Goal: Task Accomplishment & Management: Manage account settings

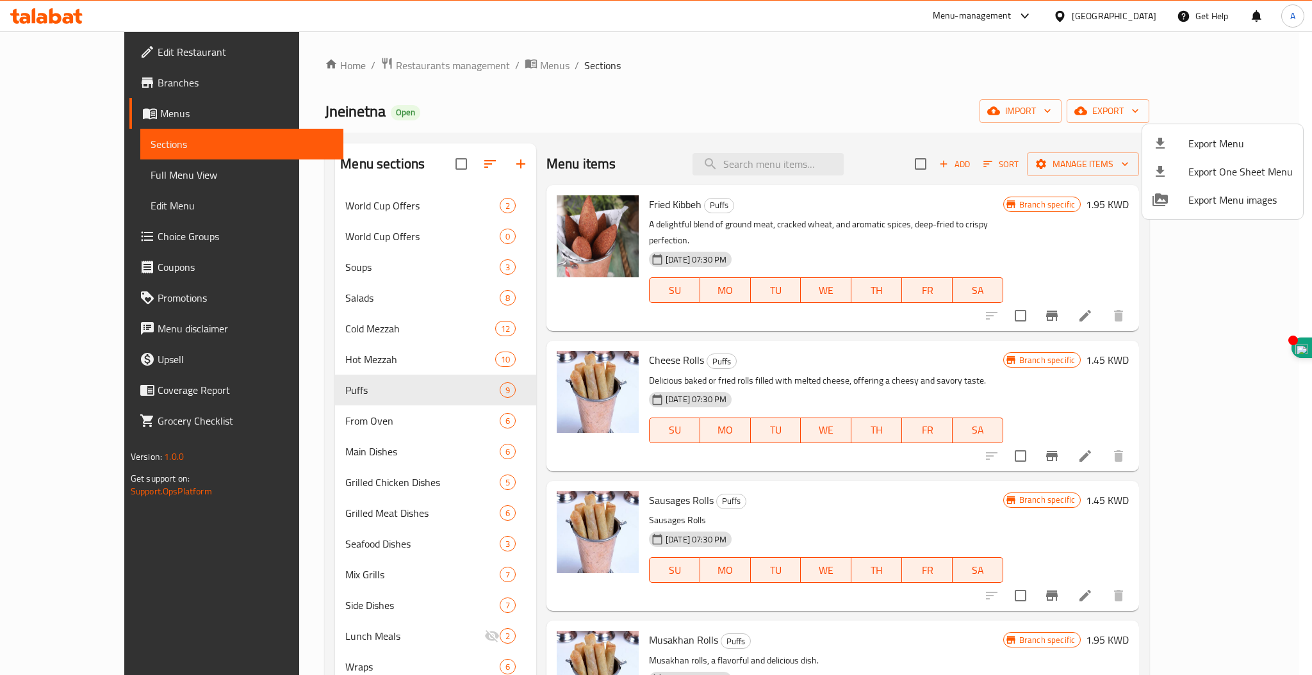
click at [361, 58] on div at bounding box center [656, 337] width 1312 height 675
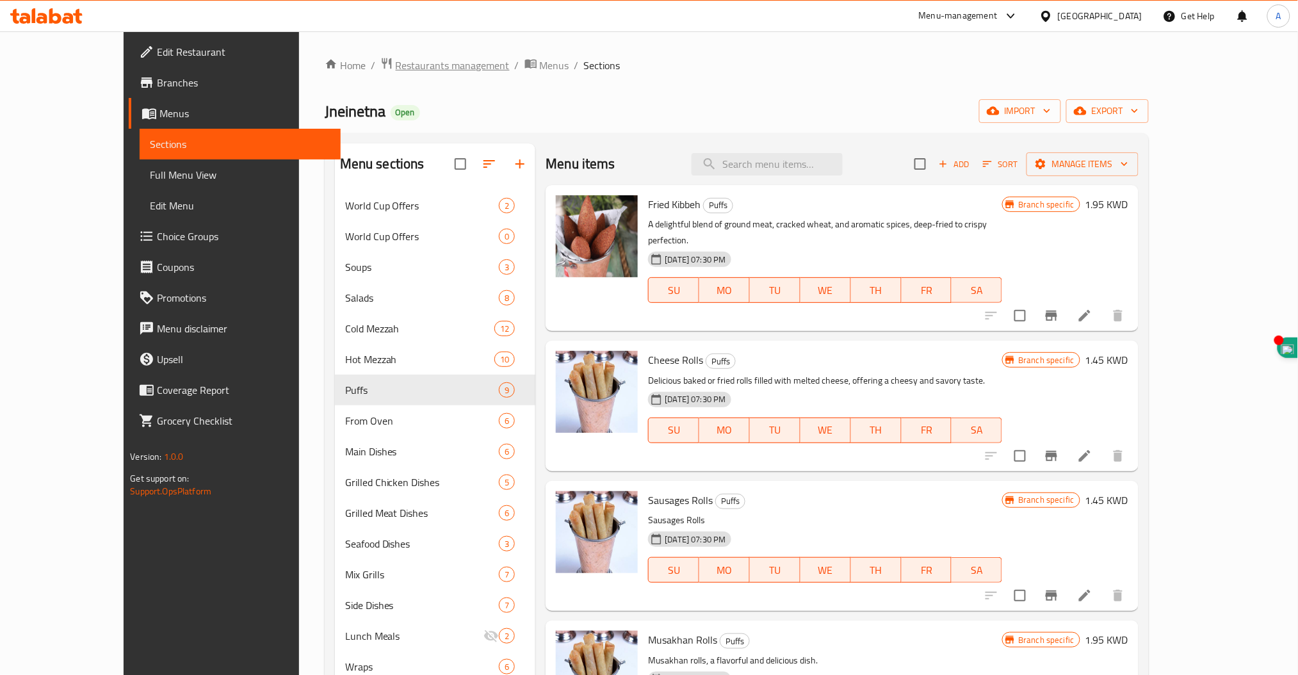
click at [396, 67] on span "Restaurants management" at bounding box center [453, 65] width 114 height 15
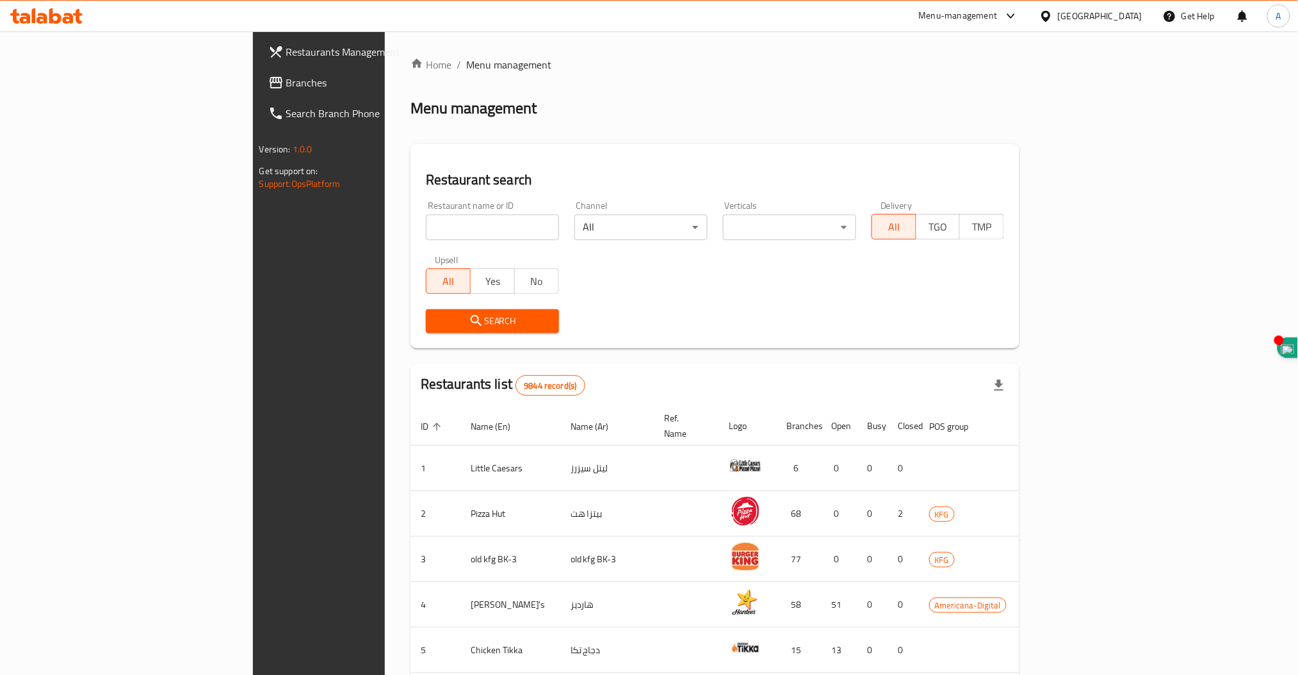
click at [426, 229] on input "search" at bounding box center [492, 228] width 133 height 26
type input "king castle"
click button "Search" at bounding box center [492, 321] width 133 height 24
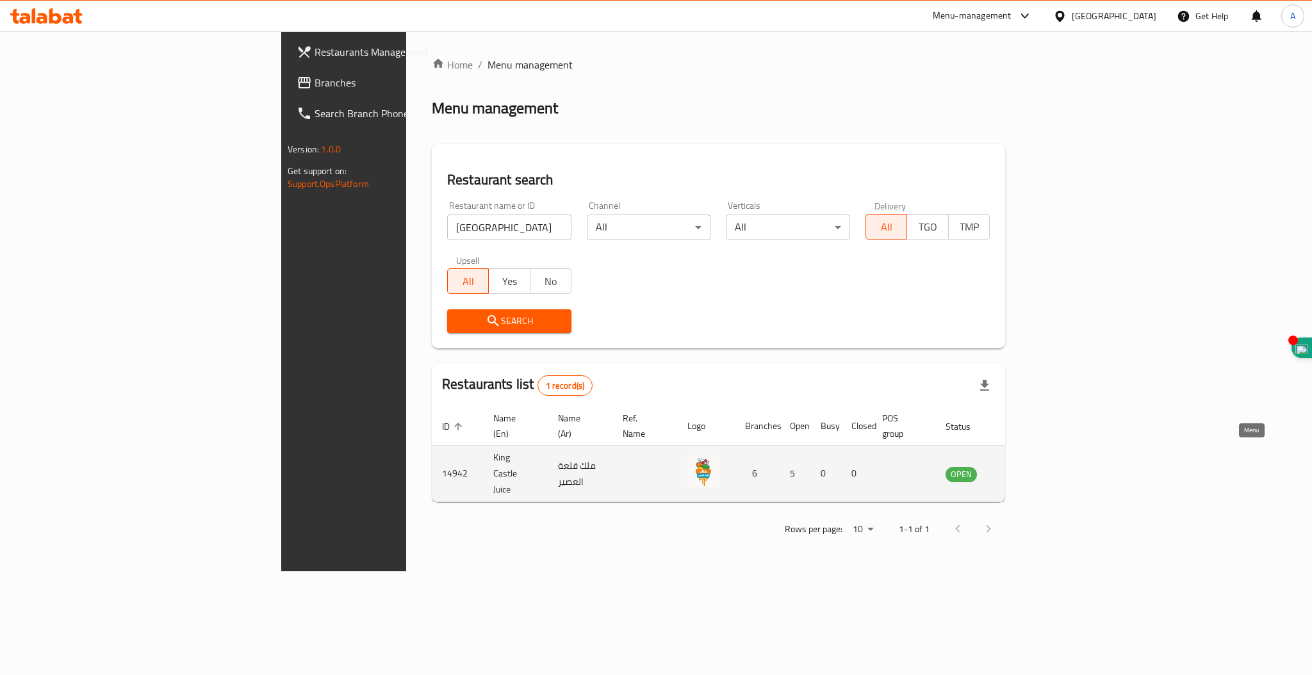
click at [1027, 469] on icon "enhanced table" at bounding box center [1020, 474] width 14 height 11
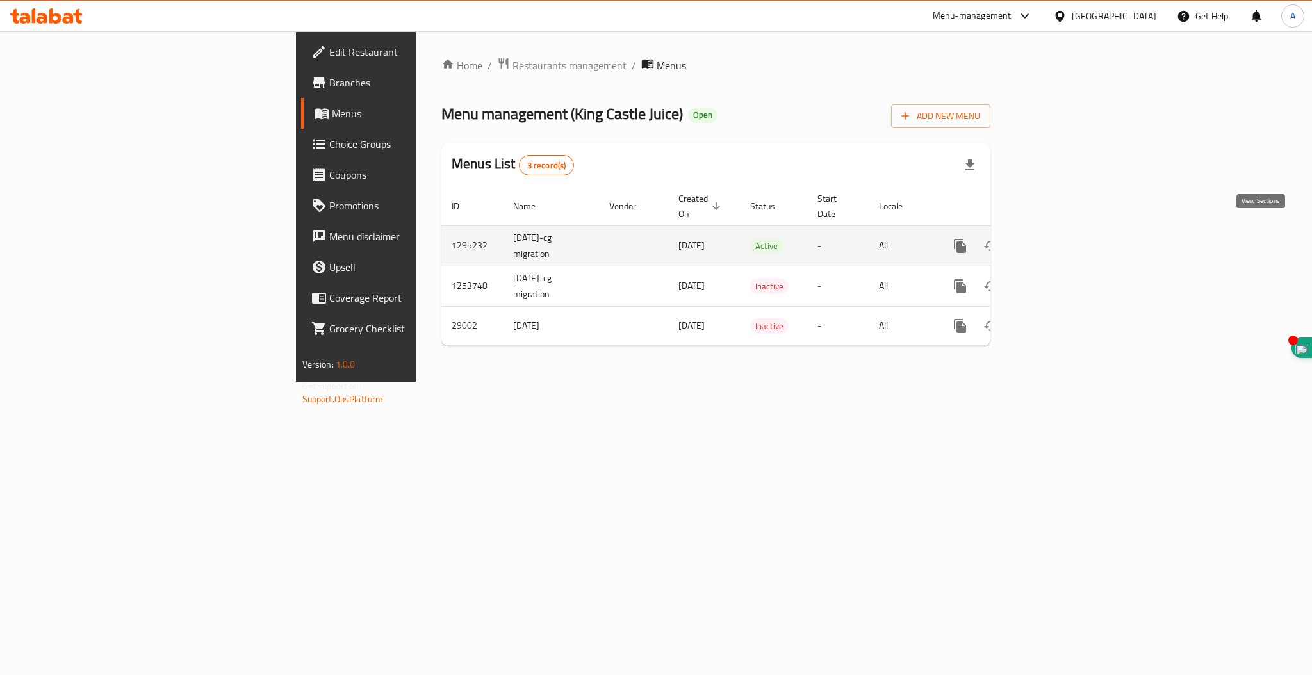
click at [1060, 238] on icon "enhanced table" at bounding box center [1051, 245] width 15 height 15
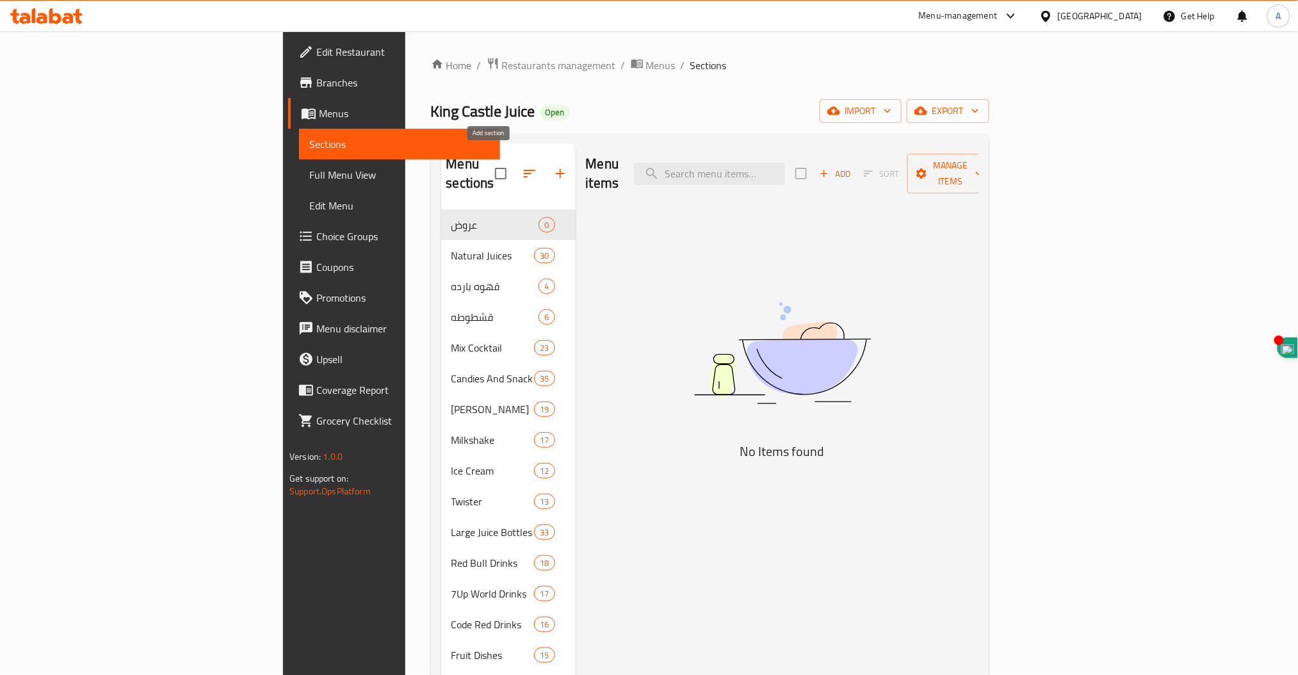
click at [553, 170] on icon "button" at bounding box center [560, 173] width 15 height 15
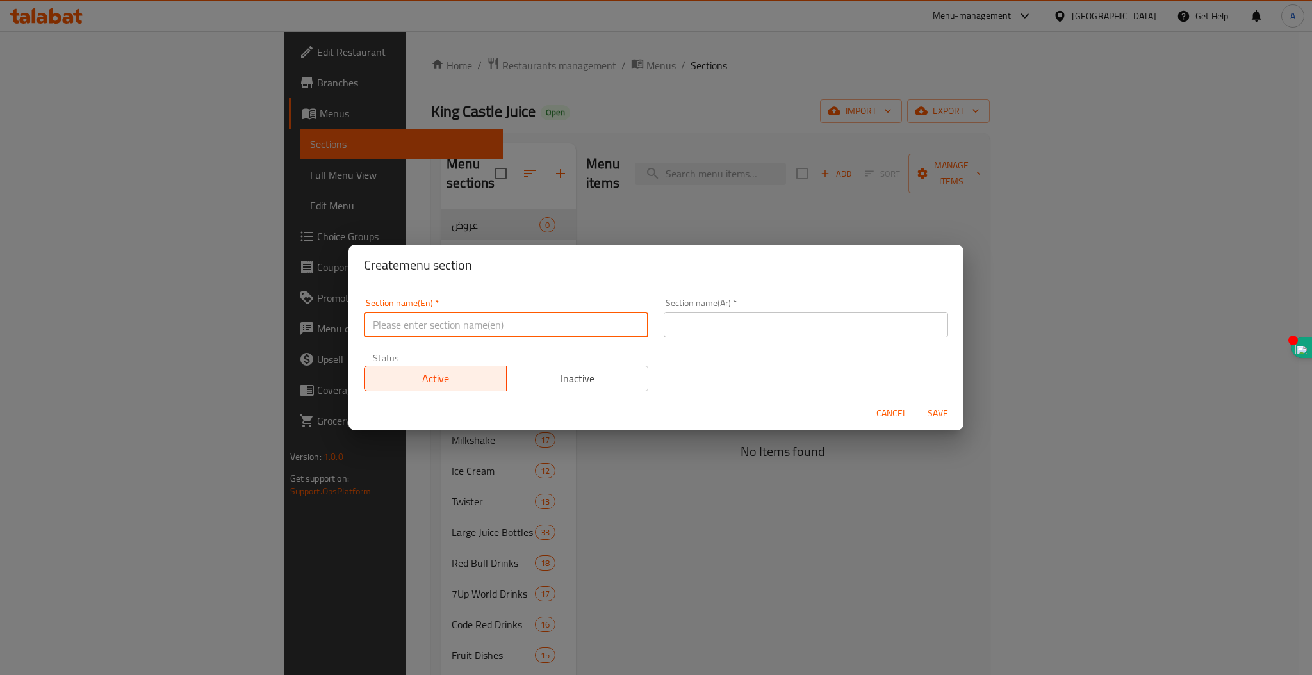
click at [424, 320] on input "text" at bounding box center [506, 325] width 284 height 26
type input "2 KD Deal"
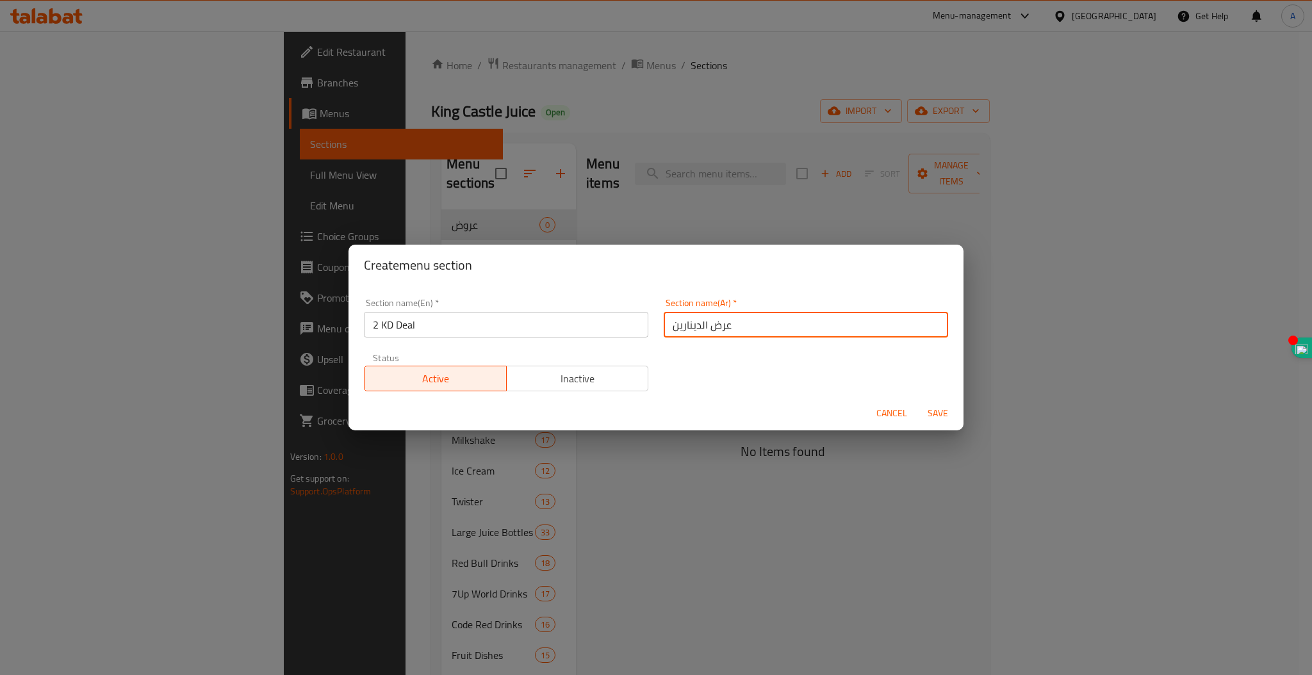
type input "عرض الدينارين"
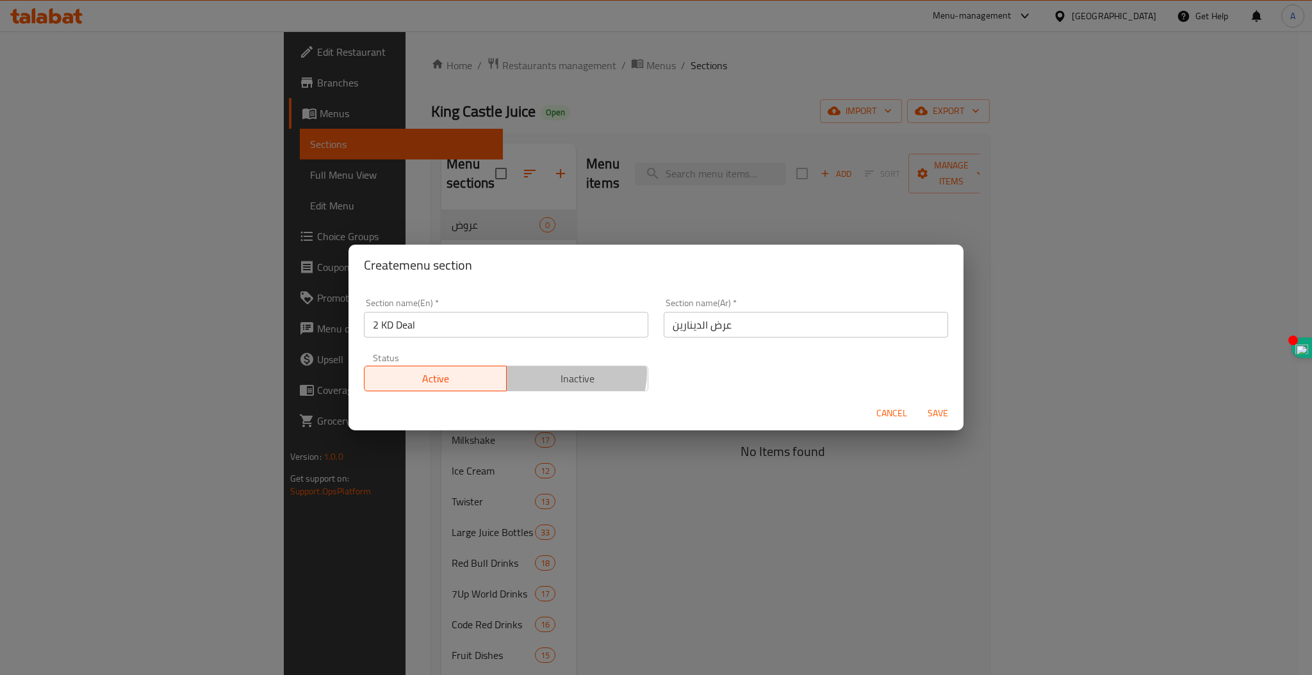
click at [564, 373] on span "Inactive" at bounding box center [578, 379] width 132 height 19
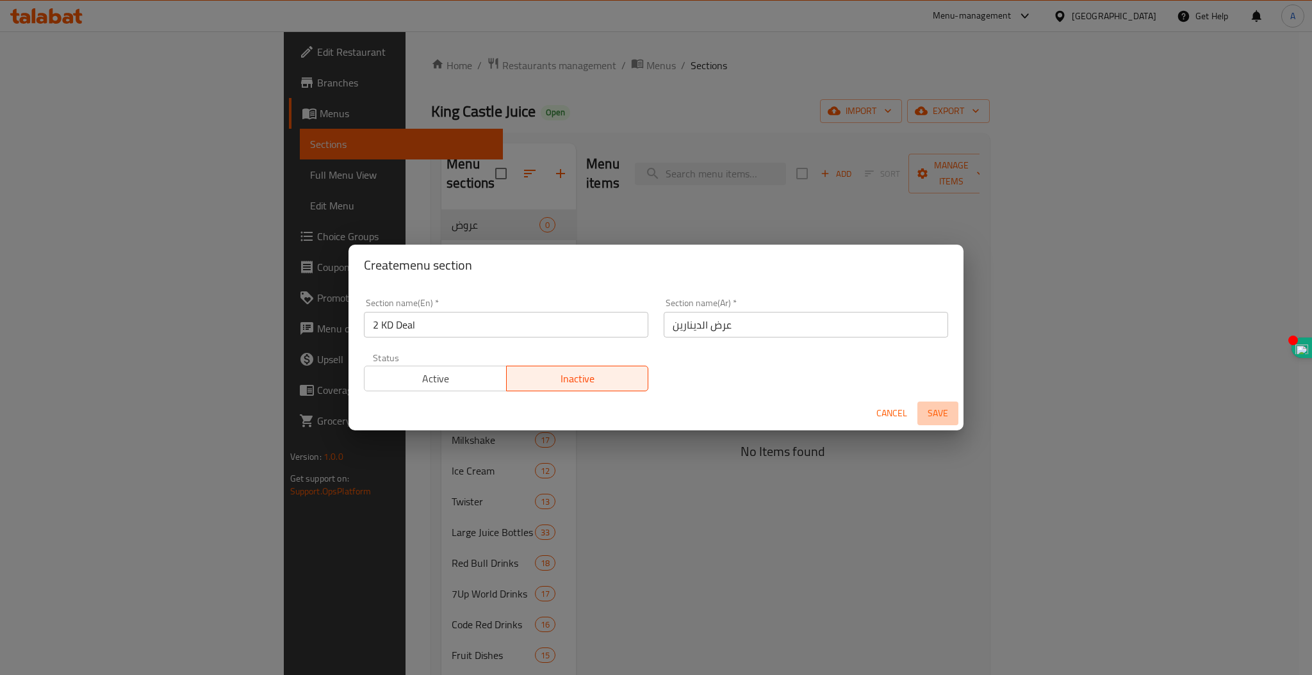
click at [927, 417] on span "Save" at bounding box center [937, 413] width 31 height 16
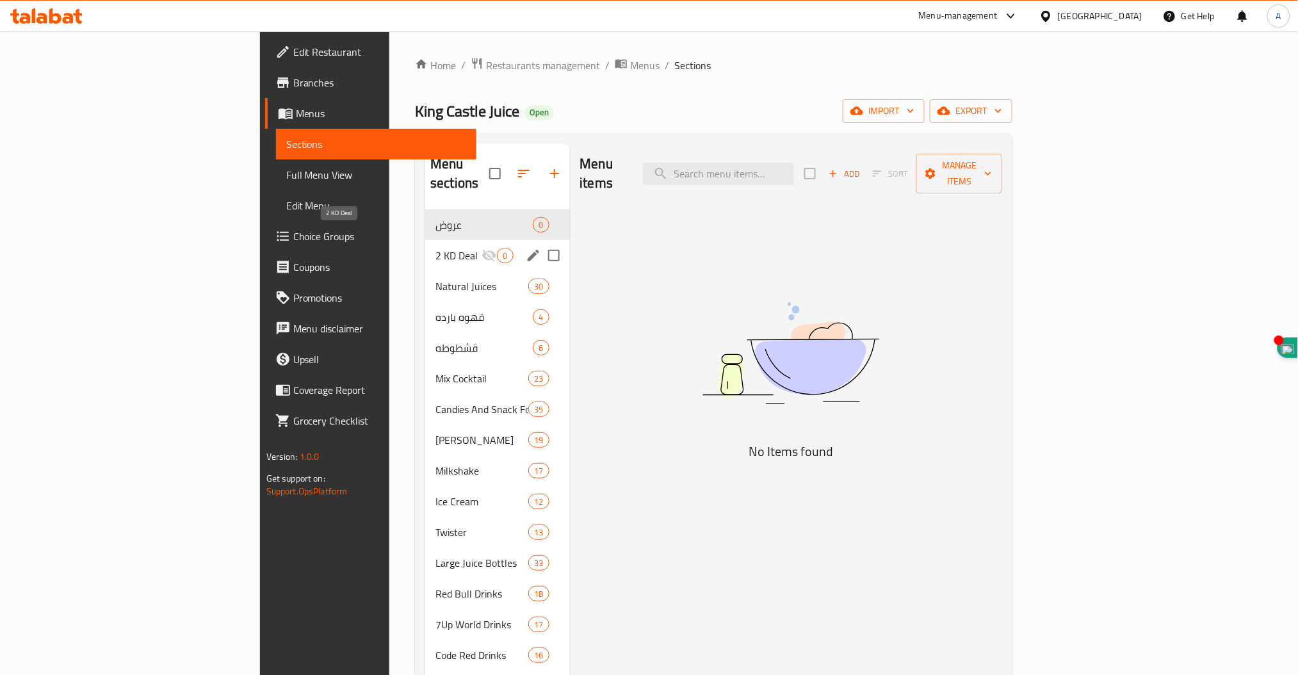
click at [435, 248] on span "2 KD Deal" at bounding box center [458, 255] width 46 height 15
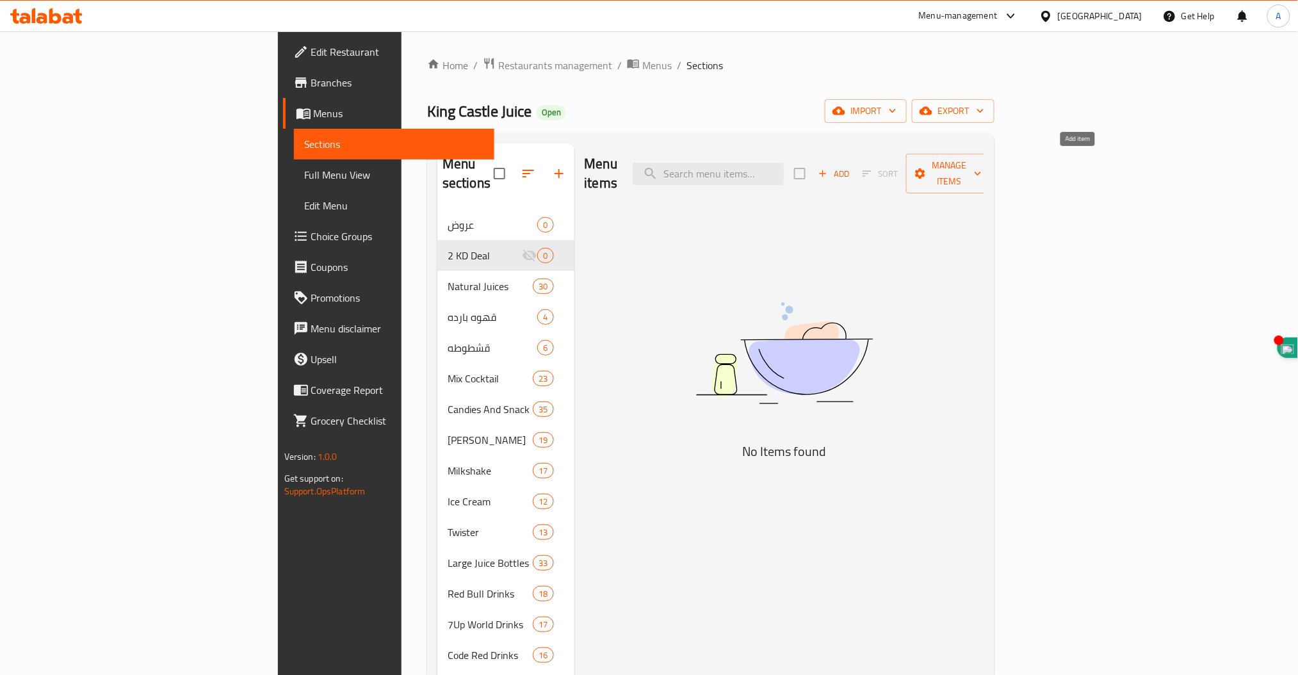
click at [829, 168] on icon "button" at bounding box center [823, 174] width 12 height 12
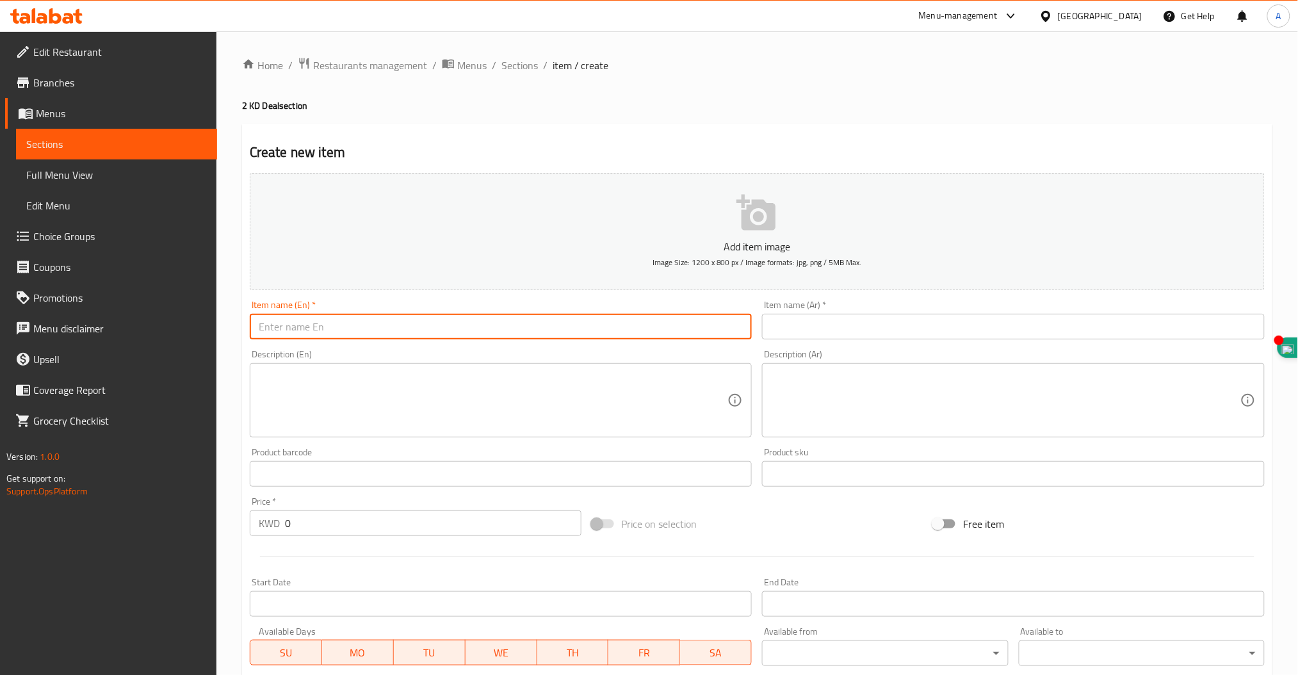
click at [411, 330] on input "text" at bounding box center [501, 327] width 503 height 26
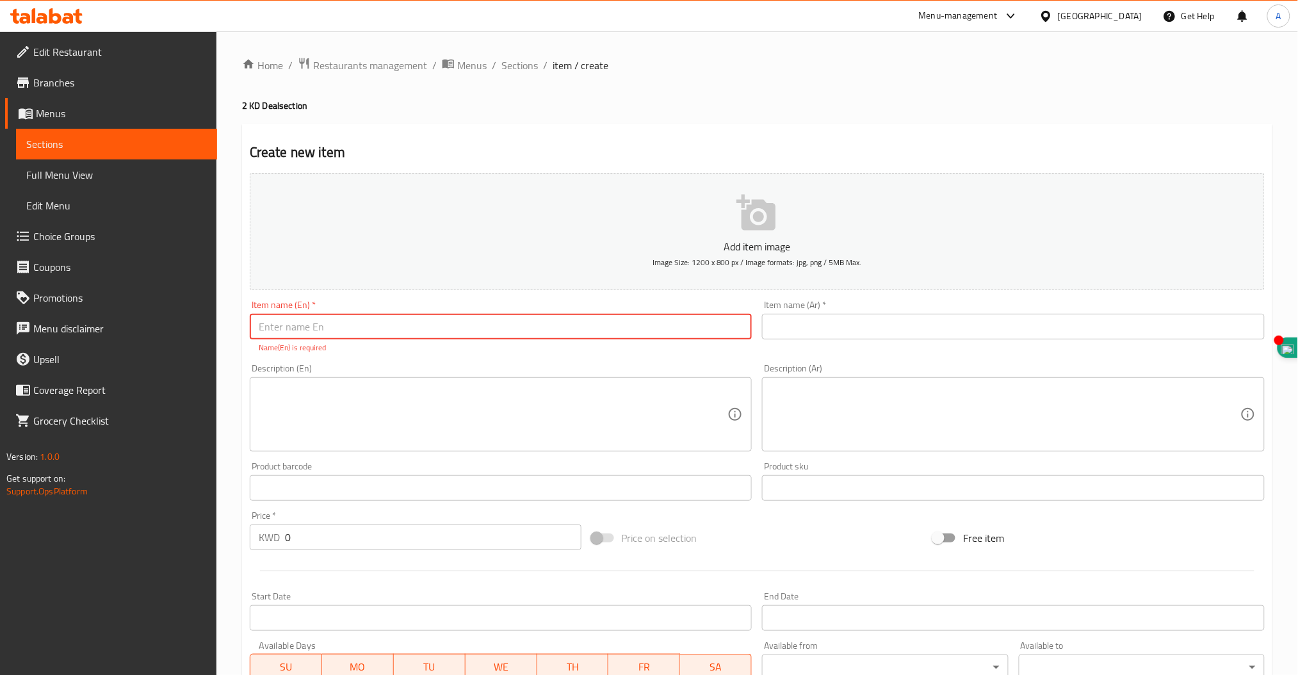
paste input "Mojito"
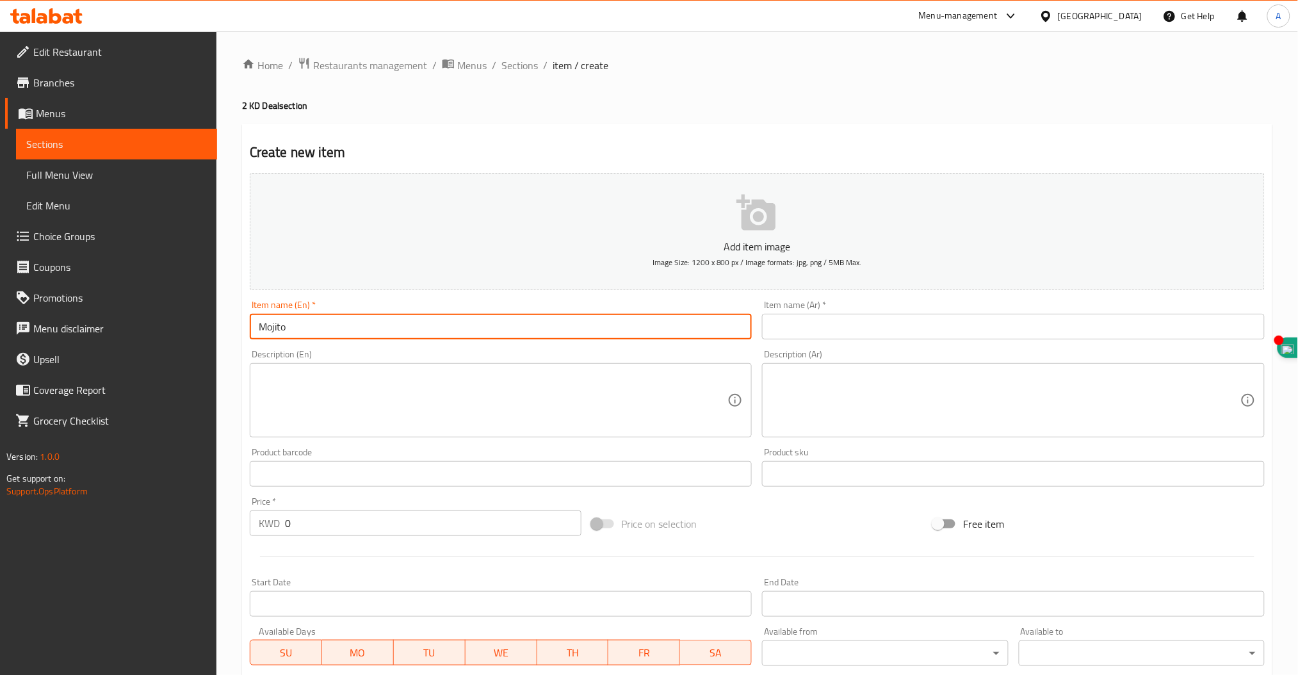
click at [355, 326] on input "Mojito" at bounding box center [501, 327] width 503 height 26
paste input "Twist potato"
type input "Mojito, Corn, Twist potato Combo"
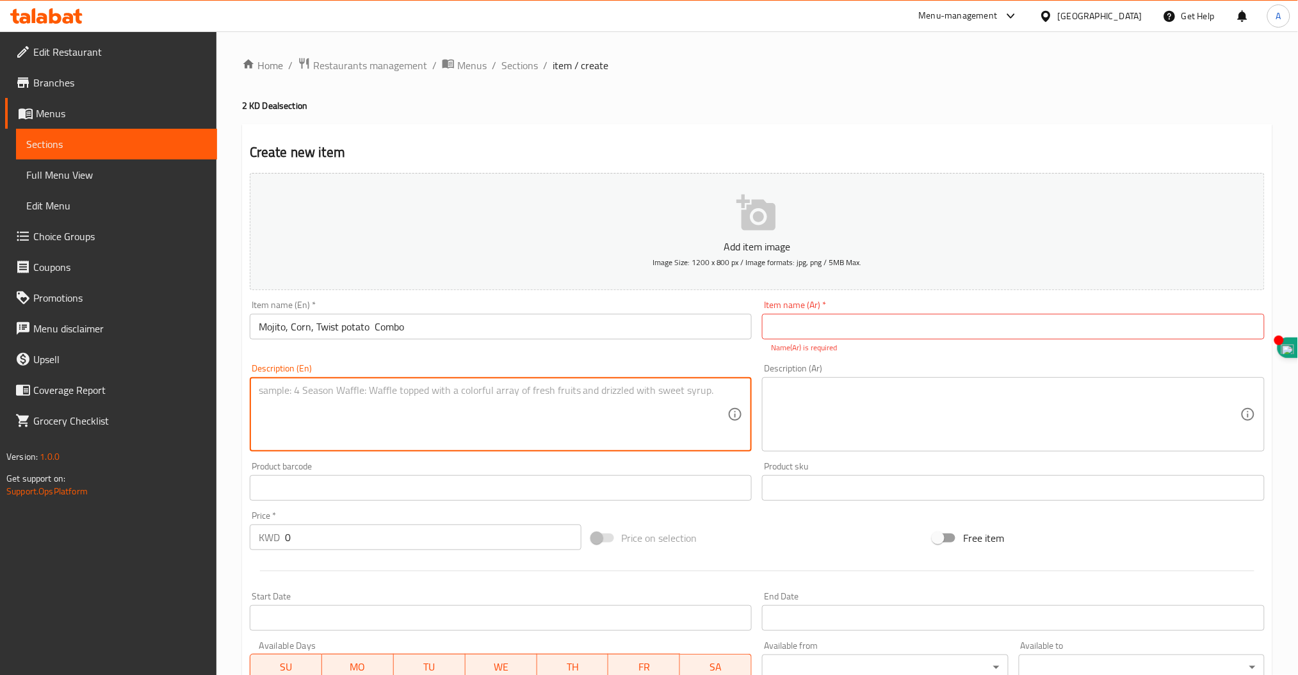
click at [338, 410] on textarea at bounding box center [493, 414] width 469 height 61
type textarea "One Mojito, Large Corn & Twisted Potato"
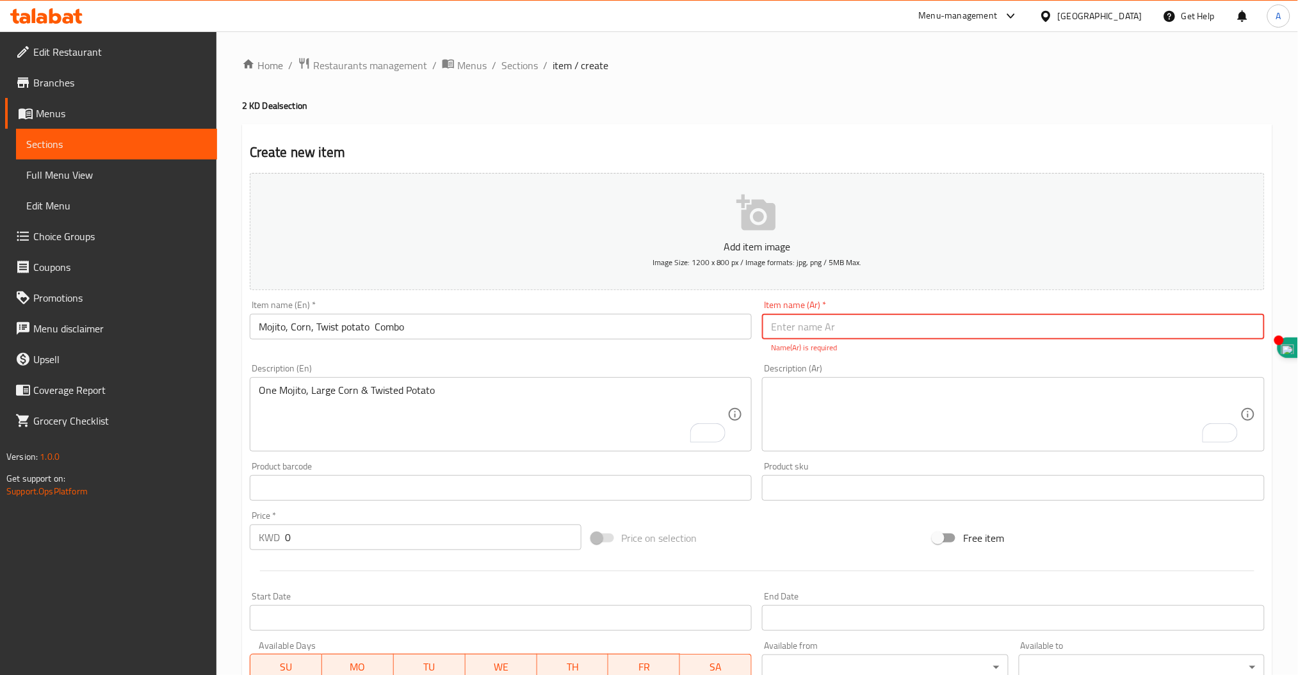
click at [841, 320] on input "text" at bounding box center [1013, 327] width 503 height 26
paste input "موهيتو"
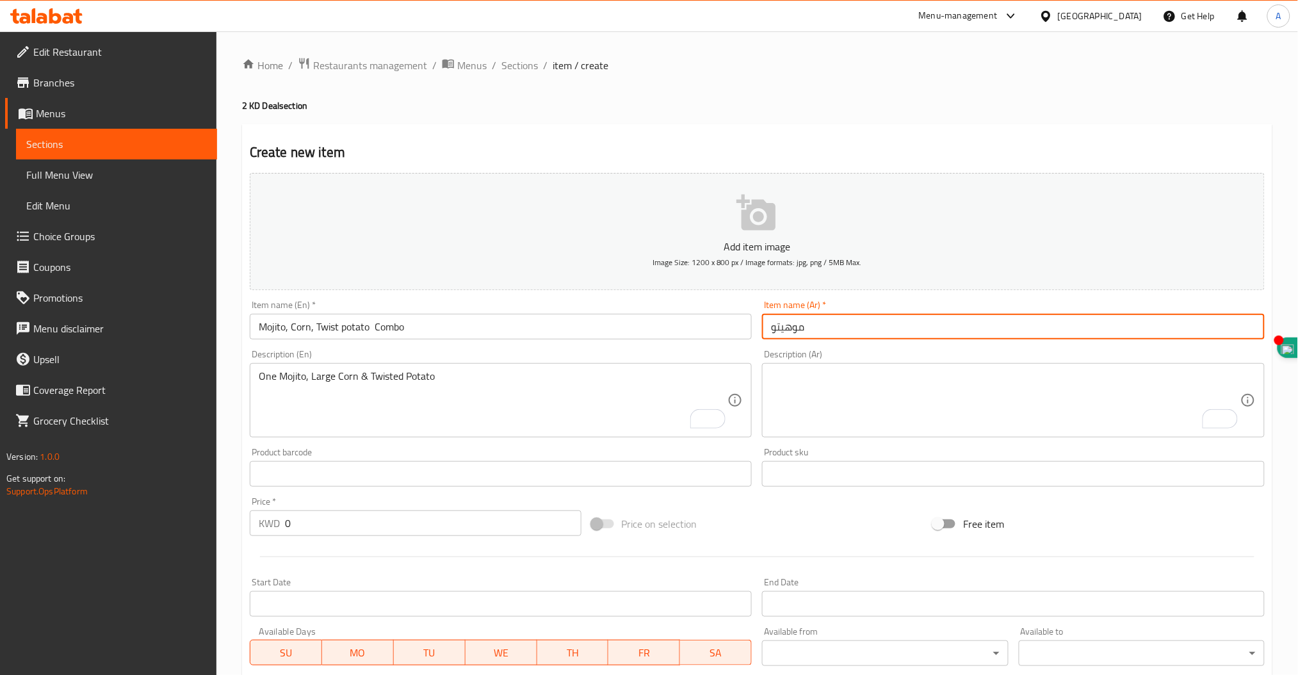
drag, startPoint x: 841, startPoint y: 320, endPoint x: 823, endPoint y: 326, distance: 18.8
click at [823, 326] on input "موهيتو" at bounding box center [1013, 327] width 503 height 26
click at [780, 327] on input "موهيتو" at bounding box center [1013, 327] width 503 height 26
click at [770, 327] on input "موهيتو" at bounding box center [1013, 327] width 503 height 26
type input "و"
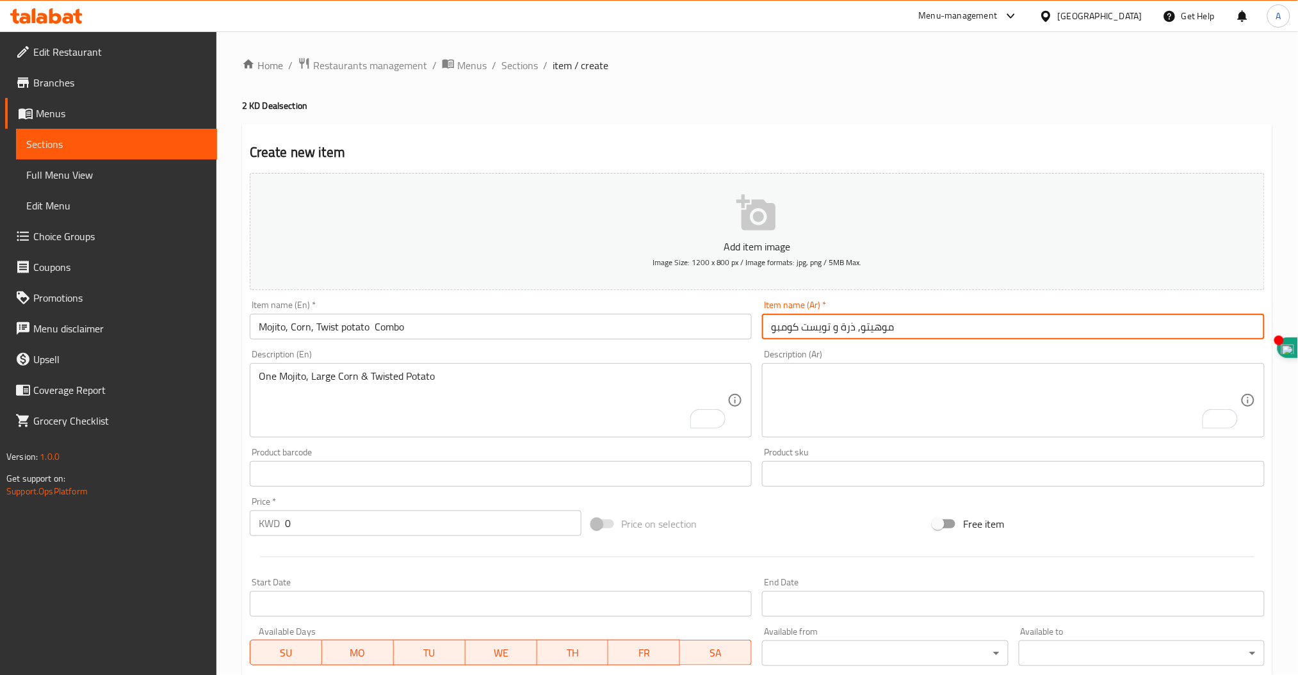
type input "موهيتو, ذرة و تويست كومبو"
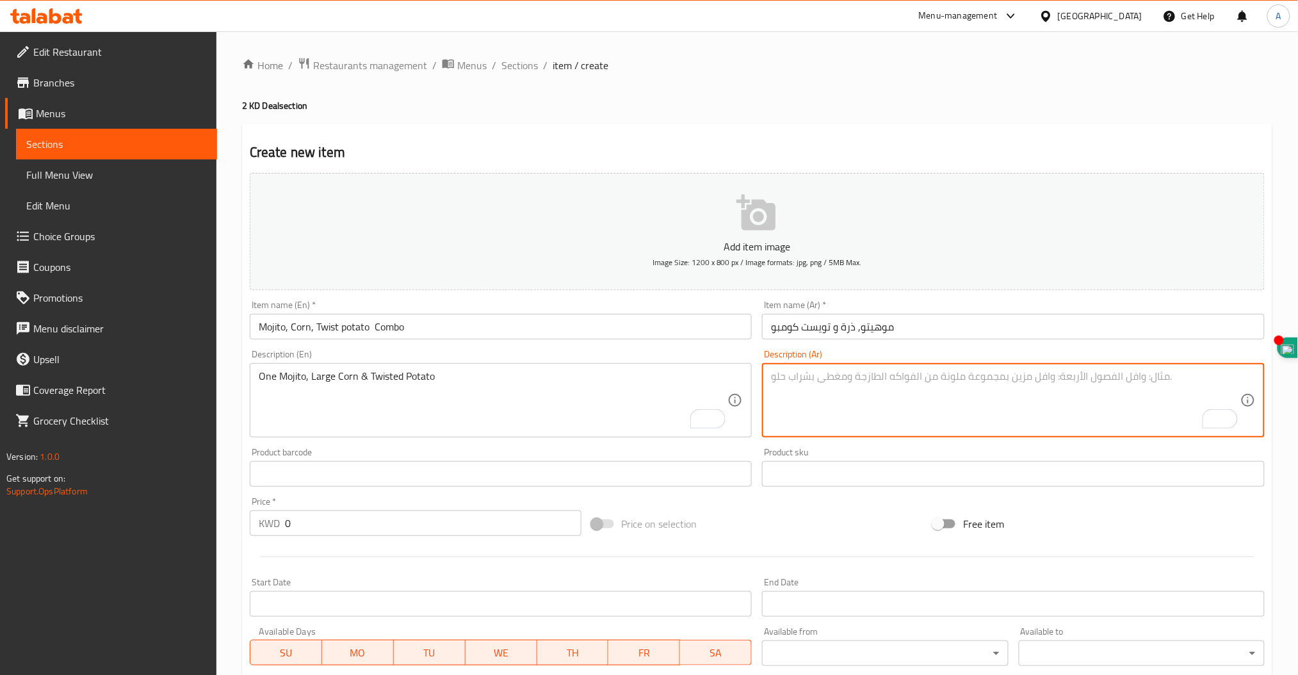
click at [856, 387] on textarea "To enrich screen reader interactions, please activate Accessibility in Grammarl…" at bounding box center [1005, 400] width 469 height 61
click at [815, 387] on textarea "To enrich screen reader interactions, please activate Accessibility in Grammarl…" at bounding box center [1005, 400] width 469 height 61
paste textarea "موهيتو"
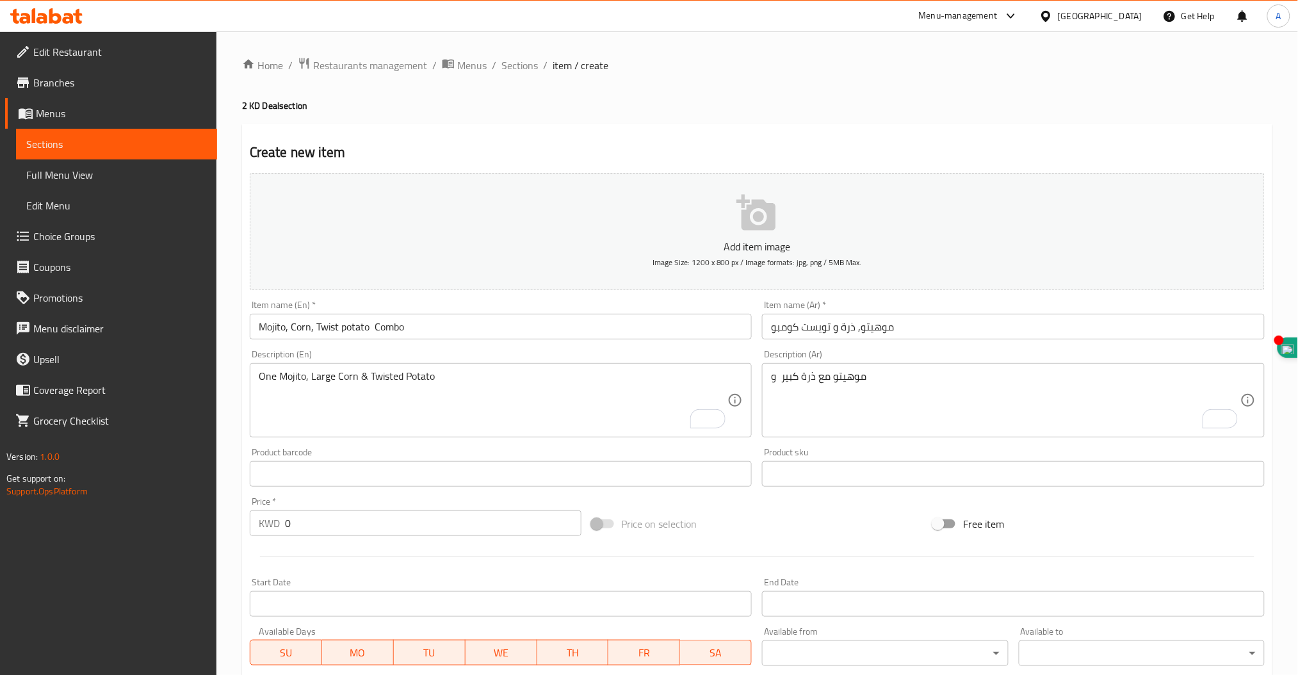
click at [767, 382] on div "موهيتو مع ذرة كبير و Description (Ar)" at bounding box center [1013, 400] width 503 height 74
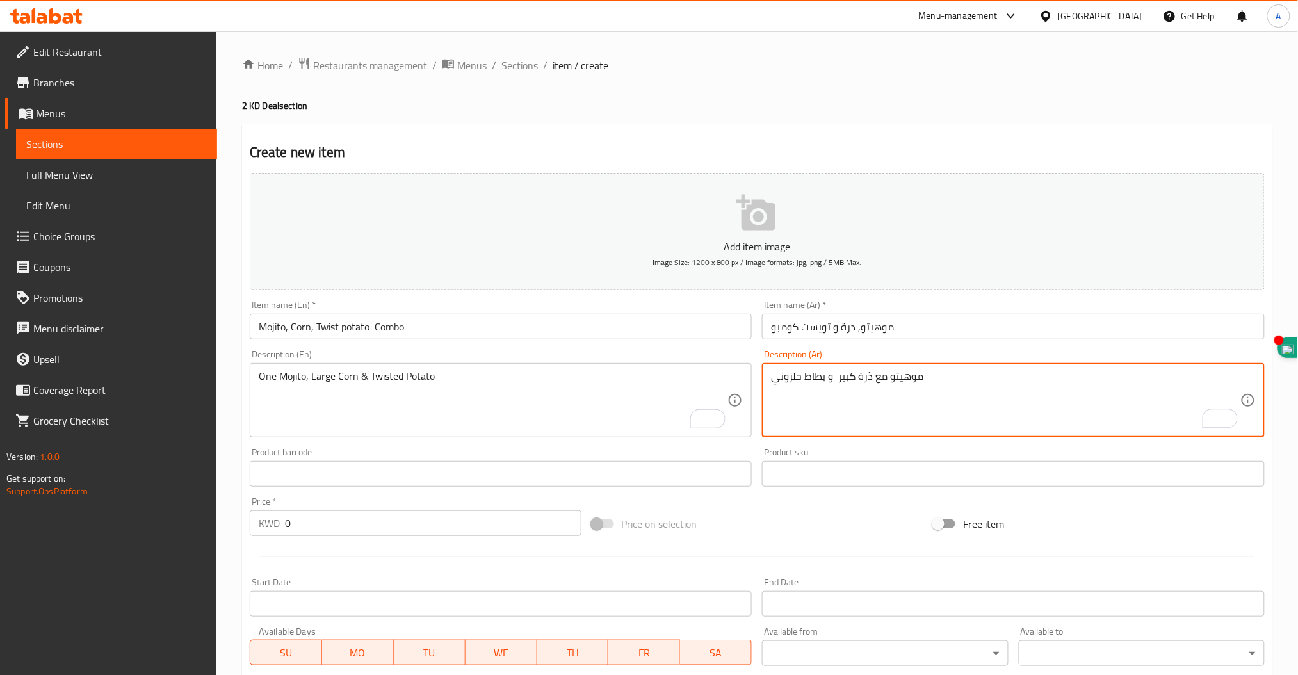
type textarea "موهيتو مع ذرة كبير و بطاط حلزوني"
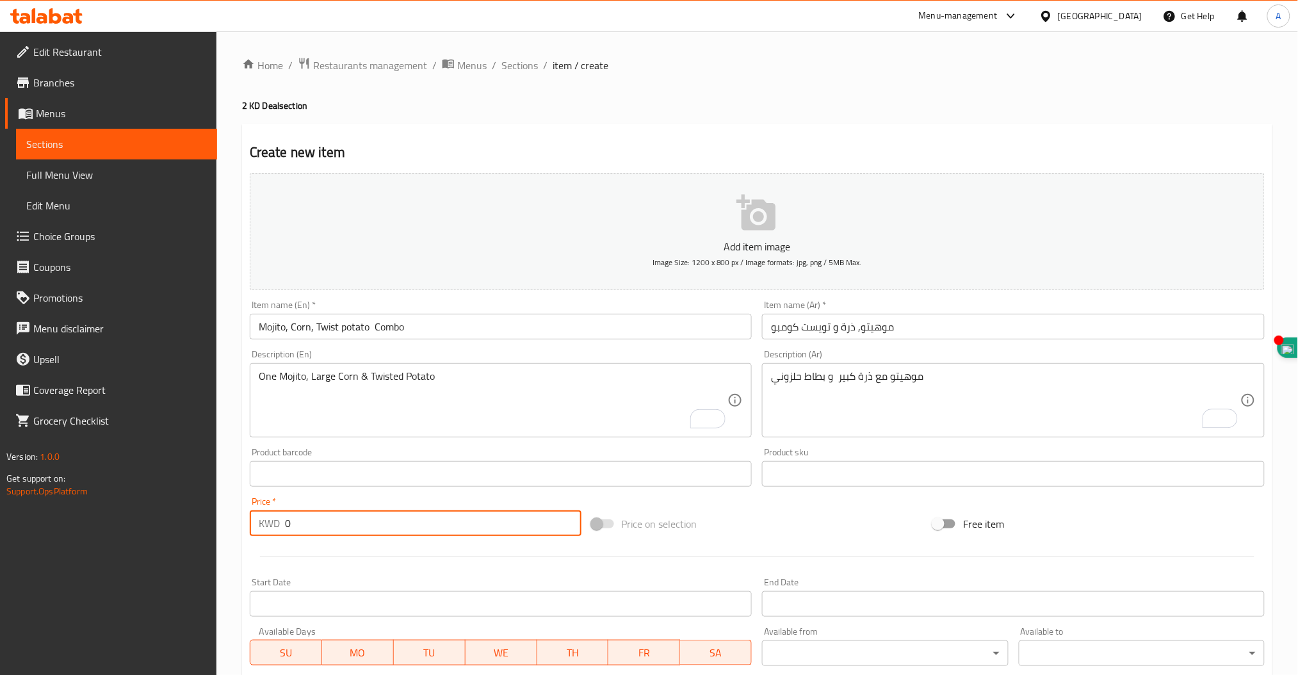
click at [400, 526] on input "0" at bounding box center [433, 523] width 296 height 26
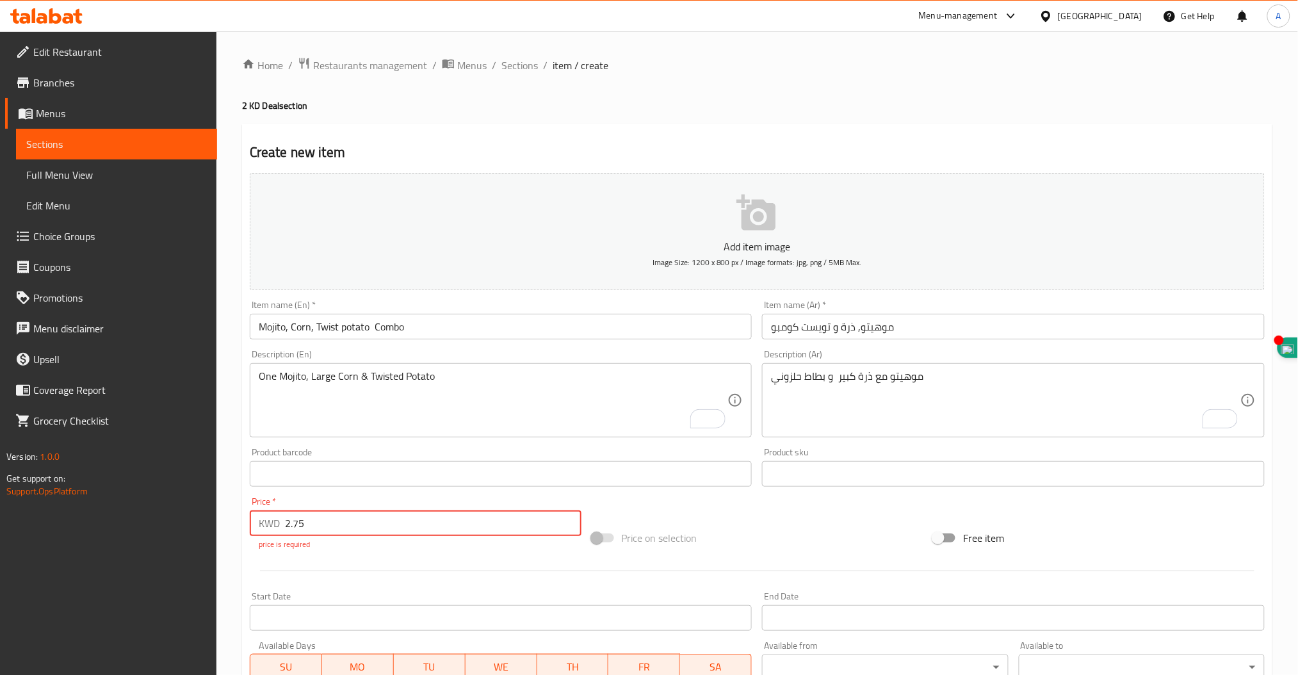
type input "2.75"
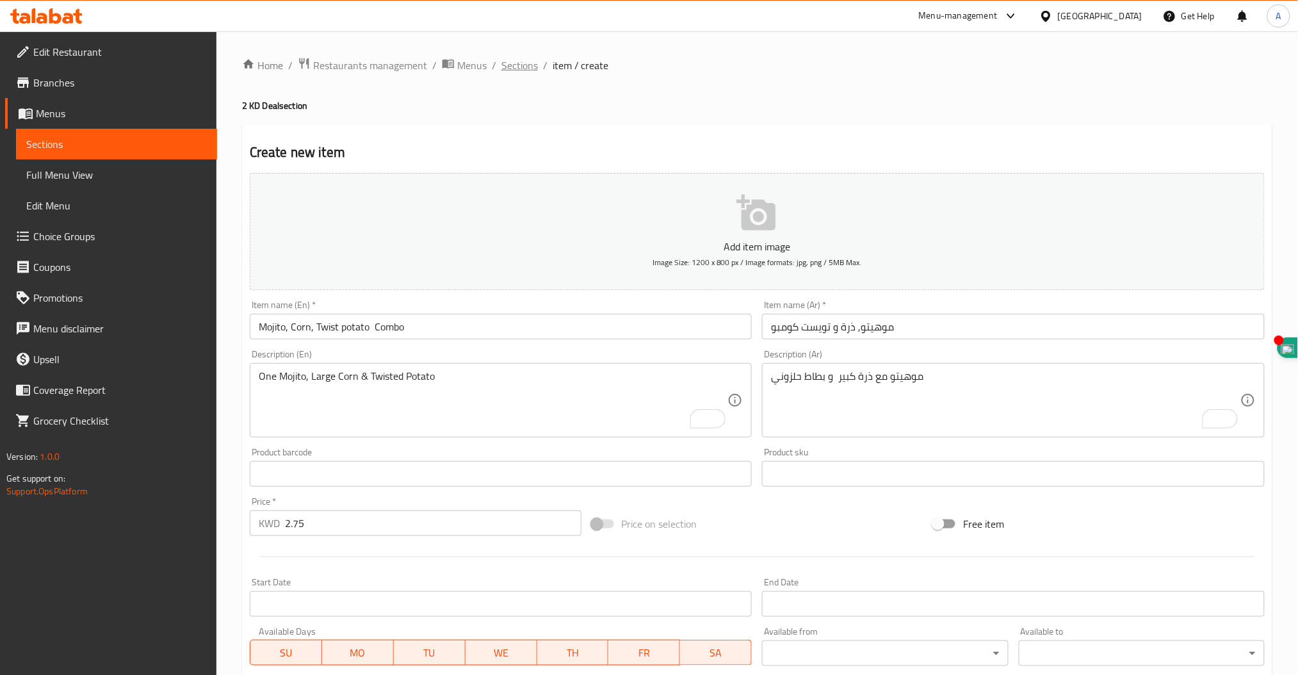
click at [523, 72] on span "Sections" at bounding box center [519, 65] width 37 height 15
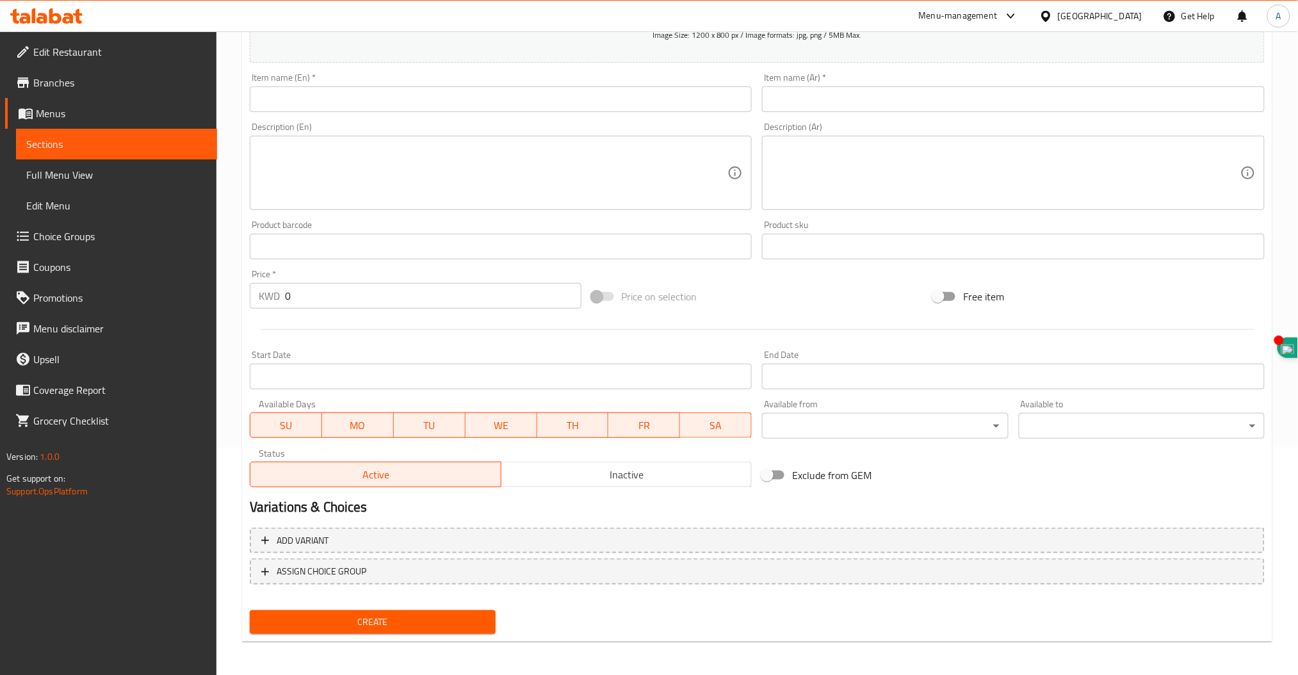
scroll to position [227, 0]
click at [407, 107] on input "text" at bounding box center [501, 100] width 503 height 26
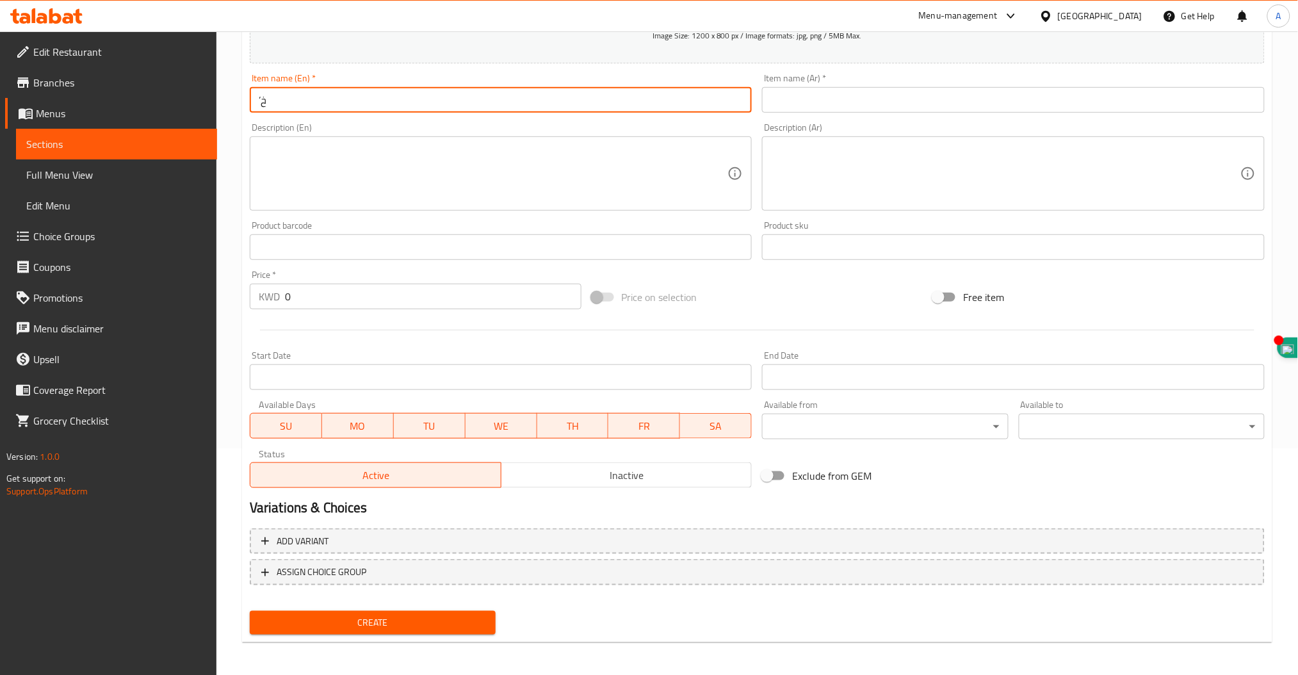
type input "’"
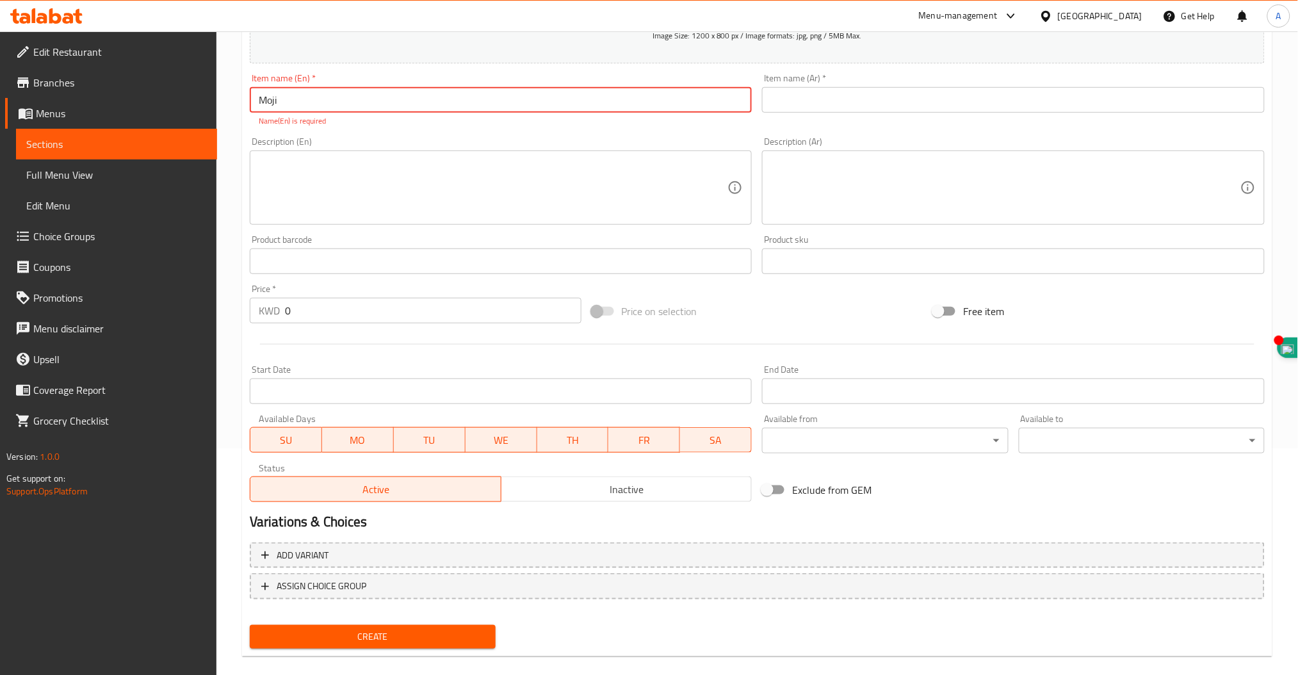
type input "Mojito, Corn, Twist potato Combo"
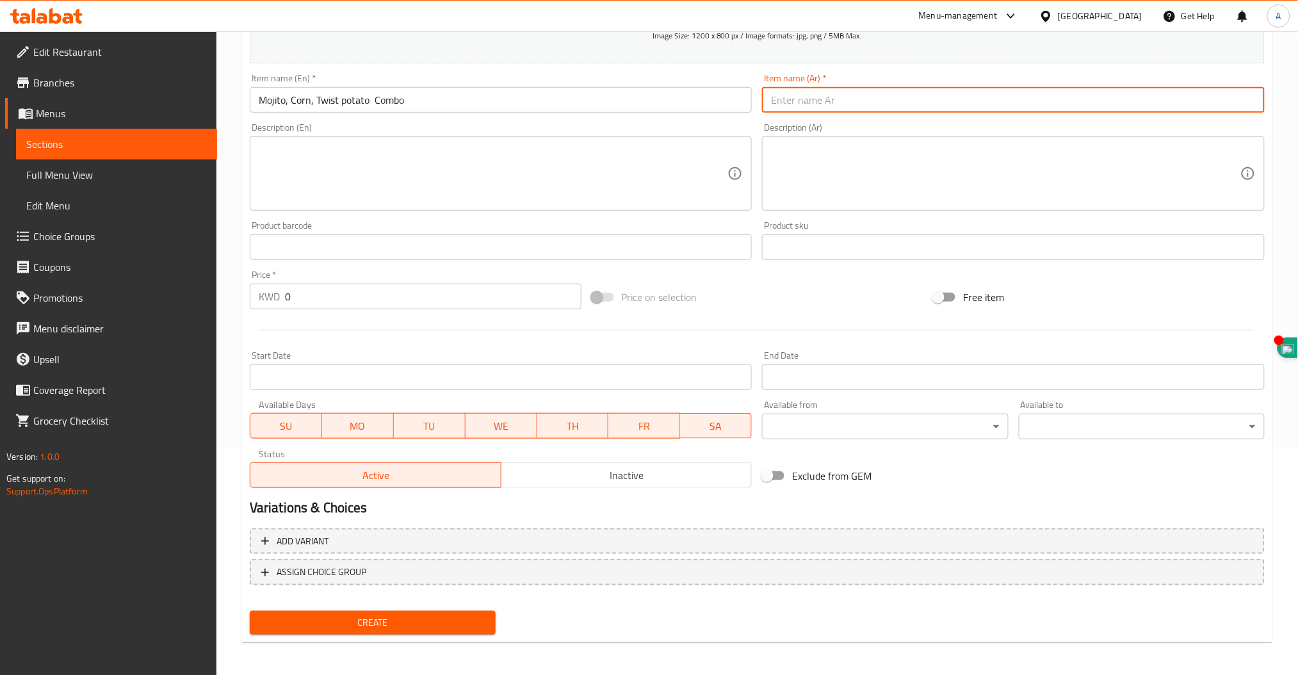
click at [870, 96] on input "text" at bounding box center [1013, 100] width 503 height 26
type input "موهيتو, ذرة و تويست كومبو"
click at [567, 163] on textarea at bounding box center [493, 173] width 469 height 61
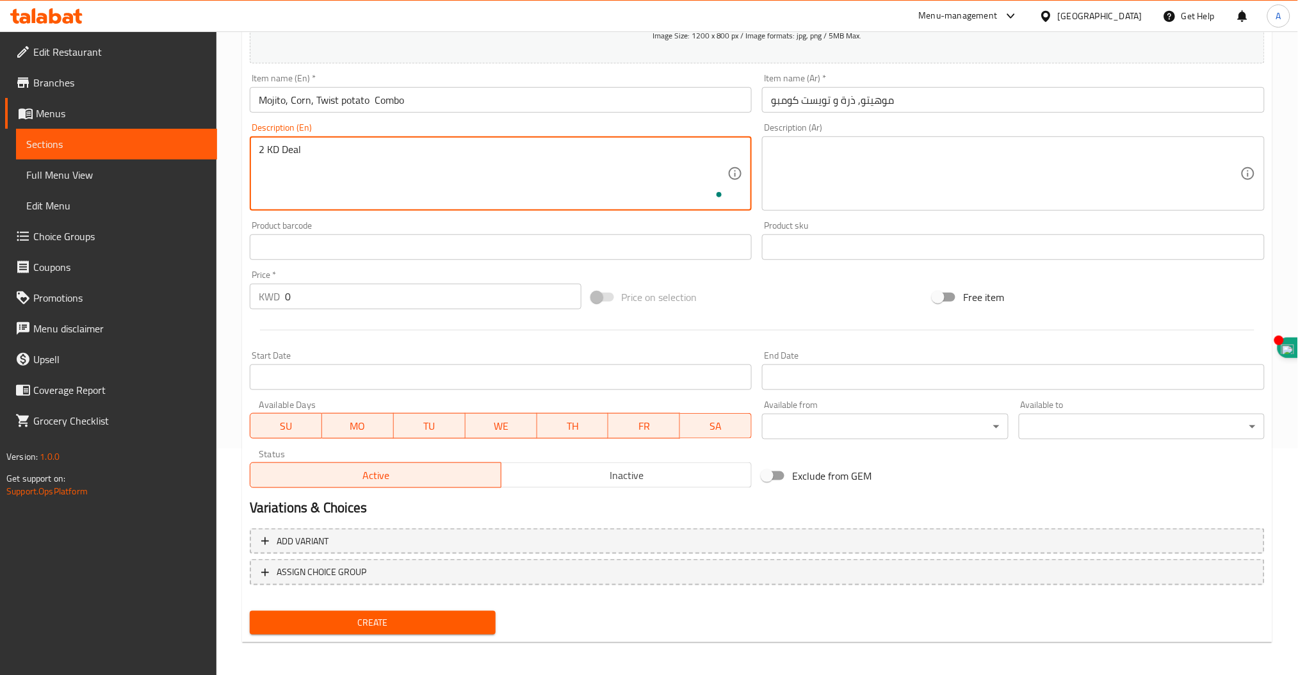
type textarea "2 KD Deal"
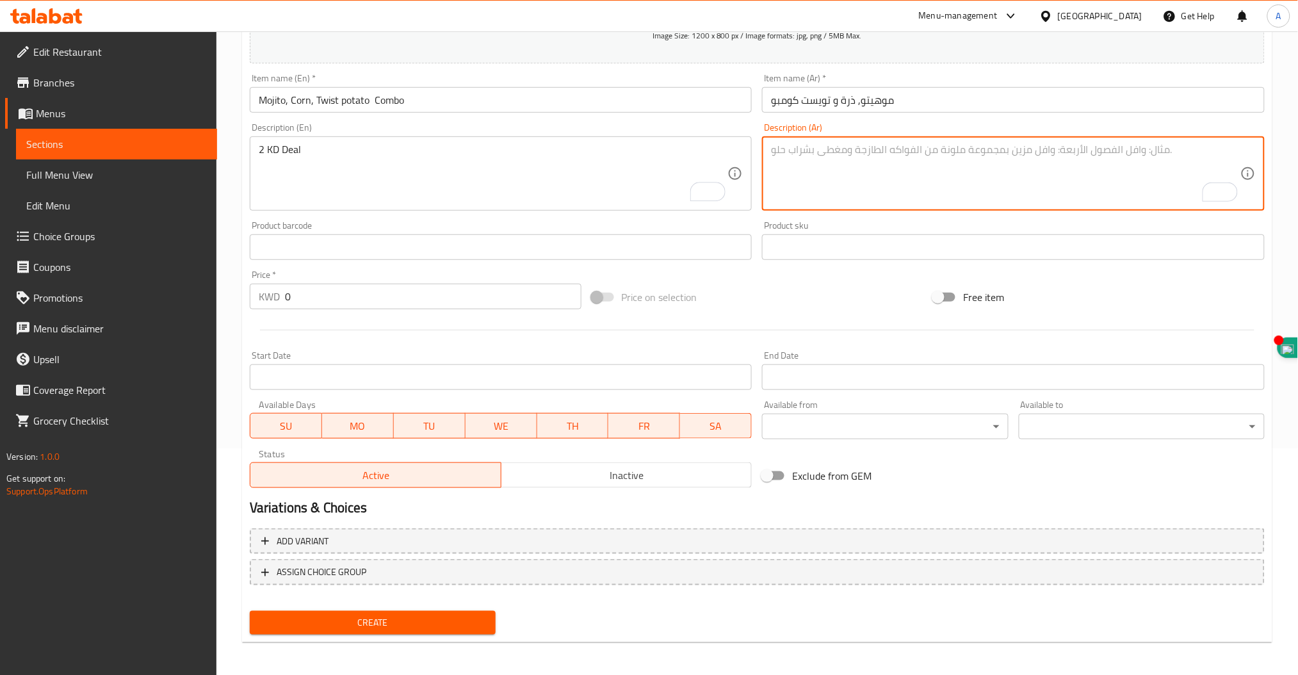
type textarea "غ"
type textarea "عرض الدينارين"
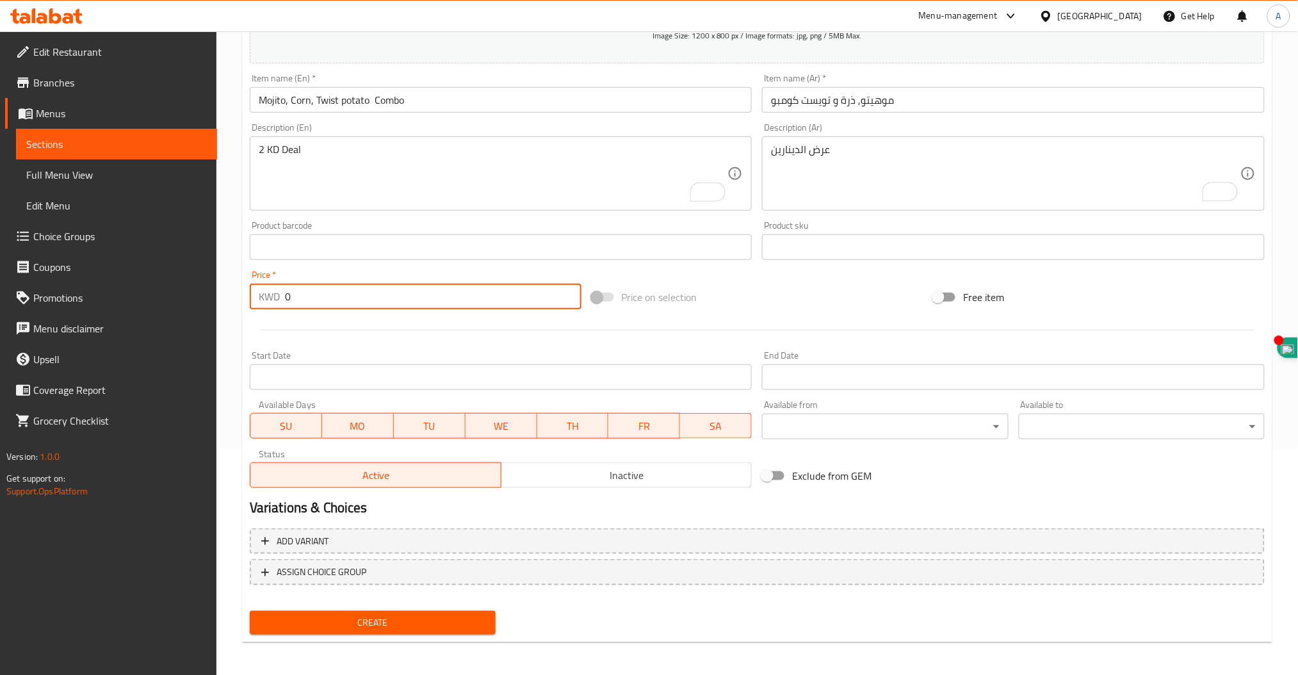
click at [334, 300] on input "0" at bounding box center [433, 297] width 296 height 26
type input "2.75"
click at [371, 624] on span "Create" at bounding box center [372, 623] width 225 height 16
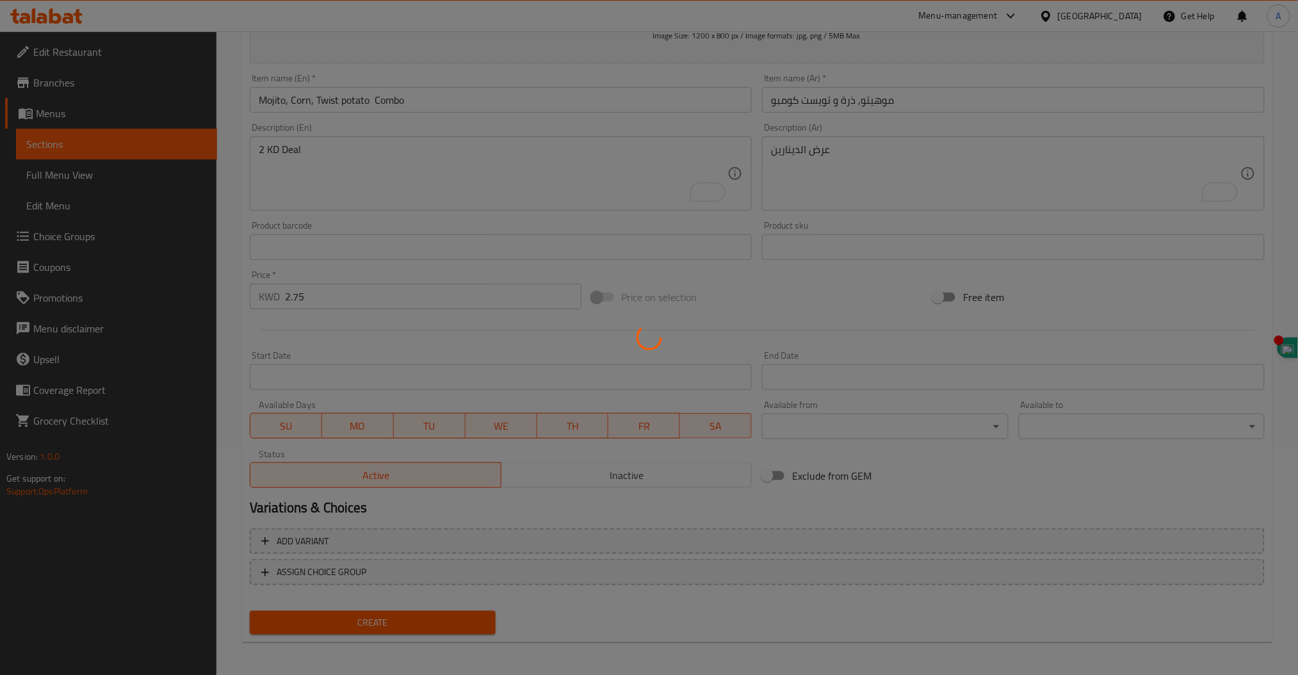
type input "0"
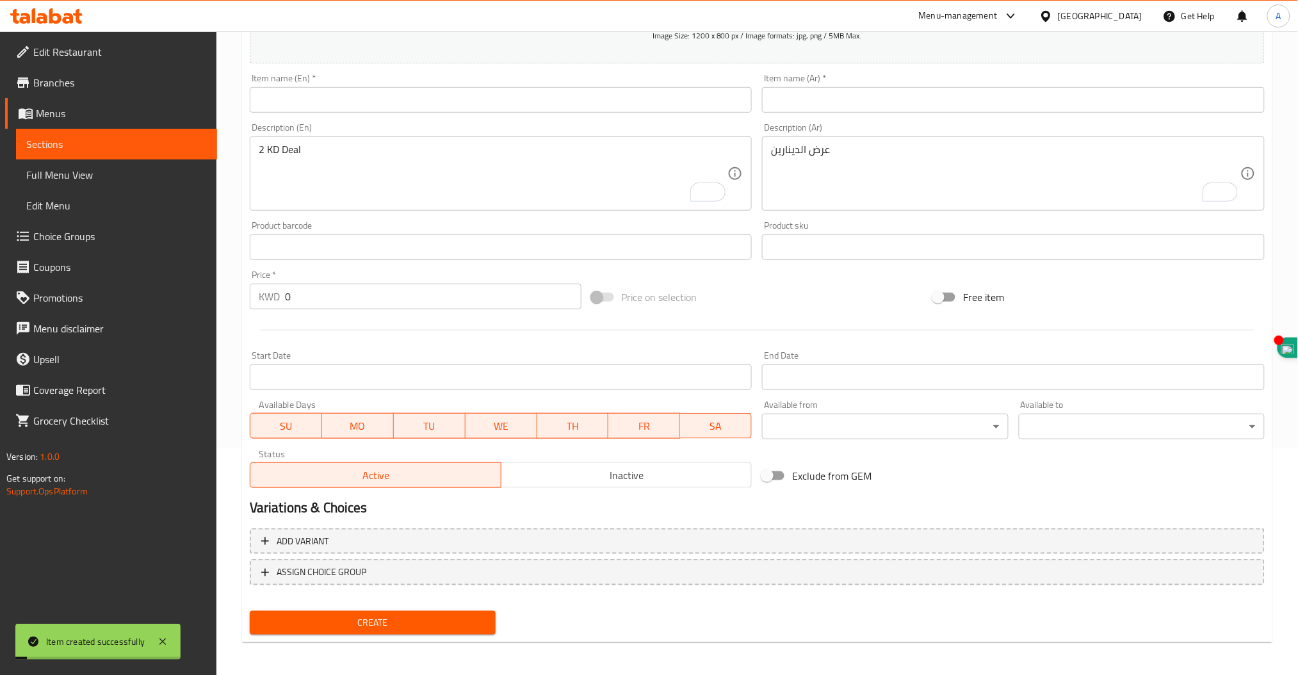
scroll to position [0, 0]
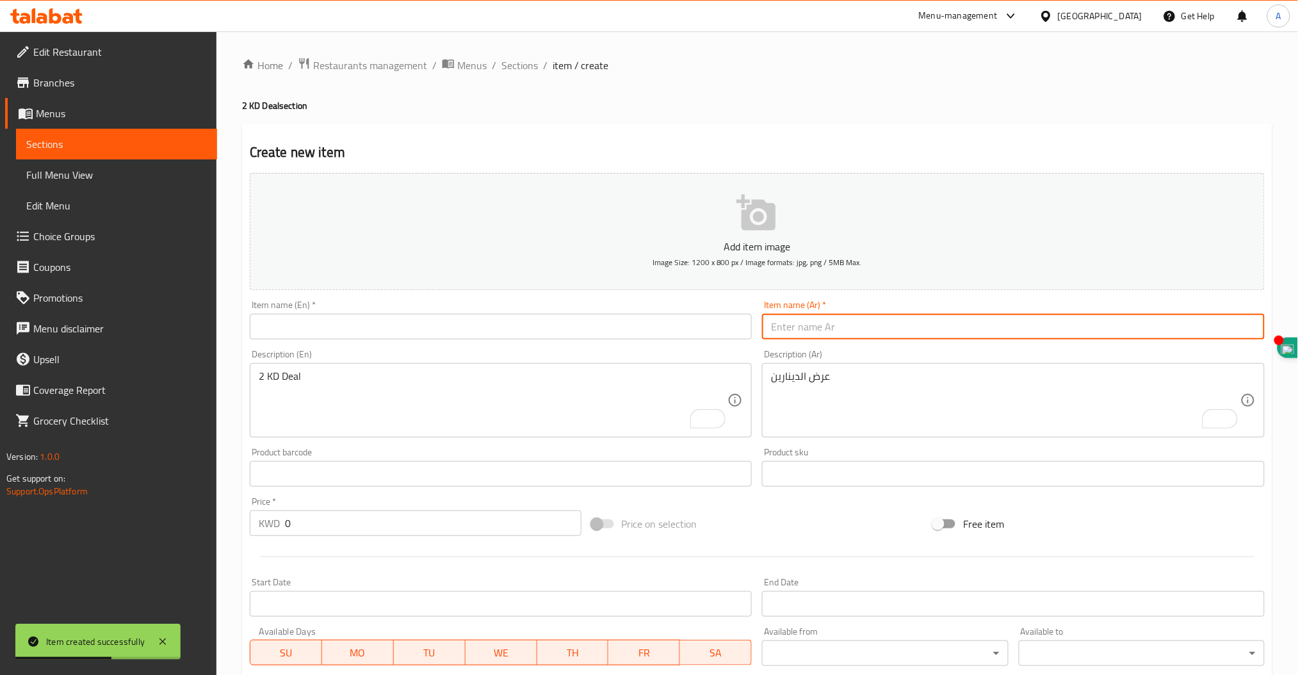
click at [839, 325] on input "text" at bounding box center [1013, 327] width 503 height 26
paste input "كريب"
type input "كريب موهيتو كومبو"
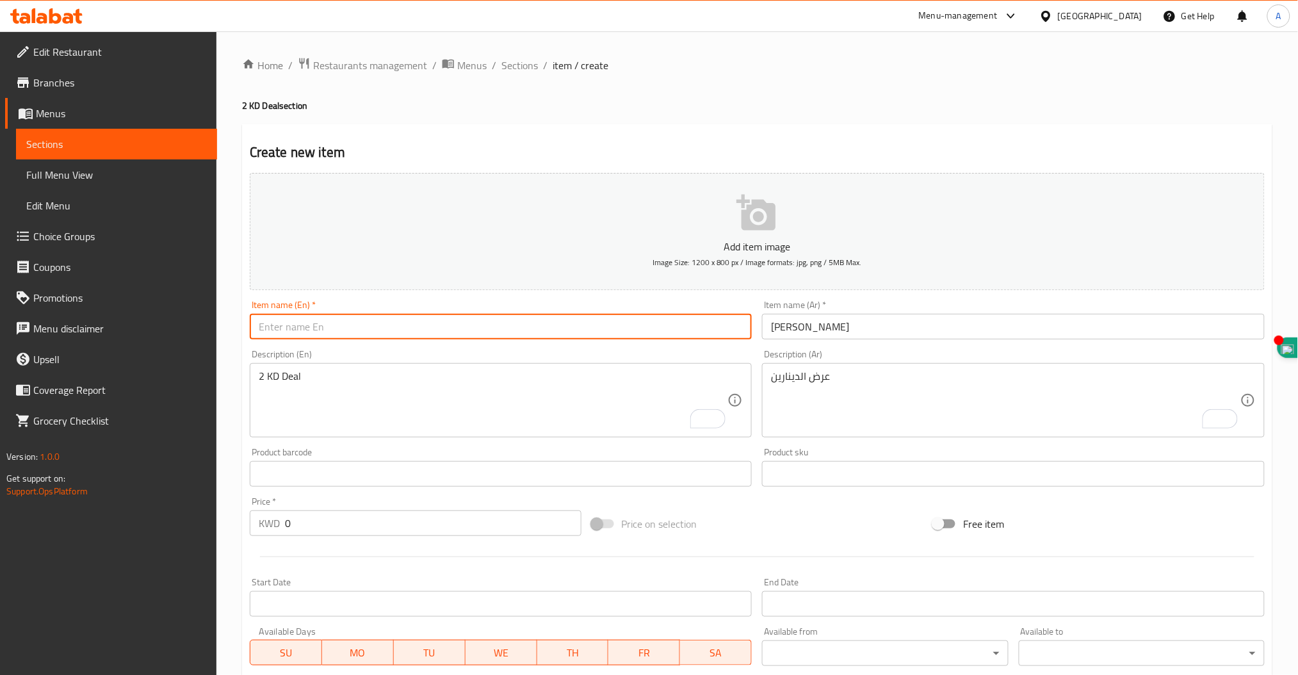
click at [326, 329] on input "text" at bounding box center [501, 327] width 503 height 26
paste input "Crepe"
type input "Crepe Mojito Combo"
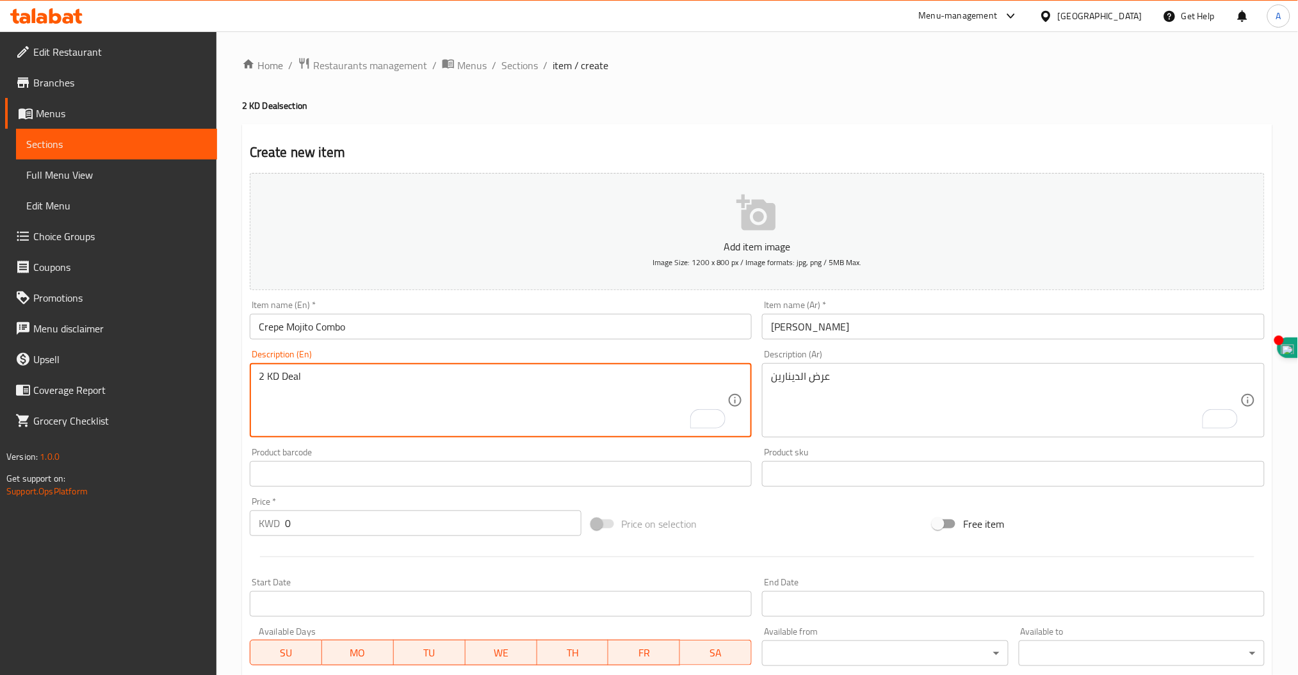
click at [387, 388] on textarea "2 KD Deal" at bounding box center [493, 400] width 469 height 61
type textarea "2 KD Deal"
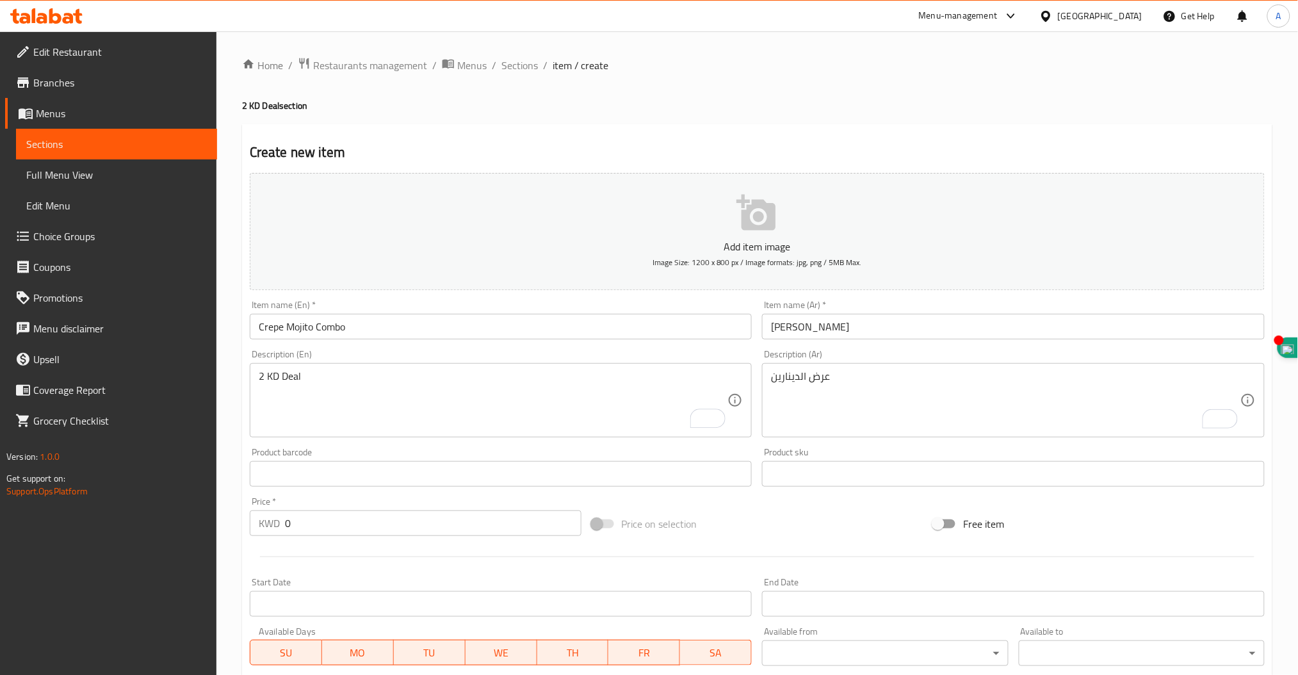
click button "Rewrite with Grammarly" at bounding box center [1212, 418] width 17 height 17
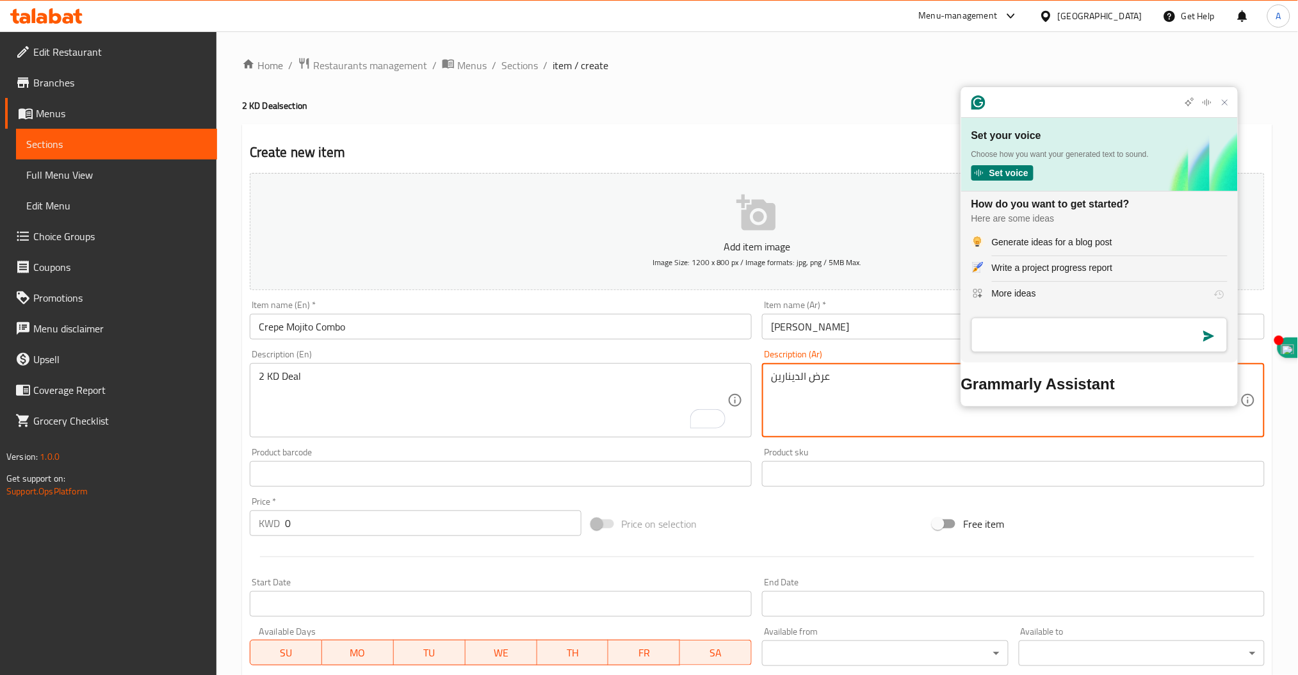
click at [886, 394] on textarea "عرض الدينارين" at bounding box center [1005, 400] width 469 height 61
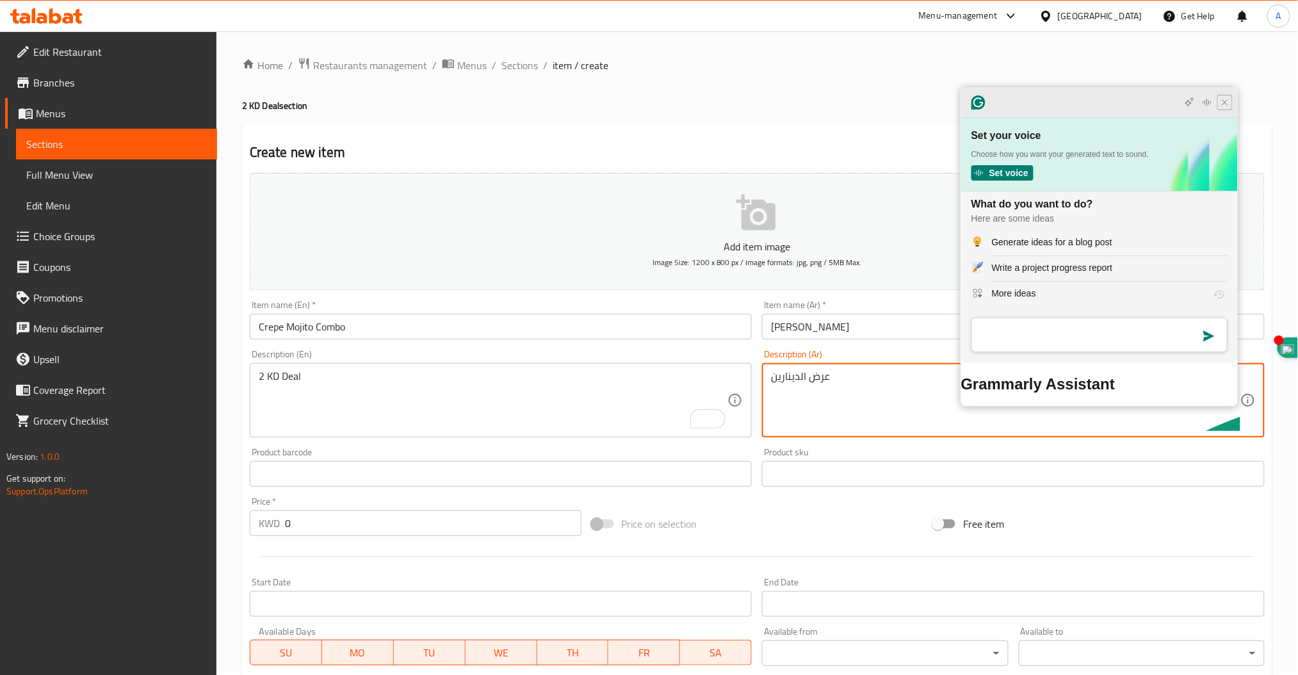
type textarea "عرض الدينارين"
click at [1225, 108] on icon "Close Grammarly Assistant" at bounding box center [1225, 102] width 10 height 10
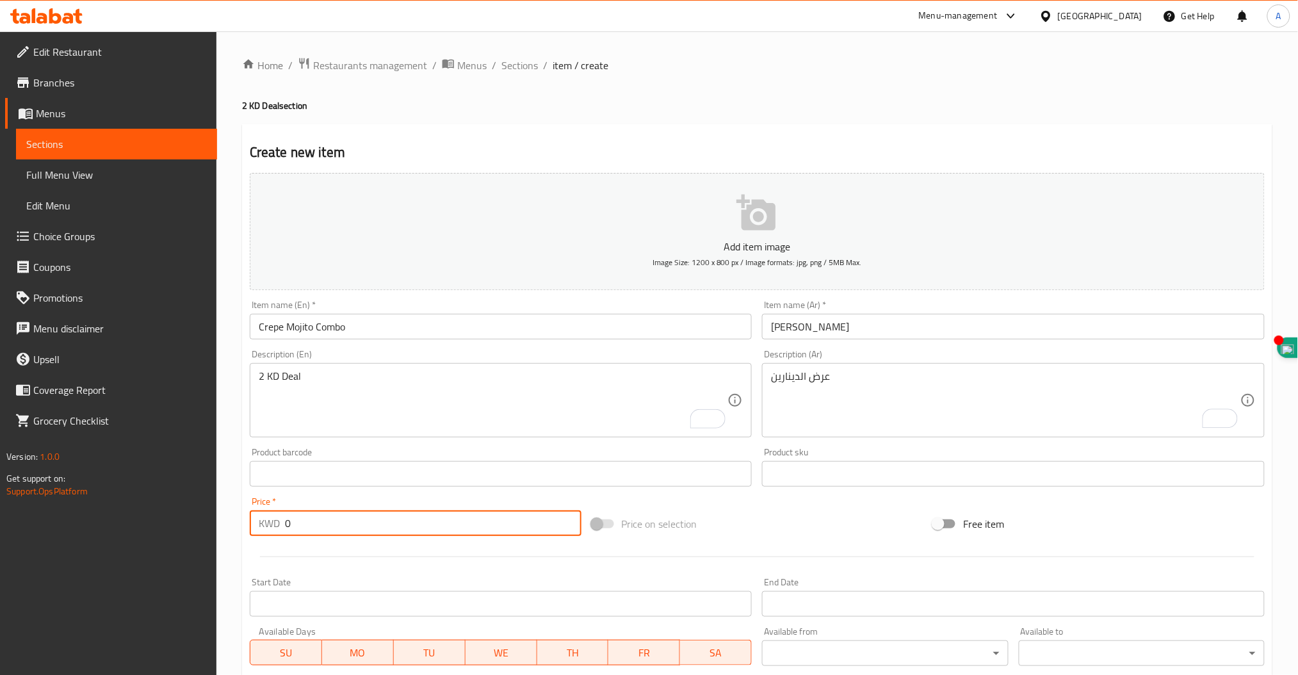
drag, startPoint x: 325, startPoint y: 526, endPoint x: 151, endPoint y: 524, distance: 174.2
click at [151, 524] on div "Edit Restaurant Branches Menus Sections Full Menu View Edit Menu Choice Groups …" at bounding box center [649, 467] width 1298 height 873
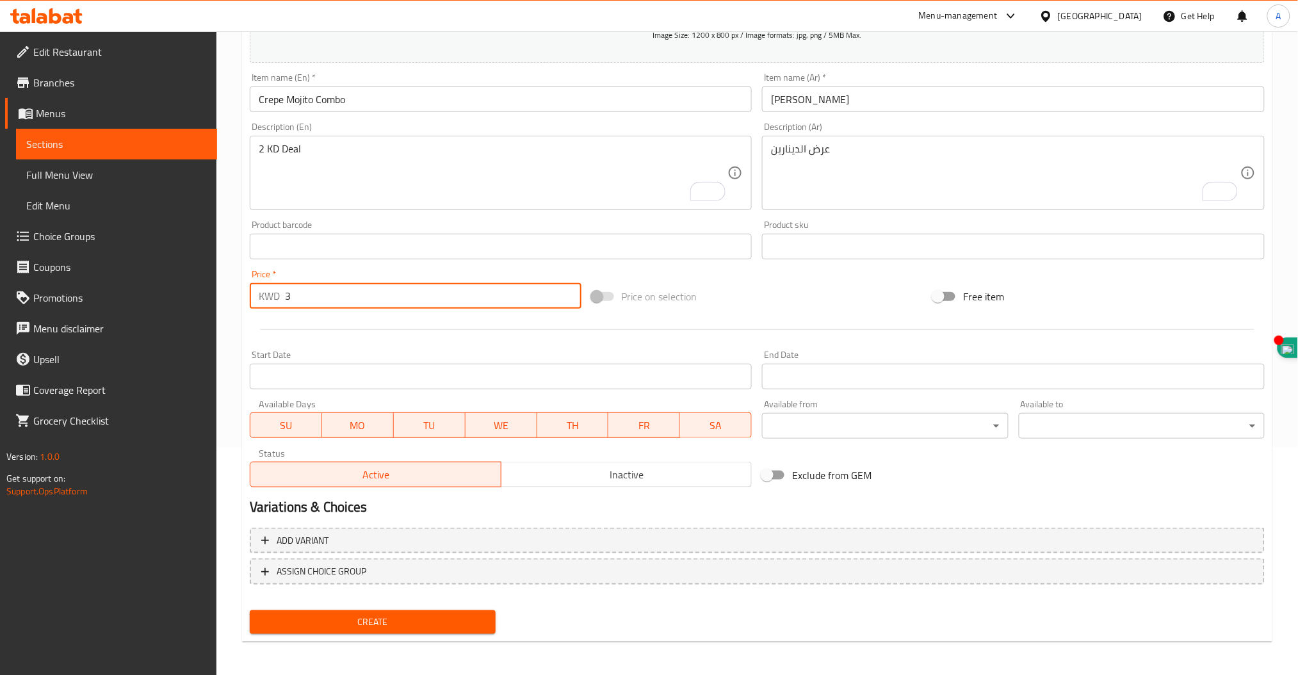
type input "3"
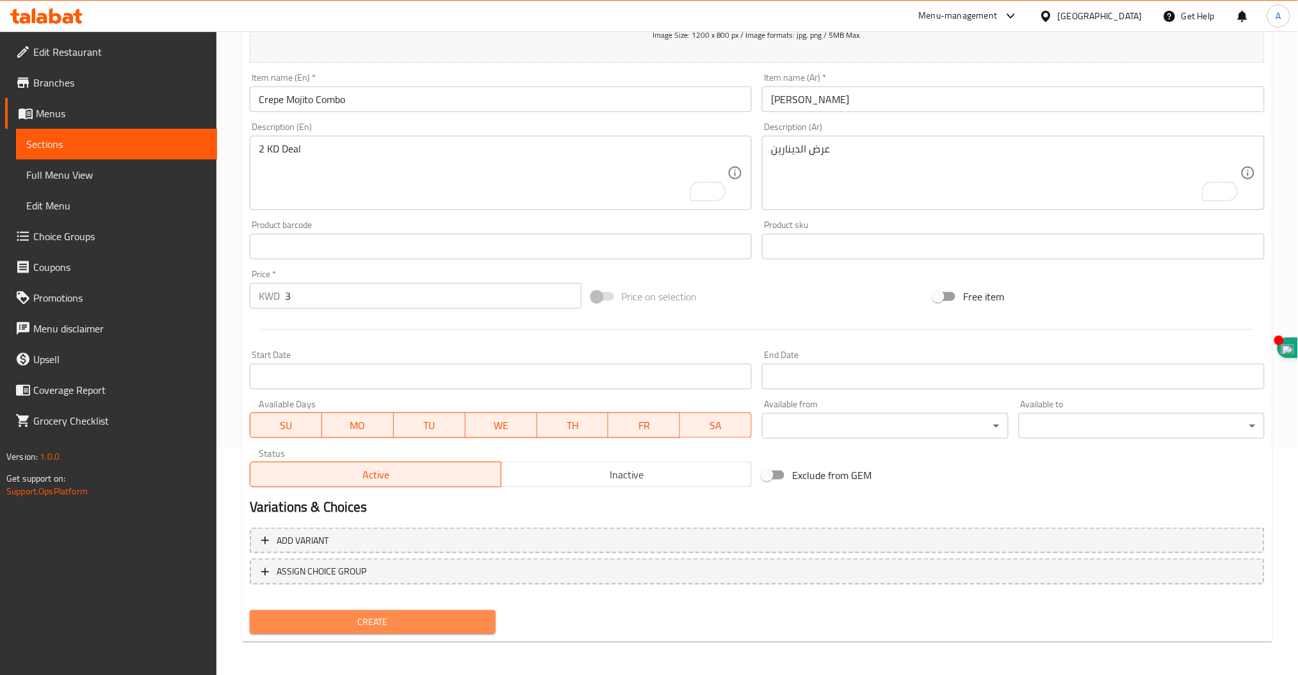
click at [359, 620] on span "Create" at bounding box center [372, 622] width 225 height 16
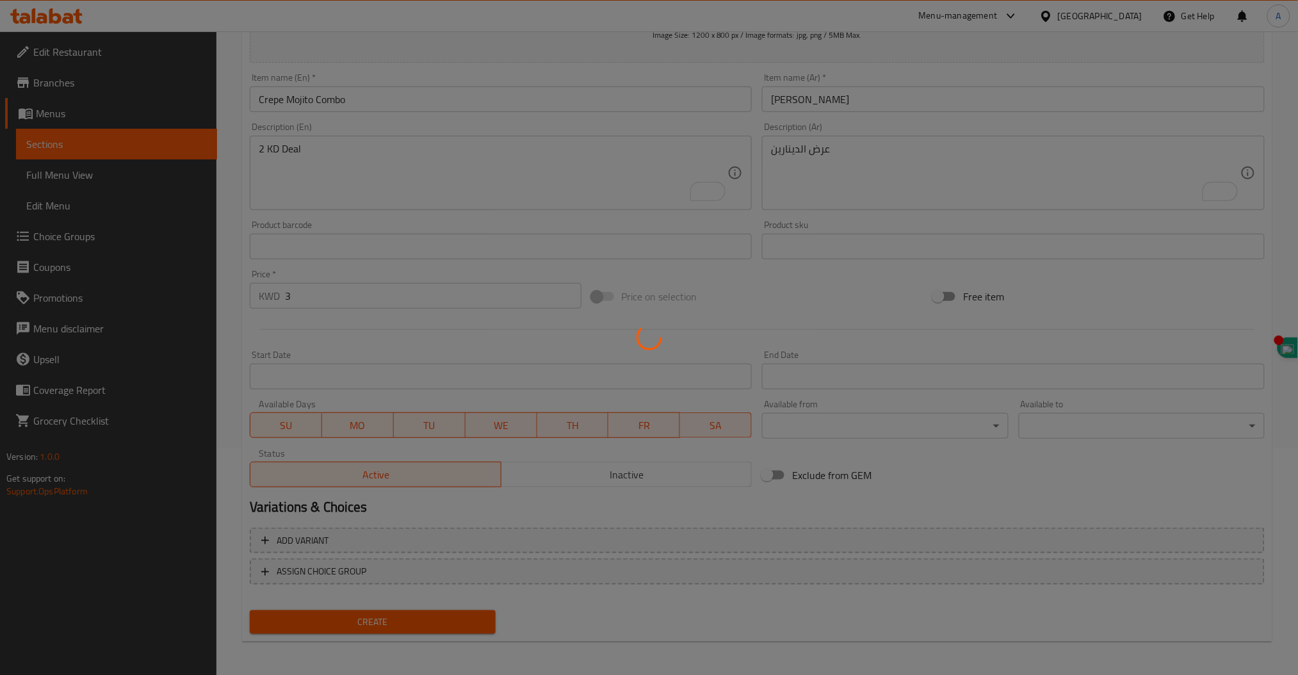
scroll to position [0, 0]
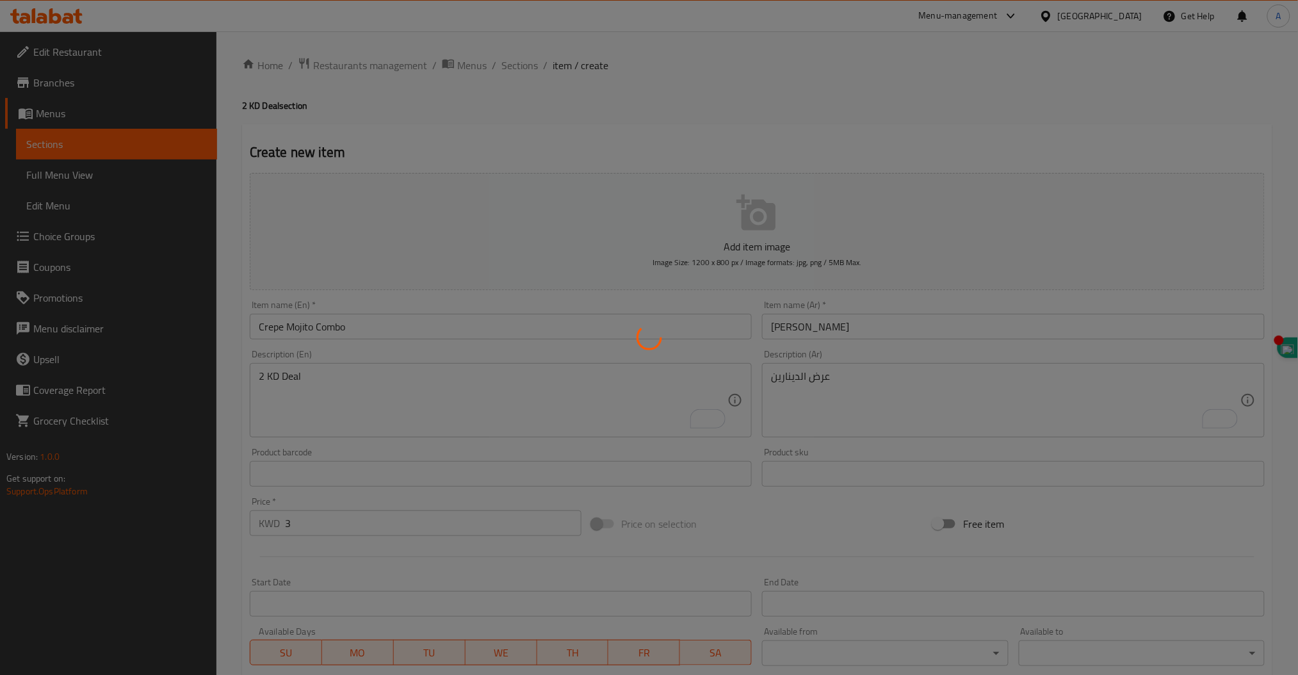
type input "0"
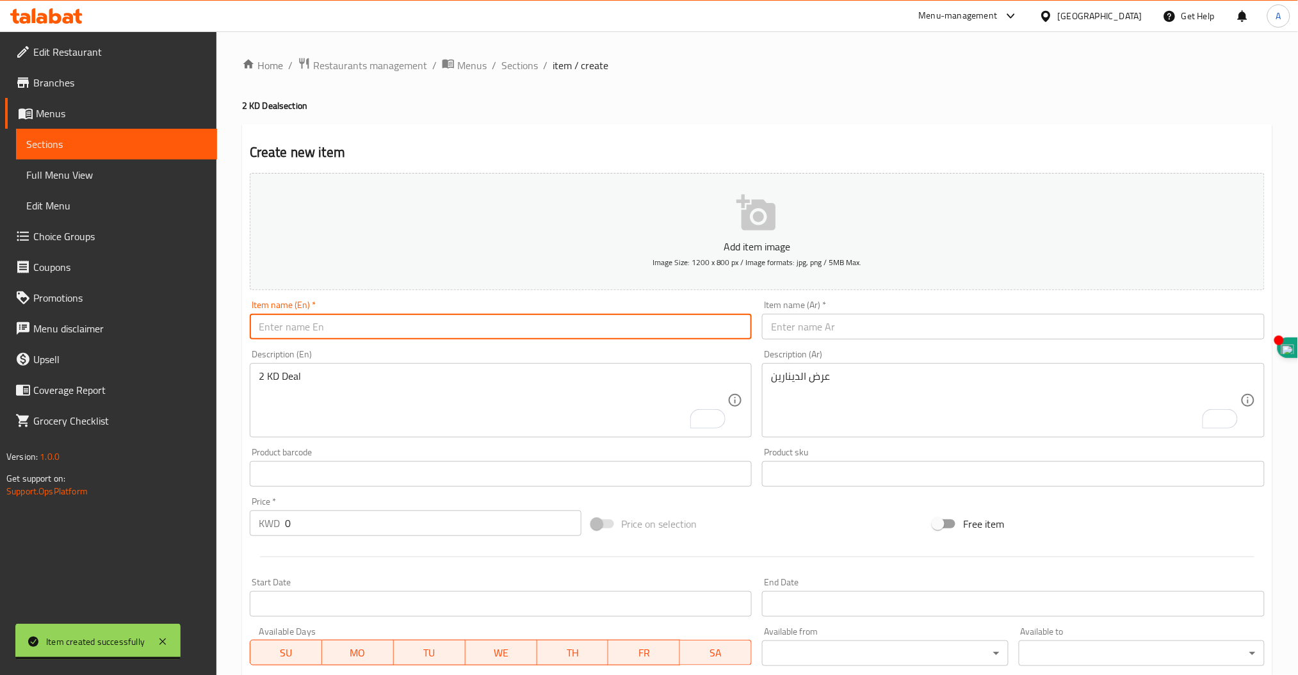
click at [343, 327] on input "text" at bounding box center [501, 327] width 503 height 26
paste input "Grilled potatoes"
type input "Grilled potatoes Mojito Combo"
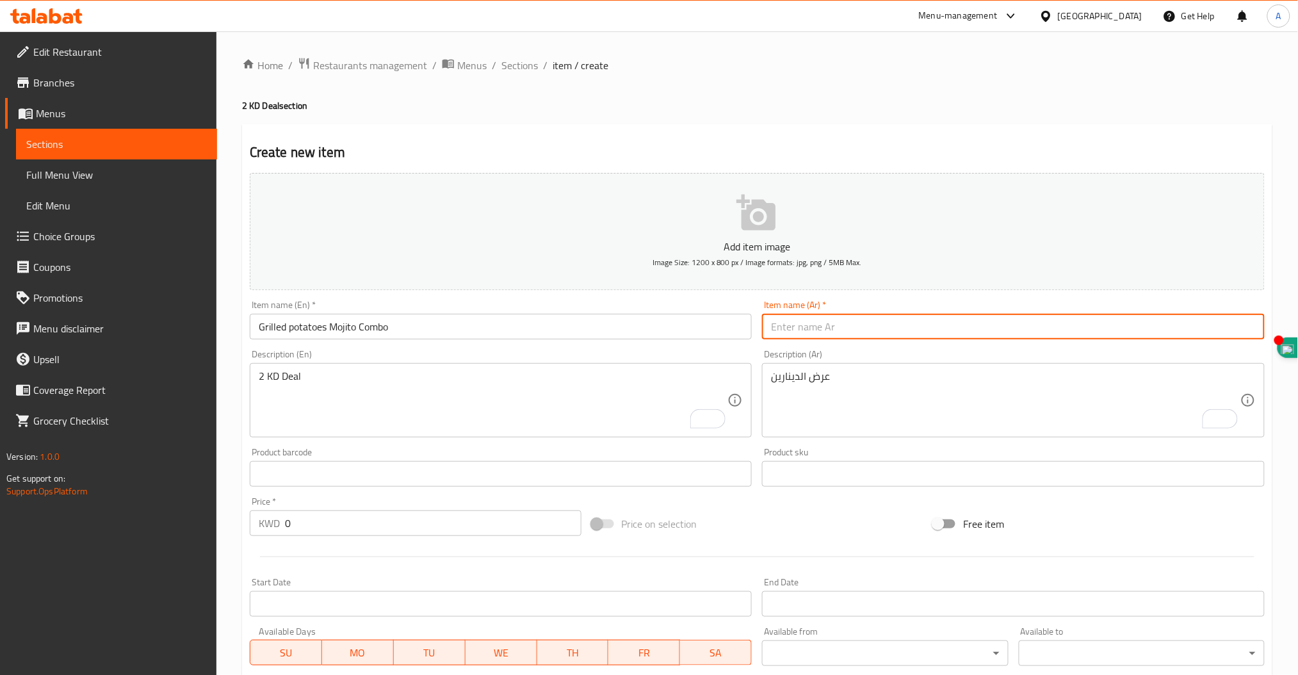
click at [880, 331] on input "text" at bounding box center [1013, 327] width 503 height 26
paste input "Grilled potatoes"
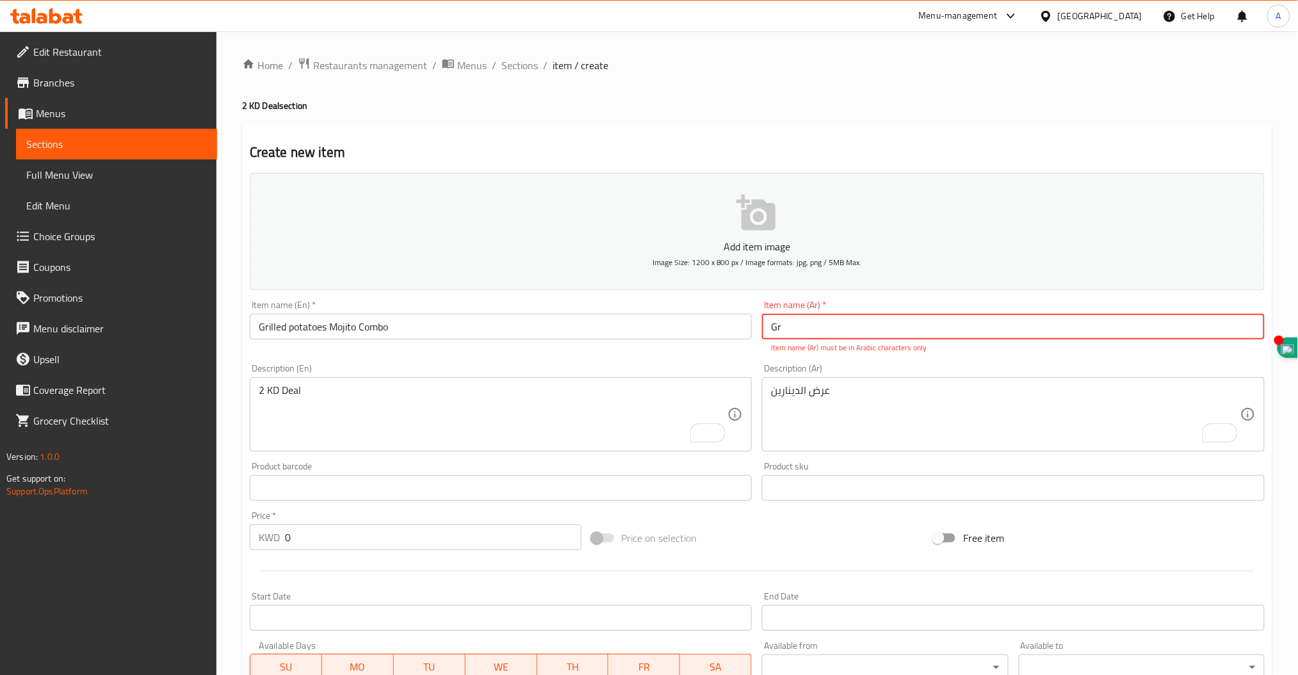
type input "G"
paste input "Grilled potatoes"
type input "G"
click at [878, 324] on input "text" at bounding box center [1013, 327] width 503 height 26
paste input "بطاطا مشوية"
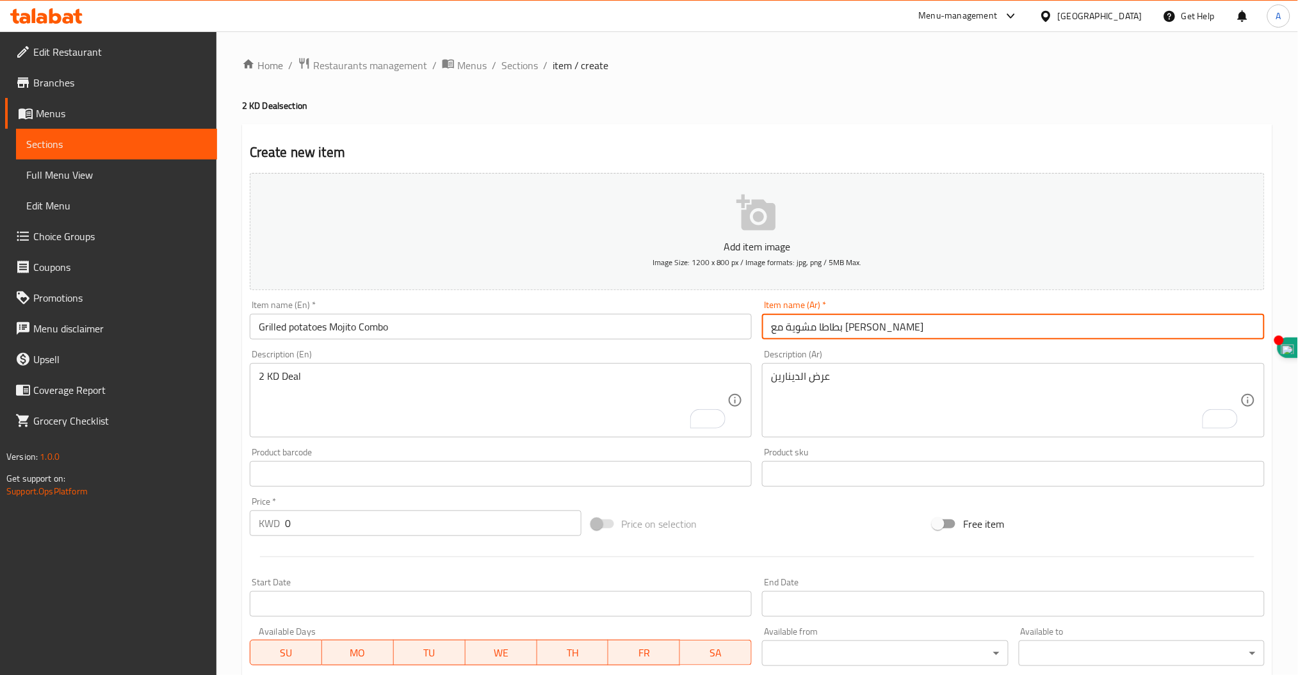
type input "بطاطا مشوية مع موهيتو كومبو"
click at [888, 392] on textarea "عرض الدينارين" at bounding box center [1005, 400] width 469 height 61
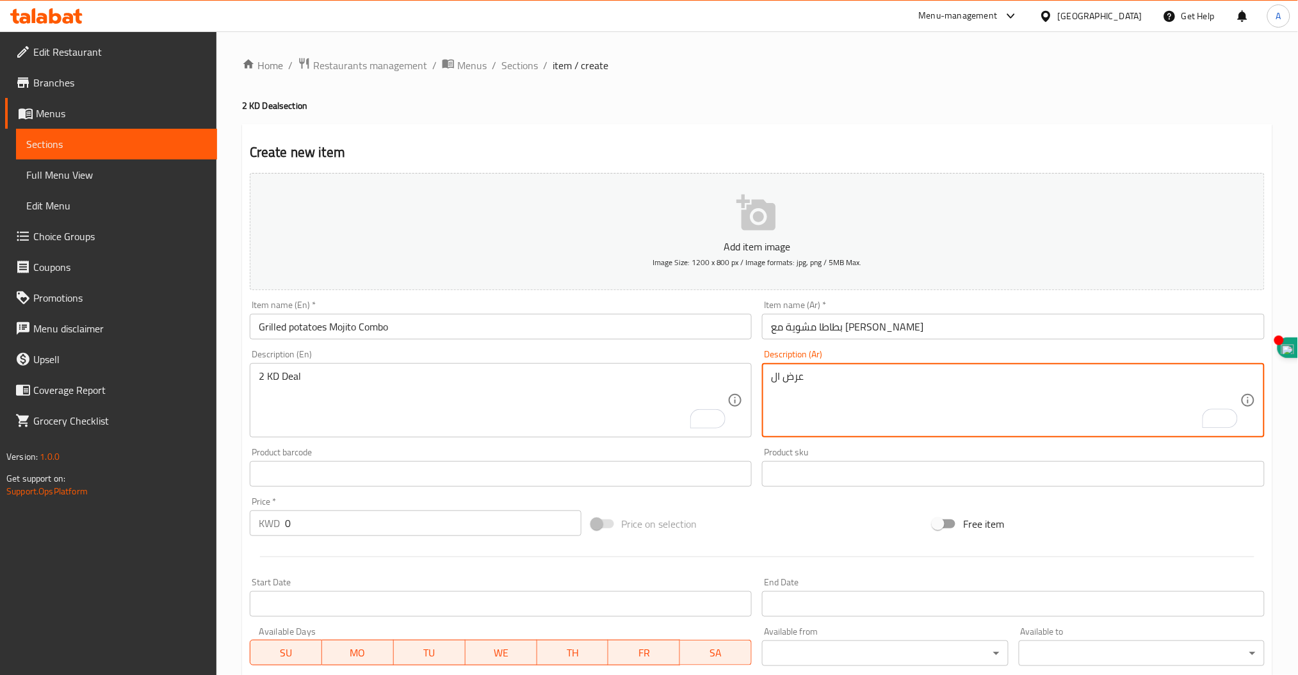
type textarea "عرض ال"
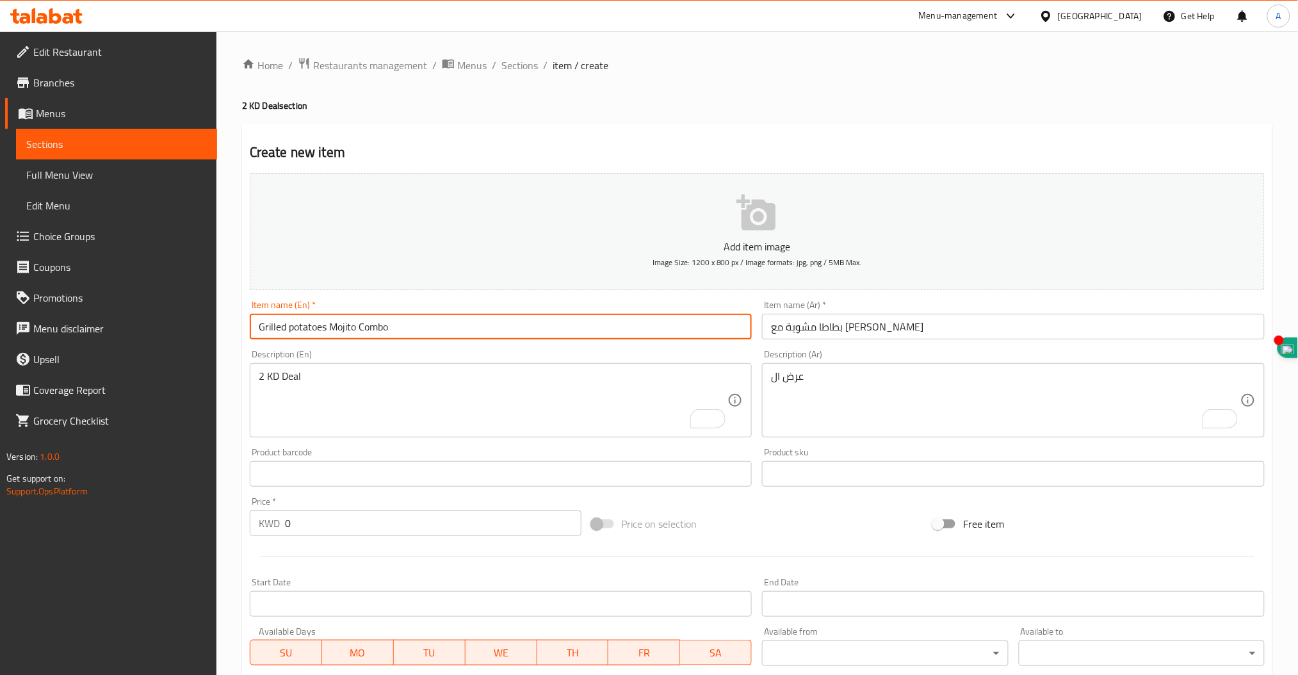
click at [329, 325] on input "Grilled potatoes Mojito Combo" at bounding box center [501, 327] width 503 height 26
type input "Grilled potatoes, Corn & Mojito Combo"
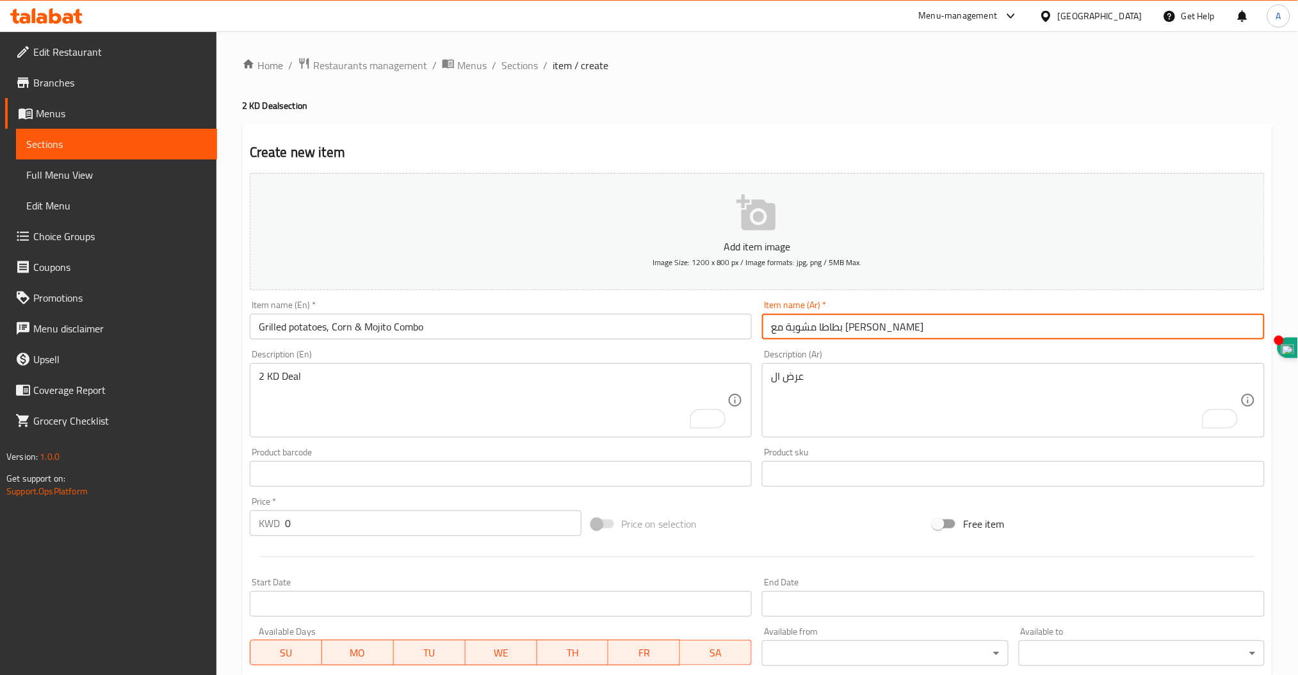
click at [835, 329] on input "بطاطا مشوية مع موهيتو كومبو" at bounding box center [1013, 327] width 503 height 26
click at [802, 329] on input "بطاطا مشوية مع موهيتو كومبو" at bounding box center [1013, 327] width 503 height 26
drag, startPoint x: 948, startPoint y: 328, endPoint x: 729, endPoint y: 329, distance: 219.7
click at [729, 329] on div "Add item image Image Size: 1200 x 800 px / Image formats: jpg, png / 5MB Max. I…" at bounding box center [757, 444] width 1025 height 552
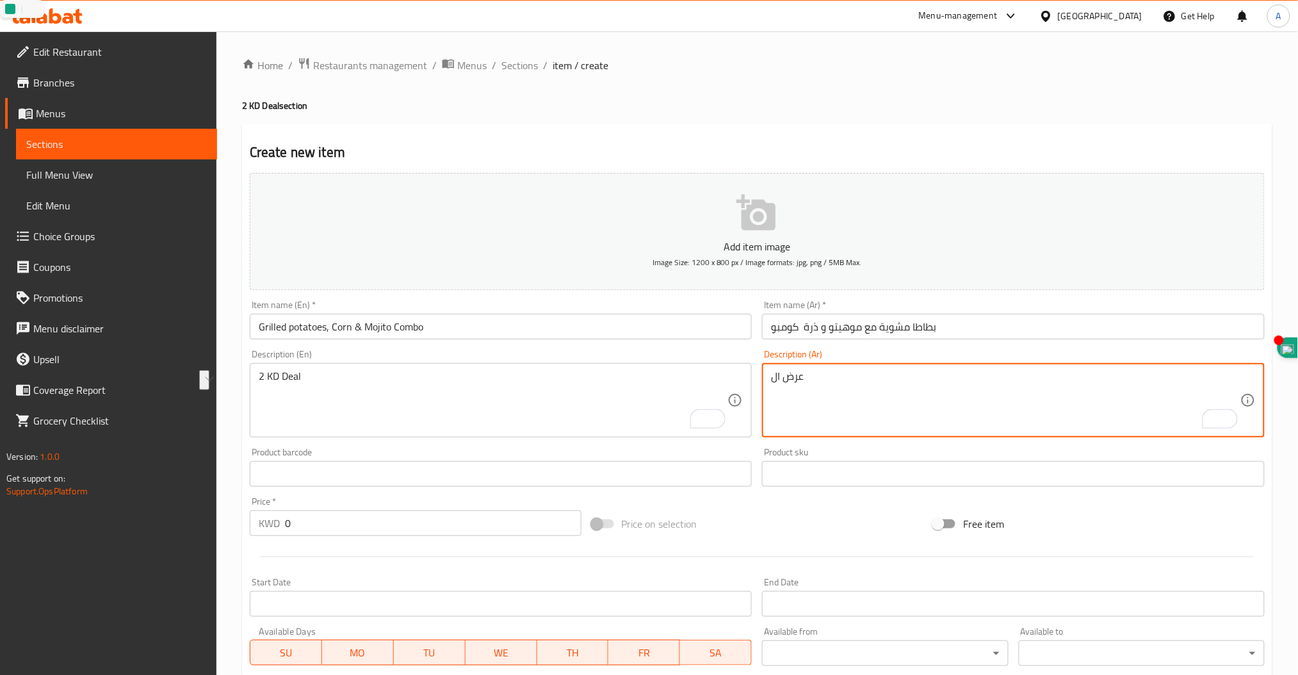
drag, startPoint x: 858, startPoint y: 386, endPoint x: 744, endPoint y: 377, distance: 114.3
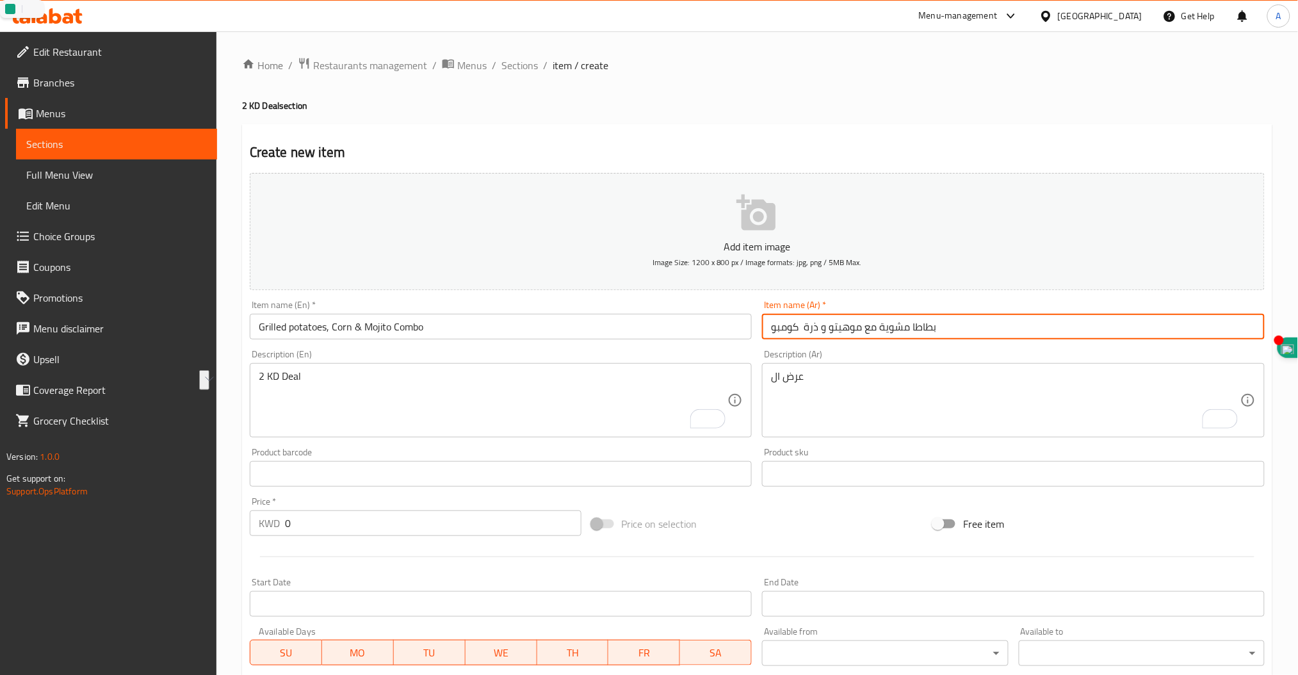
click at [806, 328] on input "بطاطا مشوية مع موهيتو و ذرة كومبو" at bounding box center [1013, 327] width 503 height 26
click at [871, 327] on input "بطاطا مشوية مع موهيتو و ذرة كومبو" at bounding box center [1013, 327] width 503 height 26
click at [804, 328] on input "بطاطا مشوية, موهيتو و ذرة كومبو" at bounding box center [1013, 327] width 503 height 26
type input "بطاطا مشوية, موهيتو و ذرة كومبو"
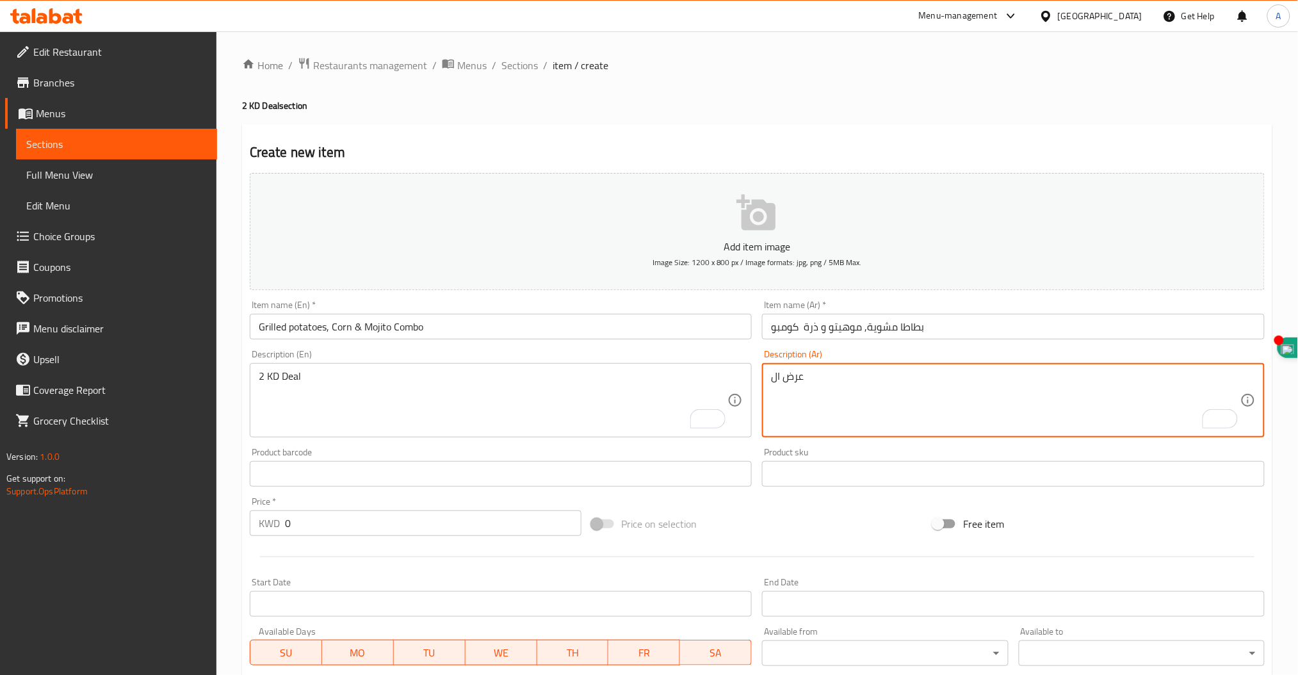
click at [770, 376] on div "عرض ال Description (Ar)" at bounding box center [1013, 400] width 503 height 74
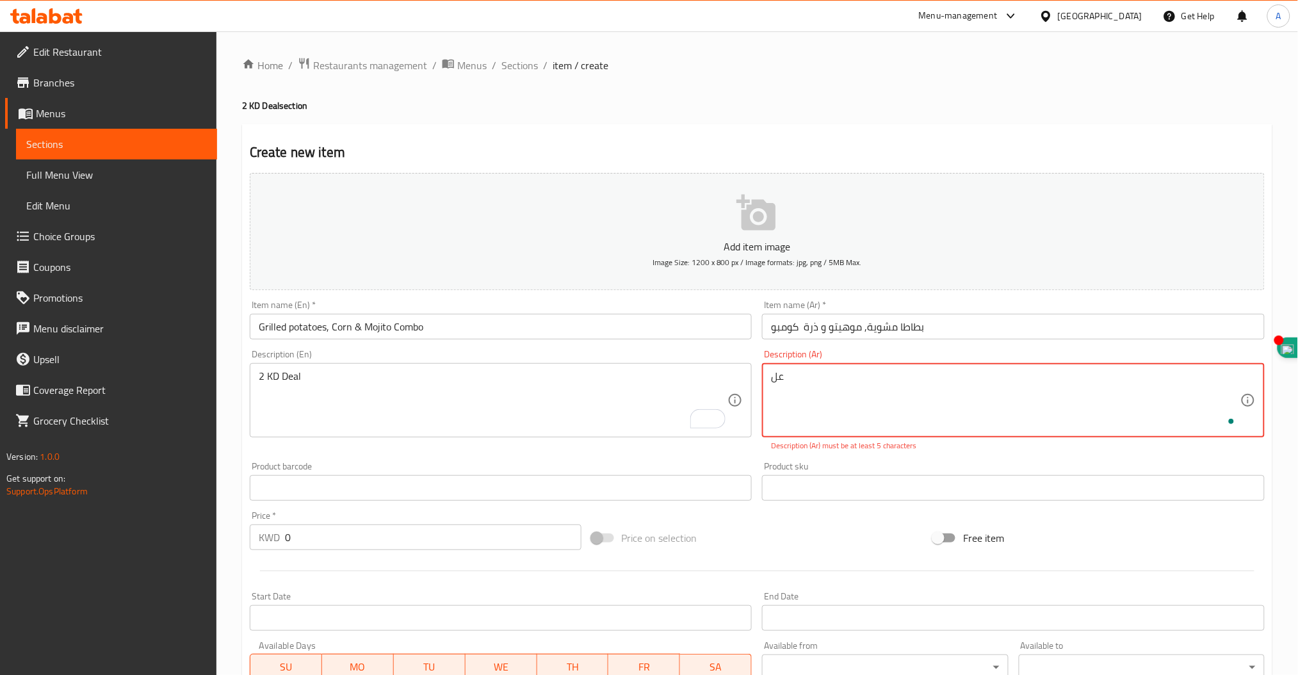
type textarea "ل"
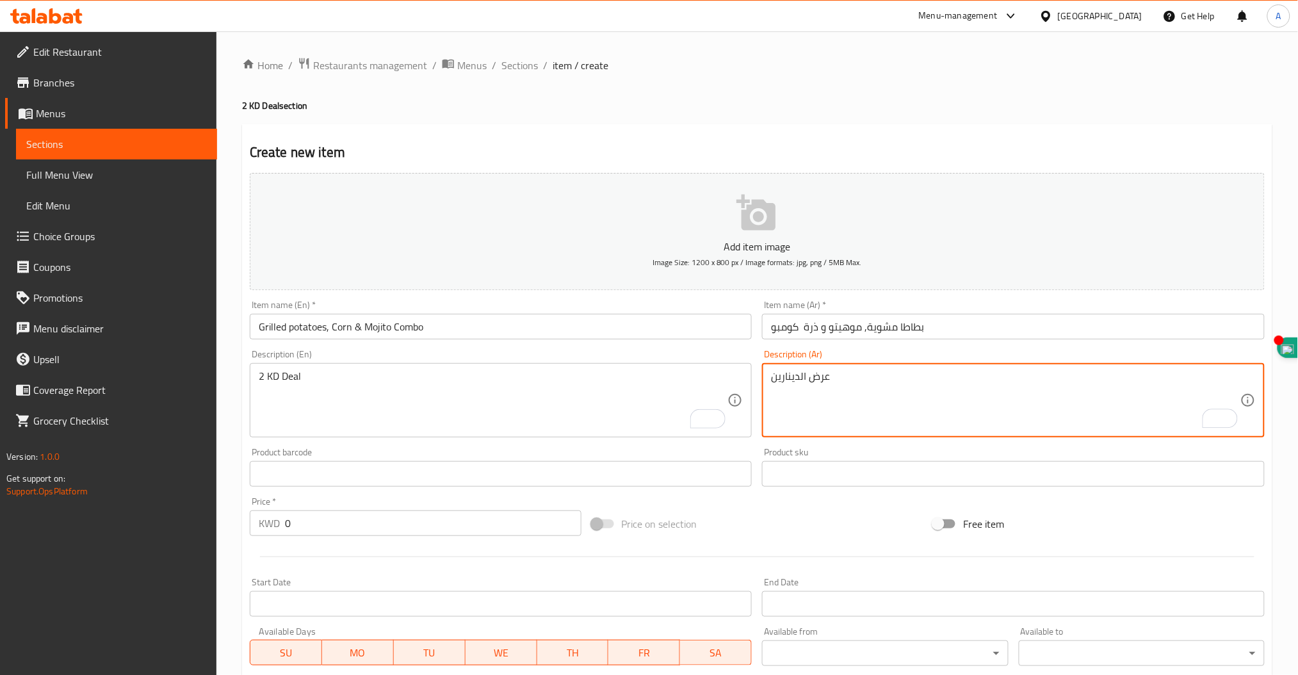
type textarea "عرض الدينارين"
click at [571, 383] on textarea "2 KD Deal" at bounding box center [493, 400] width 469 height 61
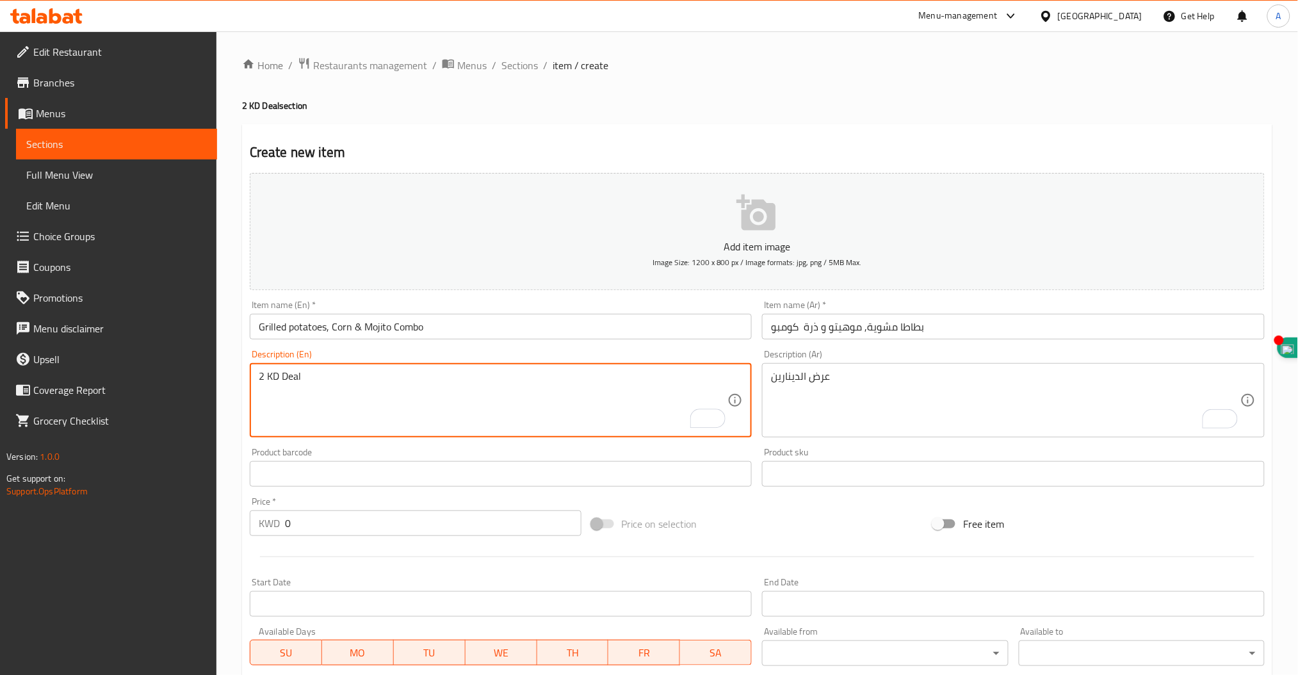
type textarea "2 KD Deal"
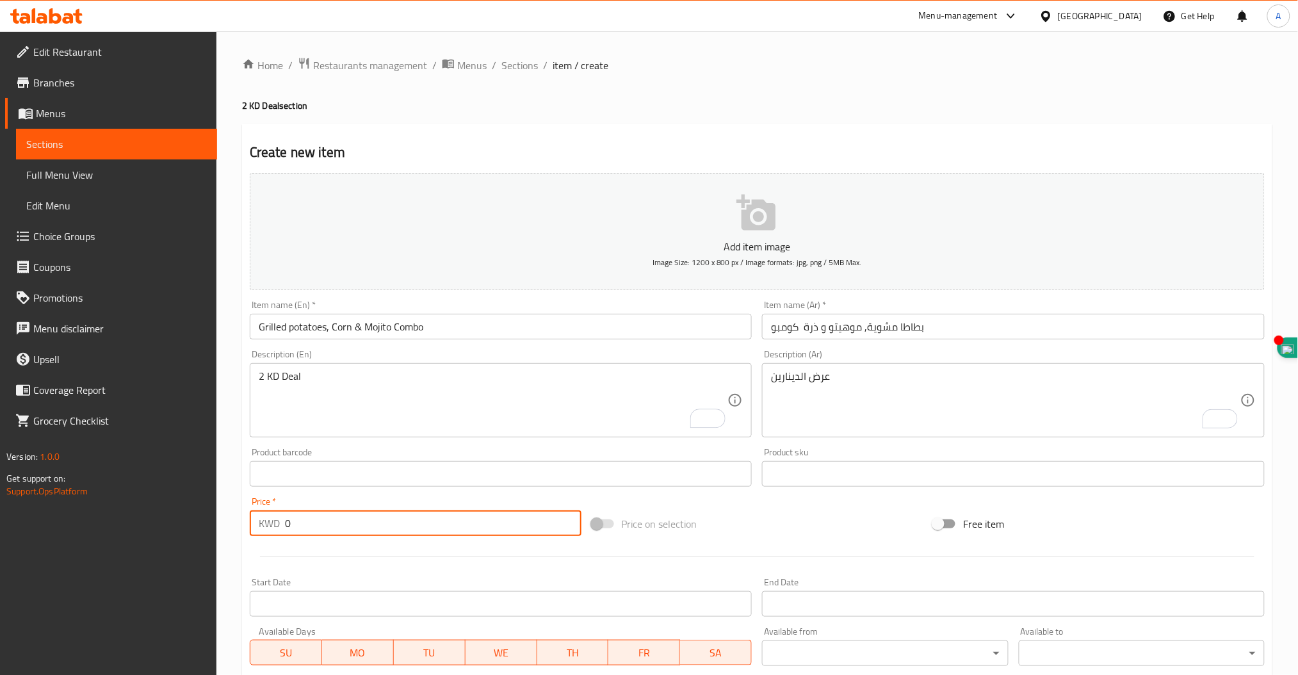
drag, startPoint x: 373, startPoint y: 520, endPoint x: 177, endPoint y: 517, distance: 196.0
click at [177, 517] on div "Edit Restaurant Branches Menus Sections Full Menu View Edit Menu Choice Groups …" at bounding box center [649, 467] width 1298 height 873
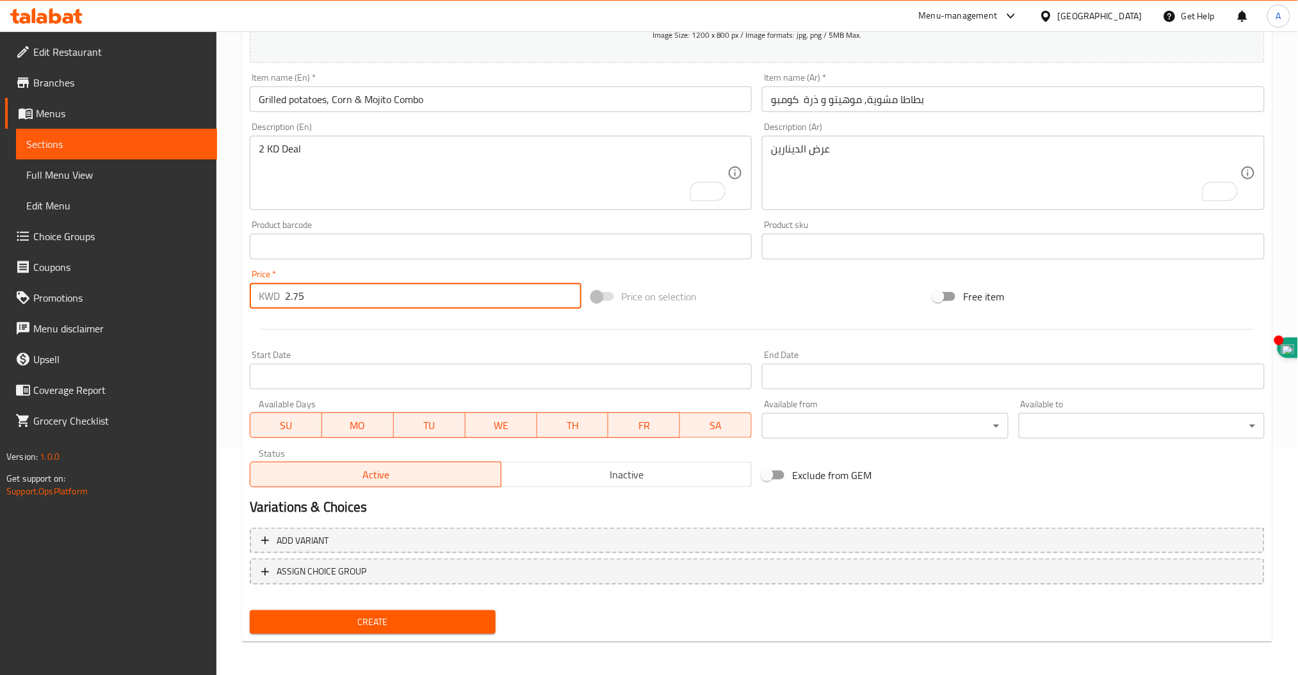
type input "2.75"
click at [349, 616] on span "Create" at bounding box center [372, 622] width 225 height 16
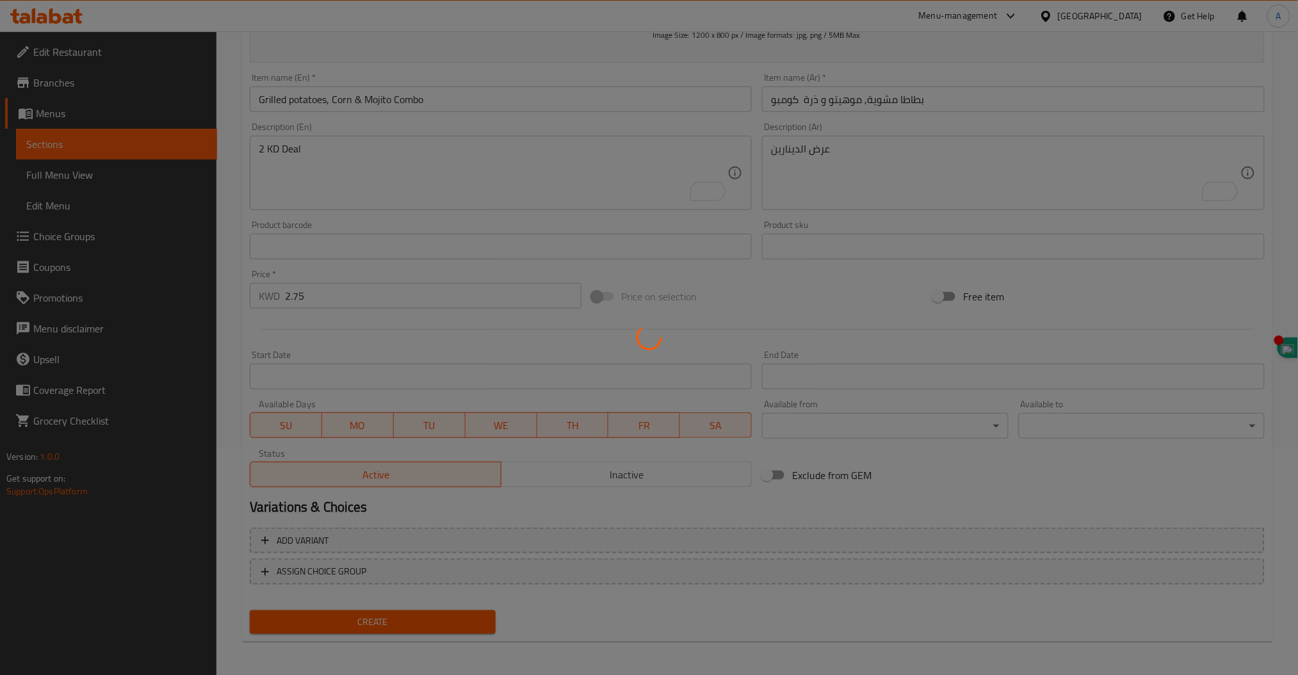
type input "0"
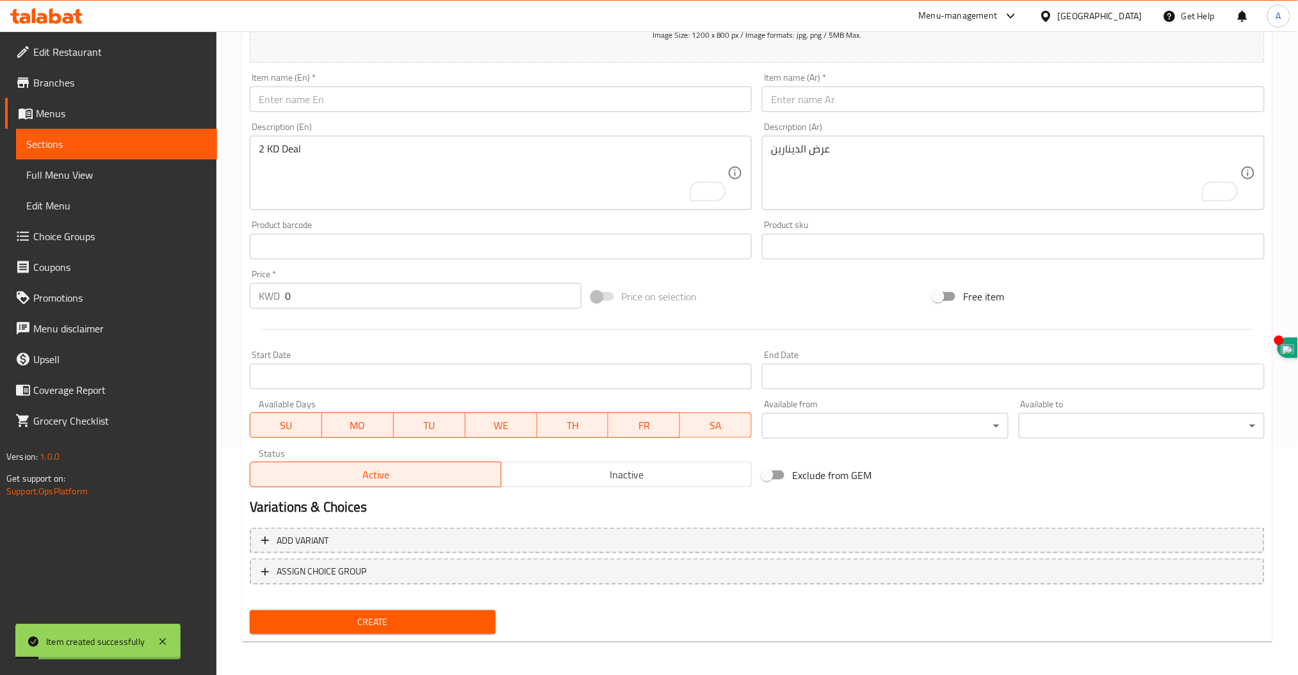
scroll to position [0, 0]
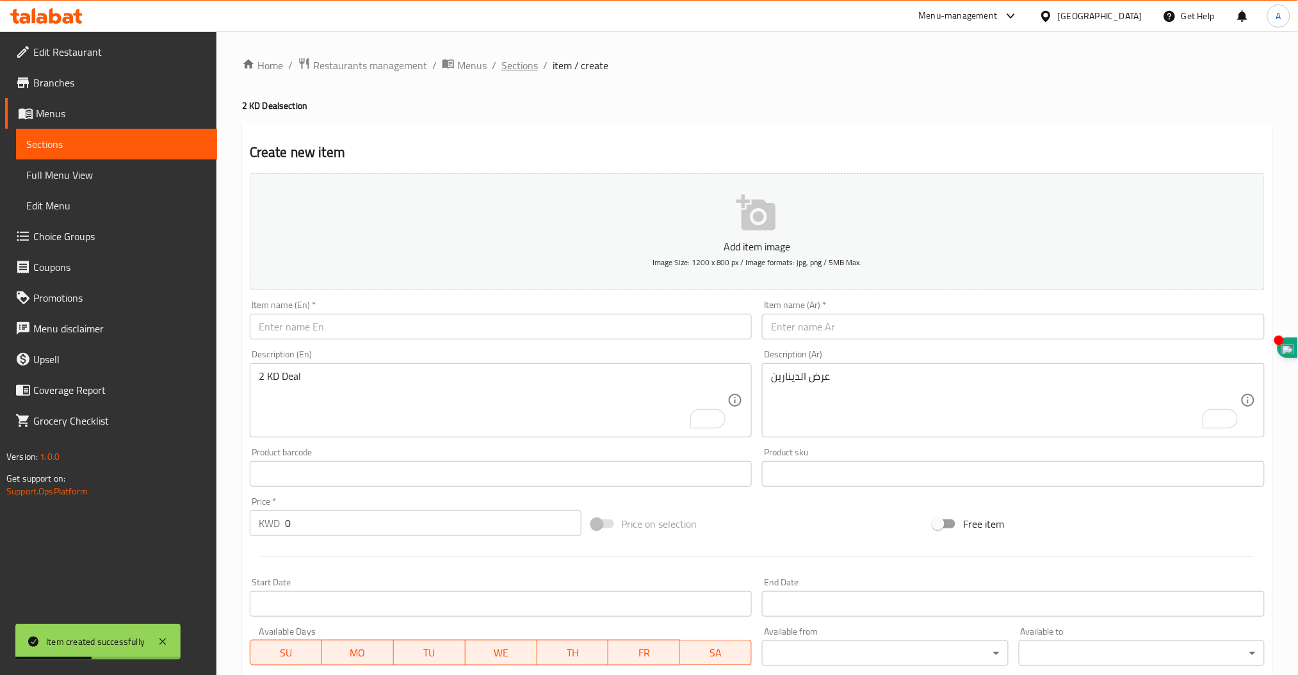
click at [528, 65] on span "Sections" at bounding box center [519, 65] width 37 height 15
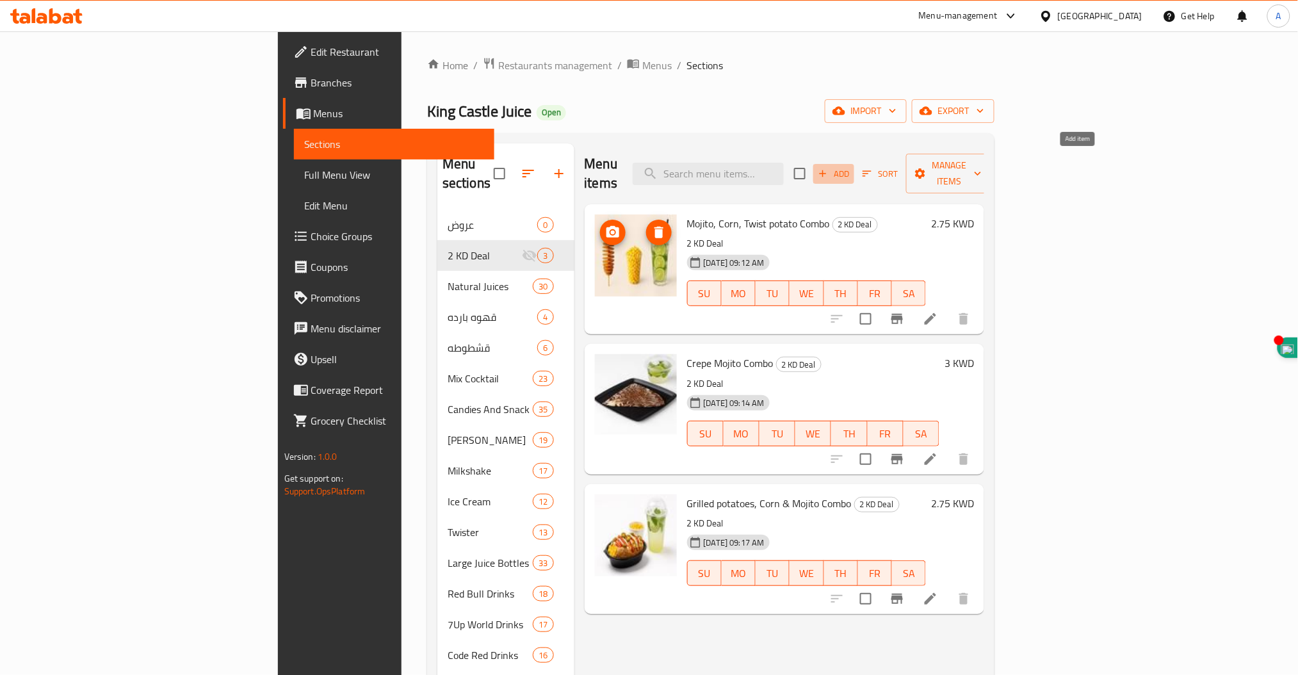
click at [829, 168] on icon "button" at bounding box center [823, 174] width 12 height 12
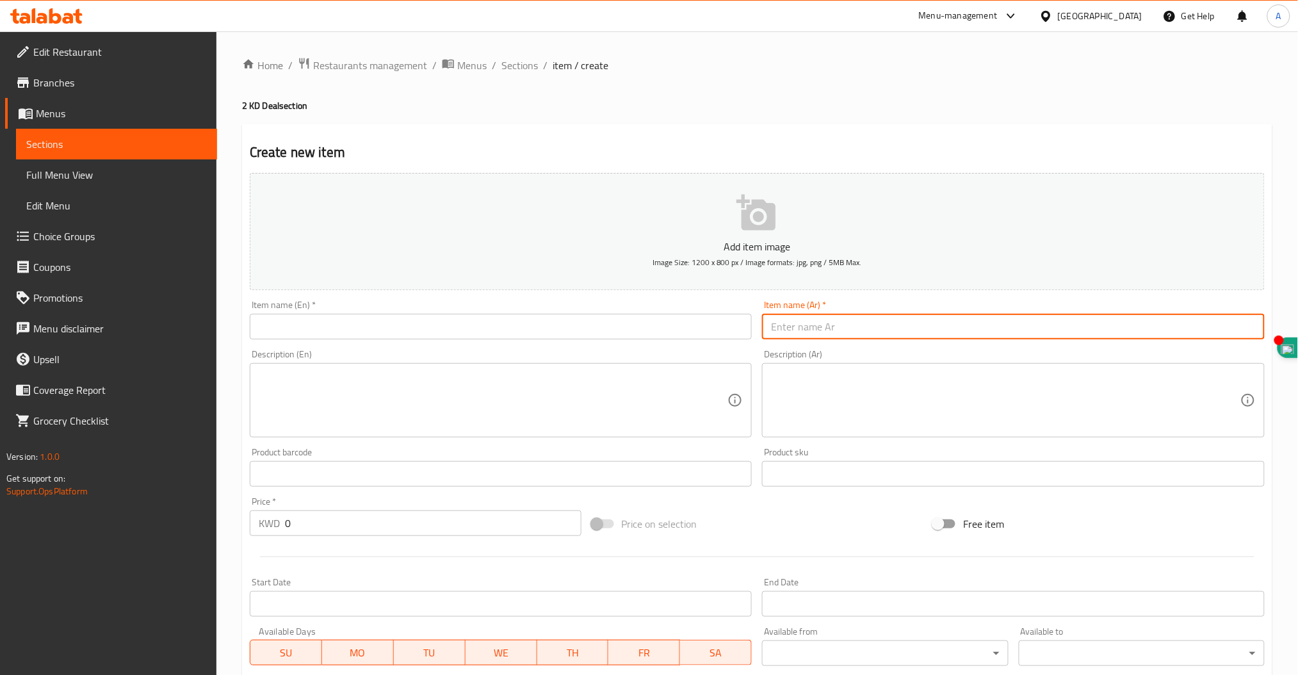
click at [943, 322] on input "text" at bounding box center [1013, 327] width 503 height 26
paste input "سلاش"
paste input "ناتشوز"
type input "سلاش ناتشوز كومبو"
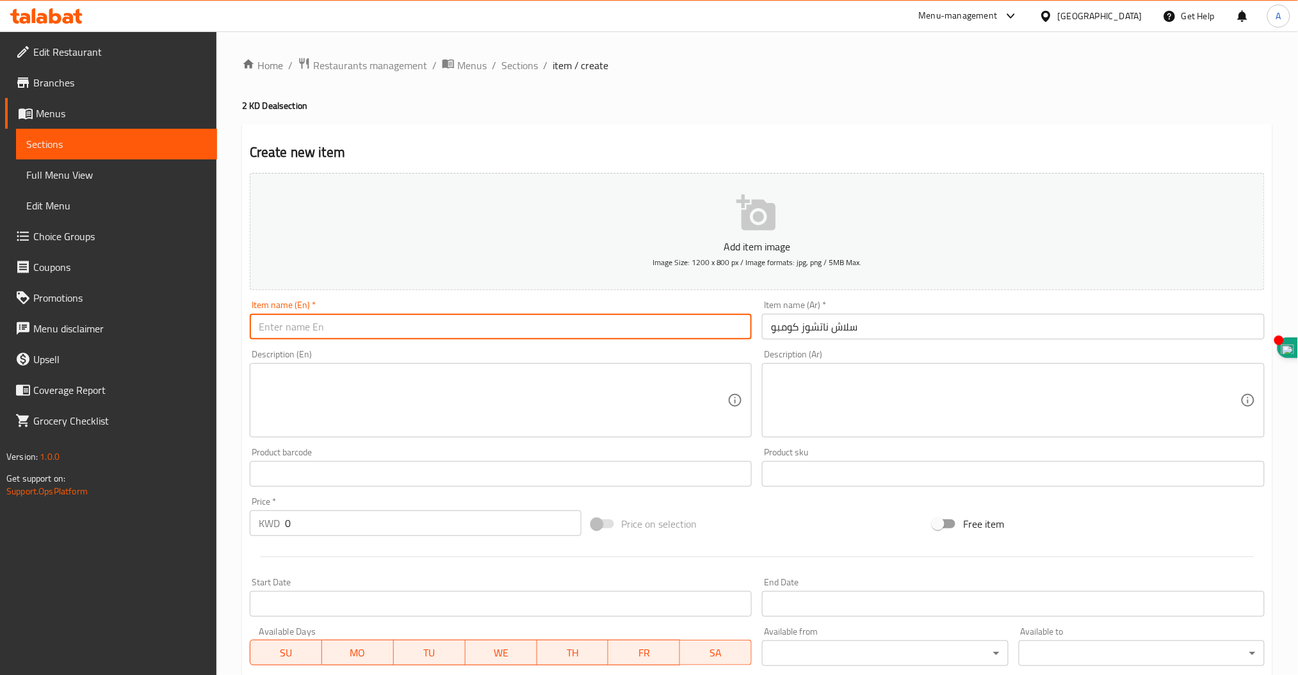
click at [461, 330] on input "text" at bounding box center [501, 327] width 503 height 26
click at [300, 333] on input "Slash Natchos" at bounding box center [501, 327] width 503 height 26
type input "Slash Nachos Combo"
click at [905, 390] on textarea at bounding box center [1005, 400] width 469 height 61
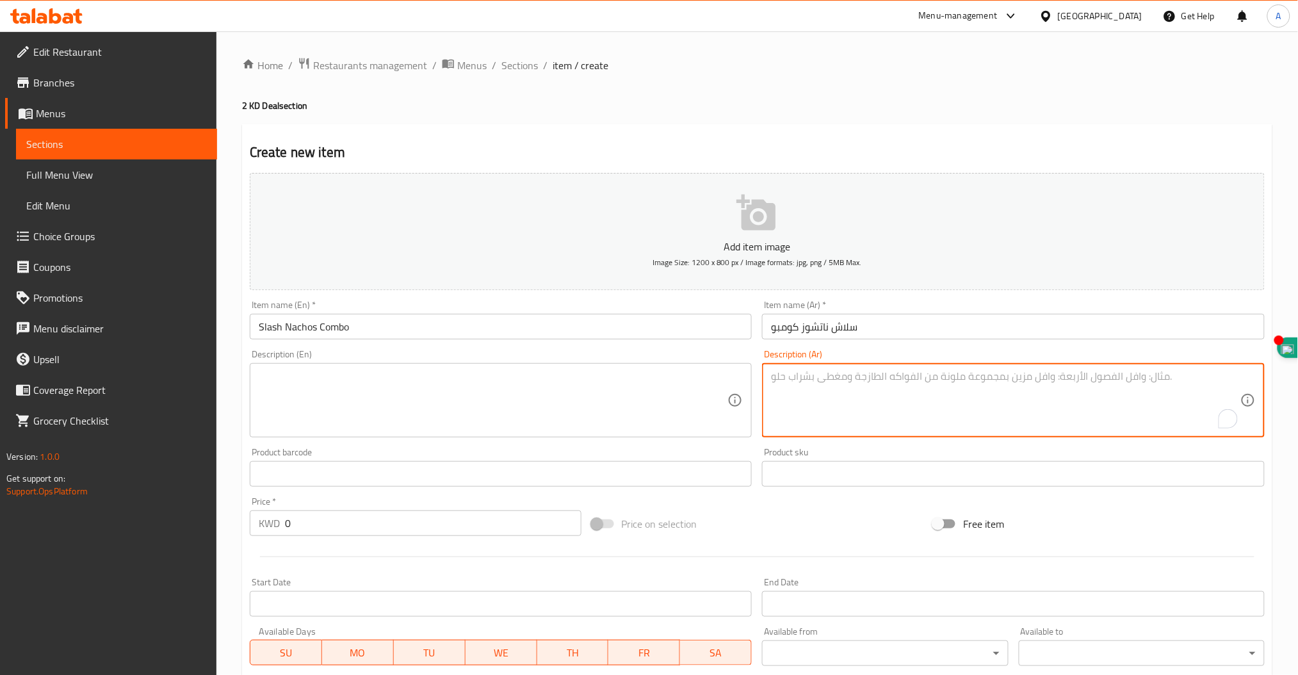
paste textarea "سلاش نكهة التوت كبير"
paste textarea "سلاش نكهة فرولة كبير"
paste textarea "ناتشوز"
type textarea "سلاش نكهة التوت كبير سلاش نكهة فرولة كبير ناتشوز"
click at [322, 380] on textarea at bounding box center [493, 400] width 469 height 61
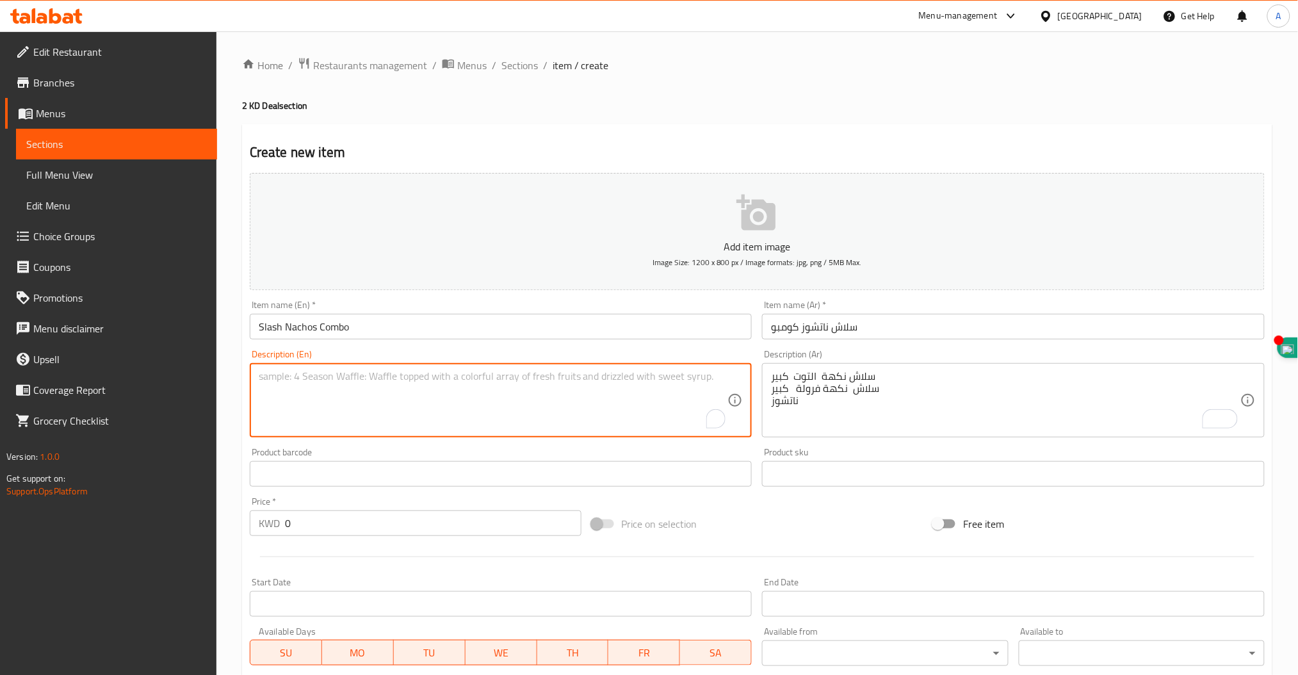
paste textarea "strawberry Slash large"
paste textarea "Raspberry Slash large"
click at [263, 374] on textarea "strawberry Slash large Raspberry Slash large" at bounding box center [493, 400] width 469 height 61
click at [368, 388] on textarea "Strawberry Slash large Raspberry Slash large" at bounding box center [493, 400] width 469 height 61
click at [364, 376] on textarea "Strawberry Slash large Raspberry Slash large" at bounding box center [493, 400] width 469 height 61
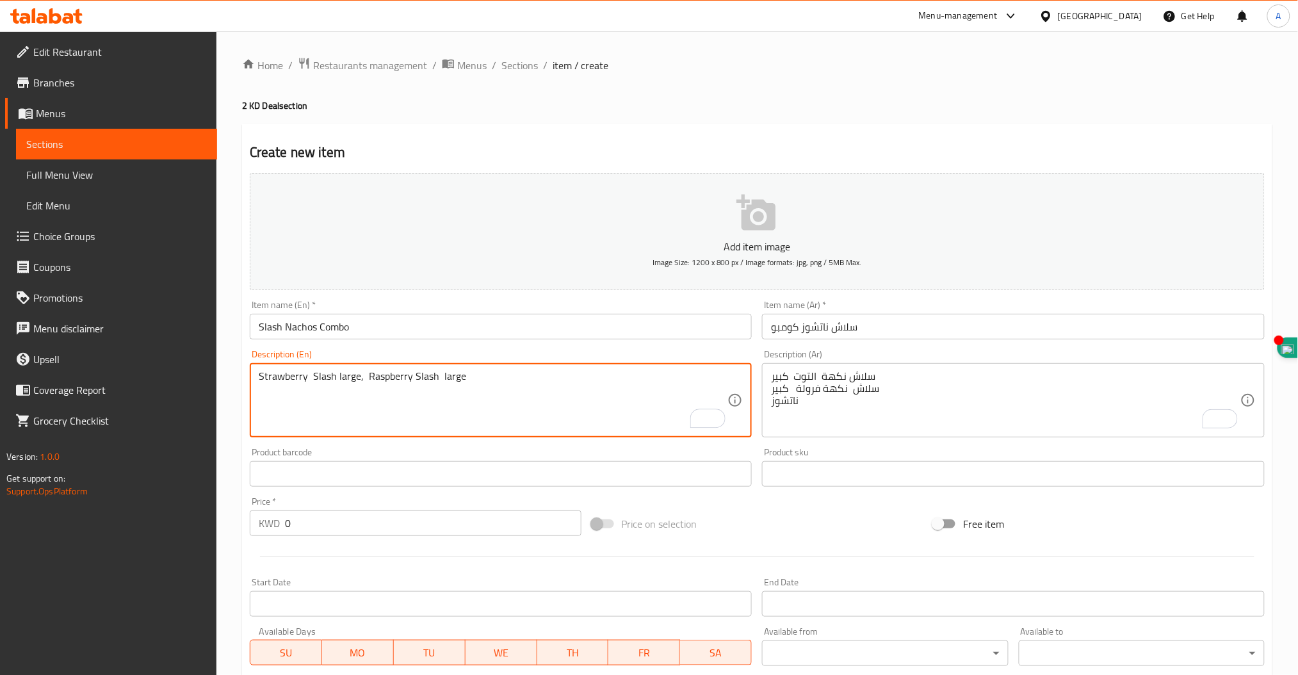
click at [476, 380] on textarea "Strawberry Slash large, Raspberry Slash large" at bounding box center [493, 400] width 469 height 61
paste textarea "Nachos"
type textarea "Strawberry Slash large, Raspberry Slash large and Nachos"
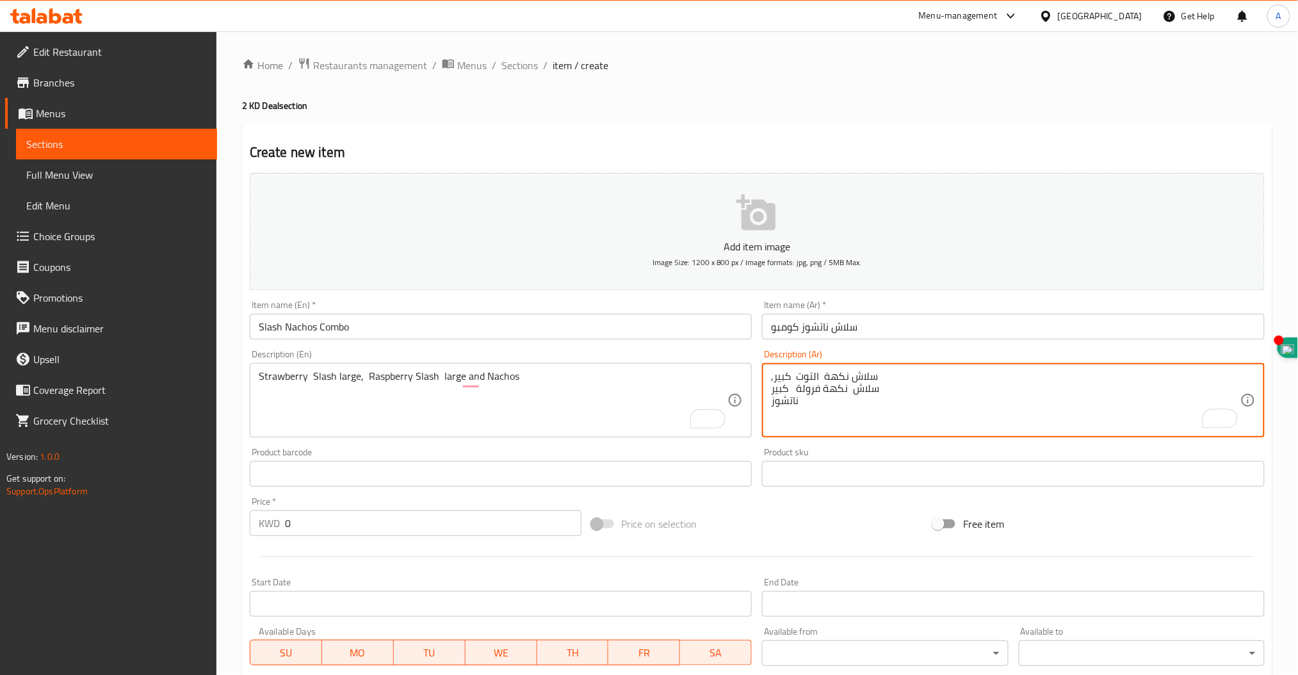
click at [887, 386] on textarea ",سلاش نكهة التوت كبير سلاش نكهة فرولة كبير ناتشوز" at bounding box center [1005, 400] width 469 height 61
click at [882, 380] on textarea ",سلاش نكهة التوت كبير سلاش نكهة فرولة كبير ناتشوز" at bounding box center [1005, 400] width 469 height 61
click at [882, 392] on textarea ",سلاش نكهة التوت كبير سلاش نكهة فرولة كبير ناتشوز" at bounding box center [1005, 400] width 469 height 61
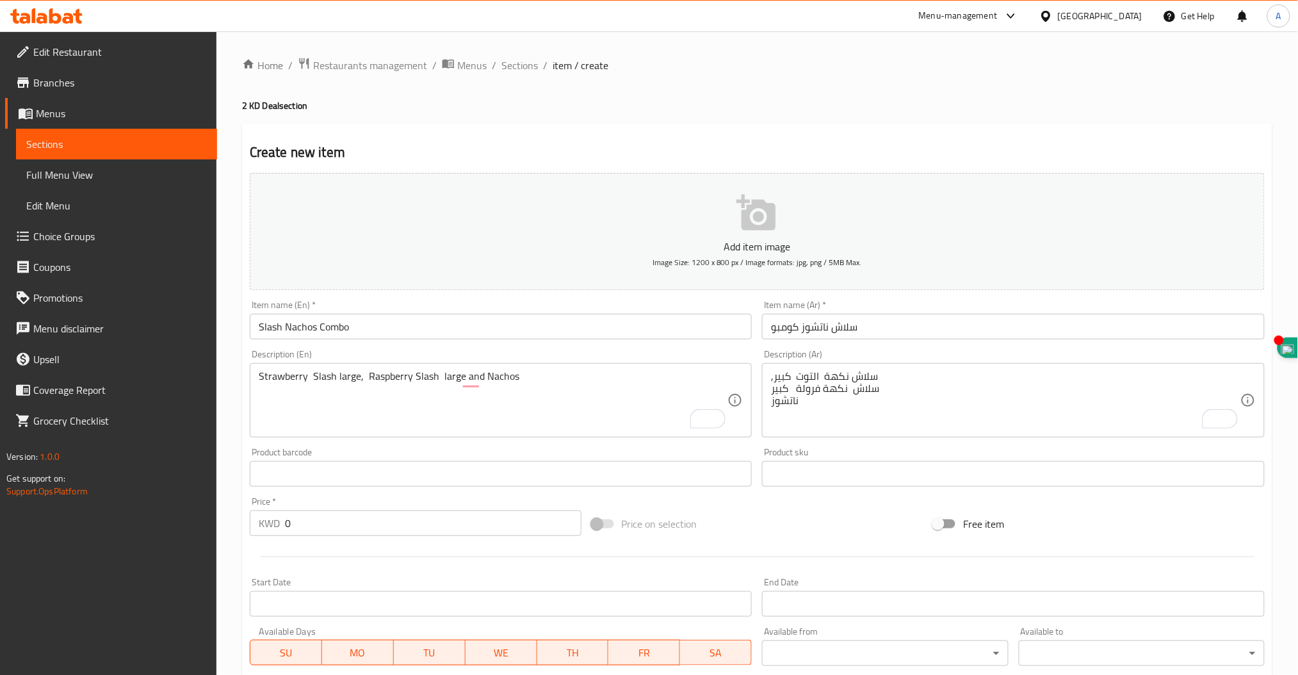
click at [770, 380] on div ",سلاش نكهة التوت كبير سلاش نكهة فرولة كبير ناتشوز Description (Ar)" at bounding box center [1013, 400] width 503 height 74
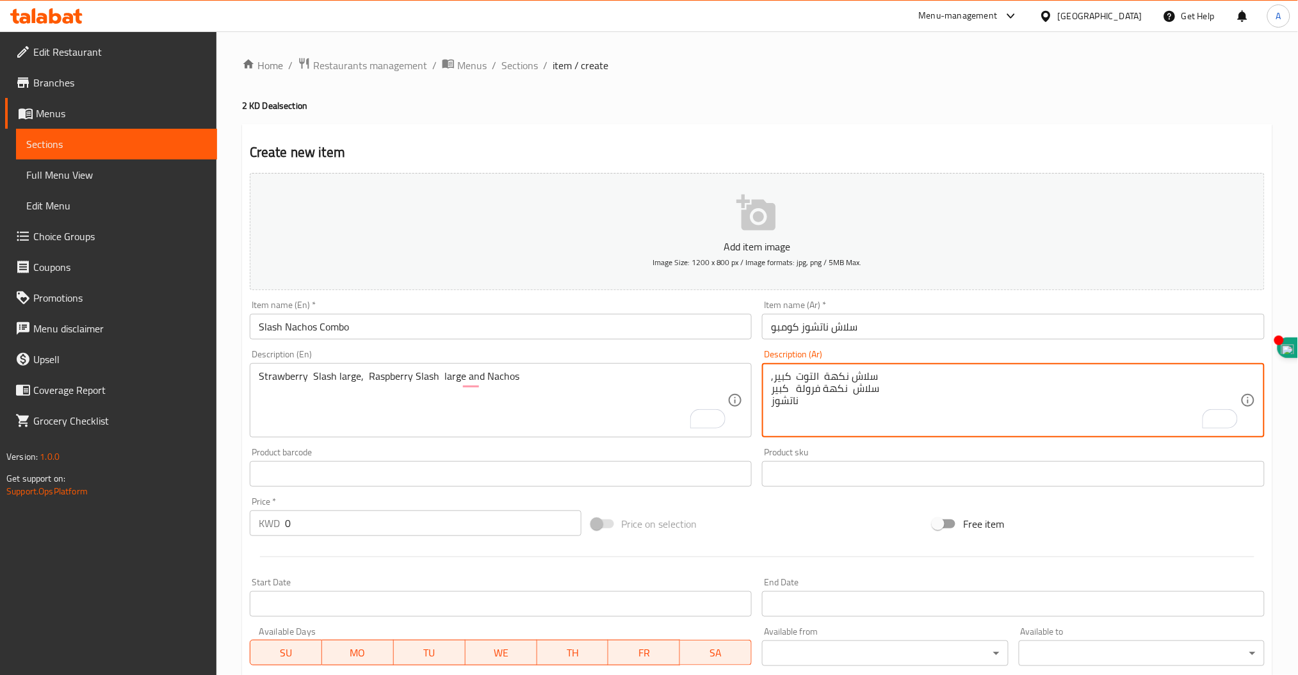
click at [772, 393] on textarea ",سلاش نكهة التوت كبير سلاش نكهة فرولة كبير ناتشوز" at bounding box center [1005, 400] width 469 height 61
type textarea ",سلاش نكهة التوت كبير سلاش نكهة فرولة كبير ناتشوز"
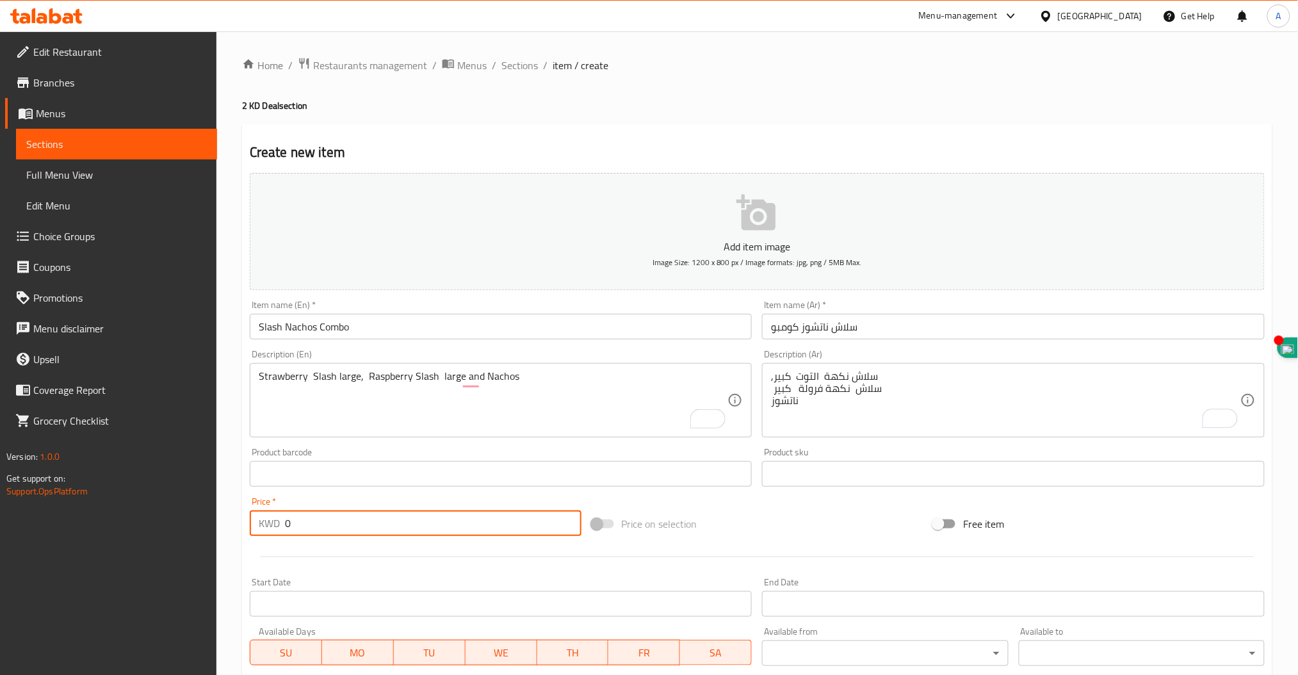
drag, startPoint x: 370, startPoint y: 532, endPoint x: 248, endPoint y: 518, distance: 121.8
click at [248, 518] on div "Price   * KWD 0 Price *" at bounding box center [416, 516] width 342 height 49
type input "3"
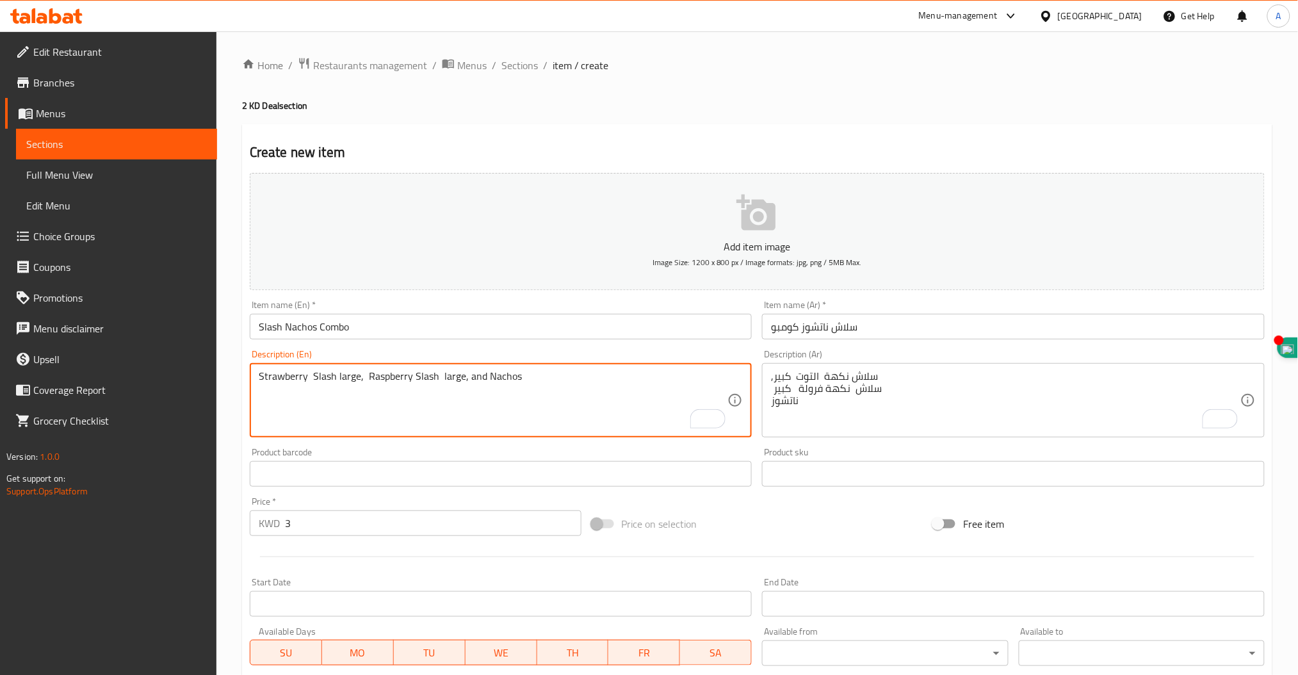
type textarea "Strawberry Slash large, Raspberry Slash large, and Nachos"
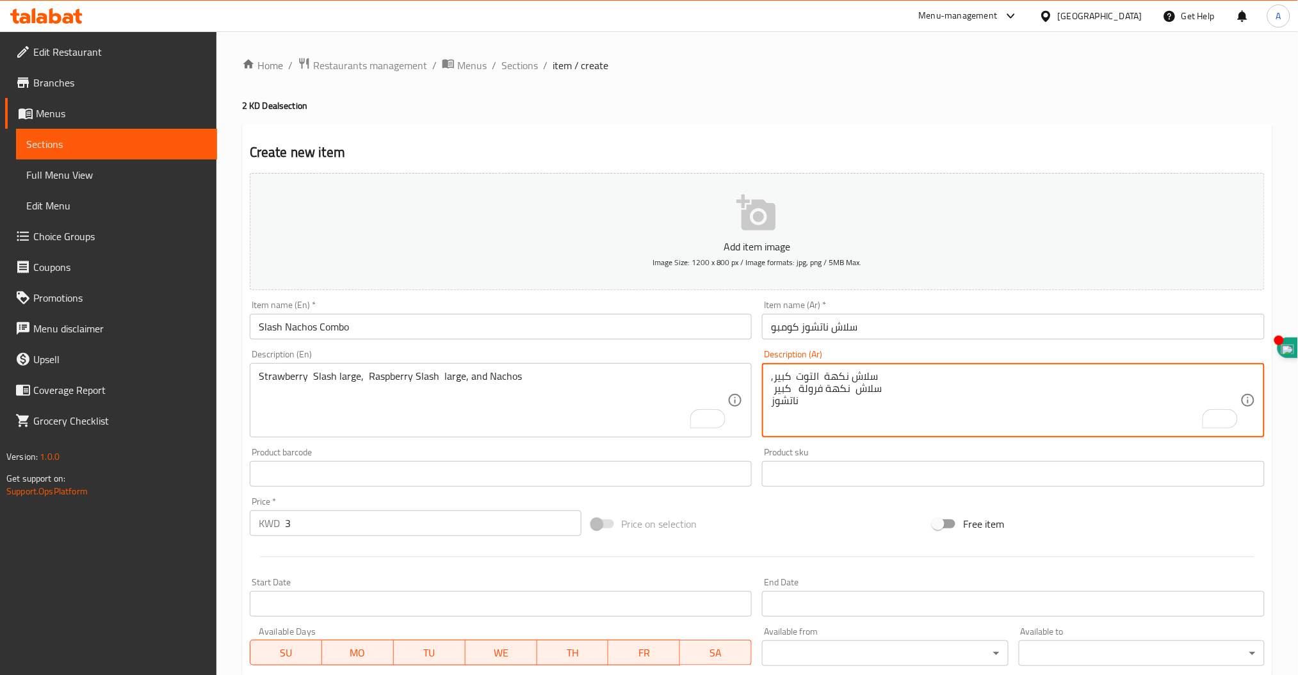
drag, startPoint x: 810, startPoint y: 398, endPoint x: 723, endPoint y: 359, distance: 95.2
click at [880, 393] on textarea ",سلاش نكهة التوت كبير سلاش نكهة فرولة كبير ناتشوز" at bounding box center [1005, 400] width 469 height 61
type textarea "ز"
paste textarea "سلاش نكهة التوت كبير"
paste textarea "سلاش نكهة فرولة كبير"
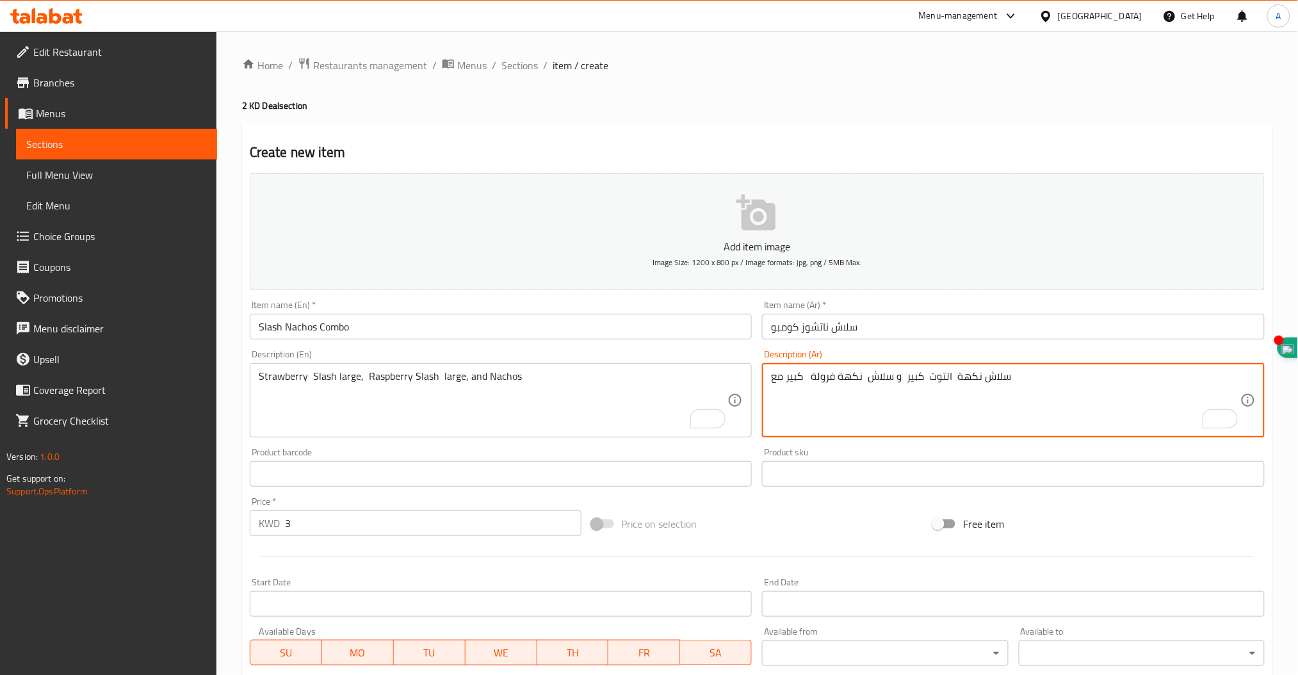
paste textarea "ناتشوز"
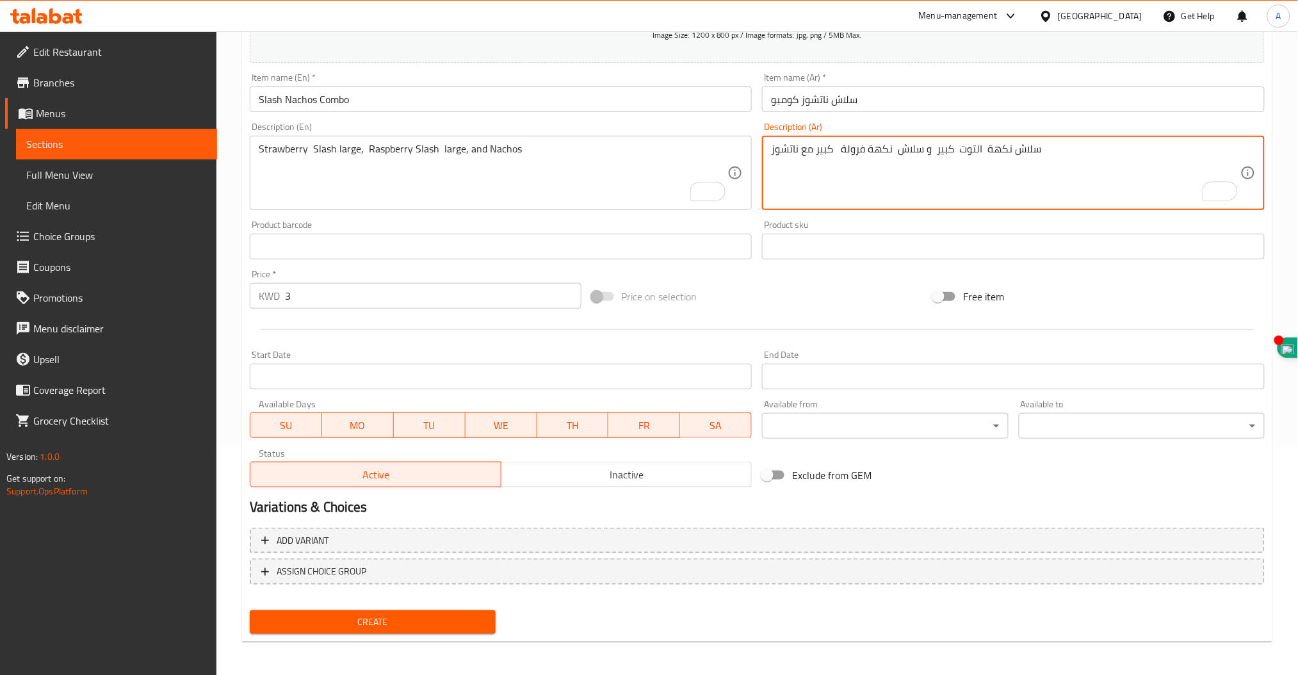
type textarea "سلاش نكهة التوت كبير و سلاش نكهة فرولة كبير مع ناتشوز"
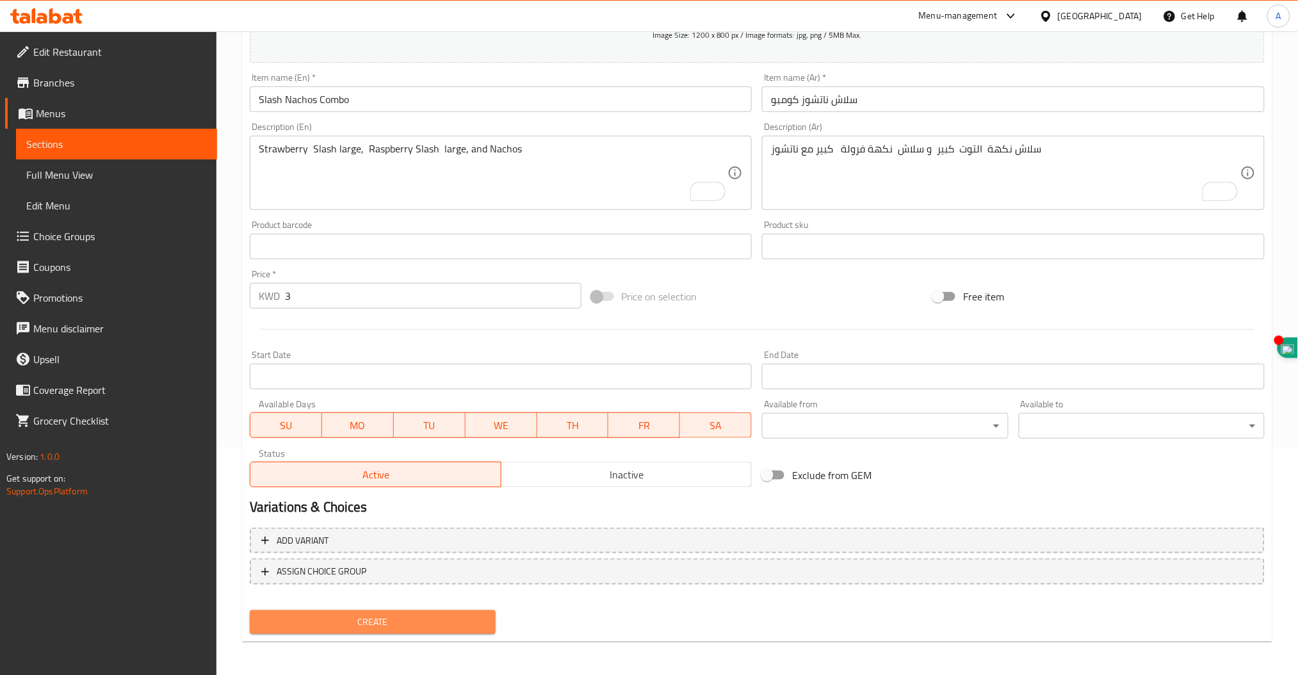
click at [362, 617] on span "Create" at bounding box center [372, 622] width 225 height 16
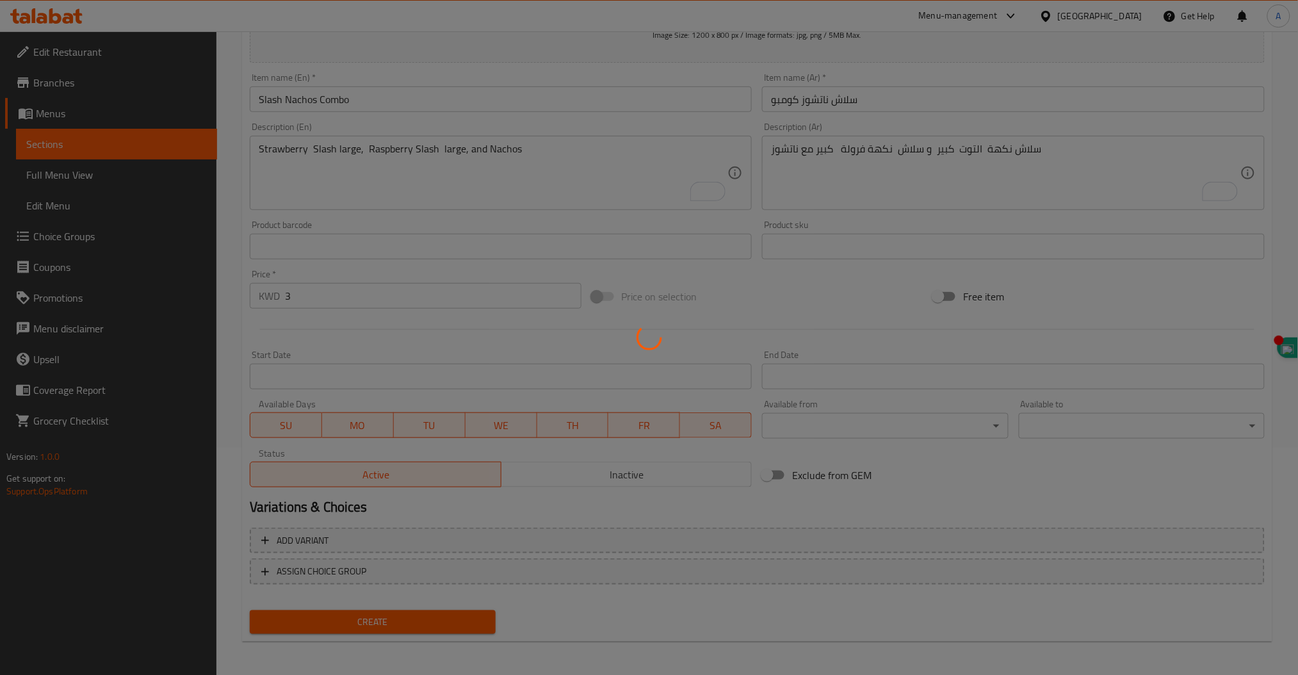
type input "0"
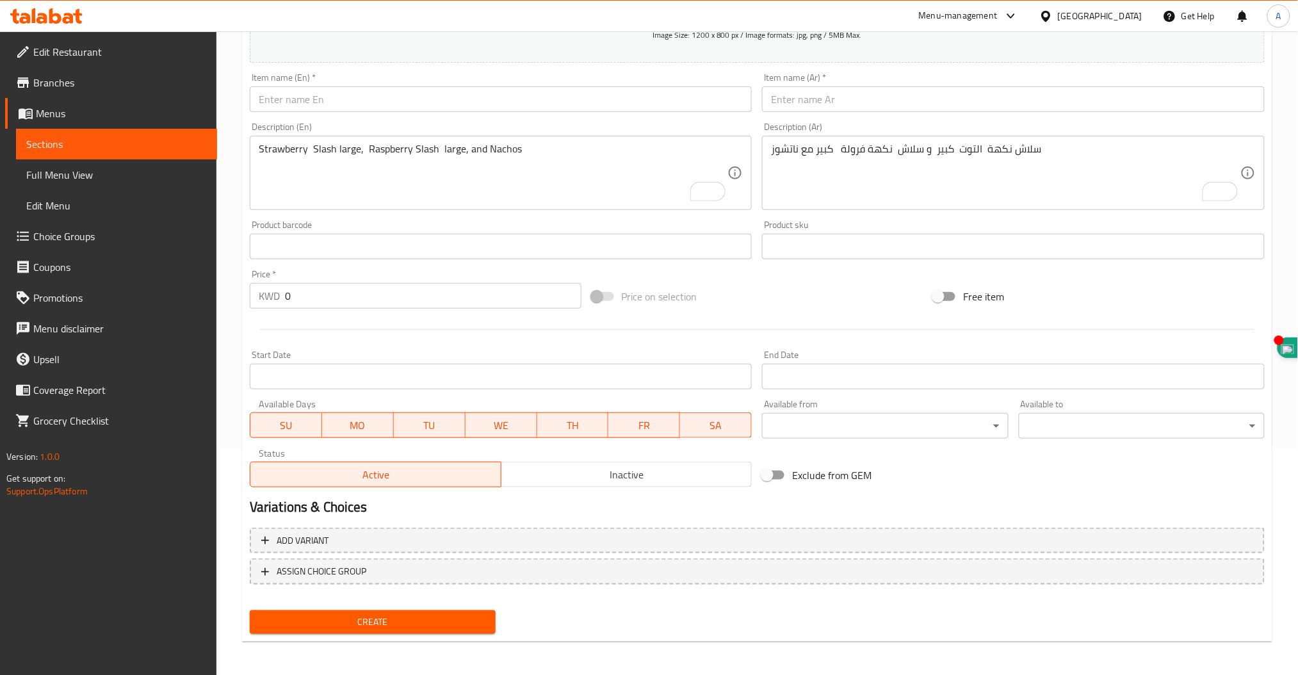
scroll to position [0, 0]
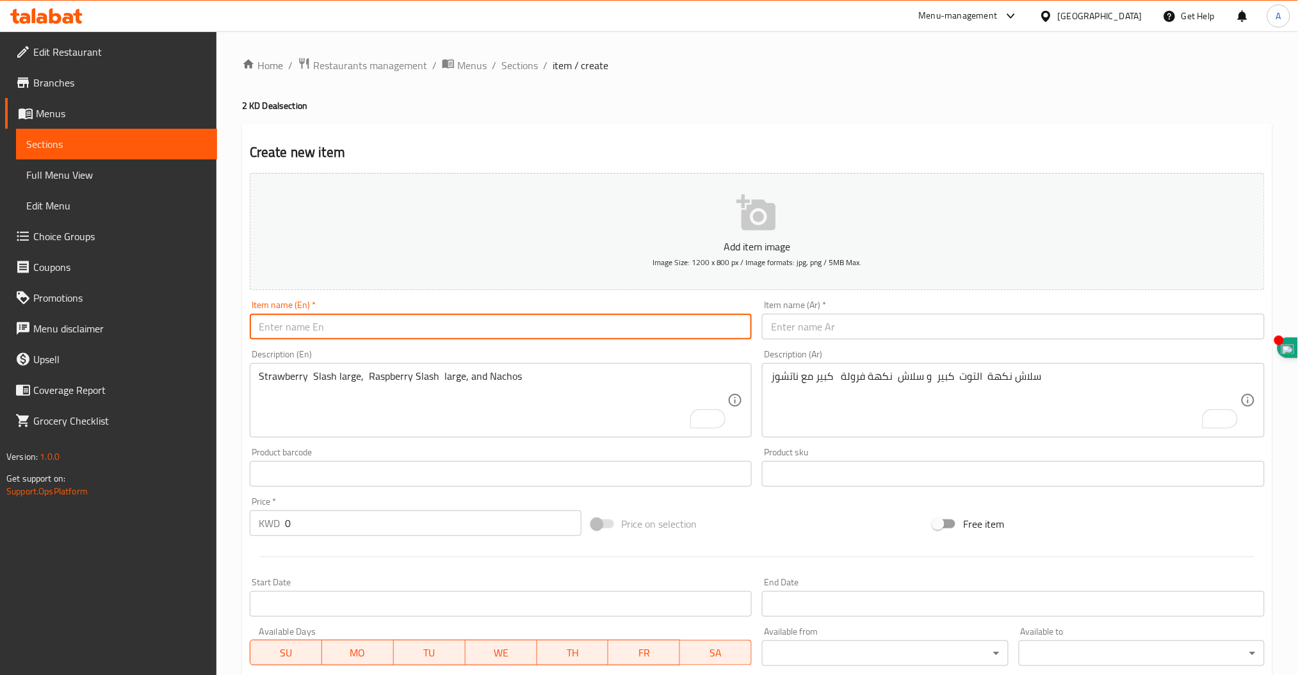
click at [373, 325] on input "text" at bounding box center [501, 327] width 503 height 26
type input "6"
type input "Juices Combo"
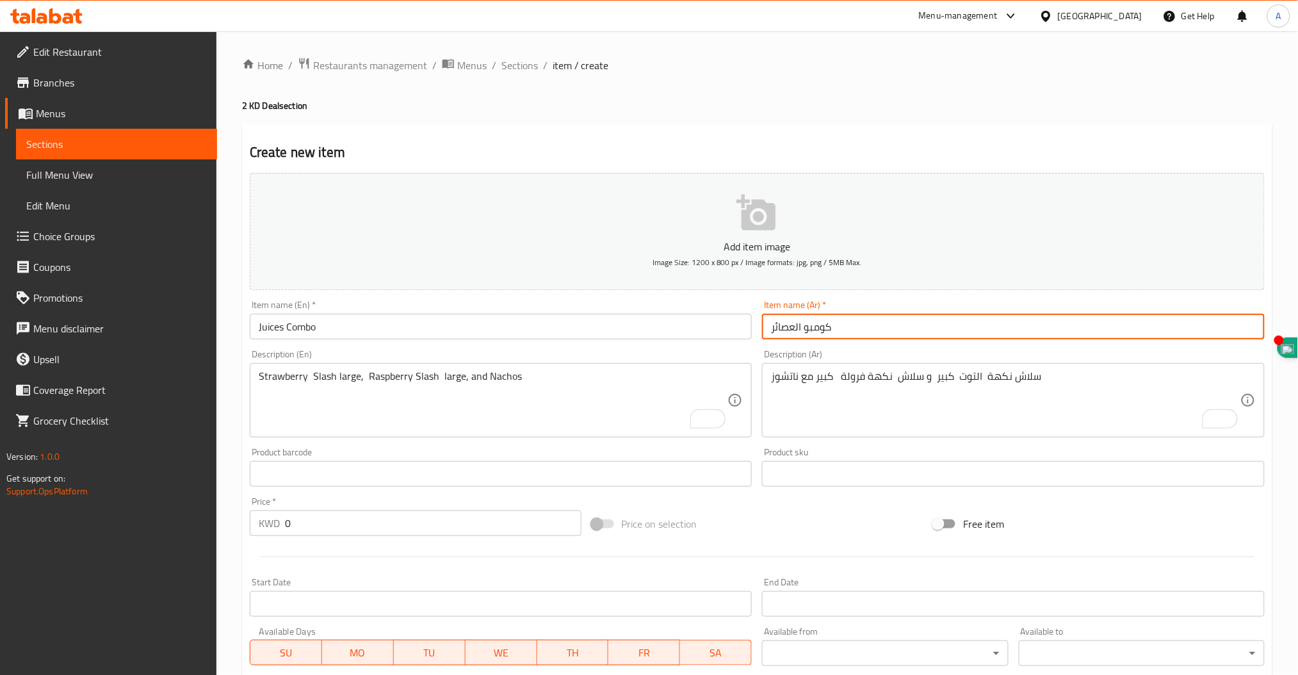
type input "كومبو العصائر"
click at [302, 373] on textarea "Strawberry Slash large, Raspberry Slash large, and Nachos" at bounding box center [493, 400] width 469 height 61
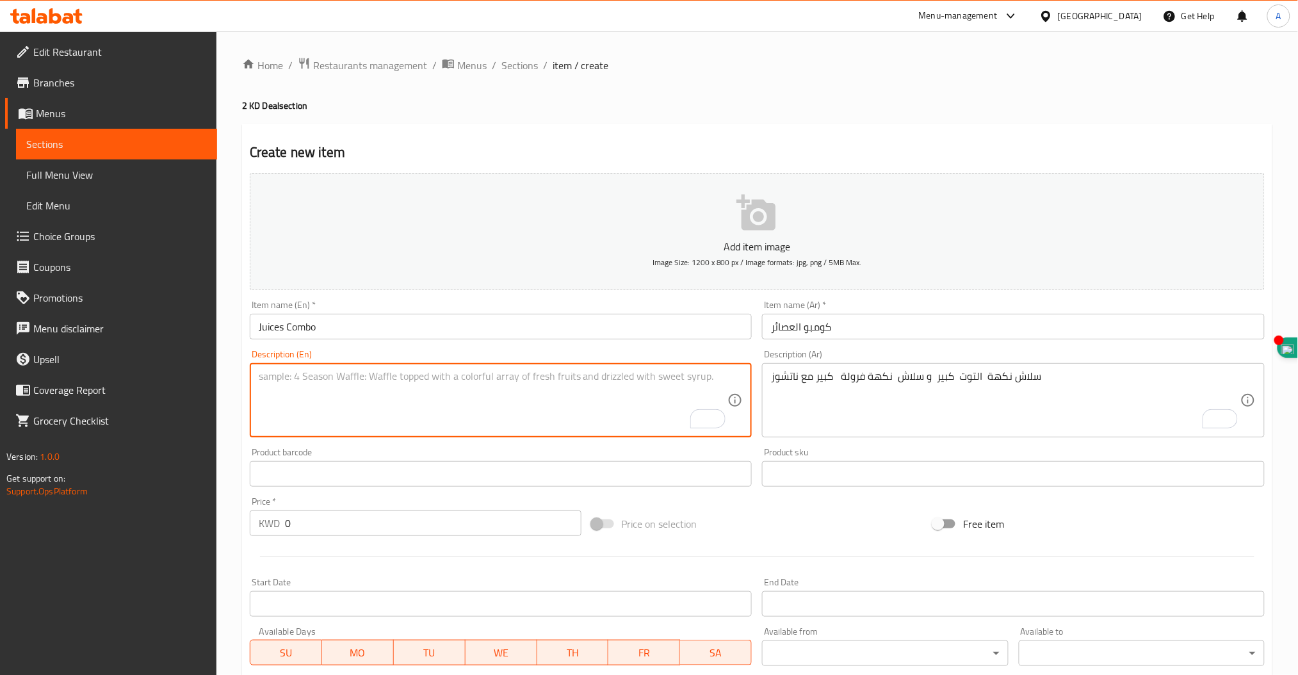
paste textarea "Banana with Milk – 150 ml"
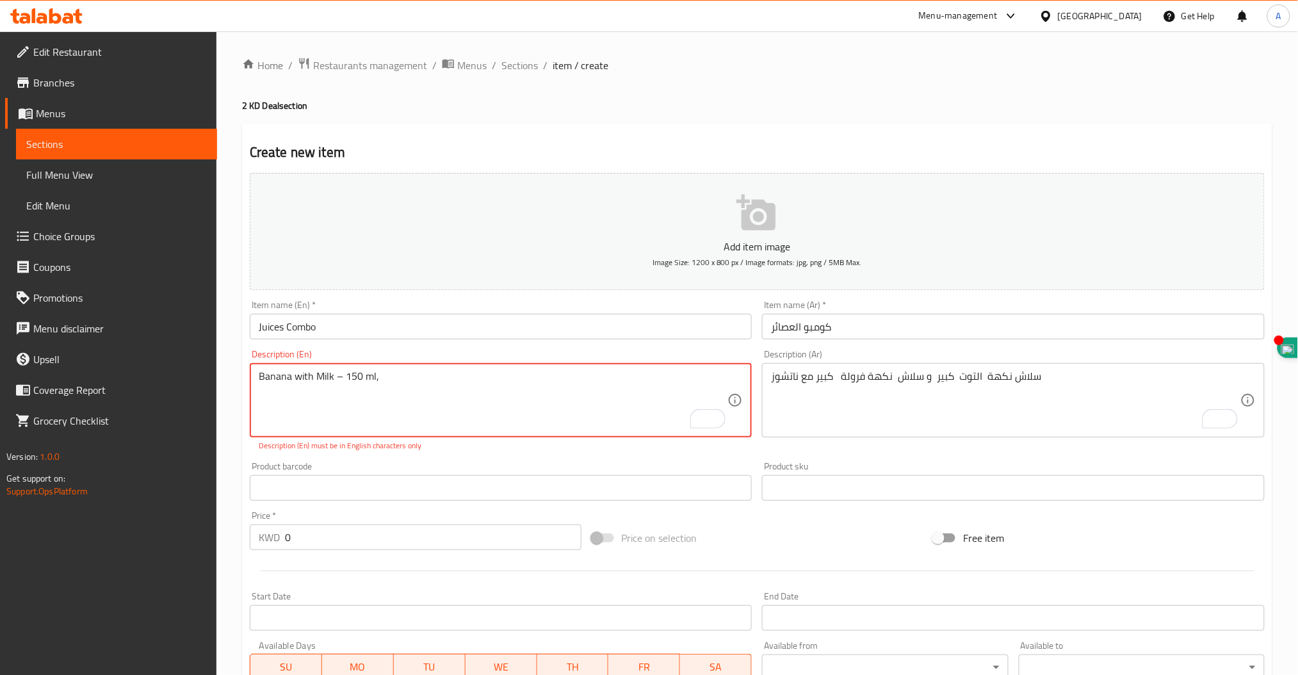
paste textarea "Melon – 150 ml"
paste textarea "Watermelon – 150 ml"
paste textarea "Mango – 150 ml"
paste textarea "Strawberry – 150 ml"
paste textarea "Lemon with Mint – 150 m"
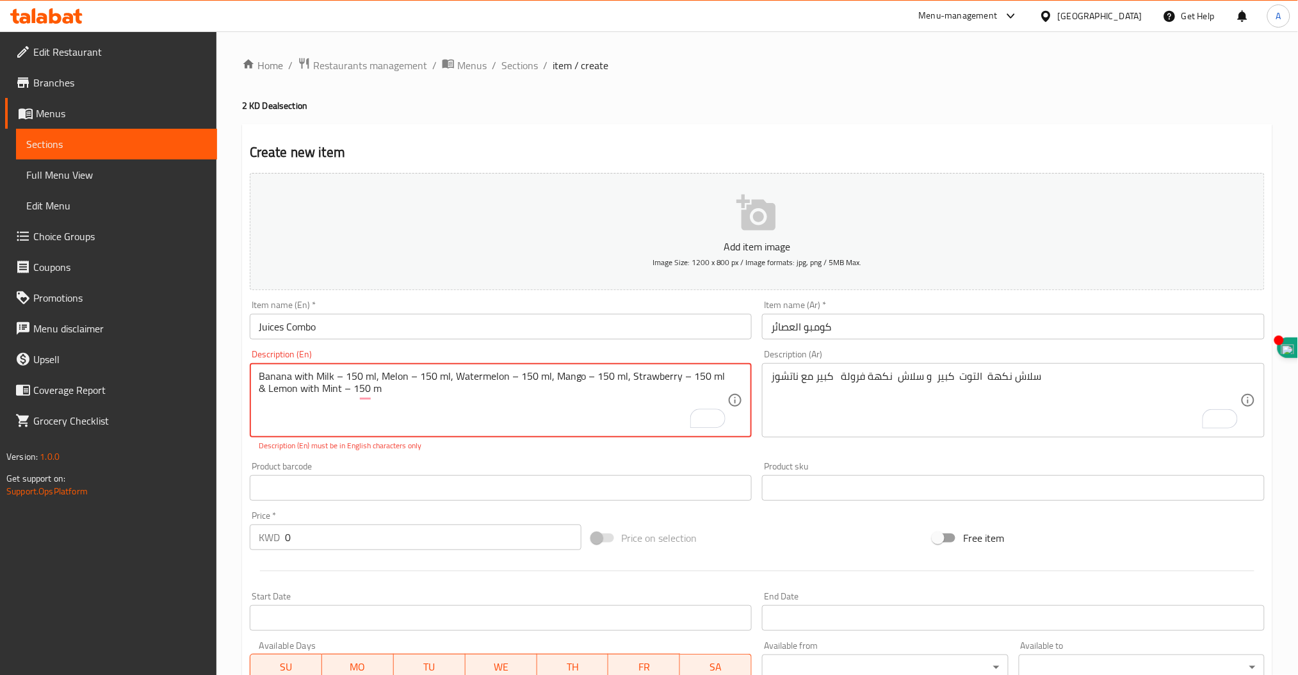
type textarea "Banana with Milk – 150 ml, Melon – 150 ml, Watermelon – 150 ml, Mango – 150 ml,…"
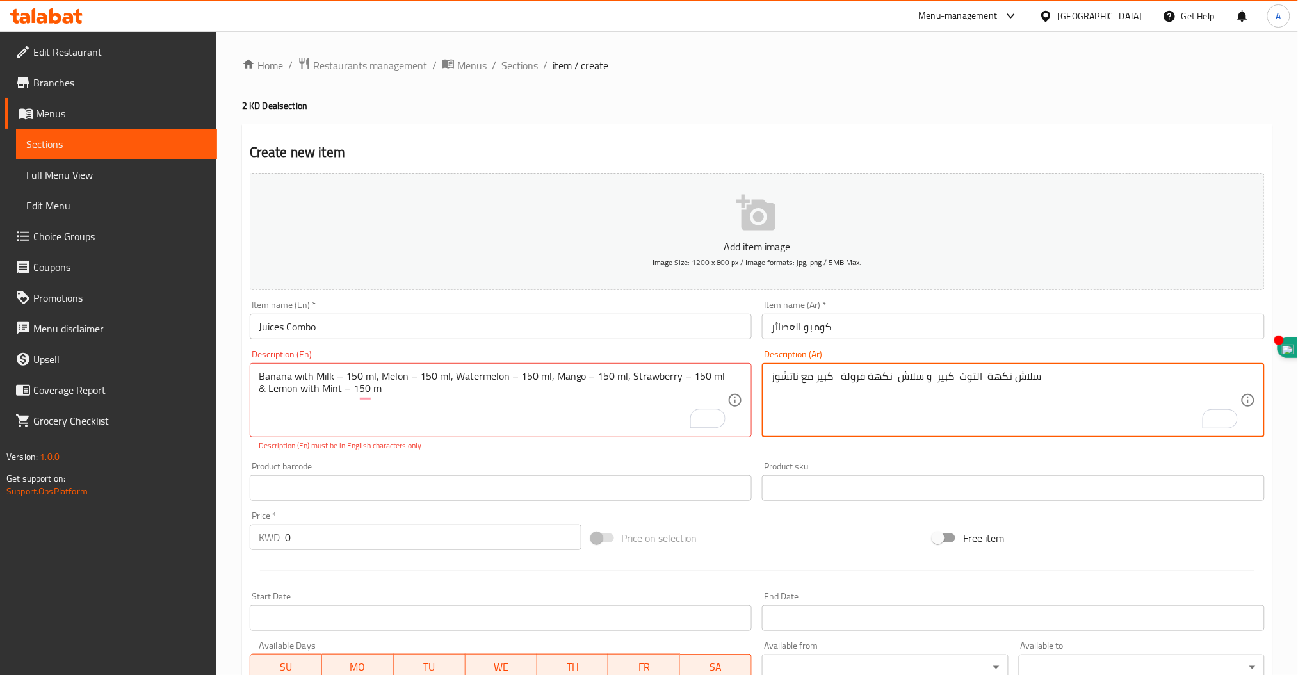
click at [904, 374] on textarea "سلاش نكهة التوت كبير و سلاش نكهة فرولة كبير مع ناتشوز" at bounding box center [1005, 400] width 469 height 61
paste textarea "موز بالحليب – ١٥٠ مل"
paste textarea "شمام – ١٥٠ مل"
paste textarea "رقي – ١٥٠ مل"
paste textarea "مانجو – ١٥٠ مل"
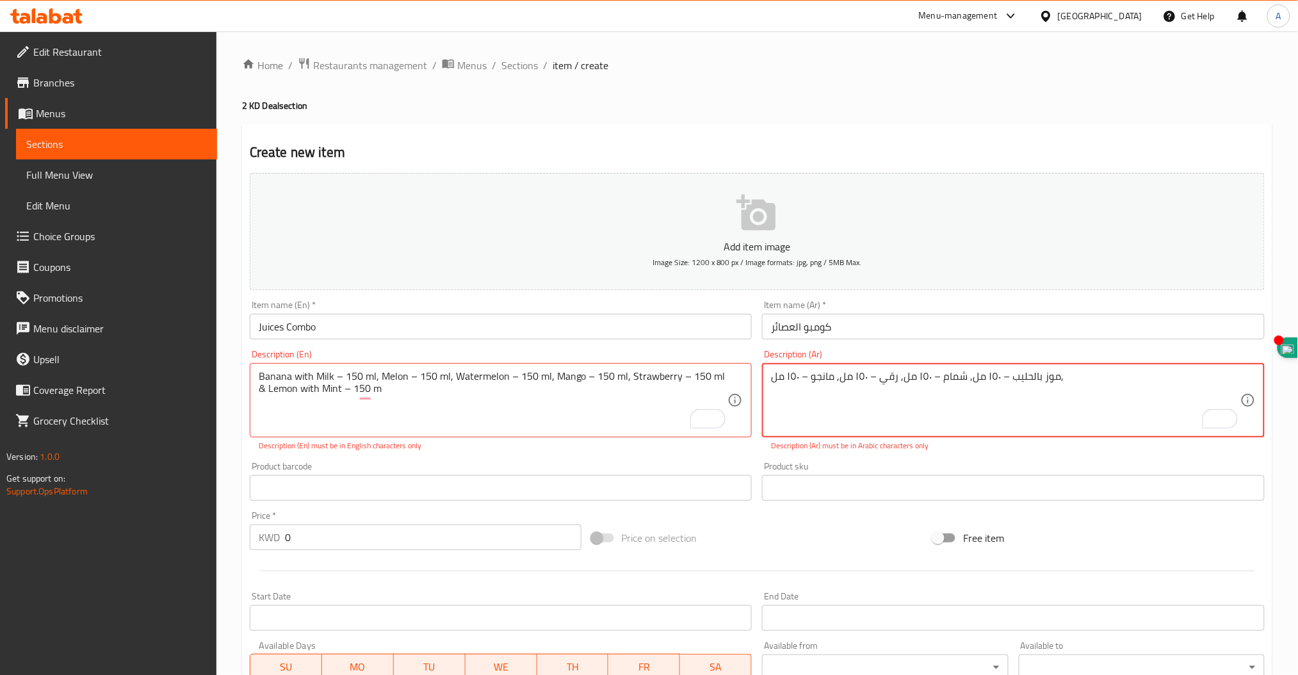
paste textarea "فراولة – ١٥٠ مل"
paste textarea "ليمون بالنعناع – ١٥٠ مل"
type textarea "موز بالحليب – ١٥٠ مل, شمام – ١٥٠ مل, رقي – ١٥٠ مل, مانجو – ١٥٠ مل, فراولة – ١٥٠…"
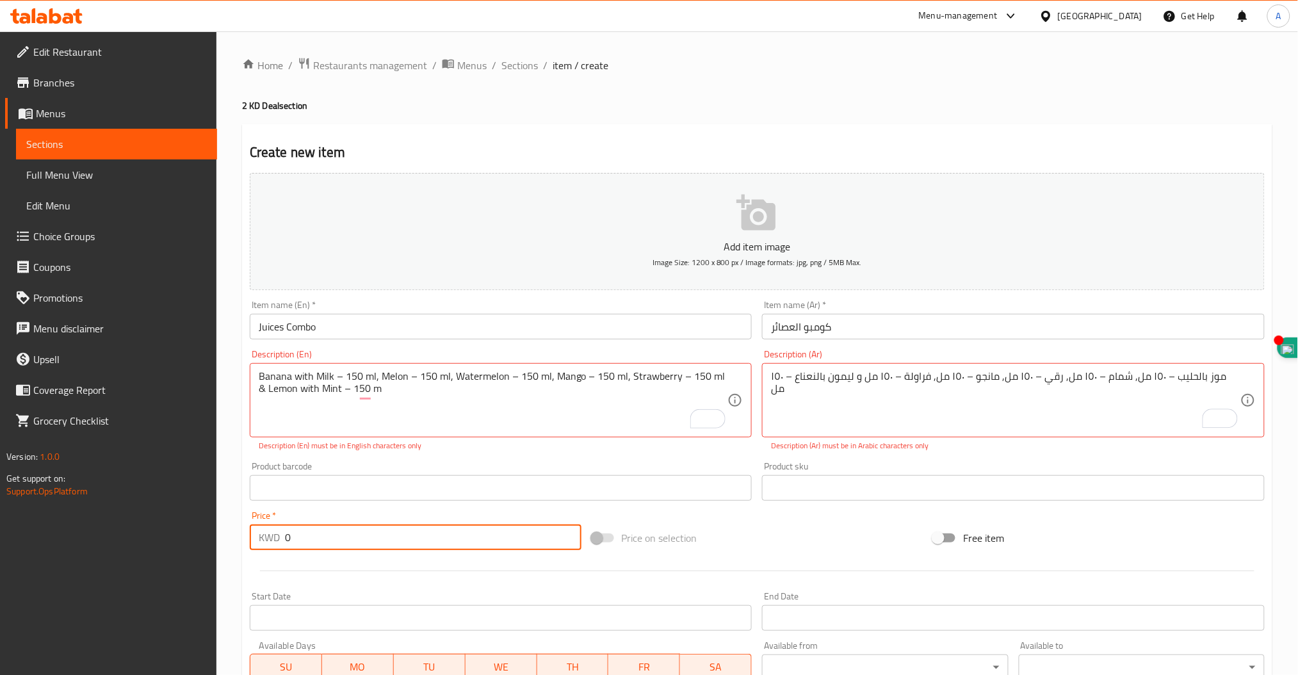
drag, startPoint x: 282, startPoint y: 534, endPoint x: 158, endPoint y: 525, distance: 123.9
click at [158, 525] on div "Edit Restaurant Branches Menus Sections Full Menu View Edit Menu Choice Groups …" at bounding box center [649, 475] width 1298 height 888
type input "3"
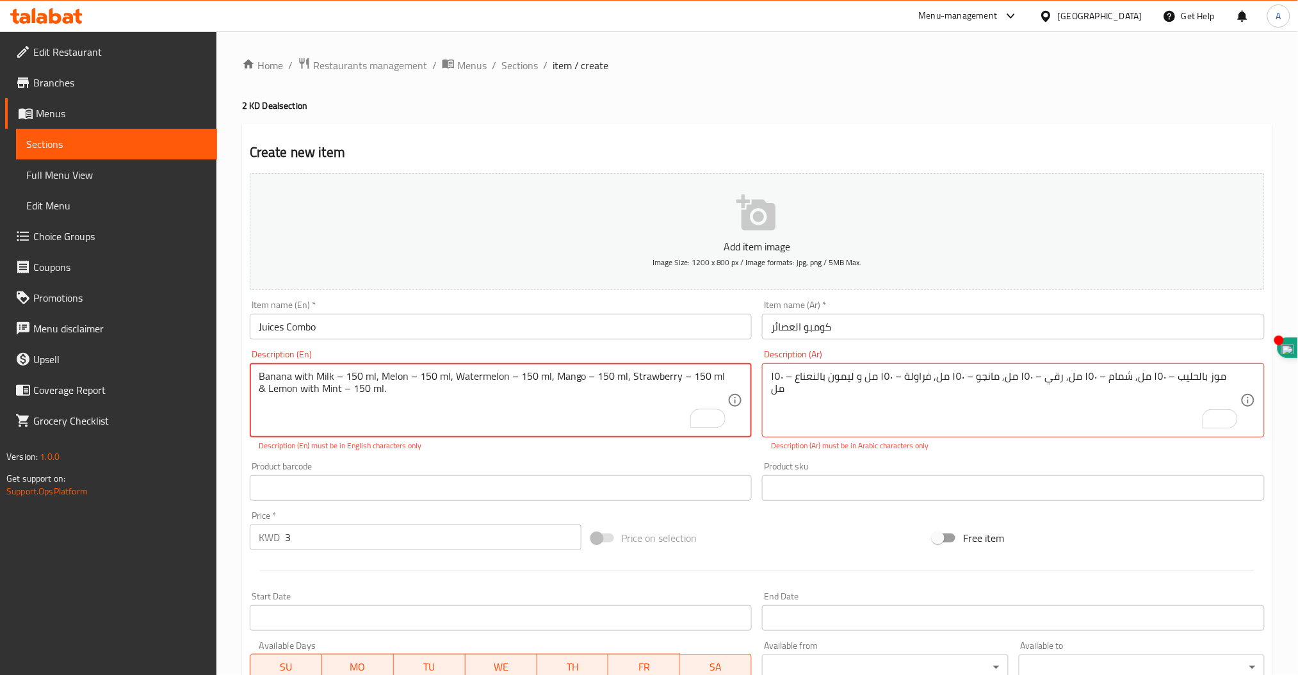
scroll to position [241, 0]
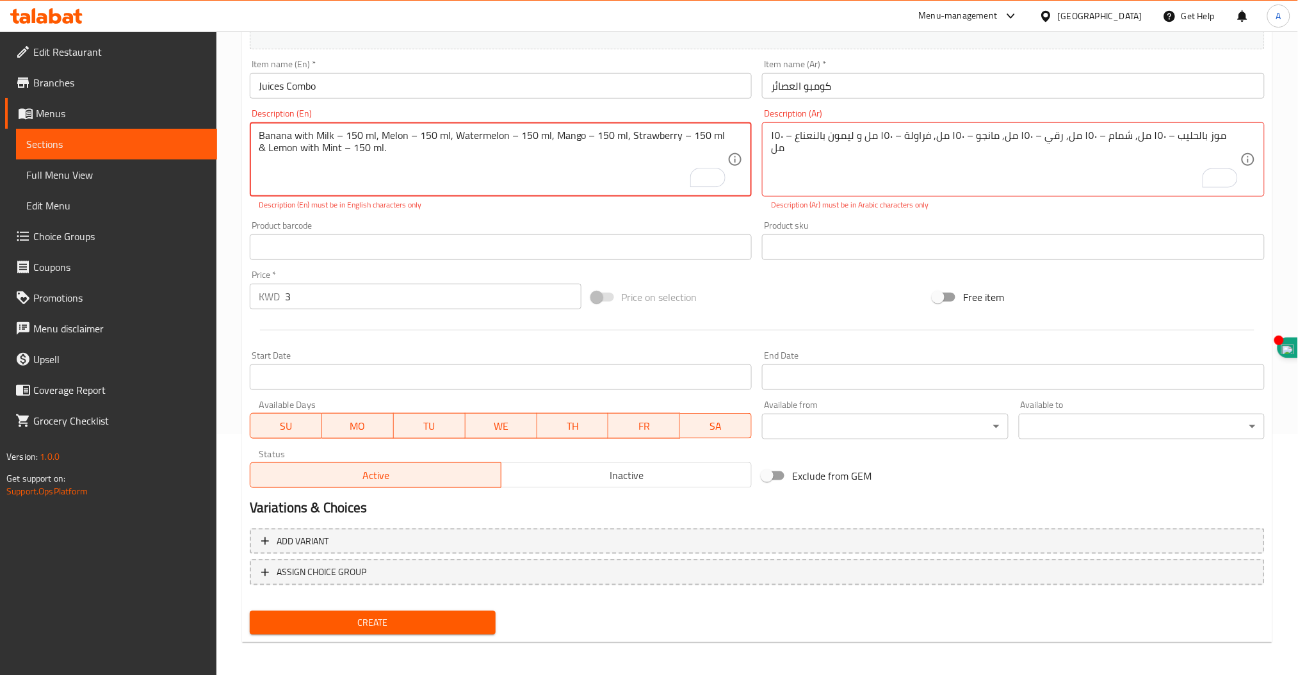
type textarea "Banana with Milk – 150 ml, Melon – 150 ml, Watermelon – 150 ml, Mango – 150 ml,…"
click at [385, 616] on span "Create" at bounding box center [372, 623] width 225 height 16
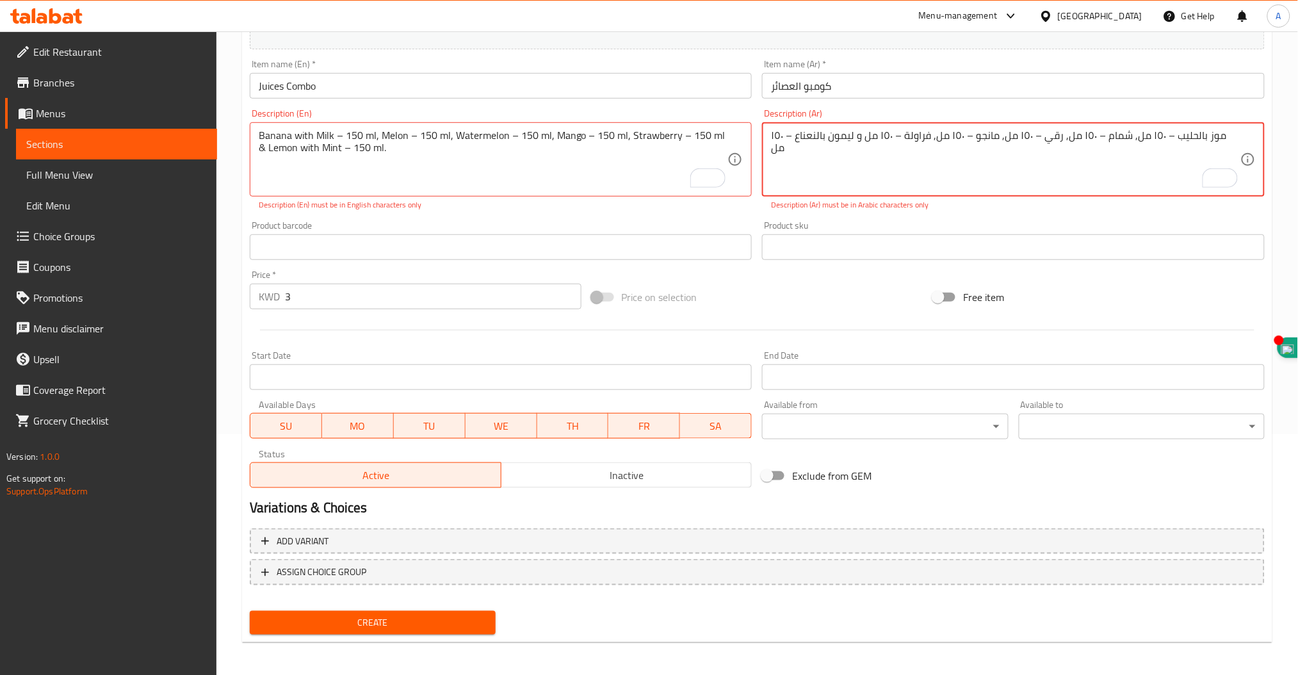
click at [1176, 133] on textarea "موز بالحليب – ١٥٠ مل, شمام – ١٥٠ مل, رقي – ١٥٠ مل, مانجو – ١٥٠ مل, فراولة – ١٥٠…" at bounding box center [1005, 159] width 469 height 61
click at [1109, 136] on textarea "موز بالحليب ١٥٠ مل, شمام – ١٥٠ مل, رقي – ١٥٠ مل, مانجو – ١٥٠ مل, فراولة – ١٥٠ م…" at bounding box center [1005, 159] width 469 height 61
click at [1047, 136] on textarea "موز بالحليب ١٥٠ مل, شمام ١٥٠ مل, رقي – ١٥٠ مل, مانجو – ١٥٠ مل, فراولة – ١٥٠ مل …" at bounding box center [1005, 159] width 469 height 61
click at [982, 134] on textarea "موز بالحليب ١٥٠ مل, شمام ١٥٠ مل, رقي ١٥٠ مل, مانجو – ١٥٠ مل, فراولة – ١٥٠ مل و …" at bounding box center [1005, 159] width 469 height 61
click at [906, 136] on textarea "موز بالحليب ١٥٠ مل, شمام ١٥٠ مل, رقي ١٥٠ مل, مانجو ١٥٠ مل, فراولة – ١٥٠ مل و لي…" at bounding box center [1005, 159] width 469 height 61
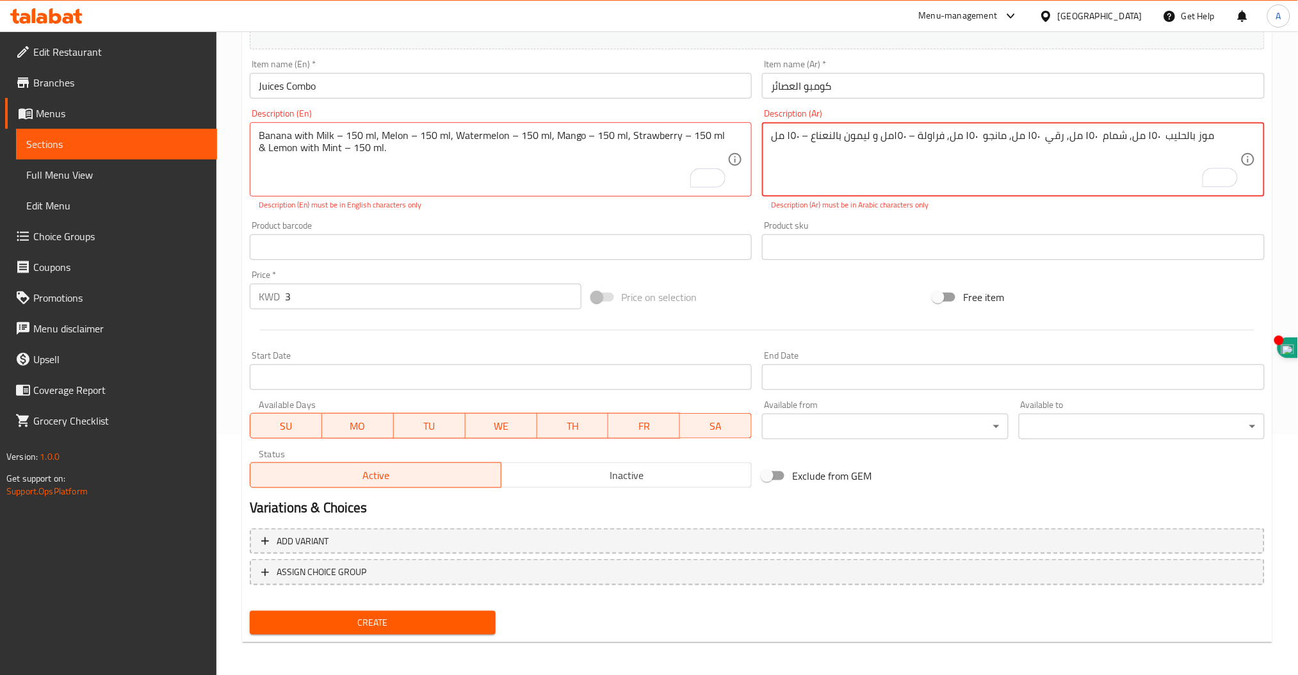
click at [891, 133] on textarea "موز بالحليب ١٥٠ مل, شمام ١٥٠ مل, رقي ١٥٠ مل, مانجو ١٥٠ مل, فراولة – ١٥٠مل و ليم…" at bounding box center [1005, 159] width 469 height 61
click at [800, 137] on textarea "موز بالحليب ١٥٠ مل, شمام ١٥٠ مل, رقي ١٥٠ مل, مانجو ١٥٠ مل, فراولة ١٥٠مل و ليمون…" at bounding box center [1005, 159] width 469 height 61
type textarea "موز بالحليب ١٥٠ مل, شمام ١٥٠ مل, رقي ١٥٠ مل, مانجو ١٥٠ مل, فراولة ١٥٠مل و ليمون…"
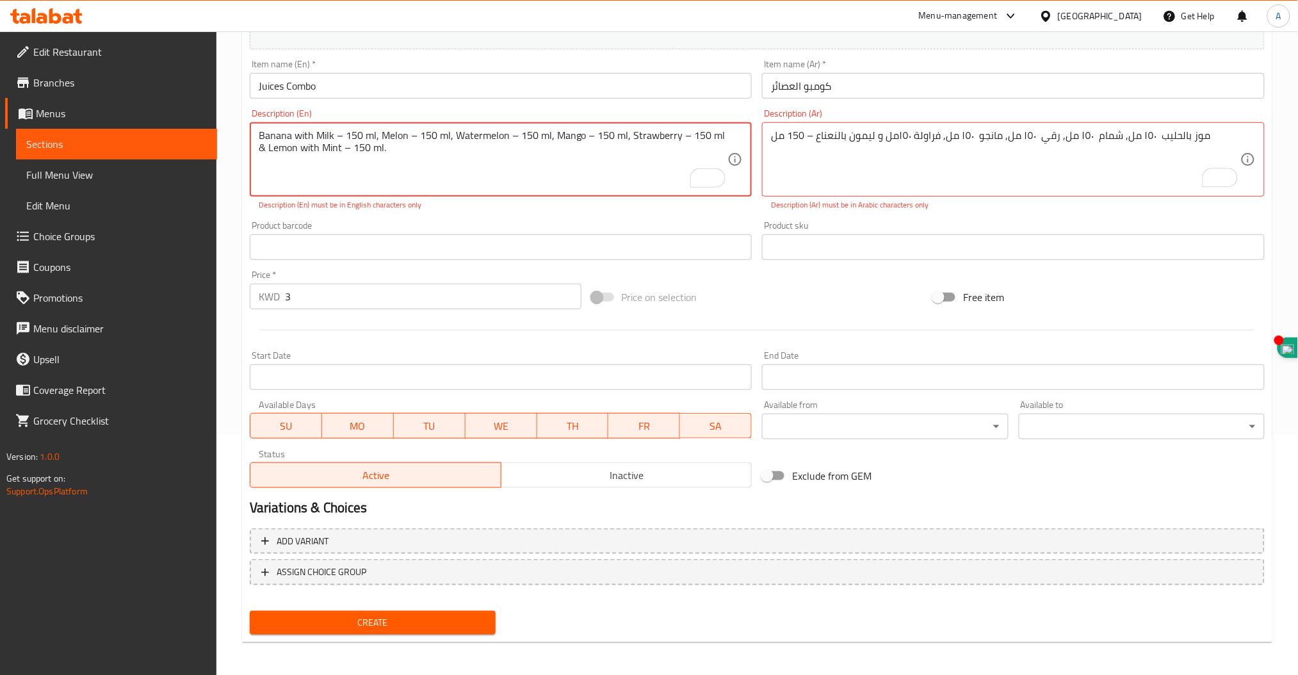
click at [338, 137] on textarea "Banana with Milk – 150 ml, Melon – 150 ml, Watermelon – 150 ml, Mango – 150 ml,…" at bounding box center [493, 159] width 469 height 61
click at [381, 188] on textarea "Banana with Milk 150 ml, Melon 150 ml, Watermelon 150 ml, Mango 150 ml, Strawbe…" at bounding box center [493, 159] width 469 height 61
type textarea "Banana with Milk 150 ml, Melon 150 ml, Watermelon 150 ml, Mango 150 ml, Strawbe…"
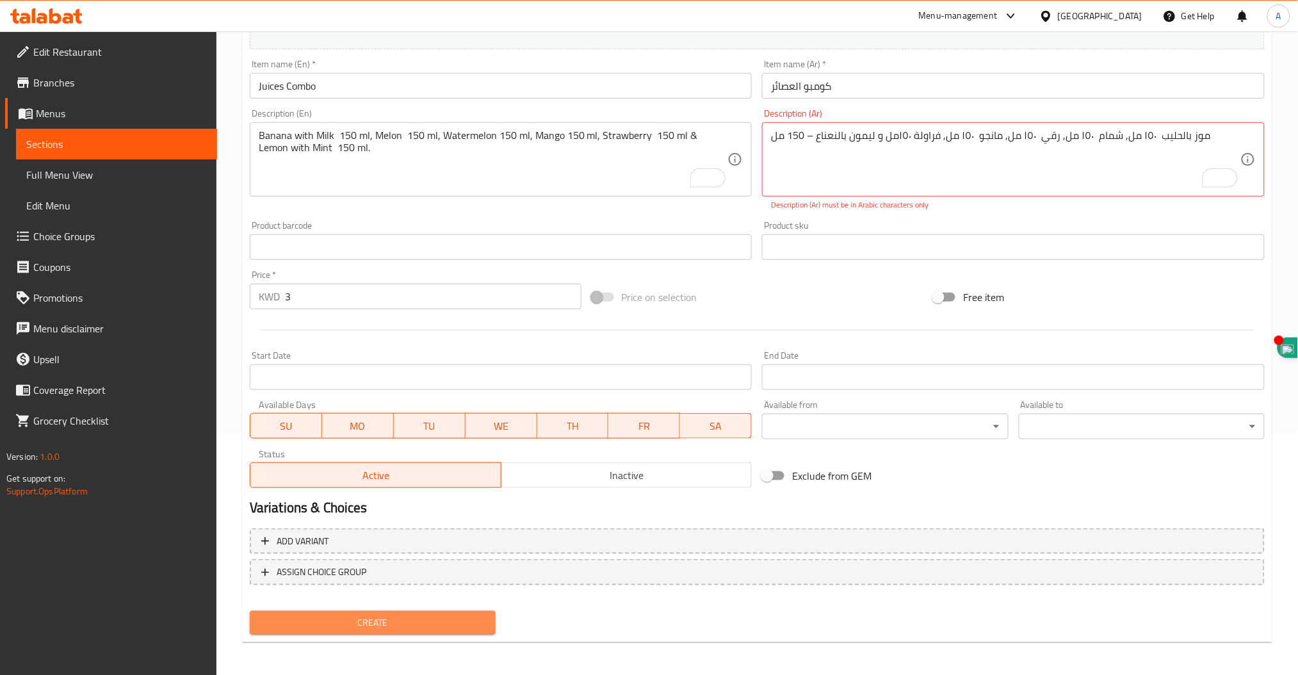
click at [378, 622] on span "Create" at bounding box center [372, 623] width 225 height 16
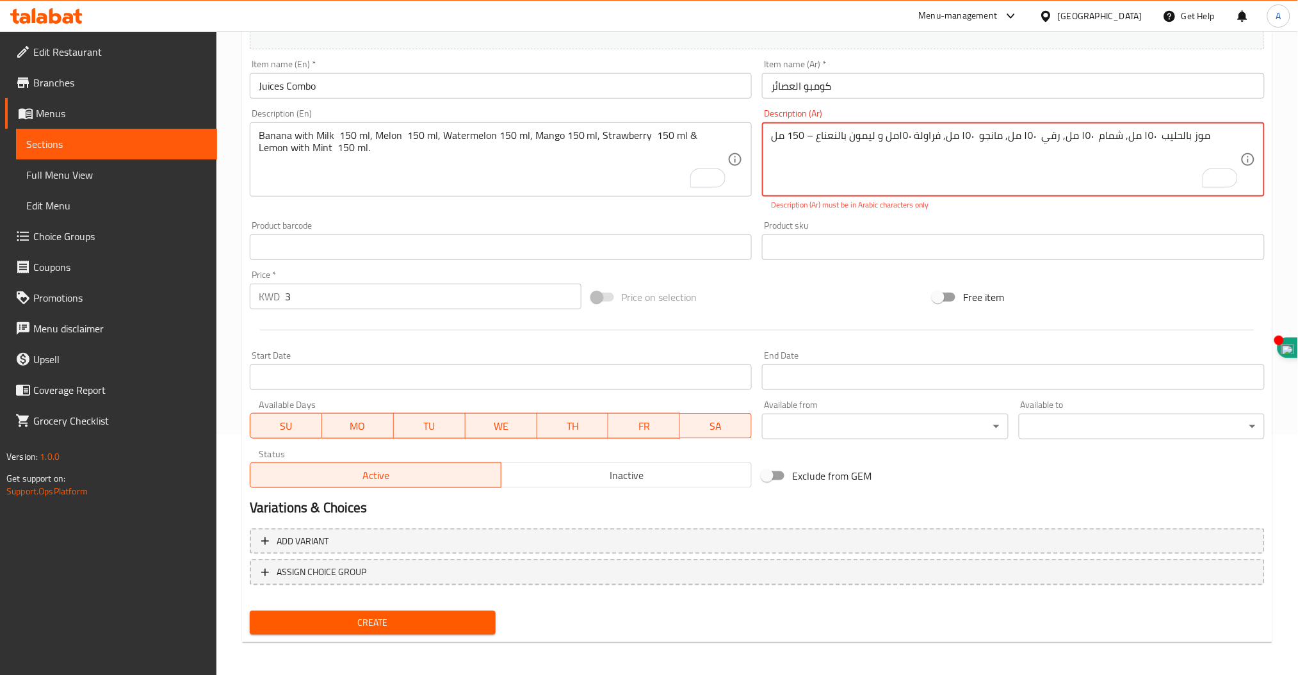
click at [784, 131] on textarea "موز بالحليب ١٥٠ مل, شمام ١٥٠ مل, رقي ١٥٠ مل, مانجو ١٥٠ مل, فراولة ١٥٠مل و ليمون…" at bounding box center [1005, 159] width 469 height 61
click at [807, 129] on textarea "موز بالحليب ١٥٠ مل, شمام ١٥٠ مل, رقي ١٥٠ مل, مانجو ١٥٠ مل, فراولة ١٥٠مل و ليمون…" at bounding box center [1005, 159] width 469 height 61
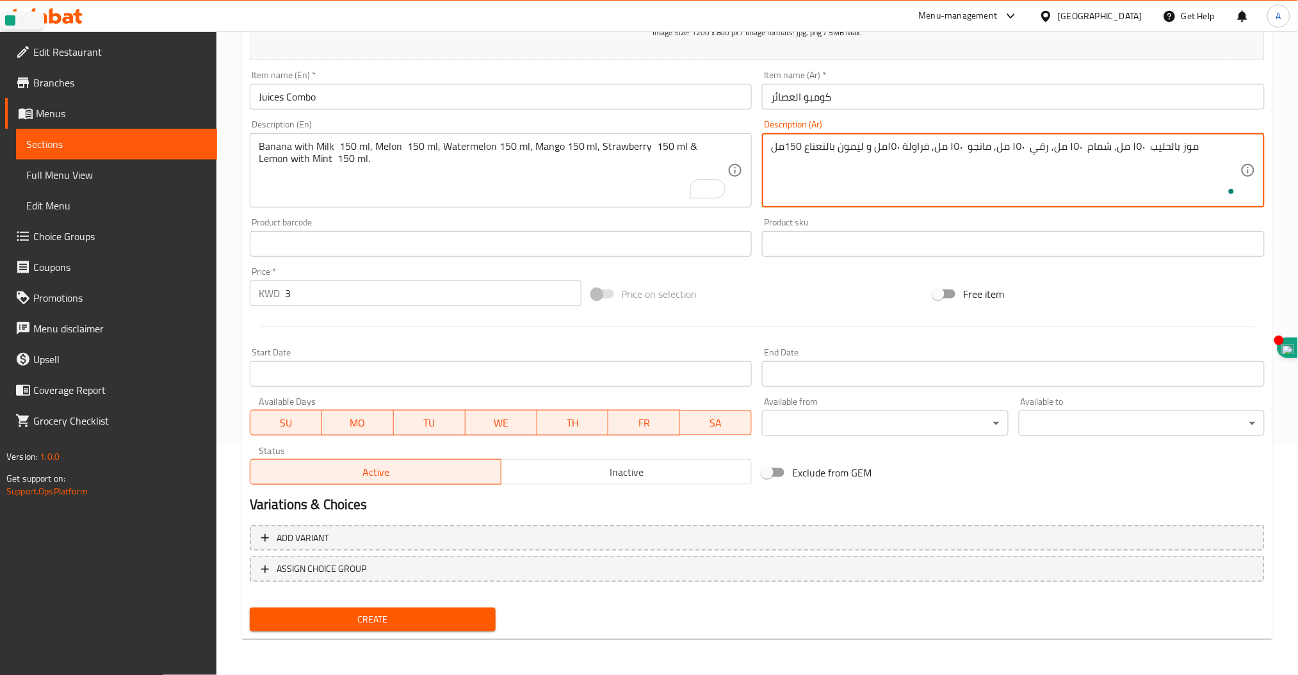
scroll to position [227, 0]
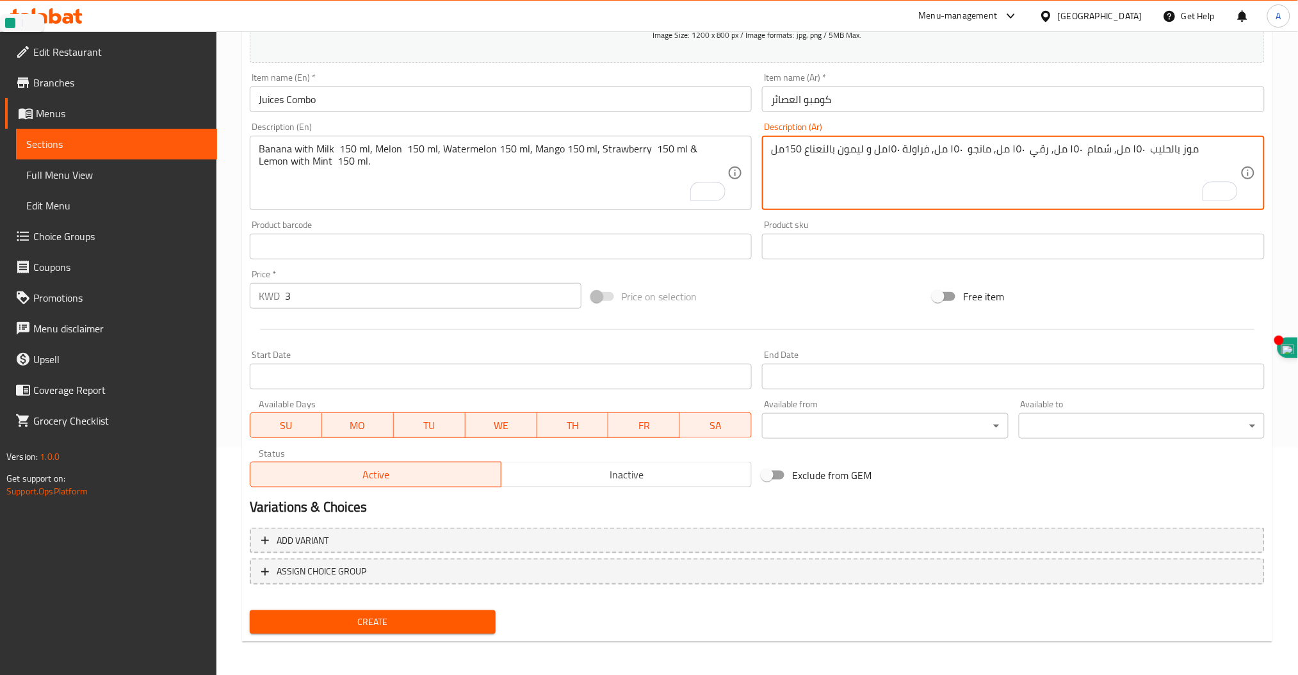
type textarea "موز بالحليب ١٥٠ مل, شمام ١٥٠ مل, رقي ١٥٠ مل, مانجو ١٥٠ مل, فراولة ١٥٠مل و ليمون…"
click at [385, 619] on span "Create" at bounding box center [372, 622] width 225 height 16
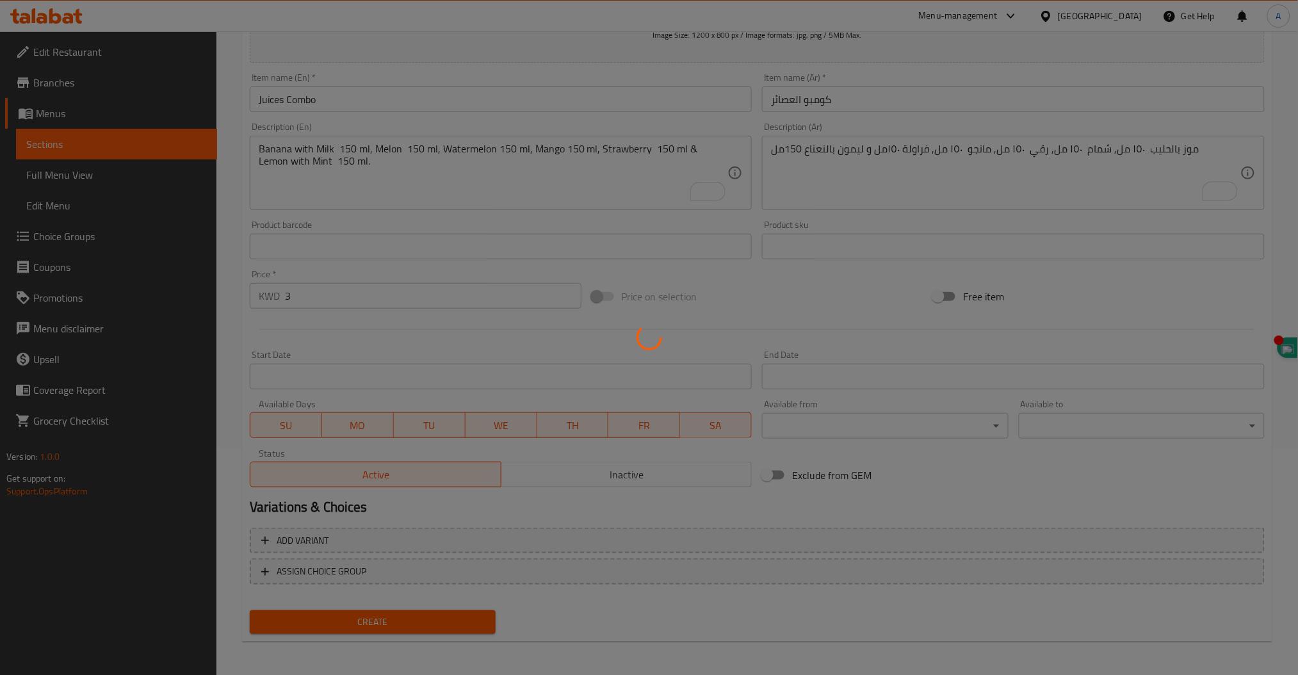
type input "0"
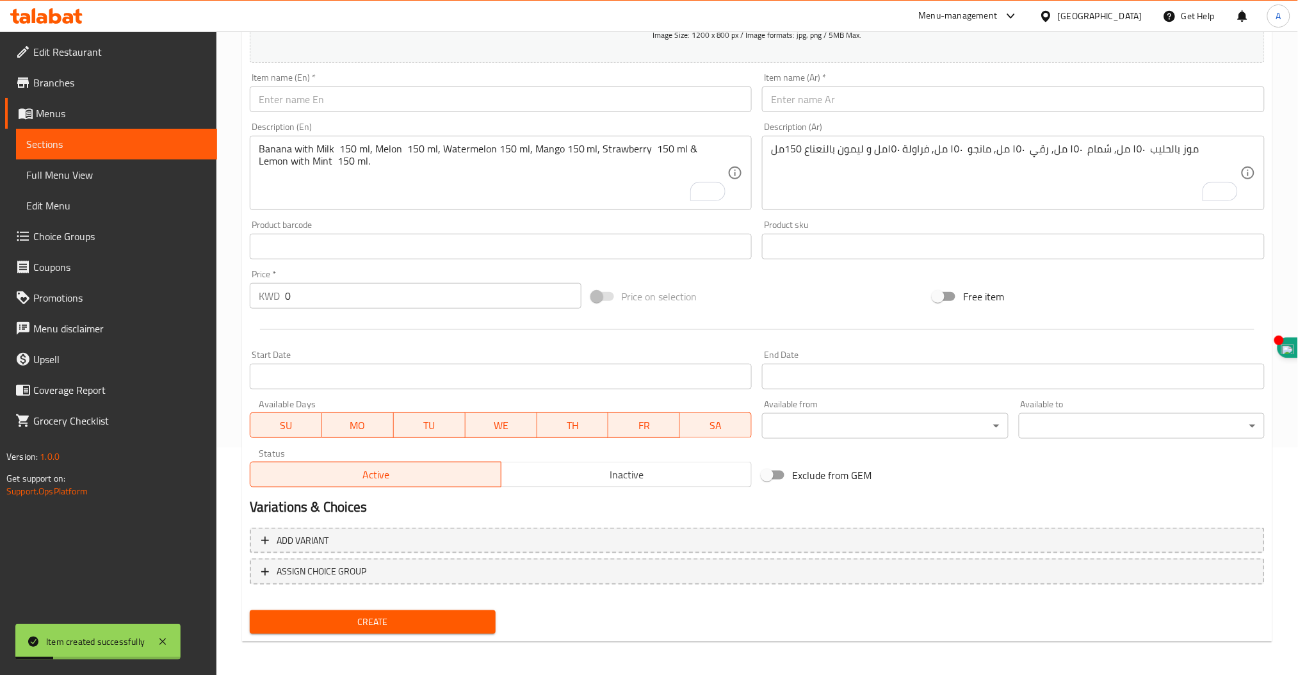
scroll to position [0, 0]
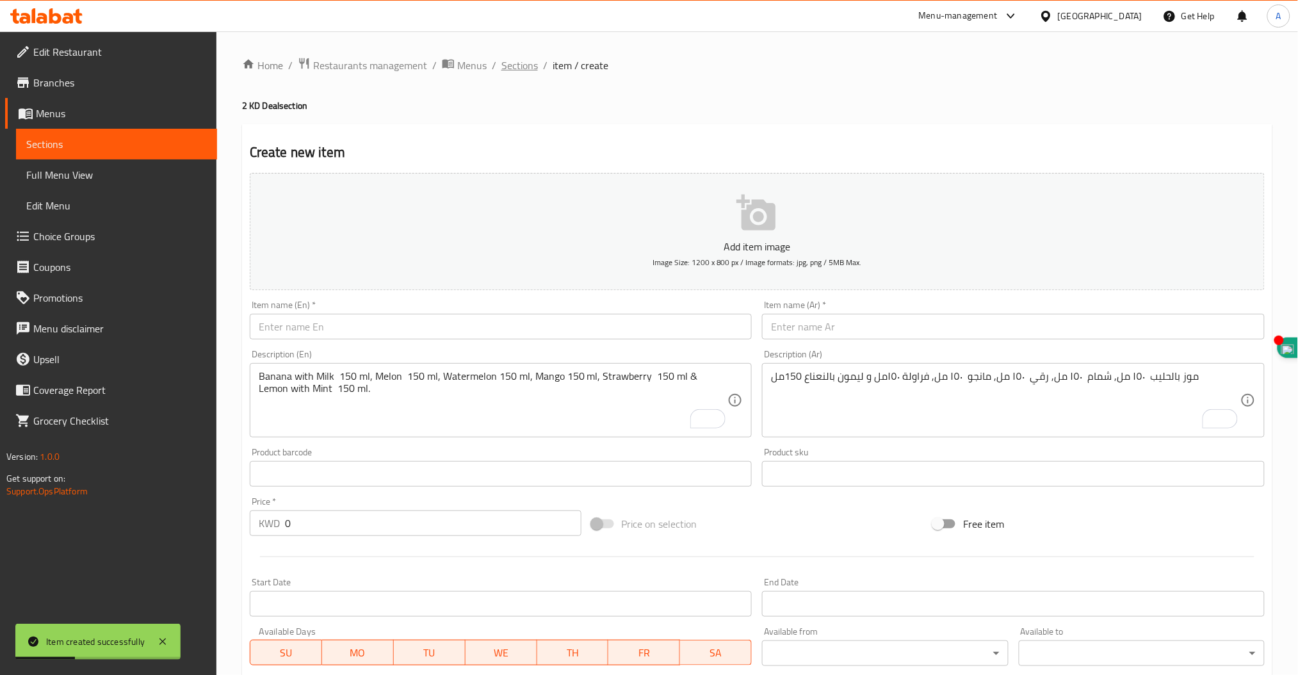
click at [521, 65] on span "Sections" at bounding box center [519, 65] width 37 height 15
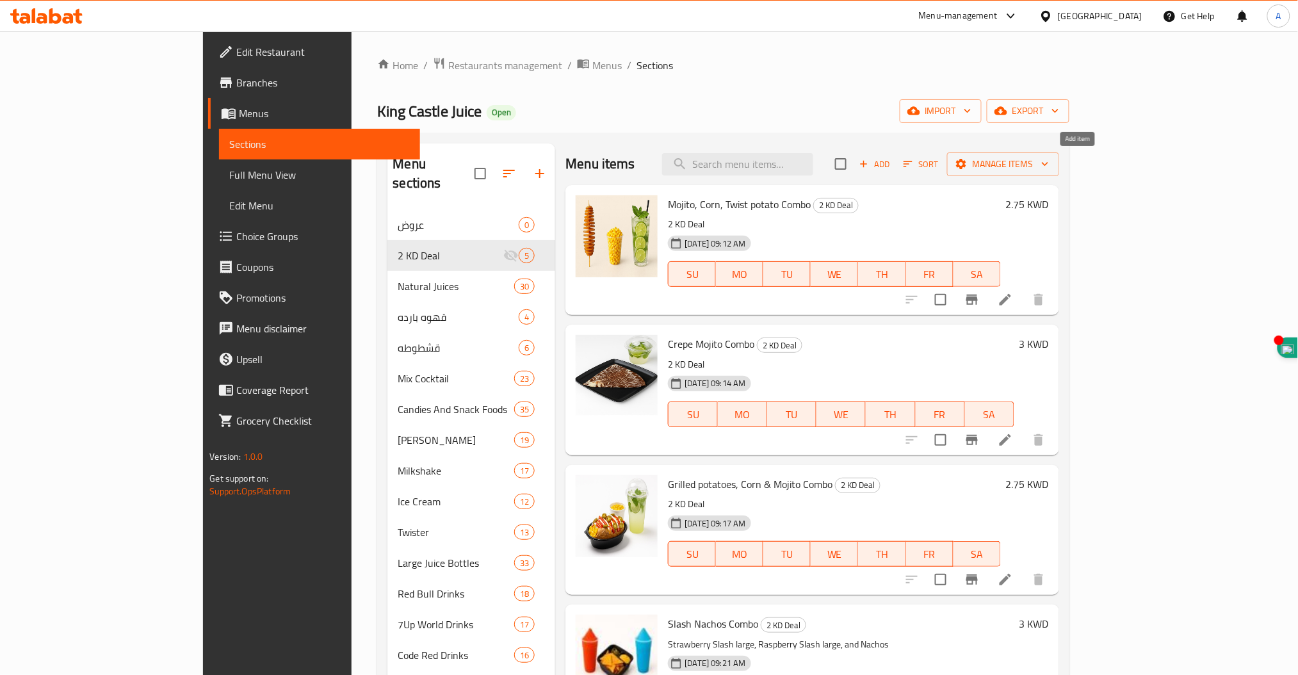
click at [892, 167] on span "Add" at bounding box center [874, 164] width 35 height 15
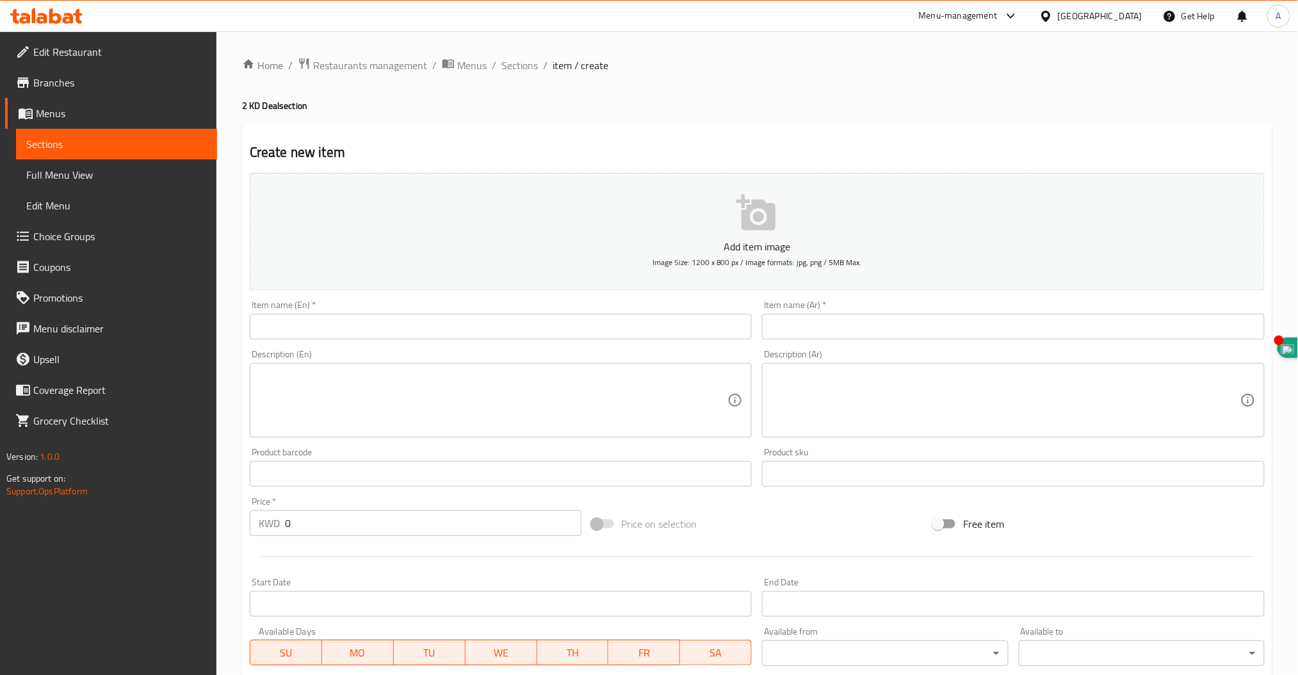
click at [368, 328] on input "text" at bounding box center [501, 327] width 503 height 26
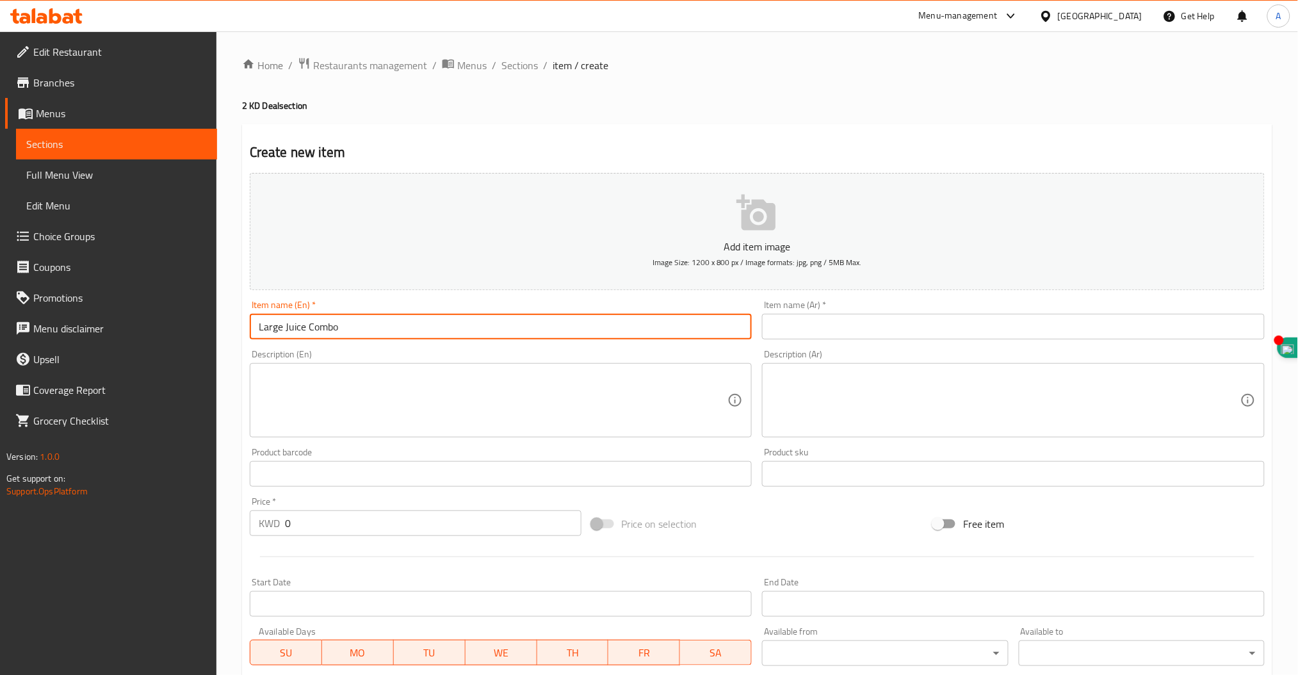
type input "Large Juice Combo"
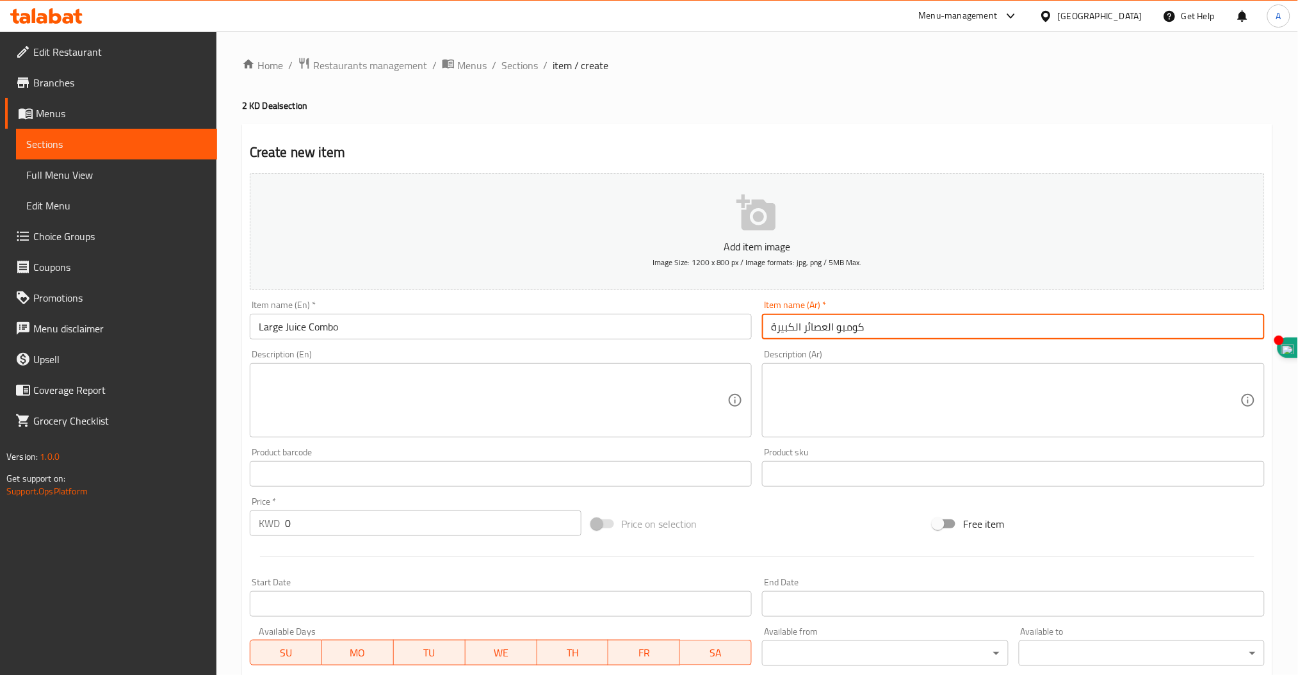
type input "كومبو العصائر الكبيرة"
click at [320, 382] on textarea at bounding box center [493, 400] width 469 height 61
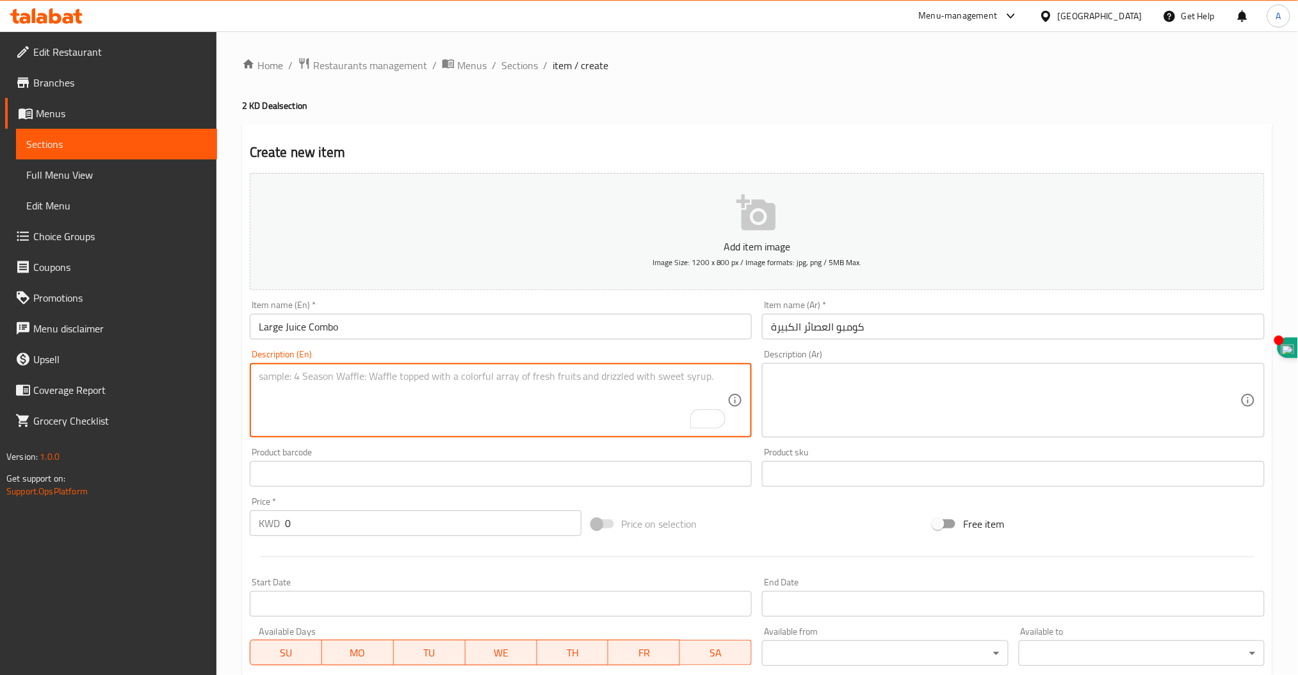
paste textarea "Watermelon – 1 Liter"
click at [323, 377] on textarea "Watermelon – 1 Liter" at bounding box center [493, 400] width 469 height 61
paste textarea "Melon"
paste textarea "Hibiscus"
paste textarea "Banana with Milk"
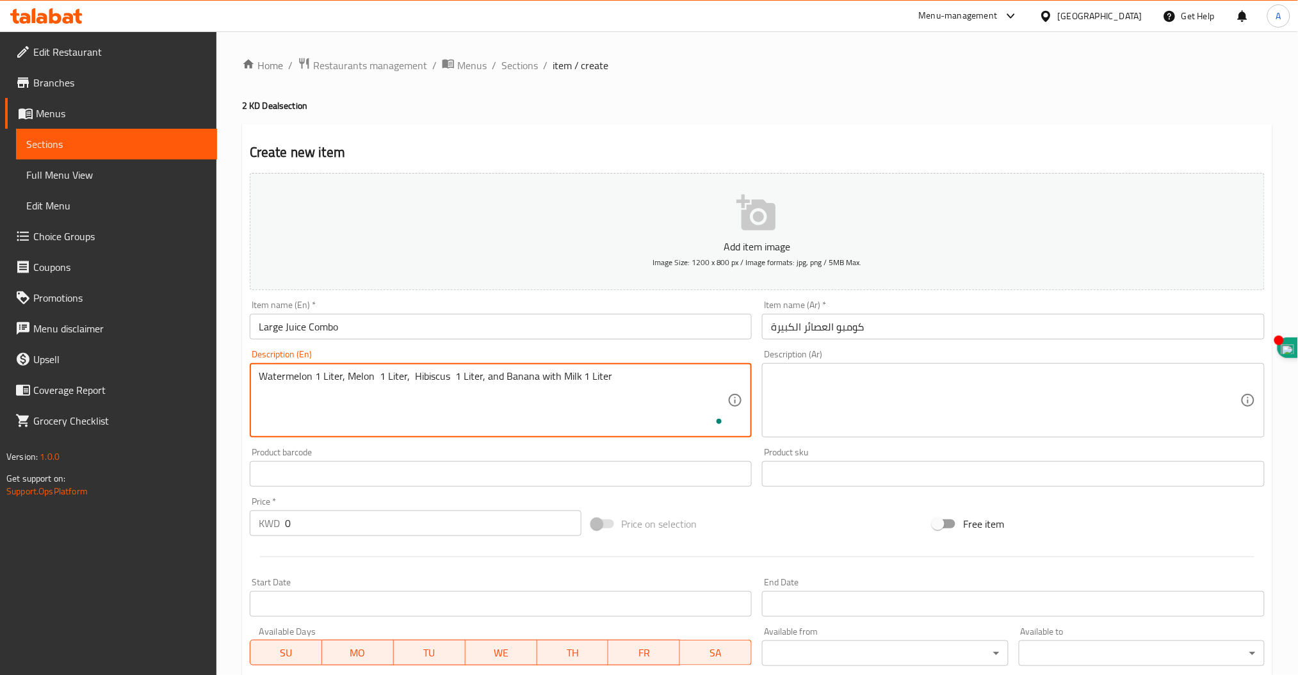
type textarea "Watermelon 1 Liter, Melon 1 Liter, Hibiscus 1 Liter, and Banana with Milk 1 Lit…"
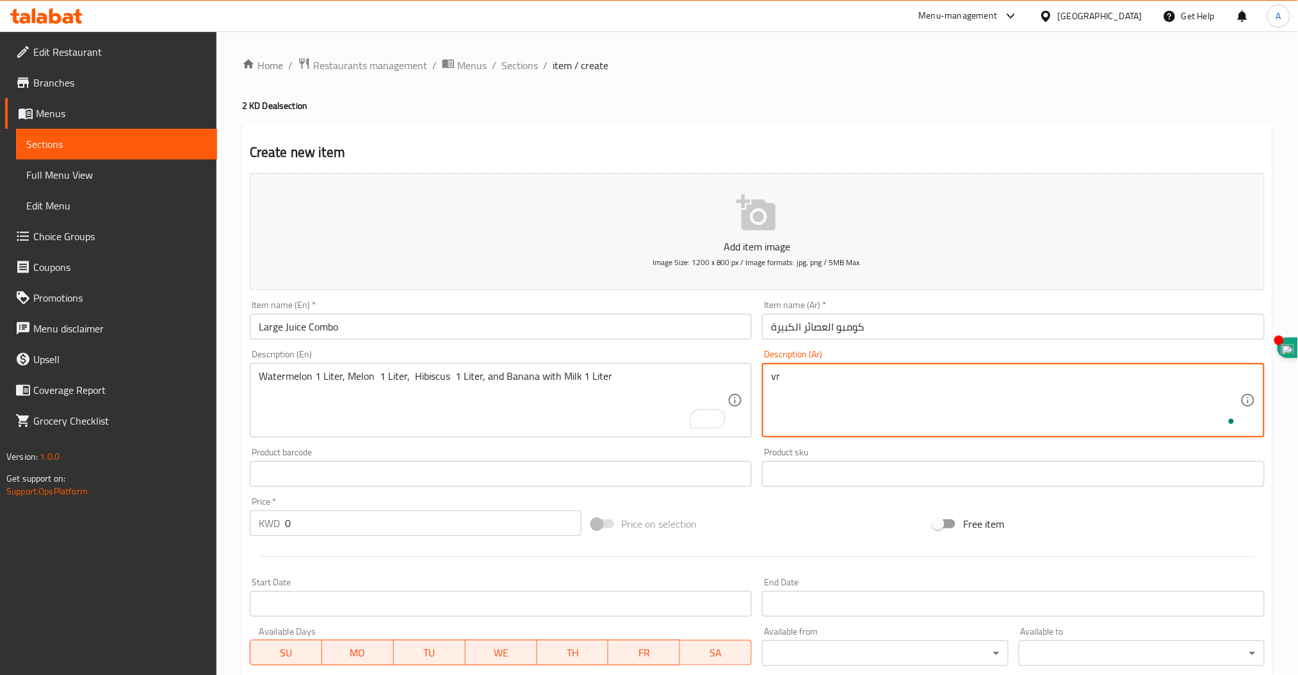
type textarea "v"
paste textarea "شمام"
type textarea "رقي 1 لتر, شمام 1 لتر,"
paste textarea "كركديه"
paste textarea "موز بالحليب"
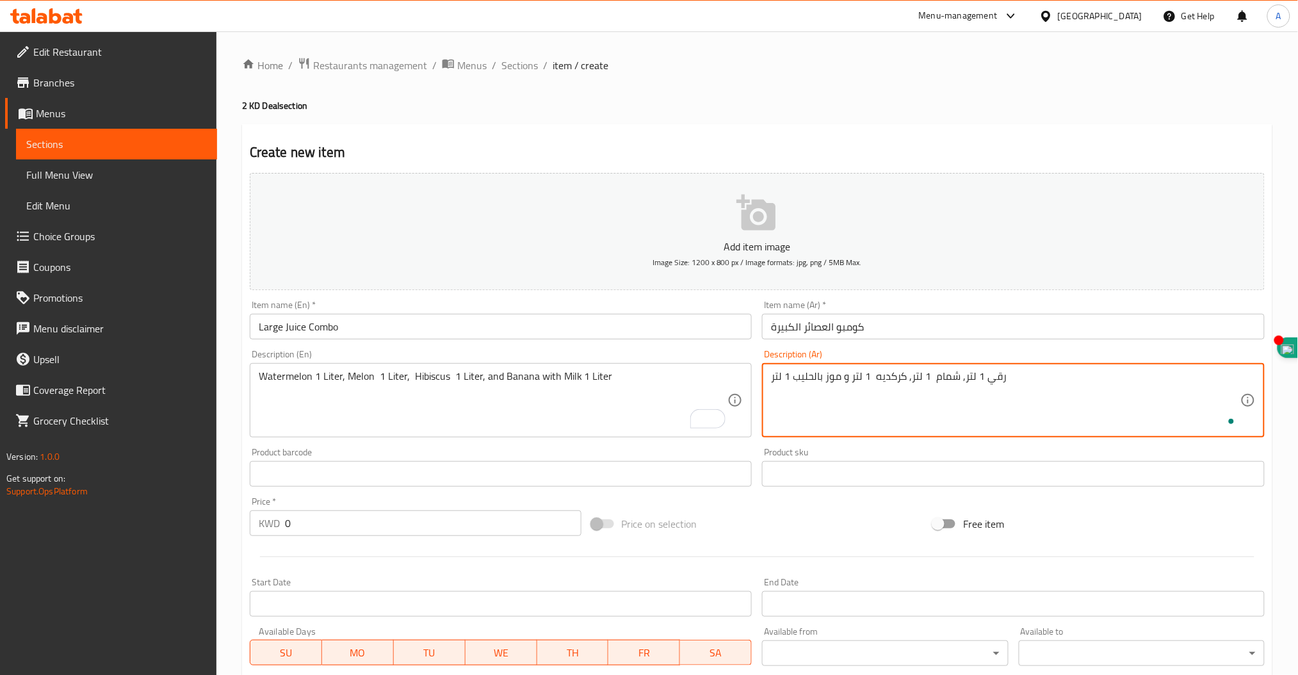
type textarea "رقي 1 لتر, شمام 1 لتر, كركديه 1 لتر و موز بالحليب 1 لتر"
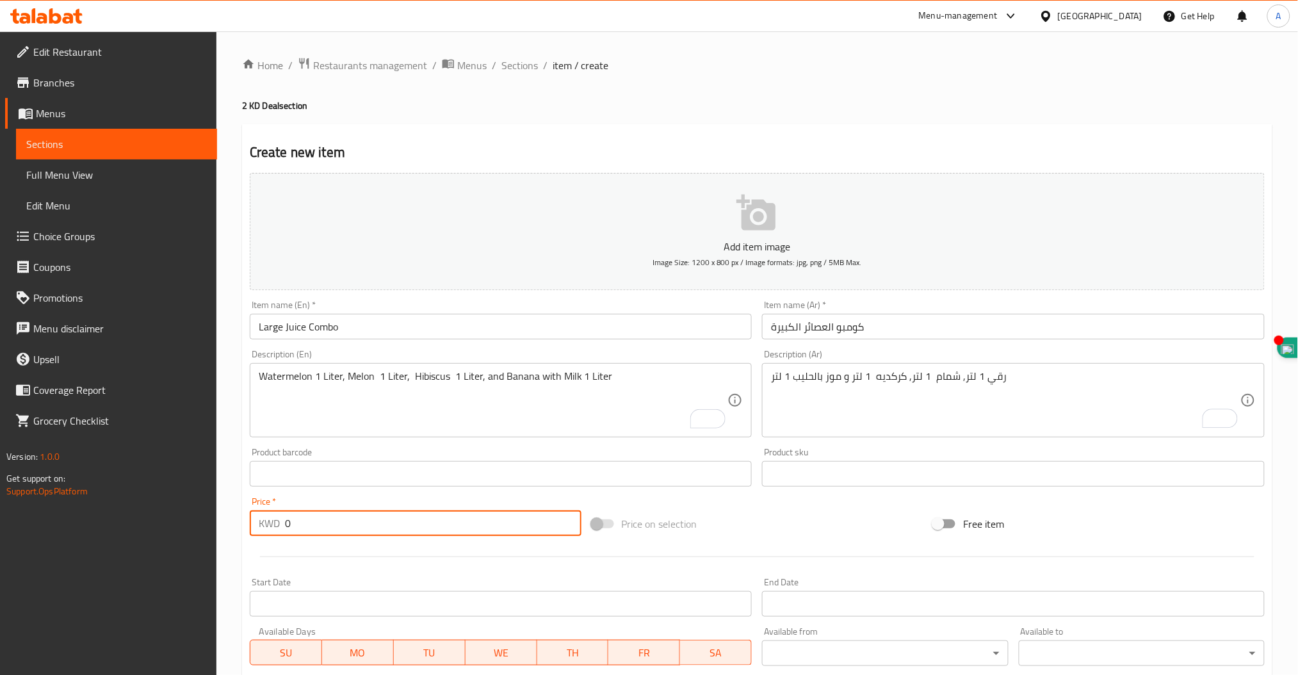
drag, startPoint x: 296, startPoint y: 524, endPoint x: 227, endPoint y: 517, distance: 69.5
click at [227, 517] on div "Home / Restaurants management / Menus / Sections / item / create 2 KD Deal sect…" at bounding box center [757, 467] width 1082 height 873
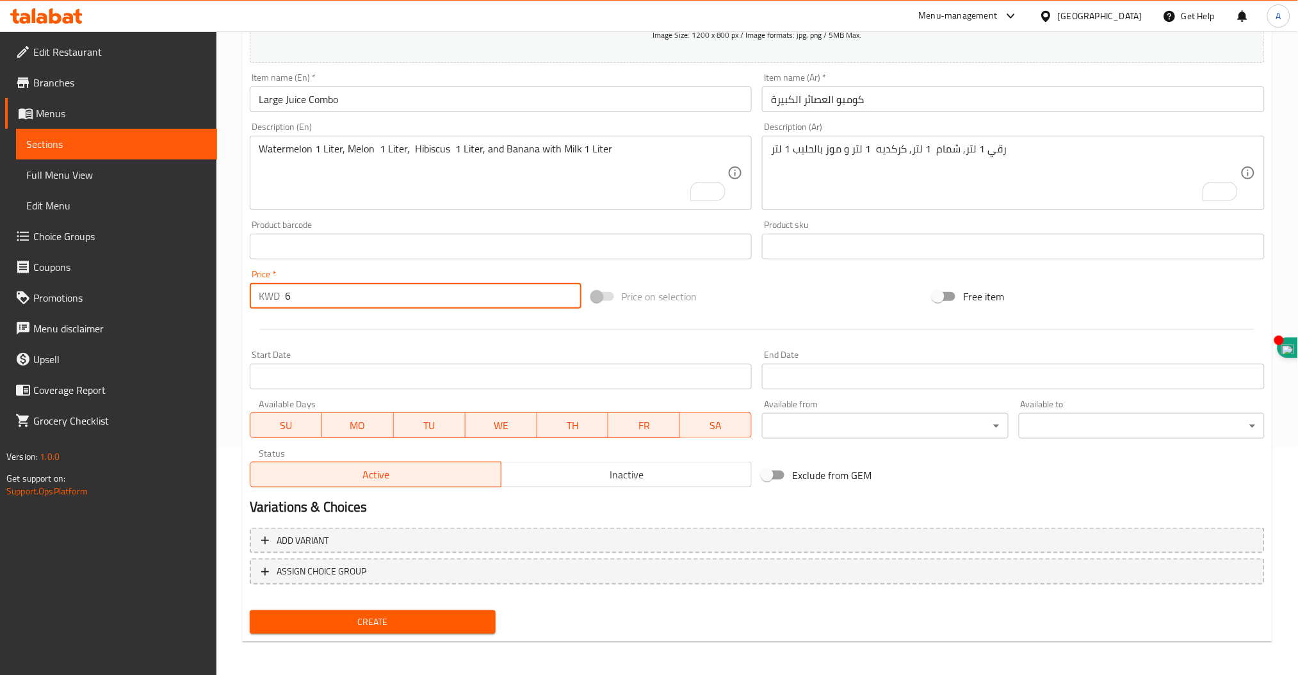
type input "6"
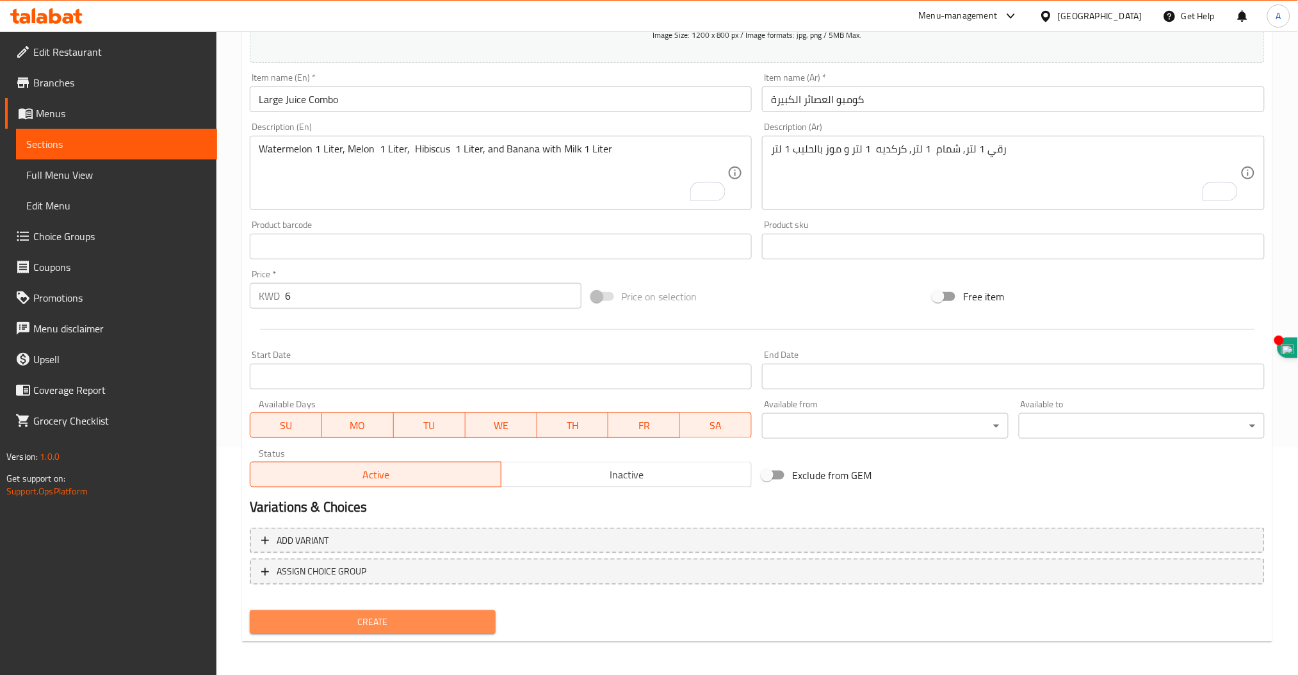
click at [386, 622] on span "Create" at bounding box center [372, 622] width 225 height 16
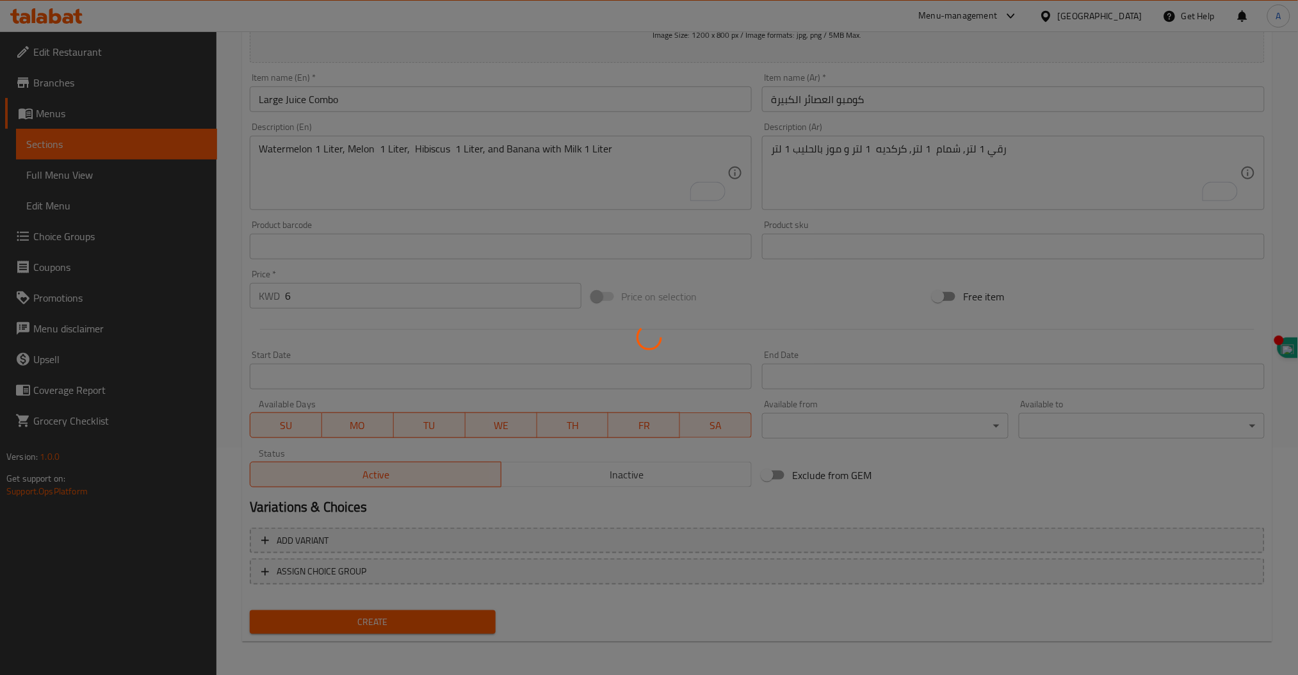
scroll to position [0, 0]
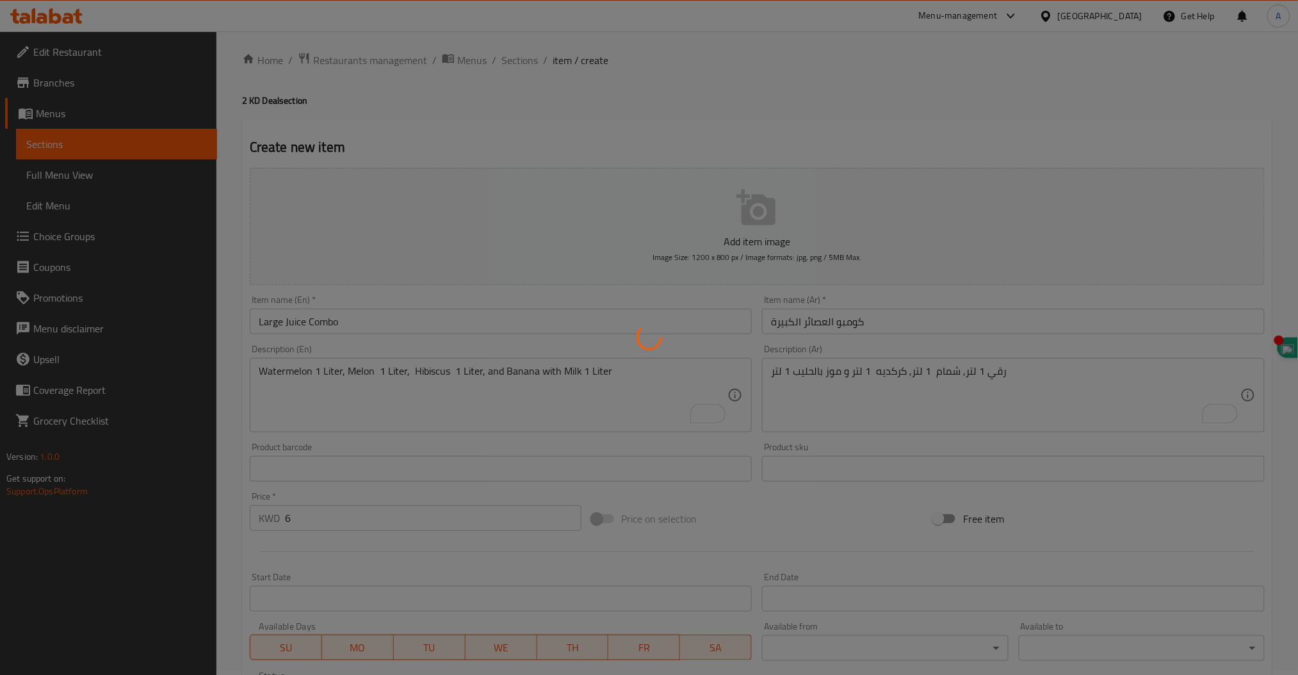
type input "0"
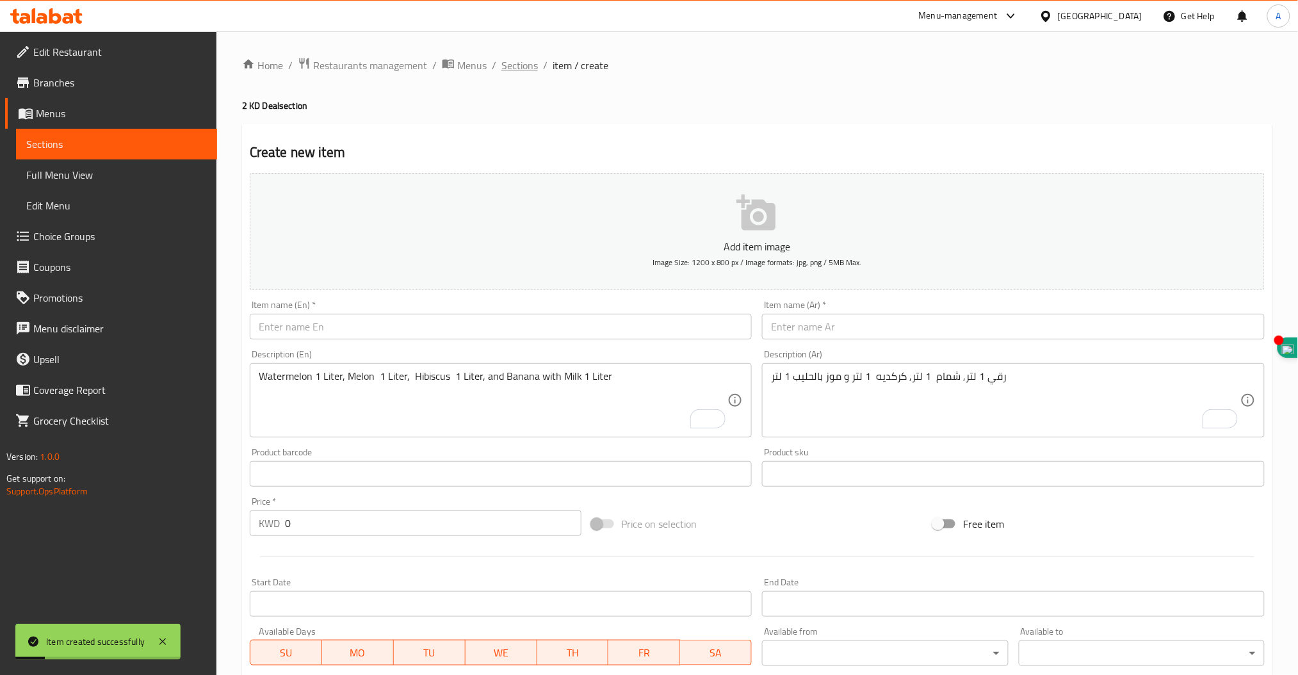
click at [517, 69] on span "Sections" at bounding box center [519, 65] width 37 height 15
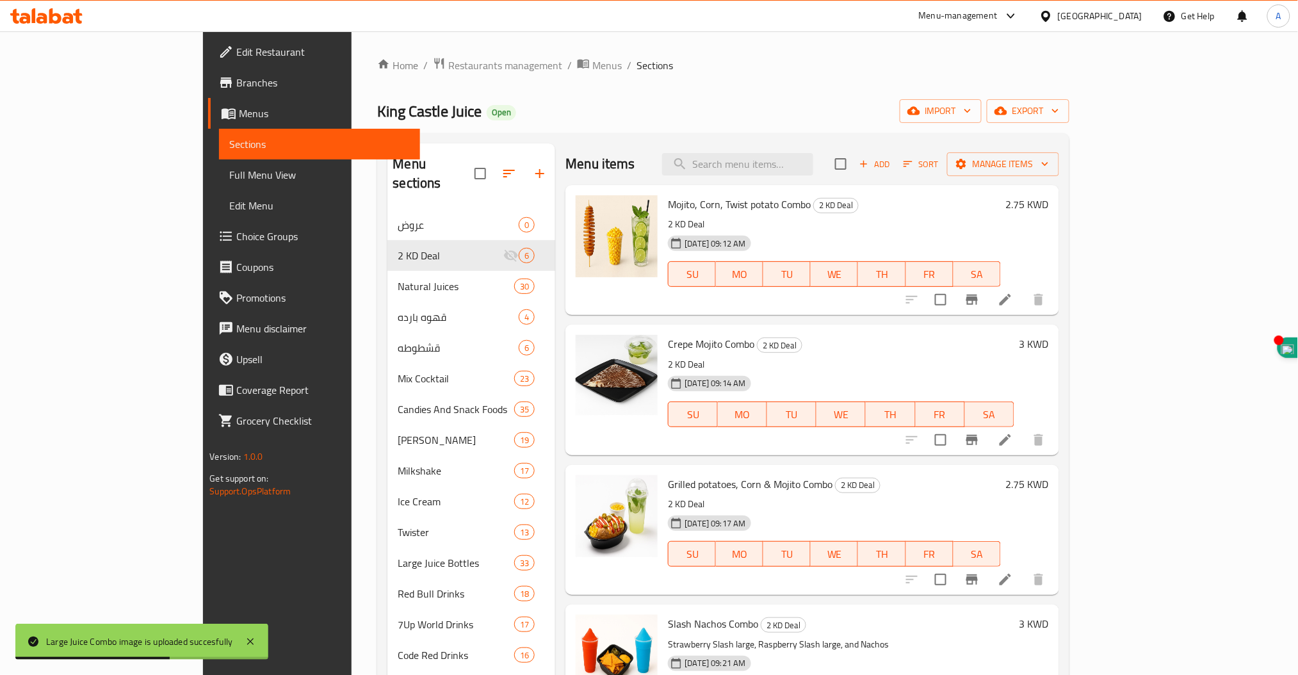
click at [679, 82] on div "Home / Restaurants management / Menus / Sections King Castle Juice Open import …" at bounding box center [723, 494] width 692 height 875
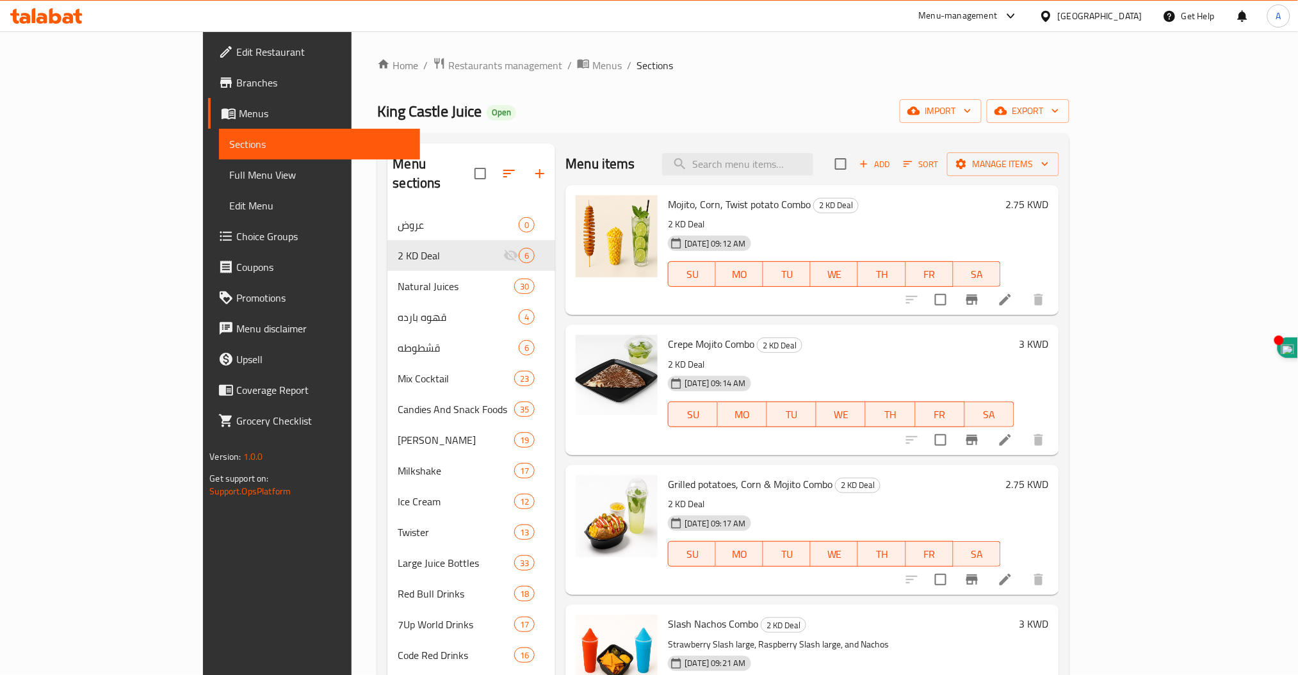
click at [41, 17] on icon at bounding box center [42, 18] width 11 height 11
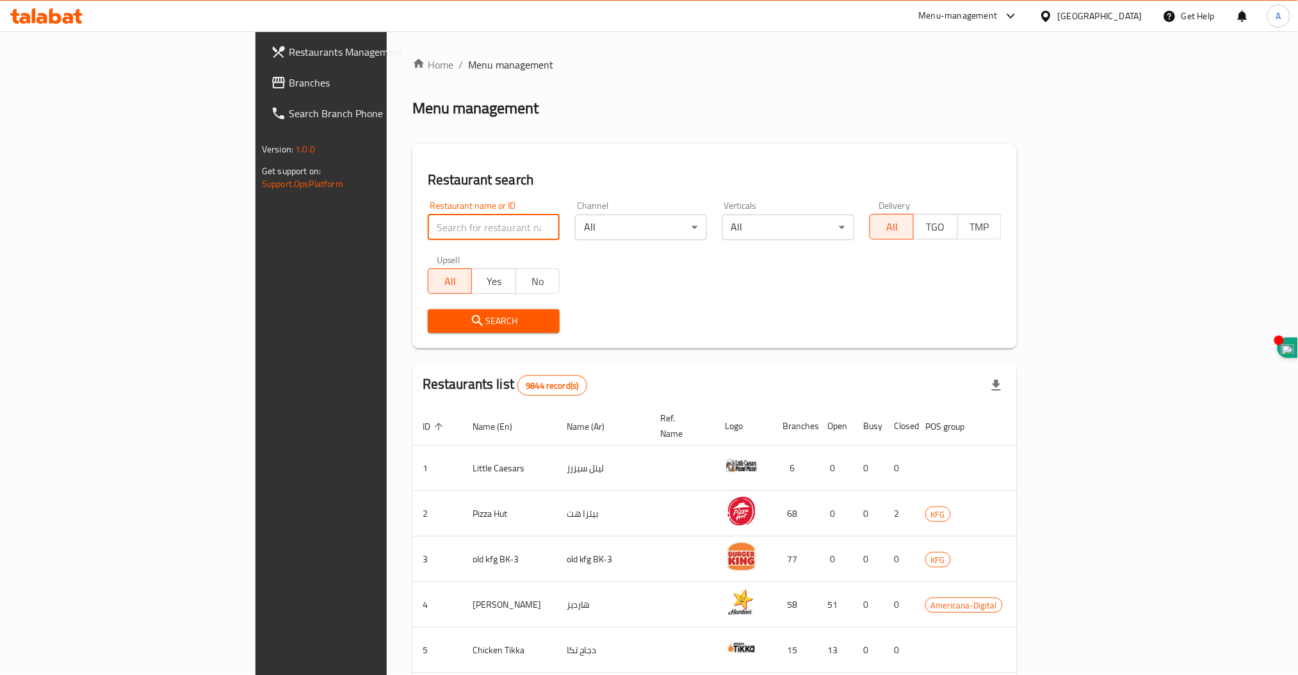
click at [428, 226] on input "search" at bounding box center [494, 228] width 132 height 26
type input "[GEOGRAPHIC_DATA]"
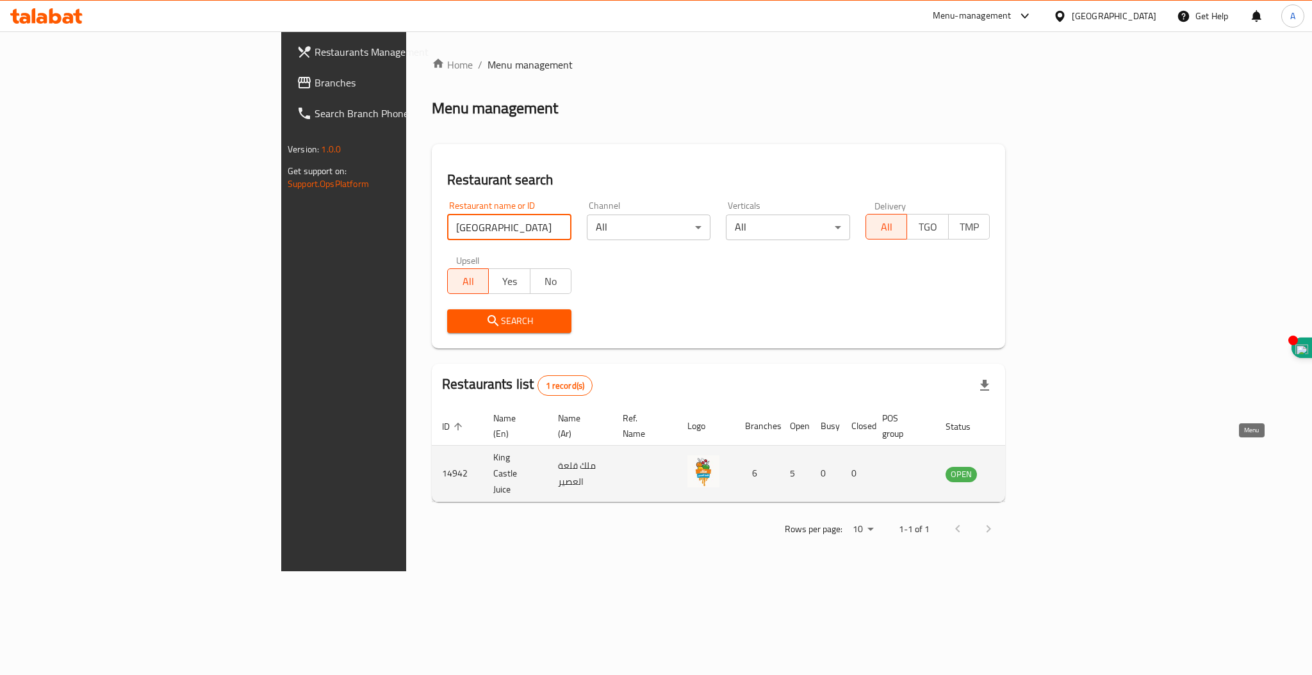
click at [1027, 469] on icon "enhanced table" at bounding box center [1020, 474] width 14 height 11
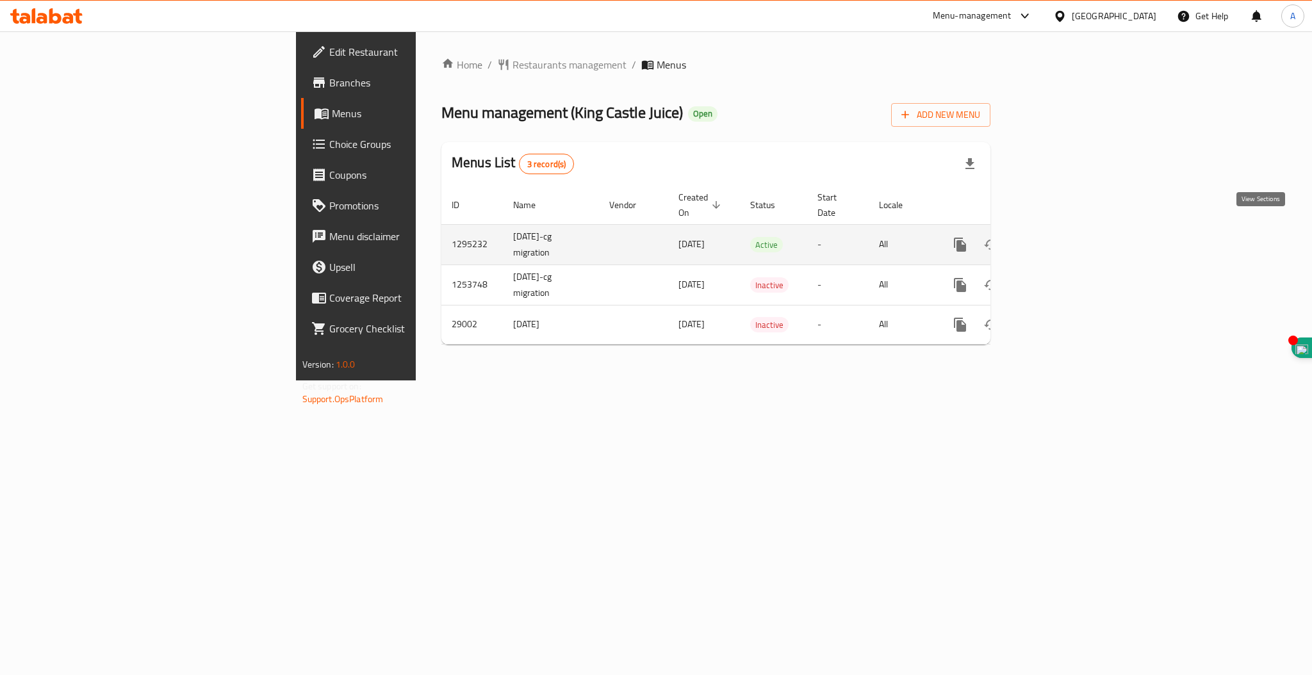
click at [1060, 237] on icon "enhanced table" at bounding box center [1051, 244] width 15 height 15
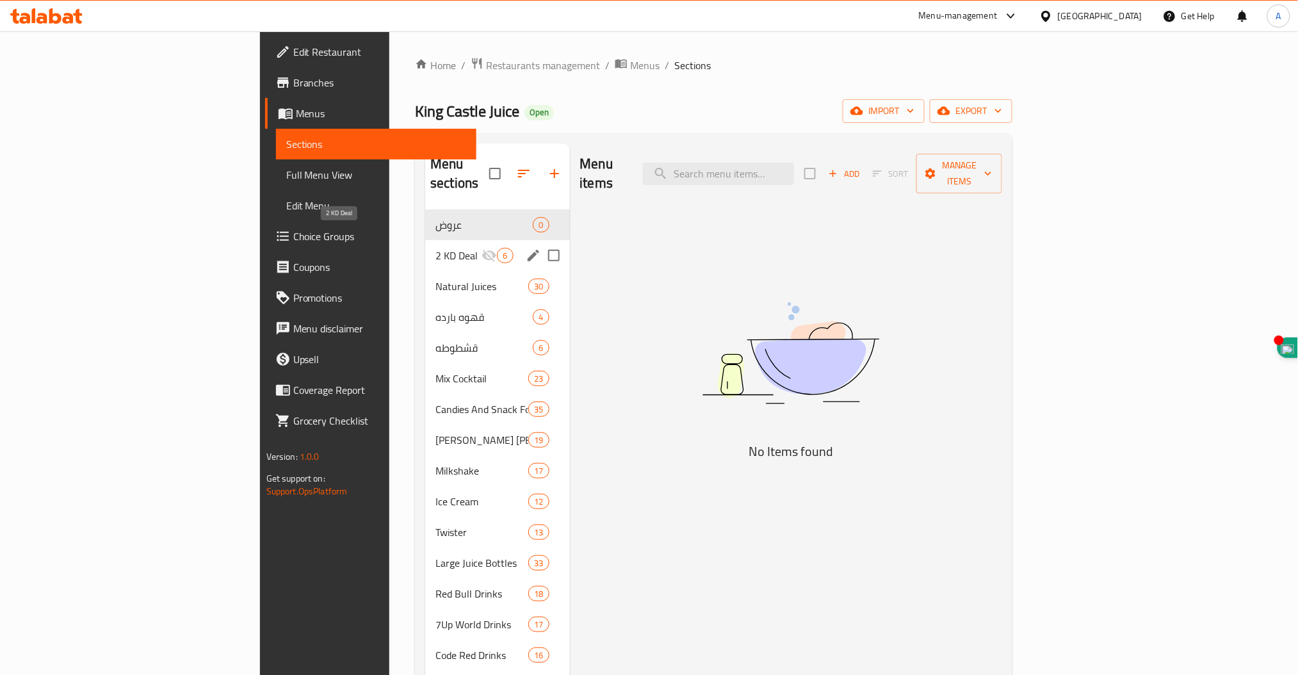
click at [435, 248] on span "2 KD Deal" at bounding box center [458, 255] width 46 height 15
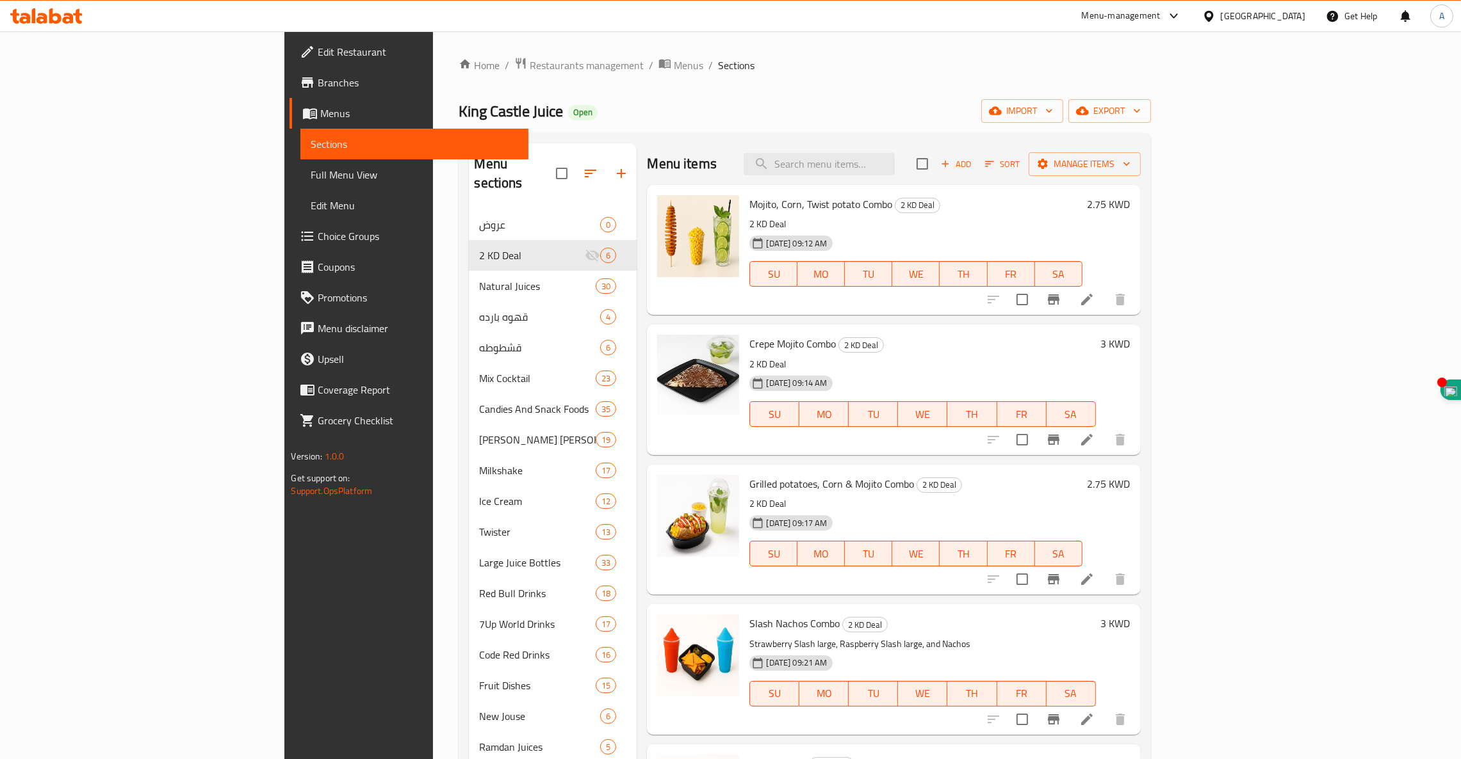
drag, startPoint x: 1288, startPoint y: 0, endPoint x: 1025, endPoint y: 90, distance: 278.3
click at [1025, 90] on div "Home / Restaurants management / Menus / Sections King Castle Juice Open import …" at bounding box center [805, 494] width 692 height 875
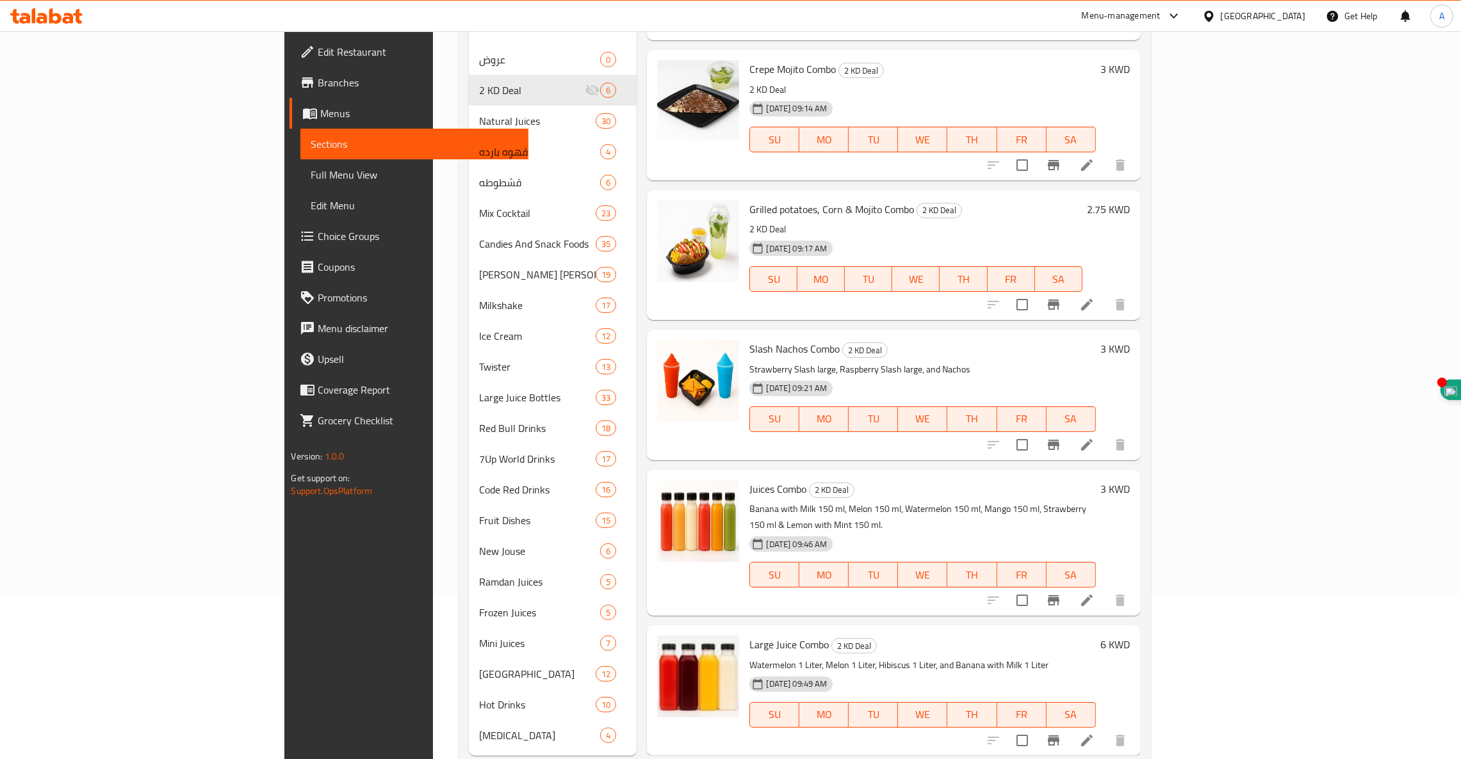
scroll to position [181, 0]
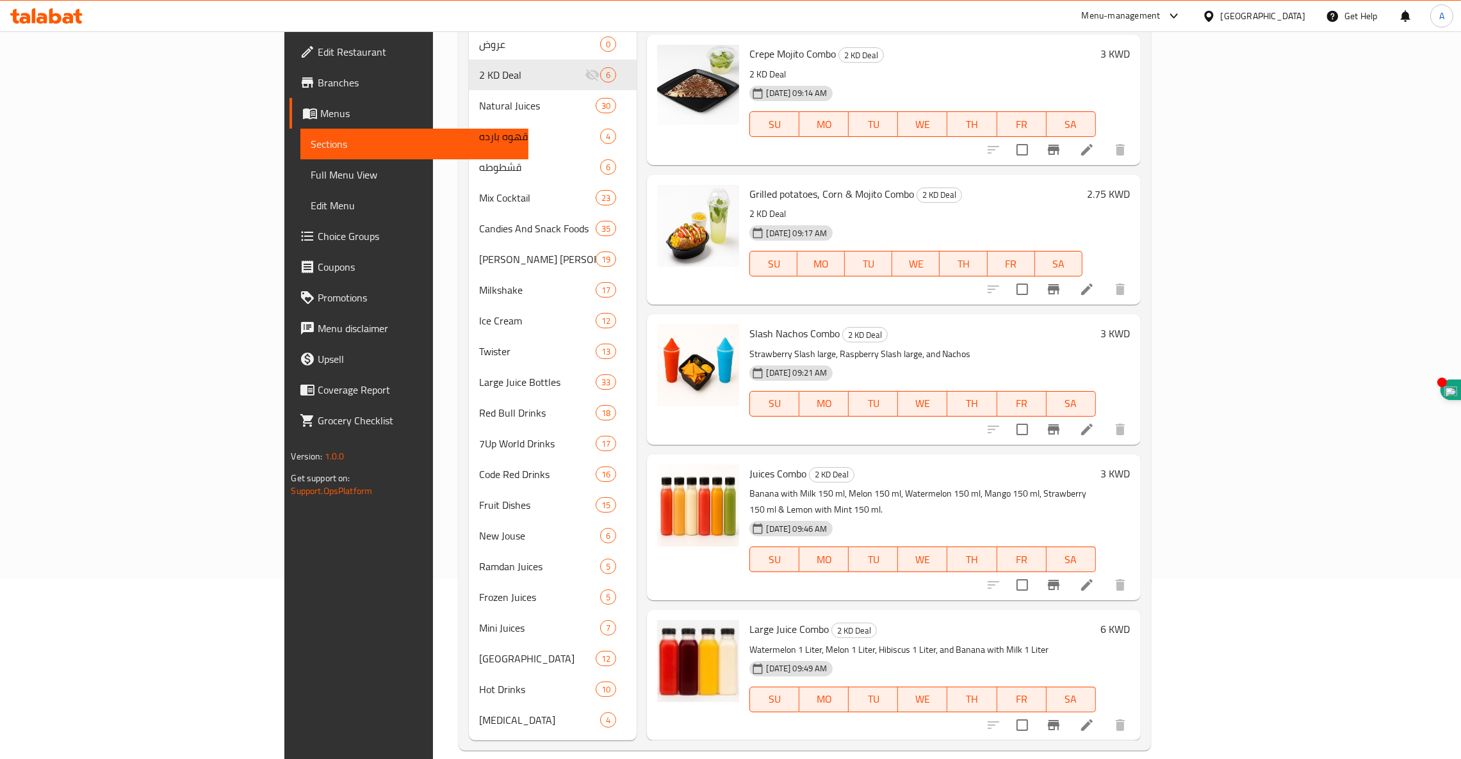
click at [1176, 674] on div "Home / Restaurants management / Menus / Sections King Castle Juice Open import …" at bounding box center [804, 314] width 743 height 926
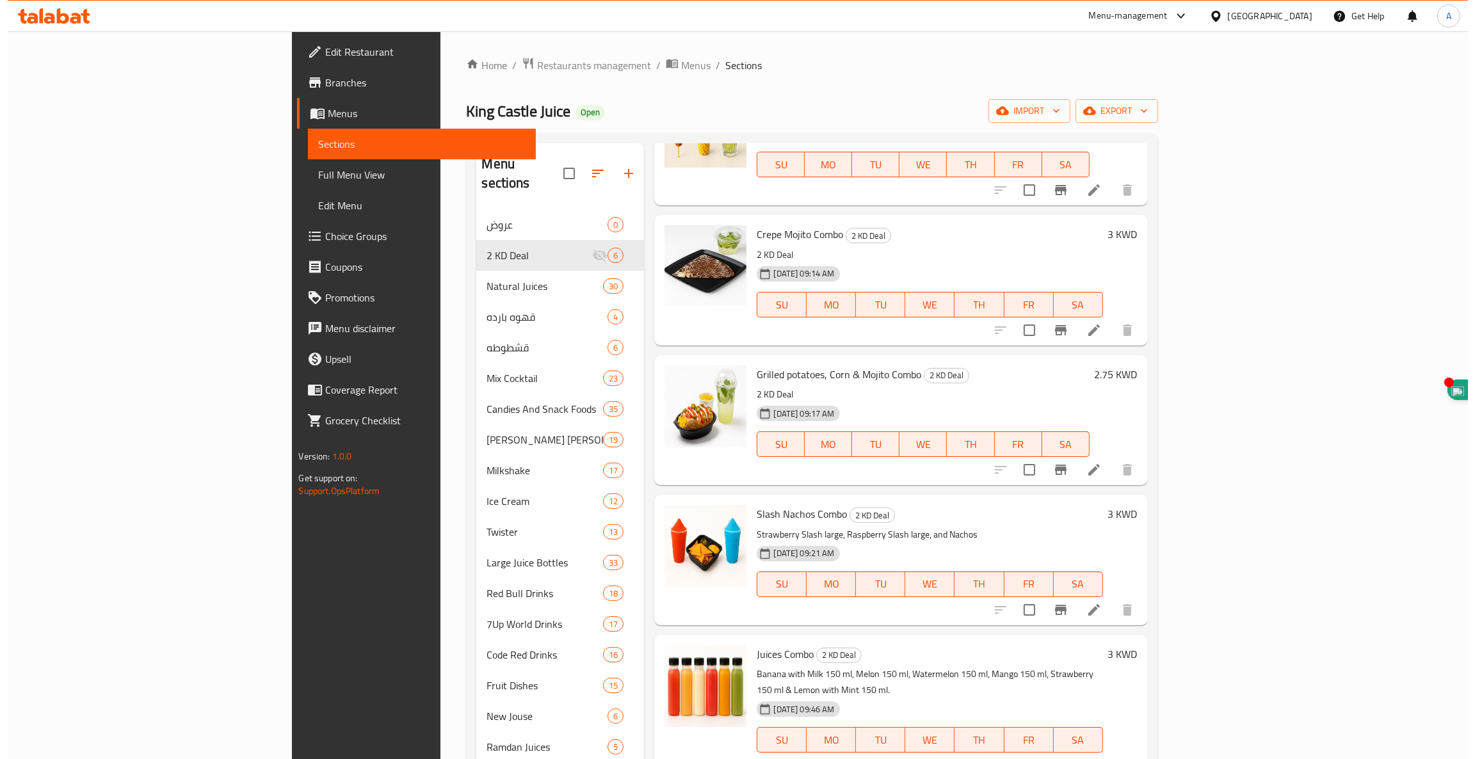
scroll to position [0, 0]
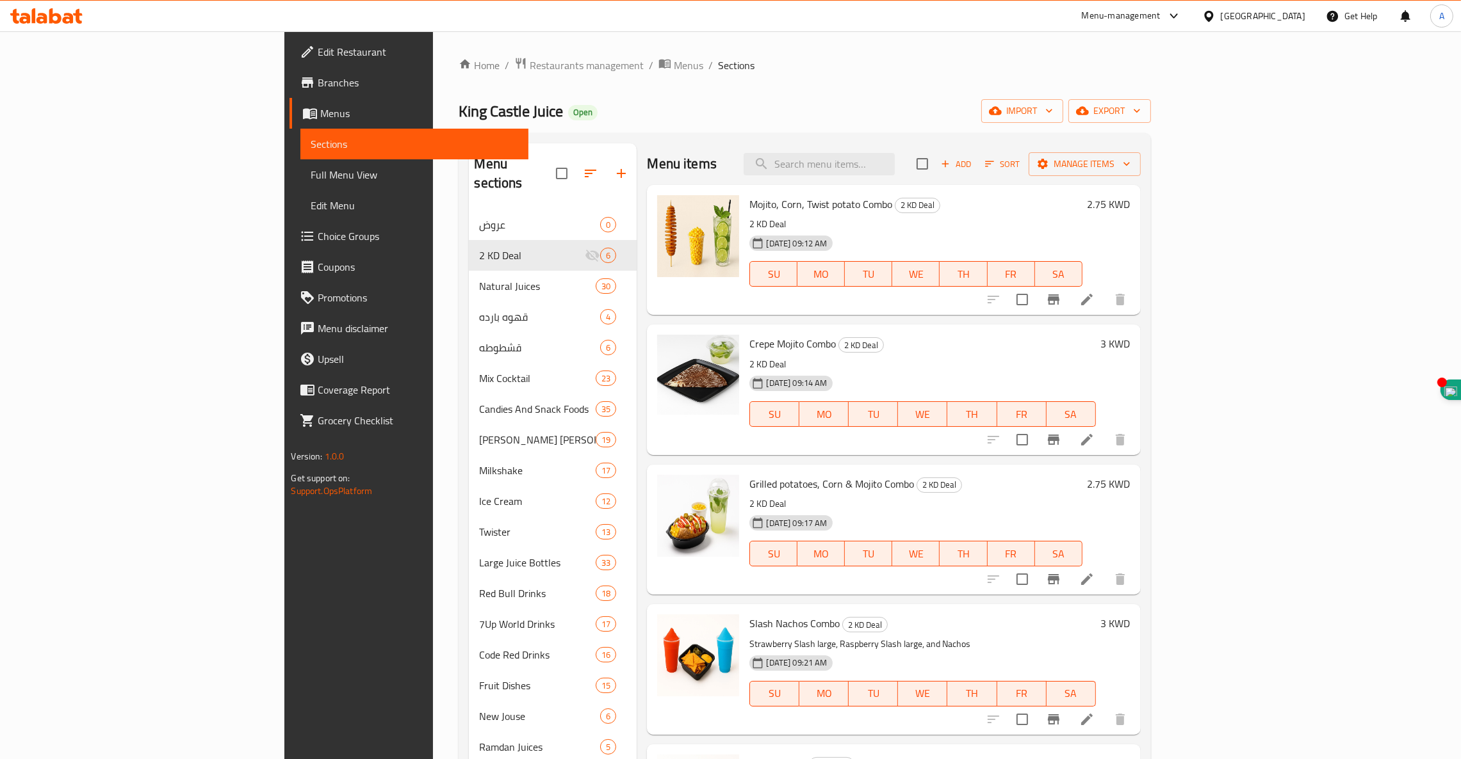
drag, startPoint x: 530, startPoint y: 234, endPoint x: 710, endPoint y: 123, distance: 212.2
click at [710, 123] on div "King Castle Juice Open import export" at bounding box center [805, 111] width 692 height 24
click at [530, 70] on span "Restaurants management" at bounding box center [587, 65] width 114 height 15
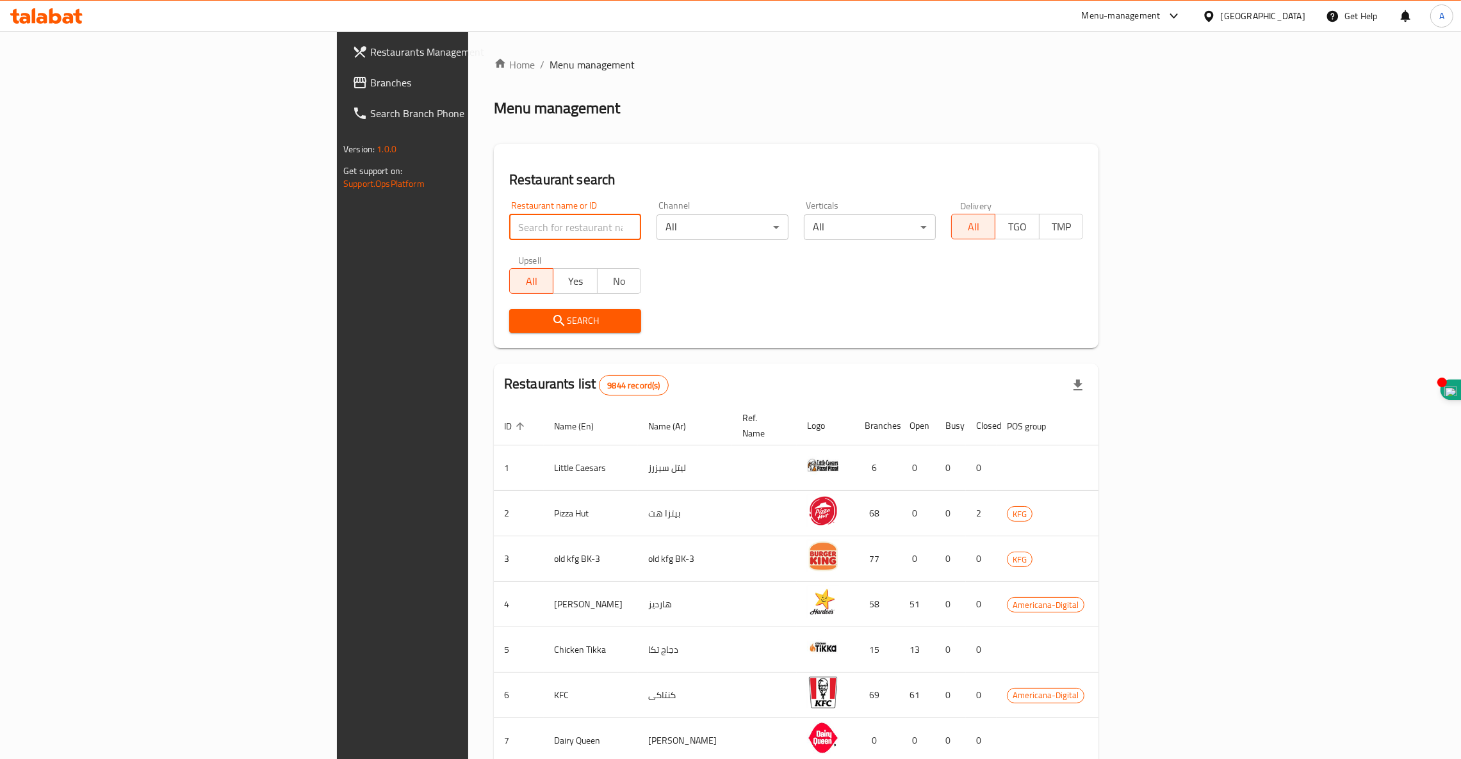
click at [509, 225] on input "search" at bounding box center [575, 228] width 132 height 26
click button "Search" at bounding box center [575, 321] width 132 height 24
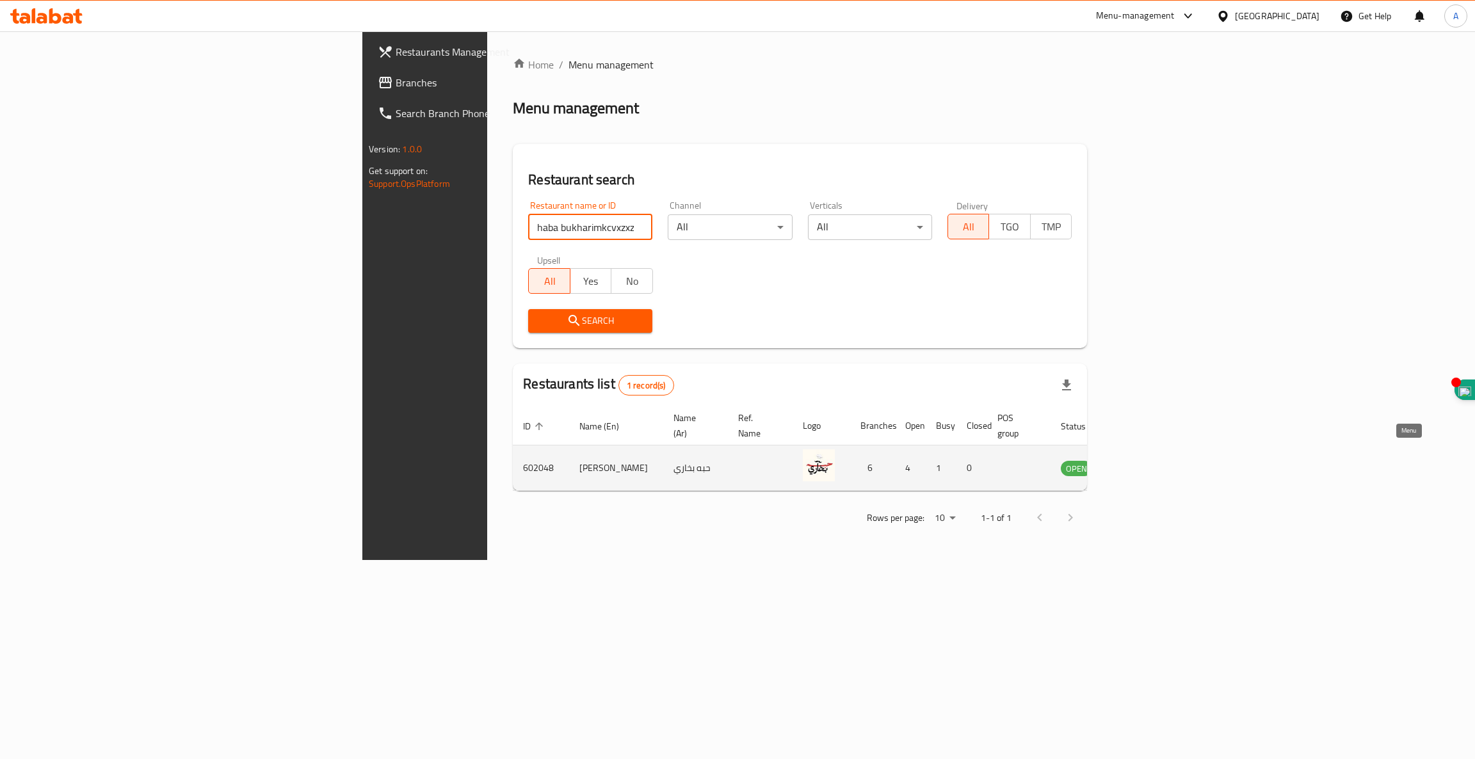
type input "haba bukharimkcvxzxzxzfdz"
click at [1144, 460] on icon "enhanced table" at bounding box center [1135, 467] width 15 height 15
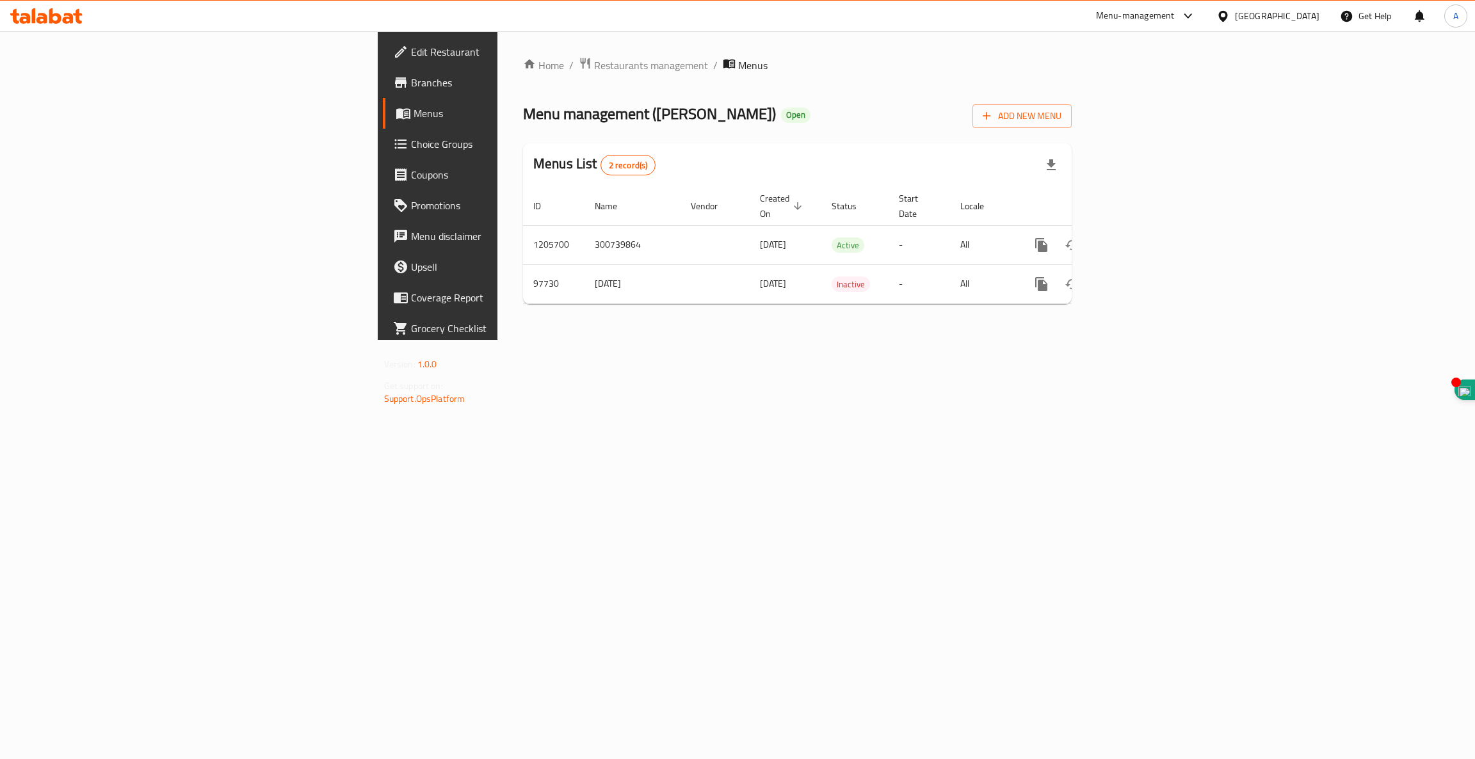
click at [411, 78] on span "Branches" at bounding box center [512, 82] width 203 height 15
click at [1142, 236] on icon "enhanced table" at bounding box center [1133, 243] width 15 height 15
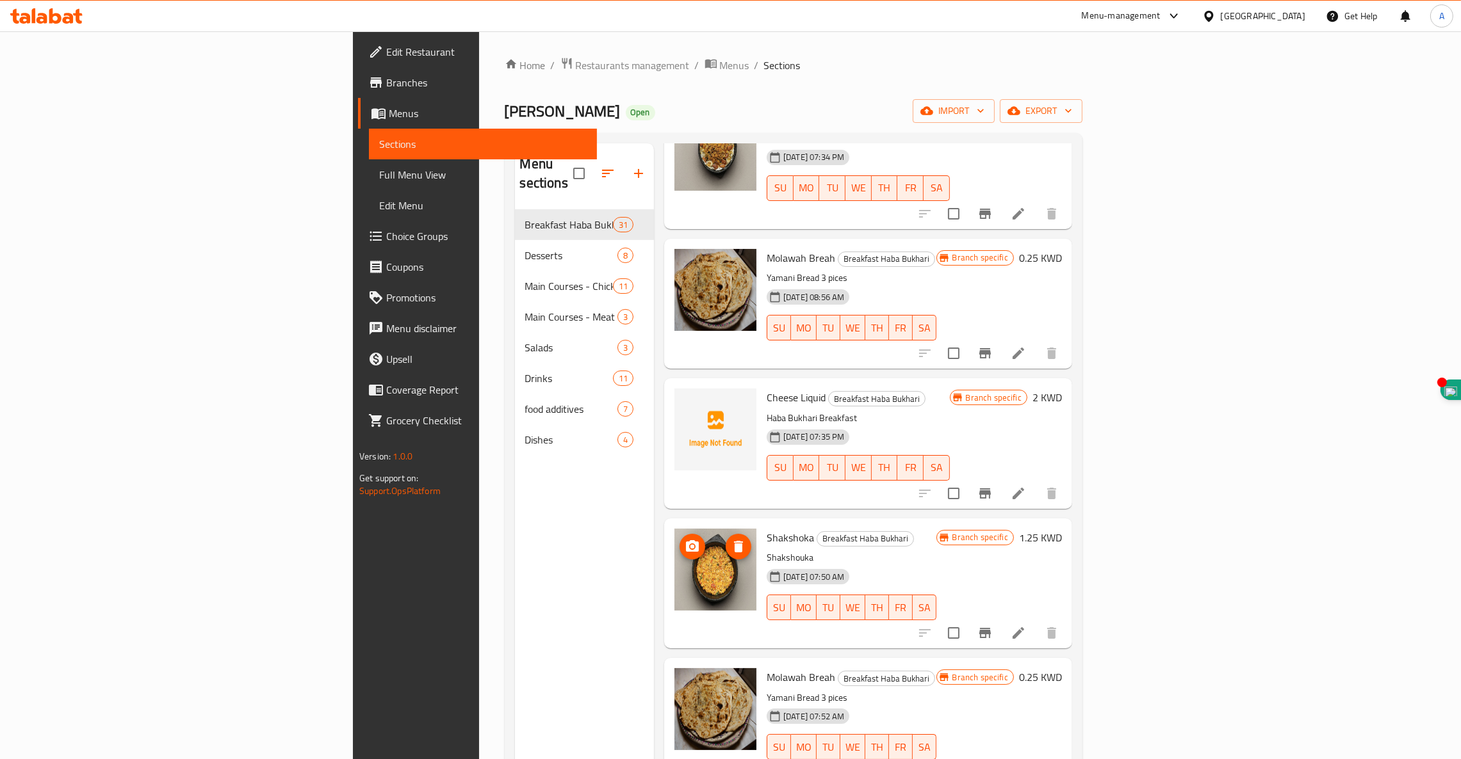
scroll to position [3605, 0]
click at [576, 63] on span "Restaurants management" at bounding box center [633, 65] width 114 height 15
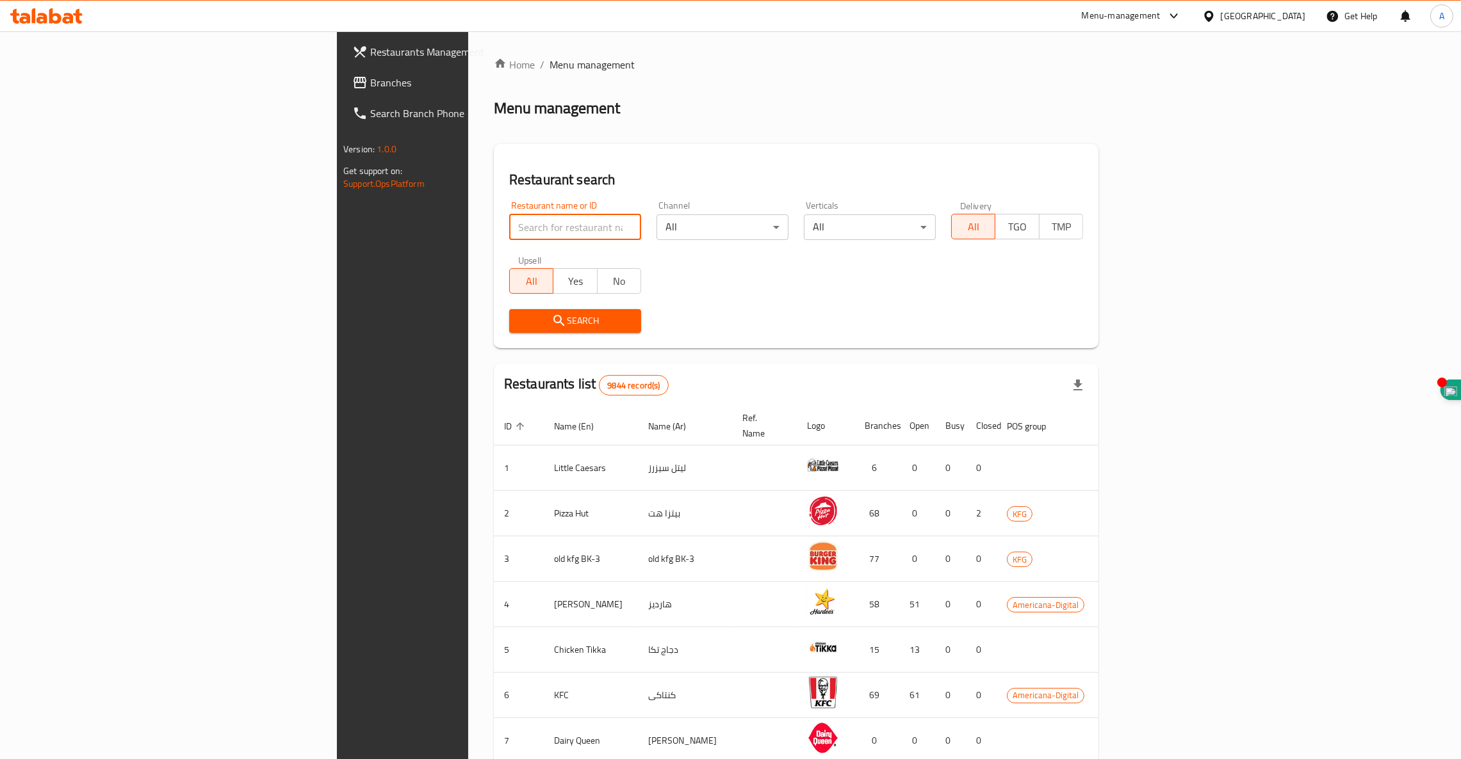
click at [509, 232] on input "search" at bounding box center [575, 228] width 132 height 26
type input "h"
click at [53, 25] on div at bounding box center [46, 16] width 93 height 26
click at [51, 21] on icon at bounding box center [55, 15] width 12 height 15
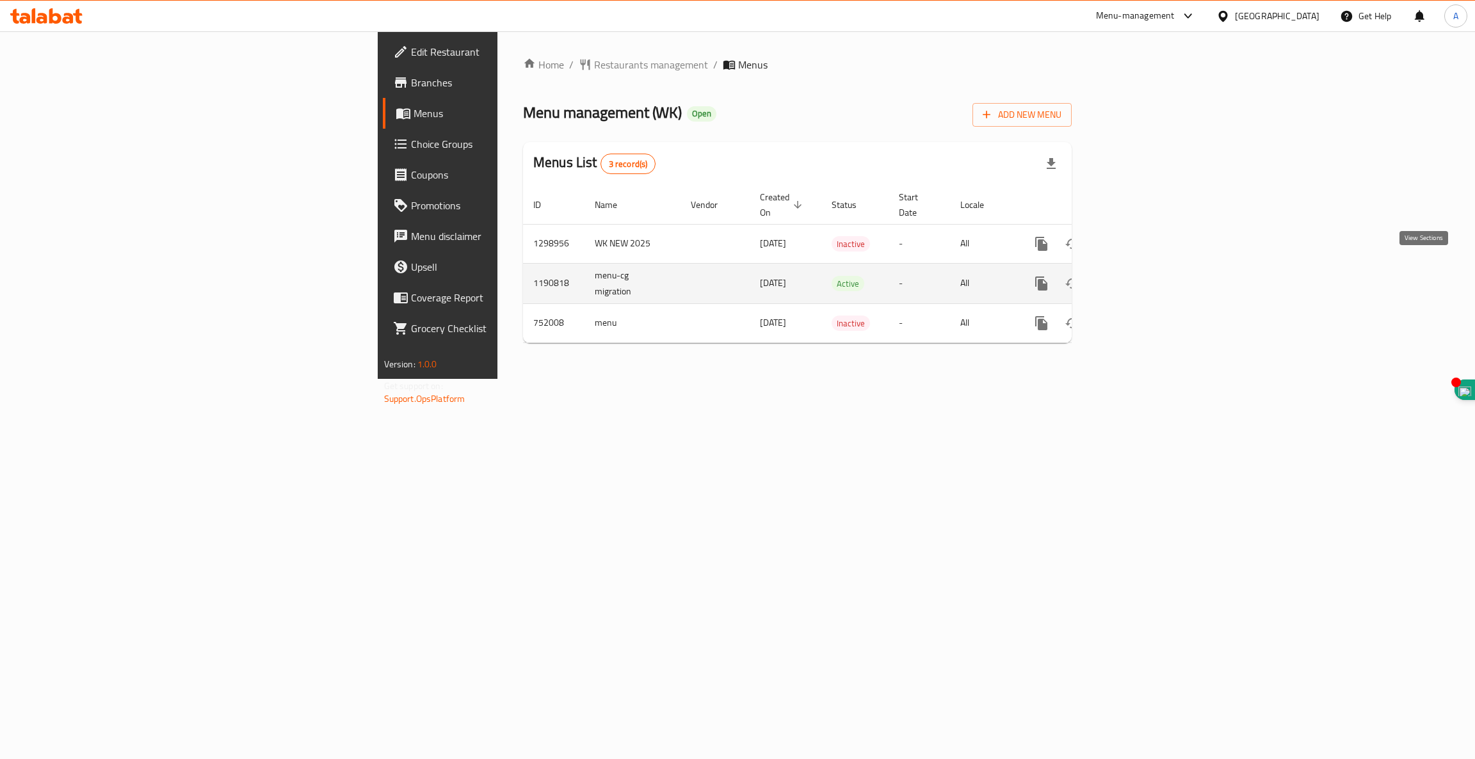
click at [1142, 276] on icon "enhanced table" at bounding box center [1133, 283] width 15 height 15
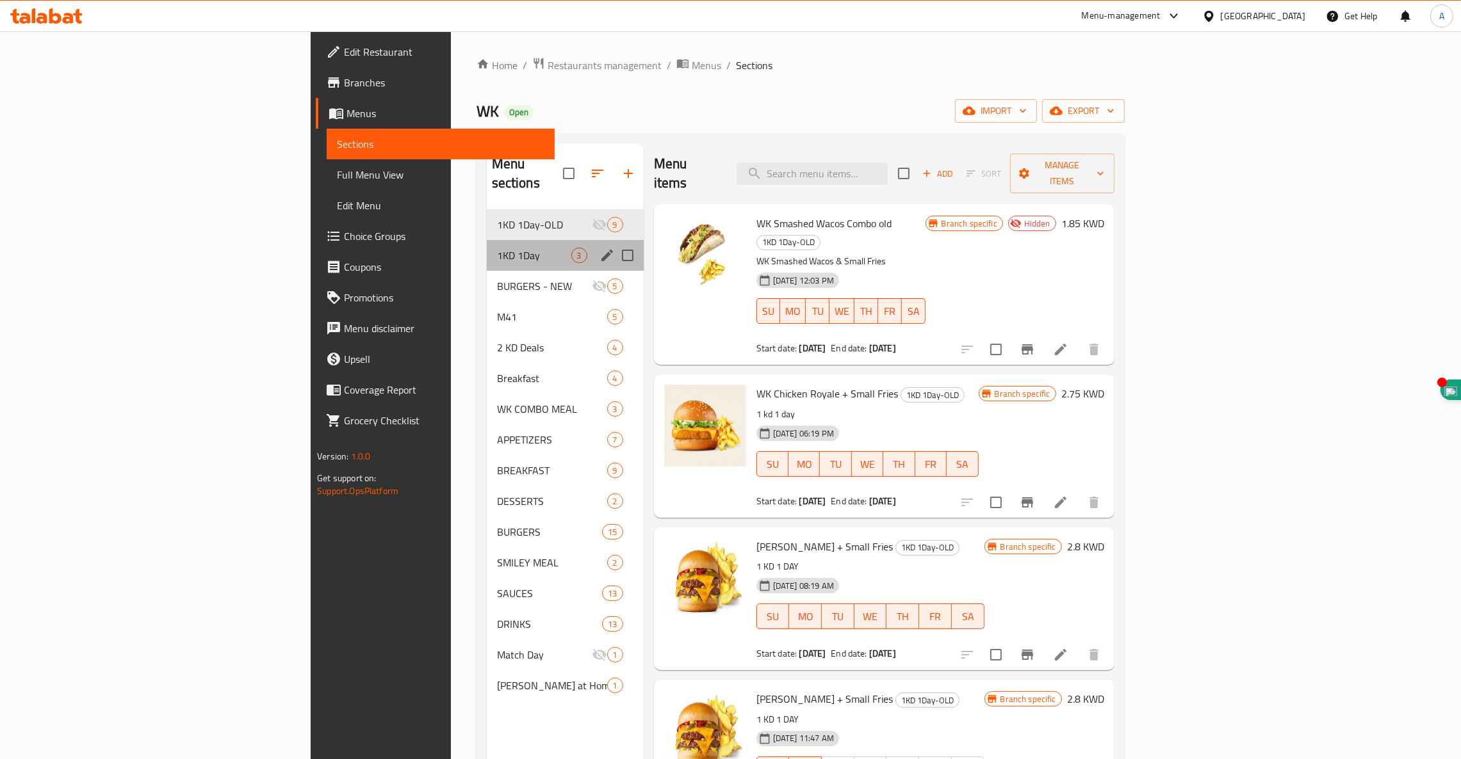
click at [487, 248] on div "1KD 1Day 3" at bounding box center [565, 255] width 157 height 31
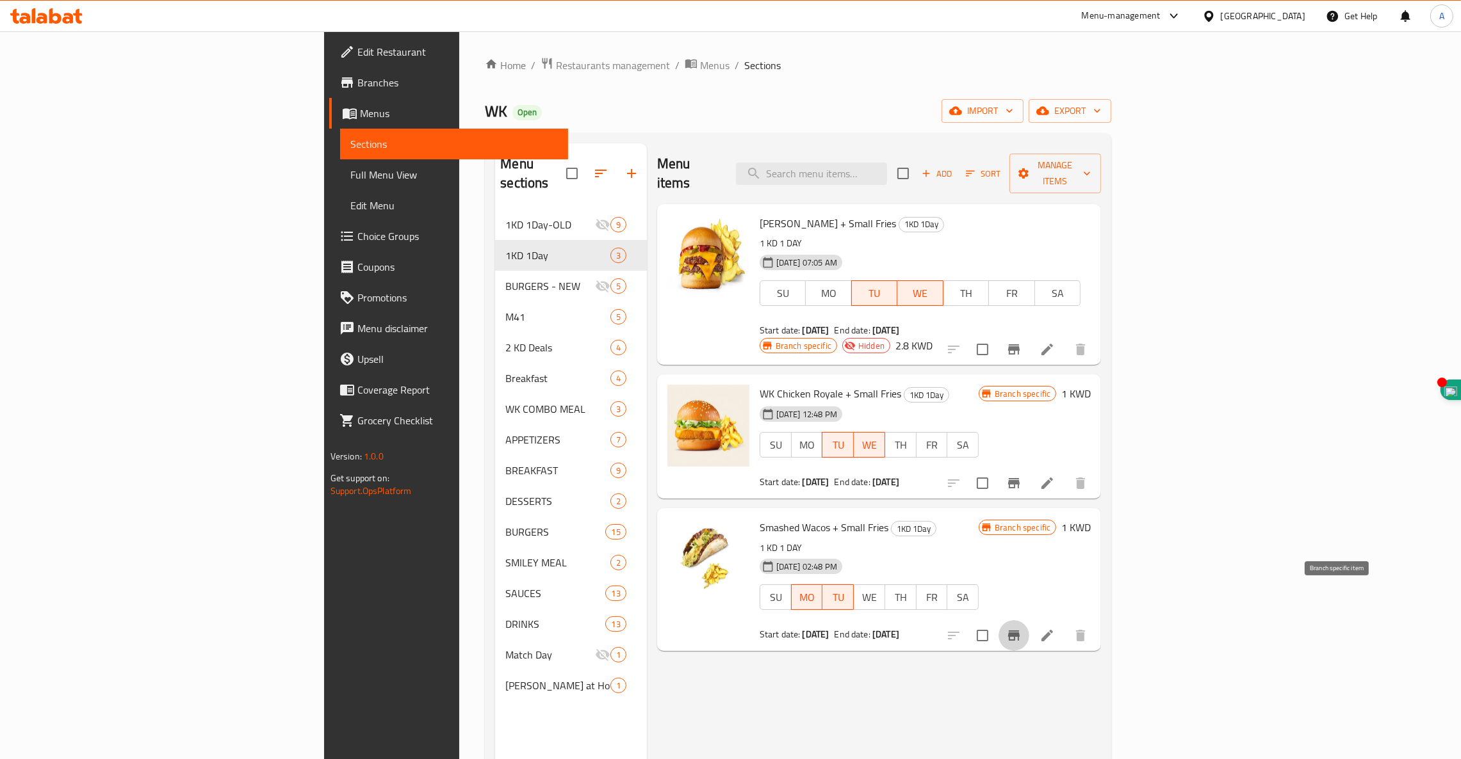
click at [1029, 621] on button "Branch-specific-item" at bounding box center [1013, 636] width 31 height 31
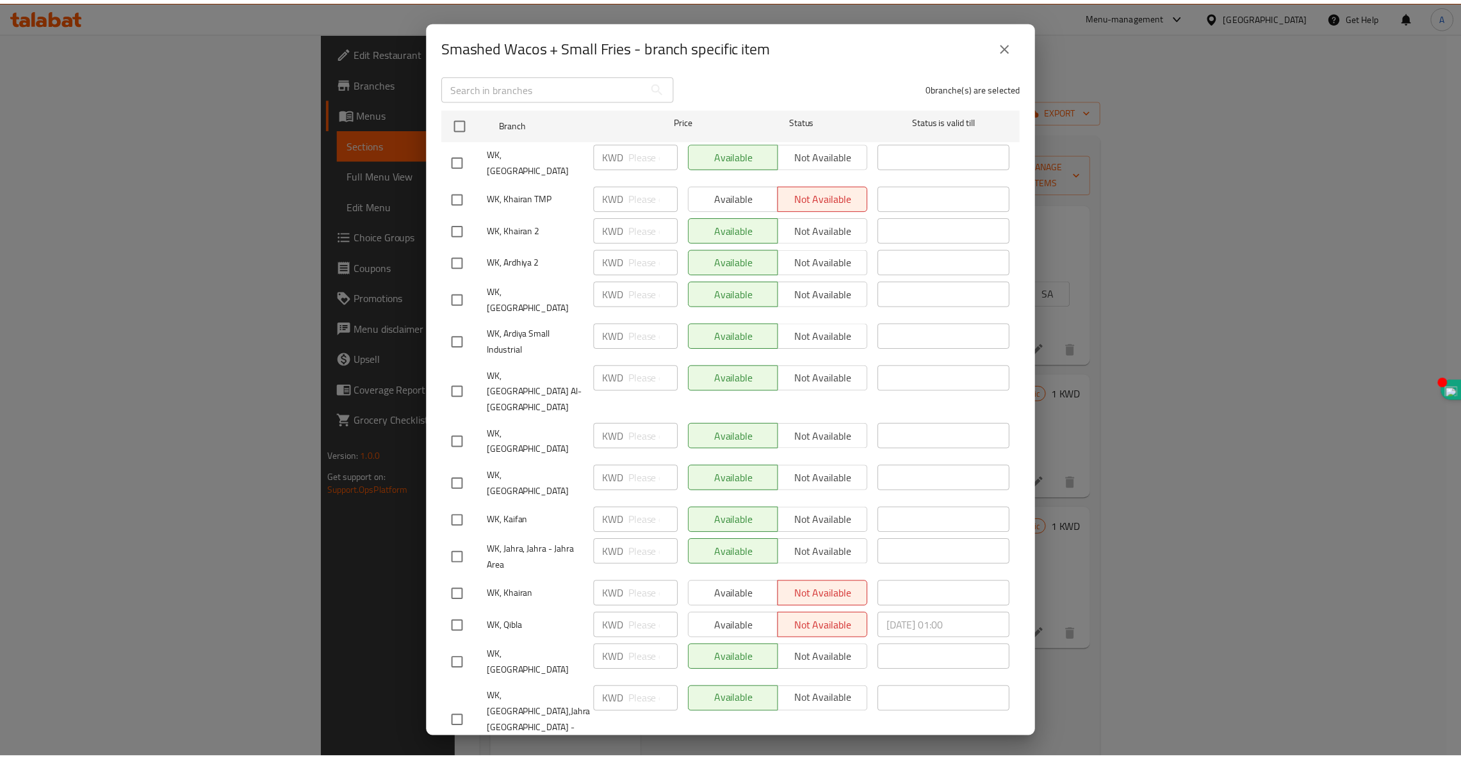
scroll to position [173, 0]
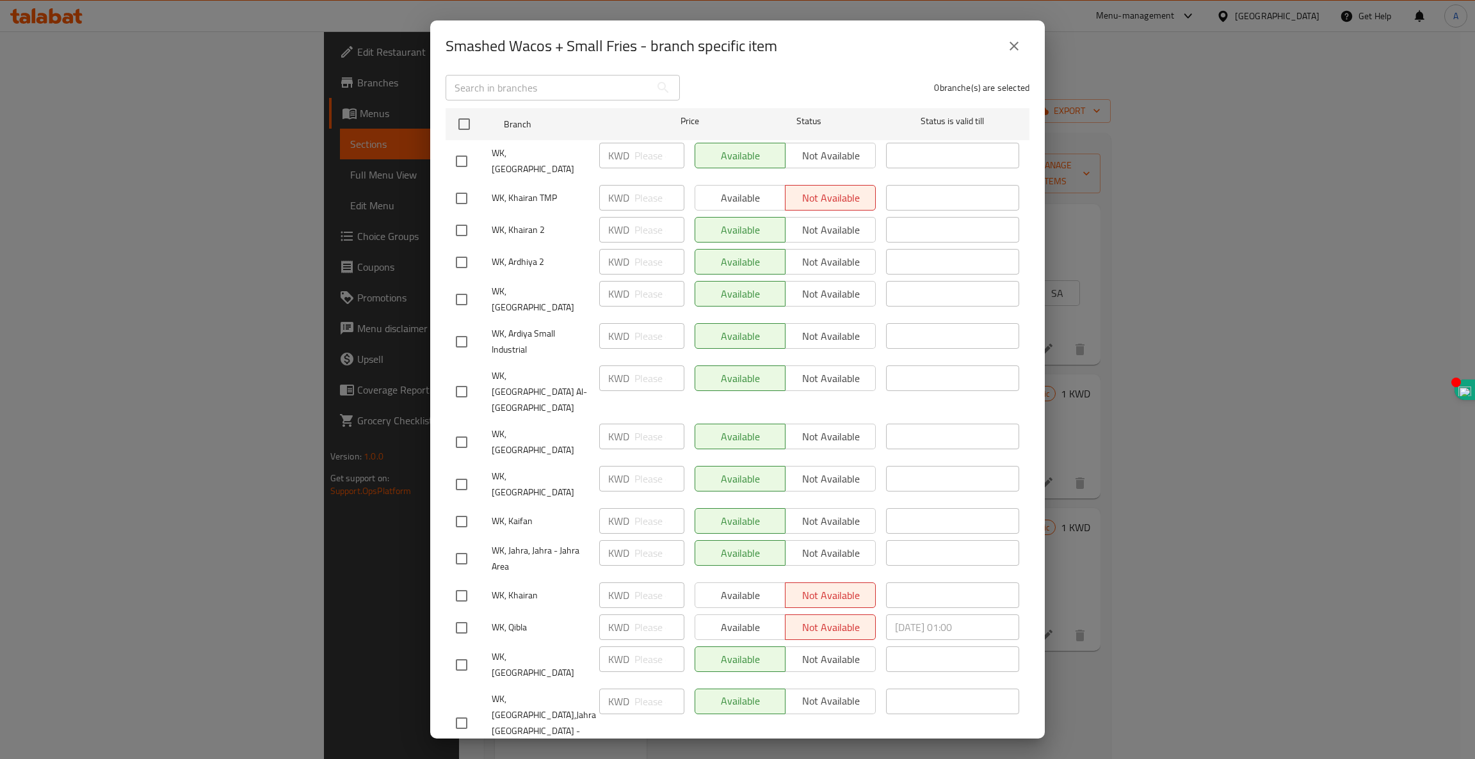
checkbox input "true"
drag, startPoint x: 752, startPoint y: 711, endPoint x: 521, endPoint y: 524, distance: 296.4
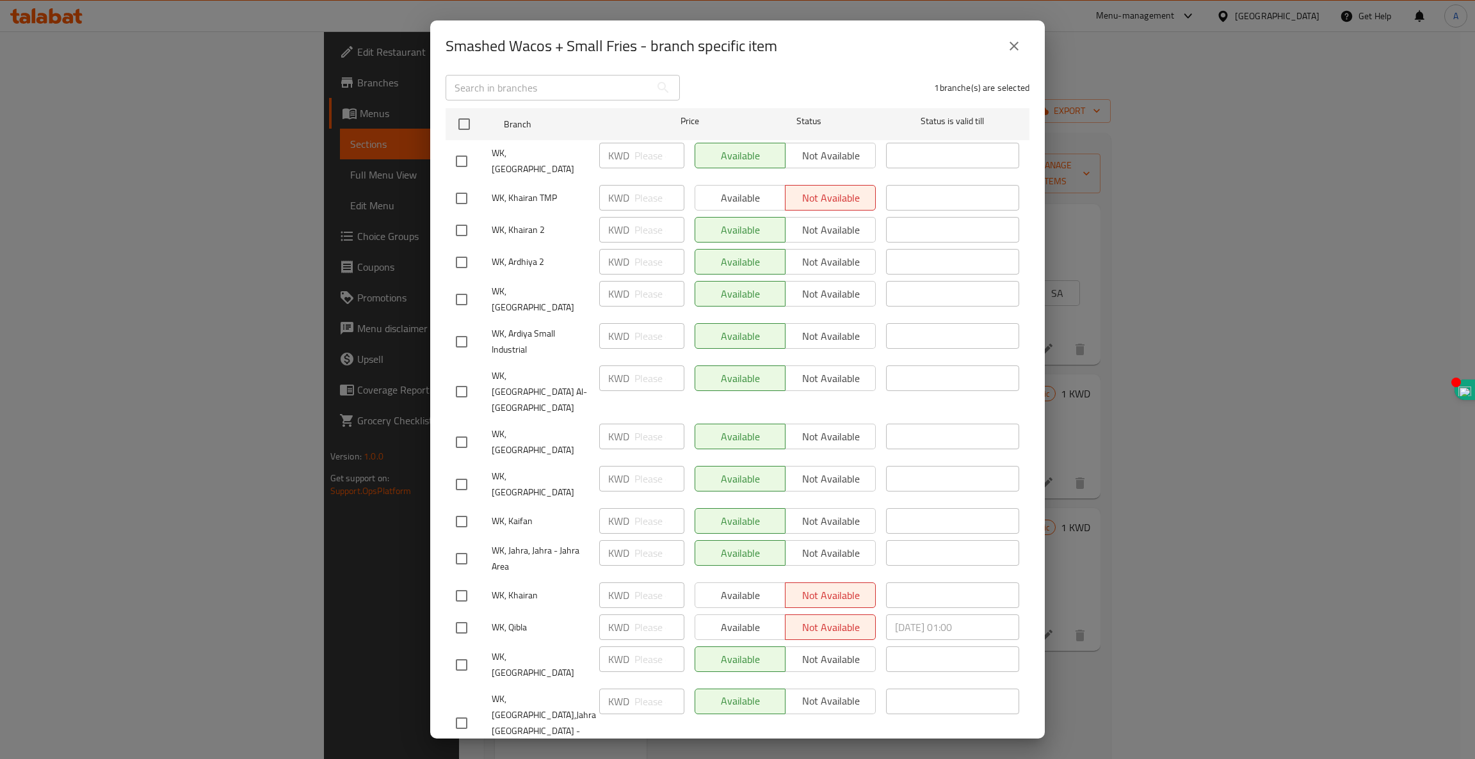
click at [521, 524] on form "Branch Price Status Status is valid till WK, Fahaheel KWD ​ Available Not avail…" at bounding box center [738, 496] width 584 height 787
click at [467, 615] on input "checkbox" at bounding box center [461, 628] width 27 height 27
checkbox input "true"
click at [712, 619] on span "Available" at bounding box center [741, 628] width 80 height 19
click at [464, 583] on input "checkbox" at bounding box center [461, 596] width 27 height 27
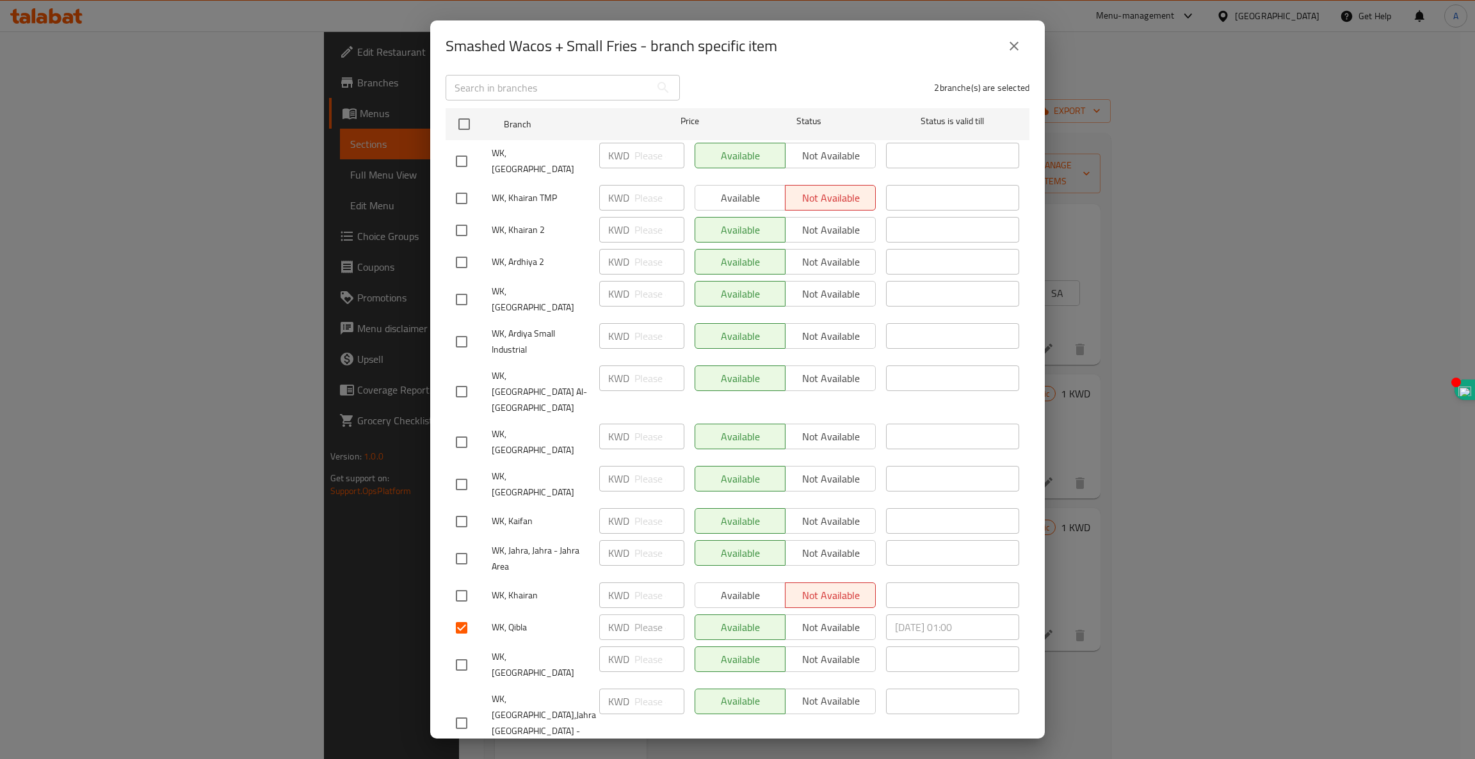
checkbox input "true"
click at [462, 249] on input "checkbox" at bounding box center [461, 262] width 27 height 27
checkbox input "true"
click at [459, 217] on input "checkbox" at bounding box center [461, 230] width 27 height 27
checkbox input "true"
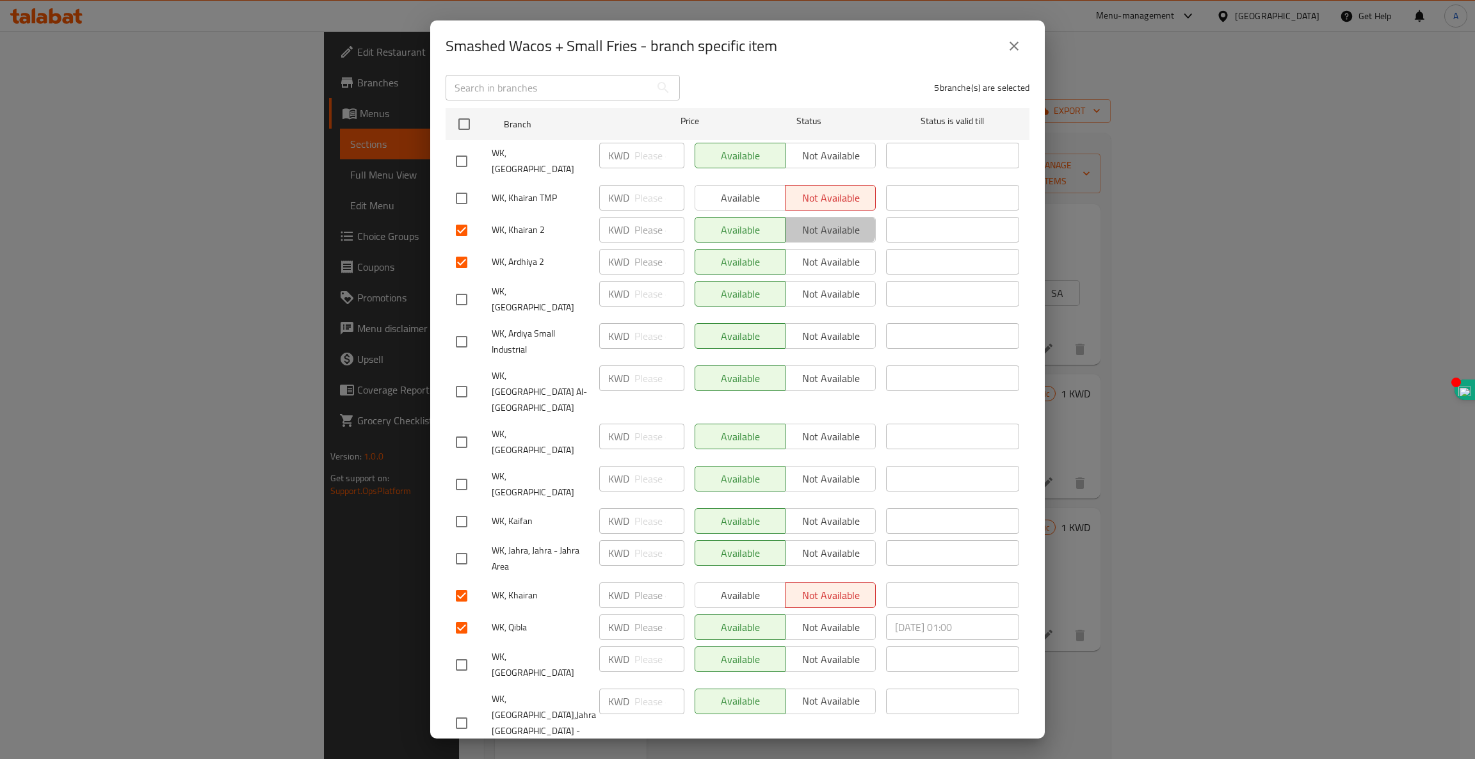
click at [815, 221] on span "Not available" at bounding box center [831, 230] width 80 height 19
click at [829, 253] on span "Not available" at bounding box center [831, 262] width 80 height 19
click at [459, 710] on input "checkbox" at bounding box center [461, 723] width 27 height 27
checkbox input "true"
click at [464, 652] on input "checkbox" at bounding box center [461, 665] width 27 height 27
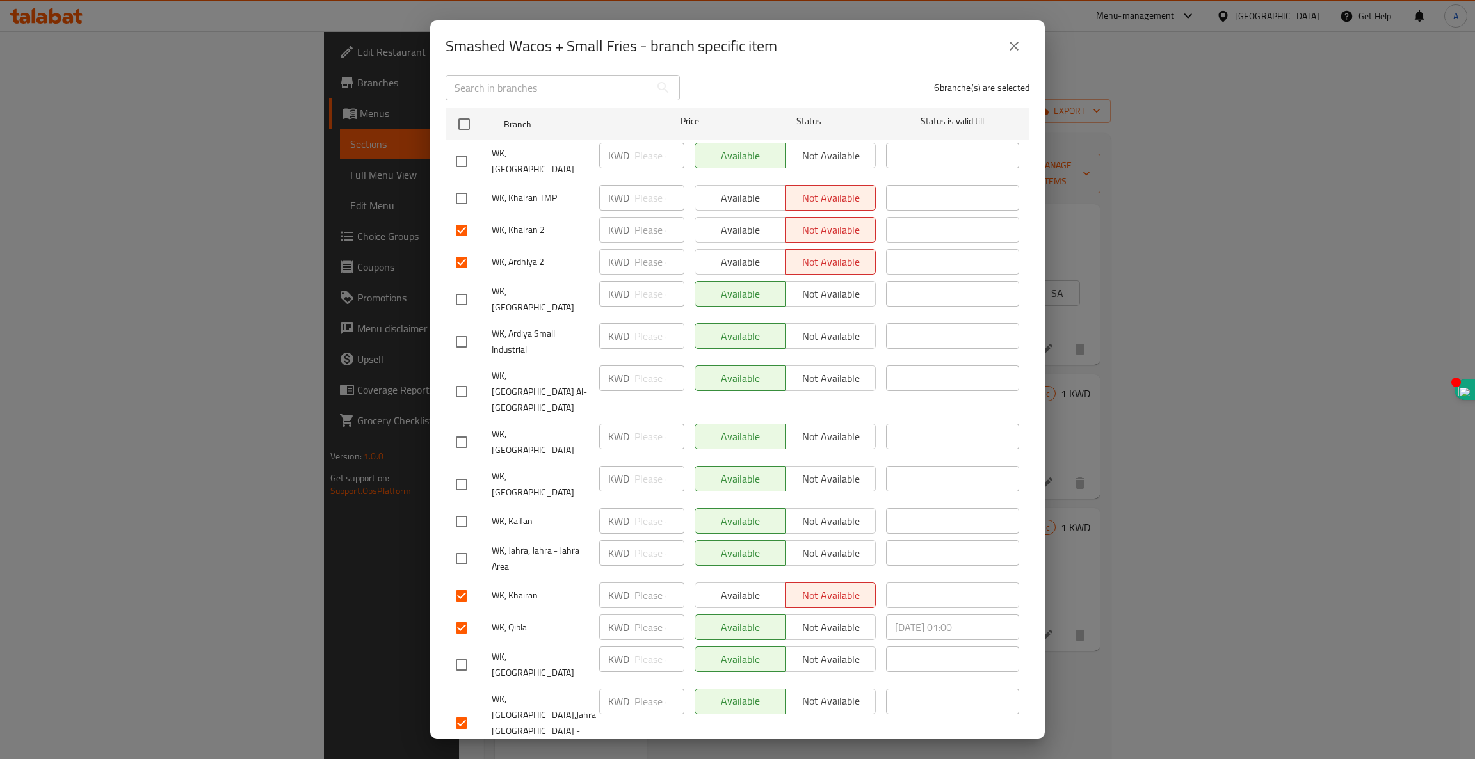
checkbox input "true"
click at [833, 651] on span "Not available" at bounding box center [831, 660] width 80 height 19
click at [820, 692] on span "Not available" at bounding box center [831, 701] width 80 height 19
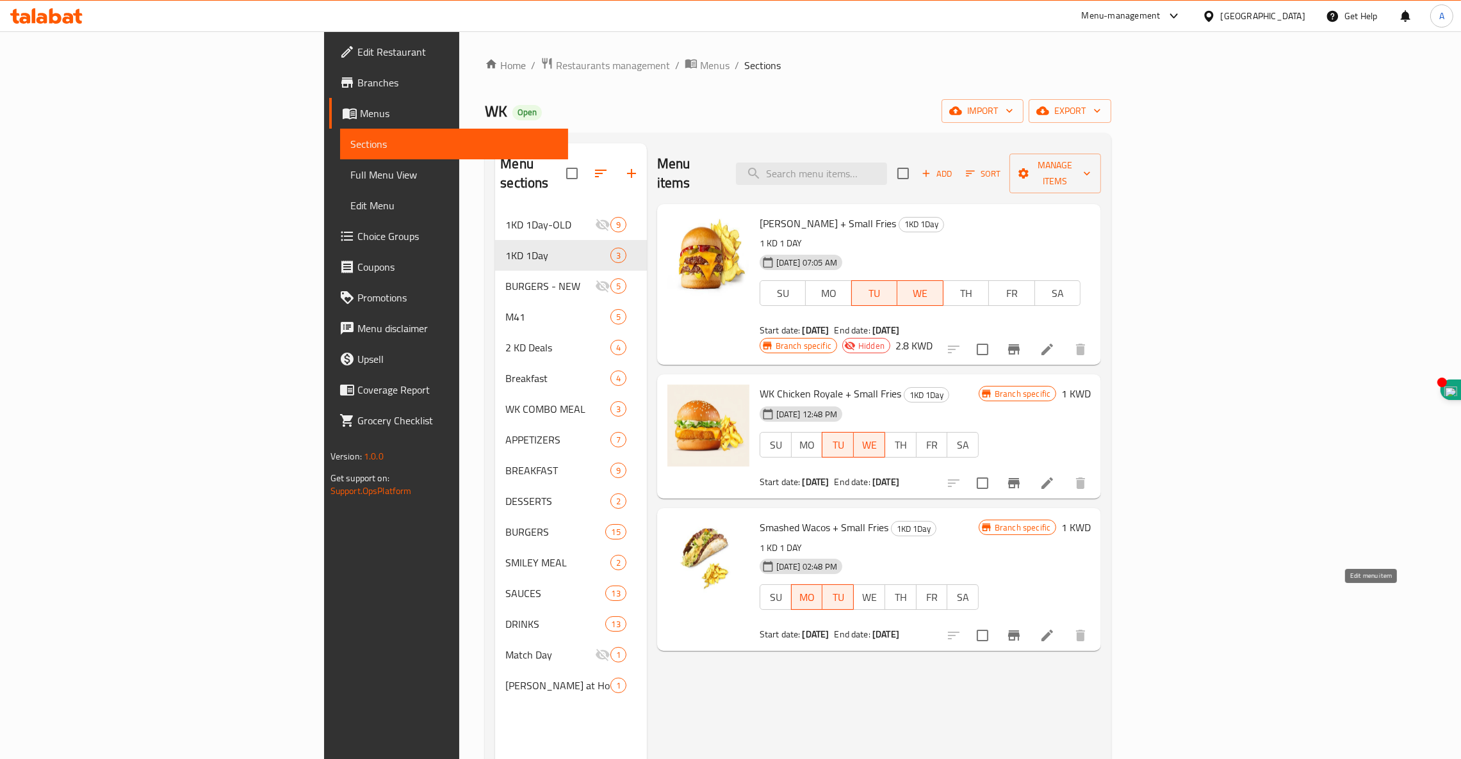
click at [1055, 628] on icon at bounding box center [1046, 635] width 15 height 15
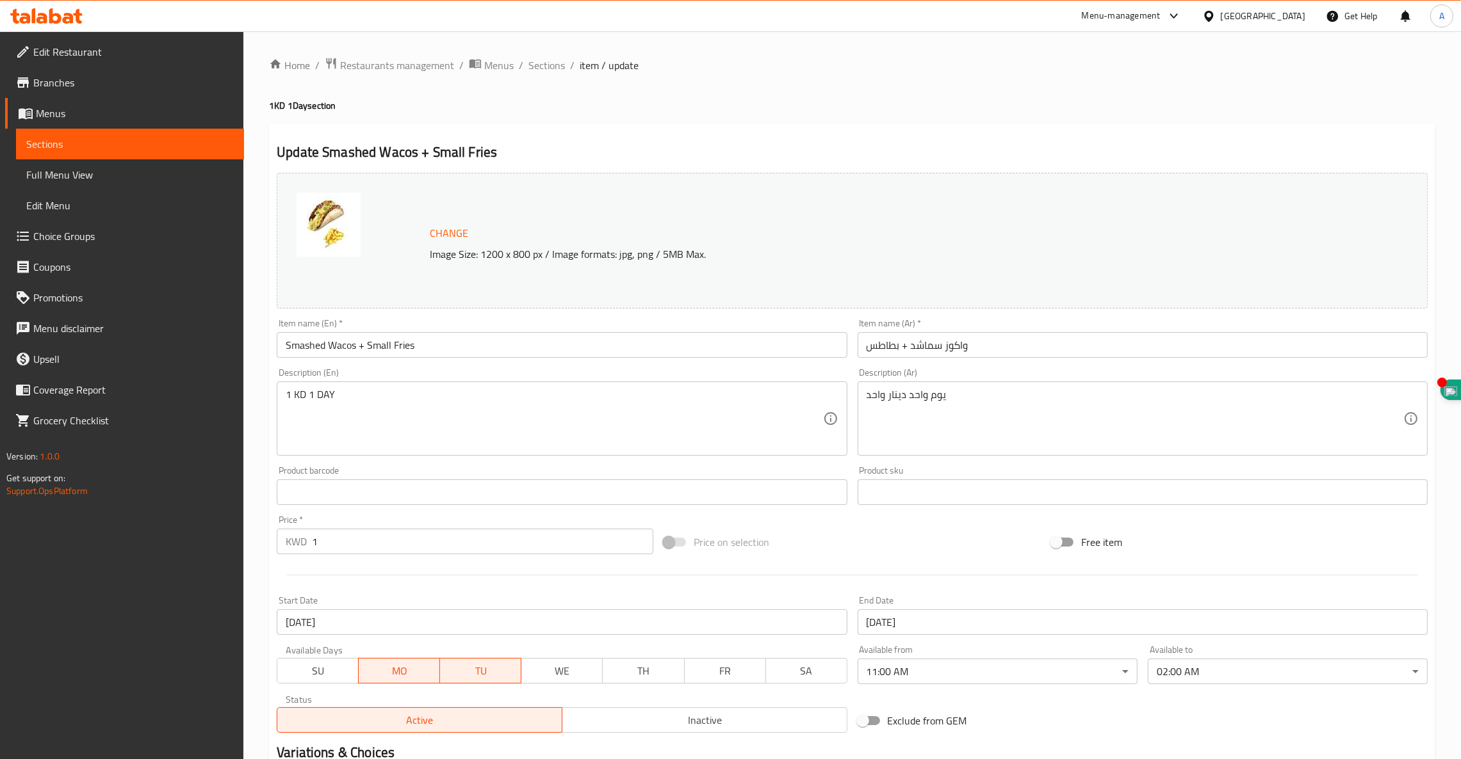
click at [885, 626] on input "[DATE]" at bounding box center [1142, 623] width 570 height 26
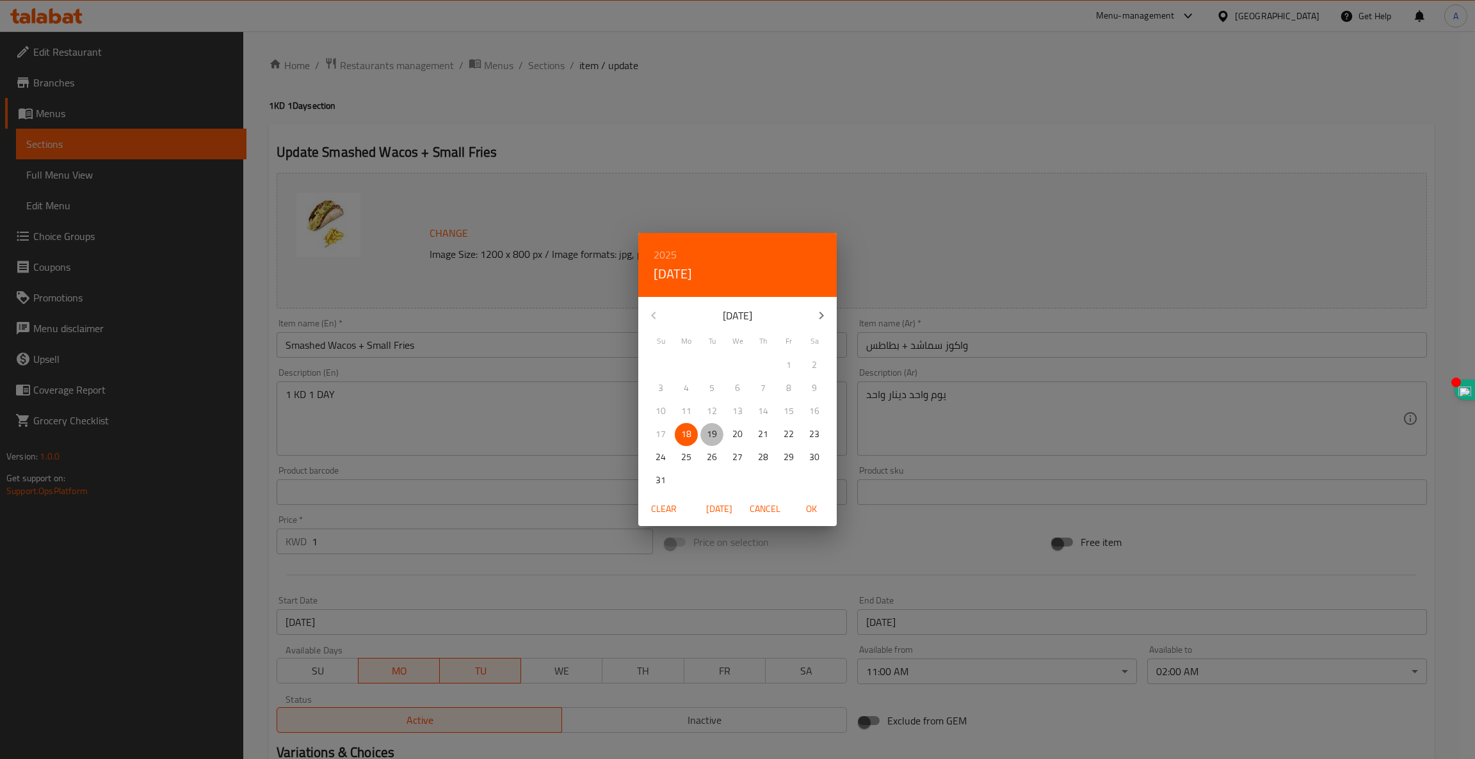
click at [712, 430] on p "19" at bounding box center [712, 434] width 10 height 16
click at [809, 508] on span "OK" at bounding box center [811, 509] width 31 height 16
type input "[DATE]"
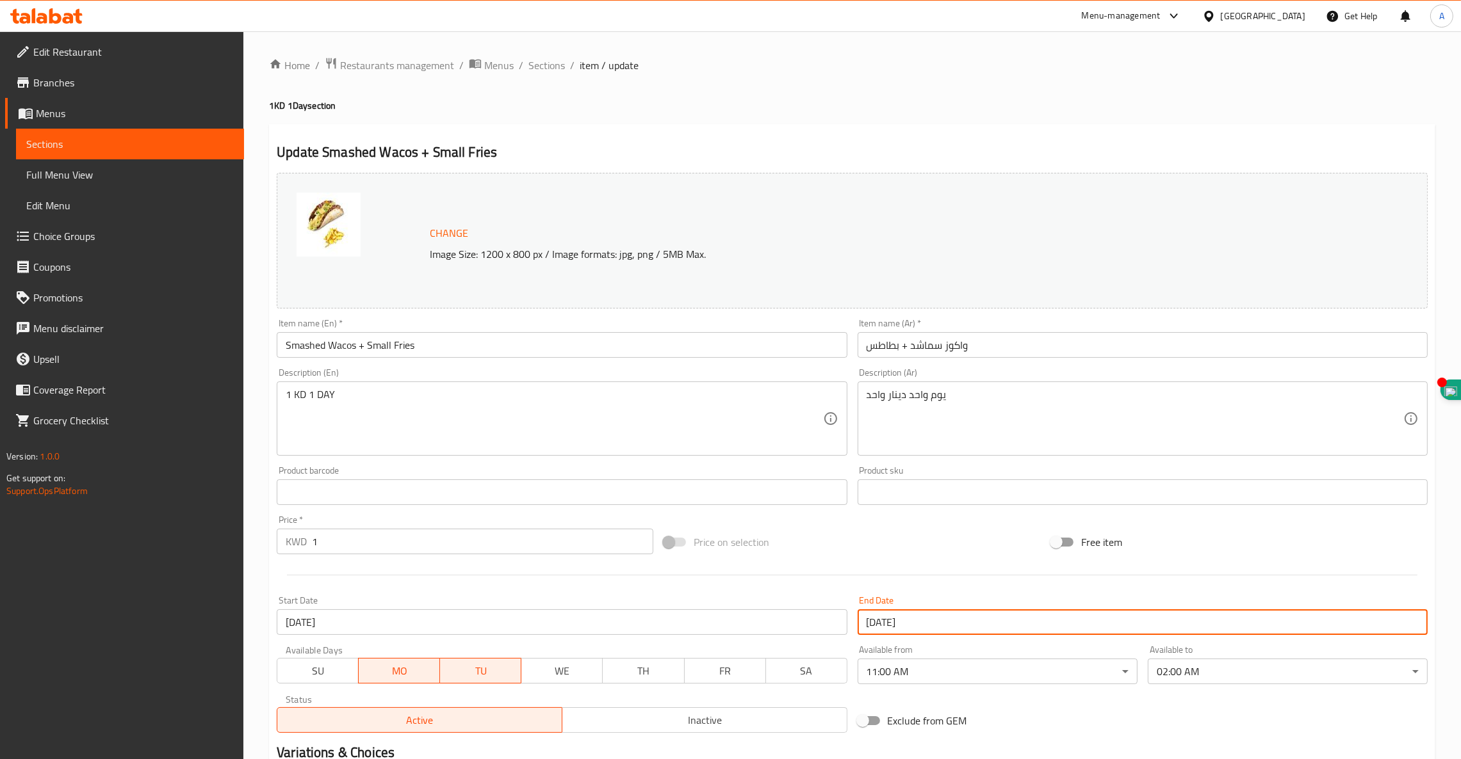
scroll to position [162, 0]
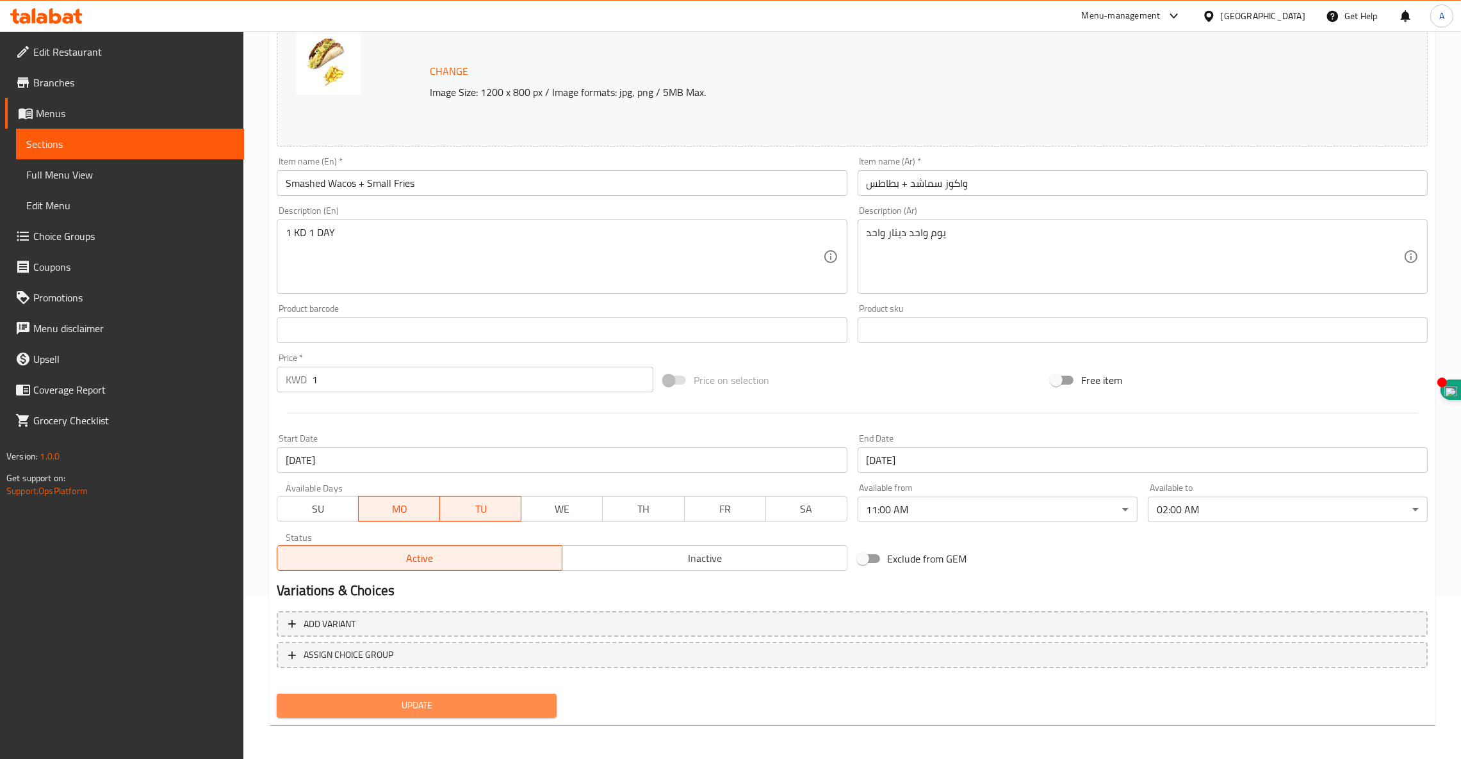
click at [456, 706] on span "Update" at bounding box center [416, 706] width 259 height 16
